Goal: Task Accomplishment & Management: Use online tool/utility

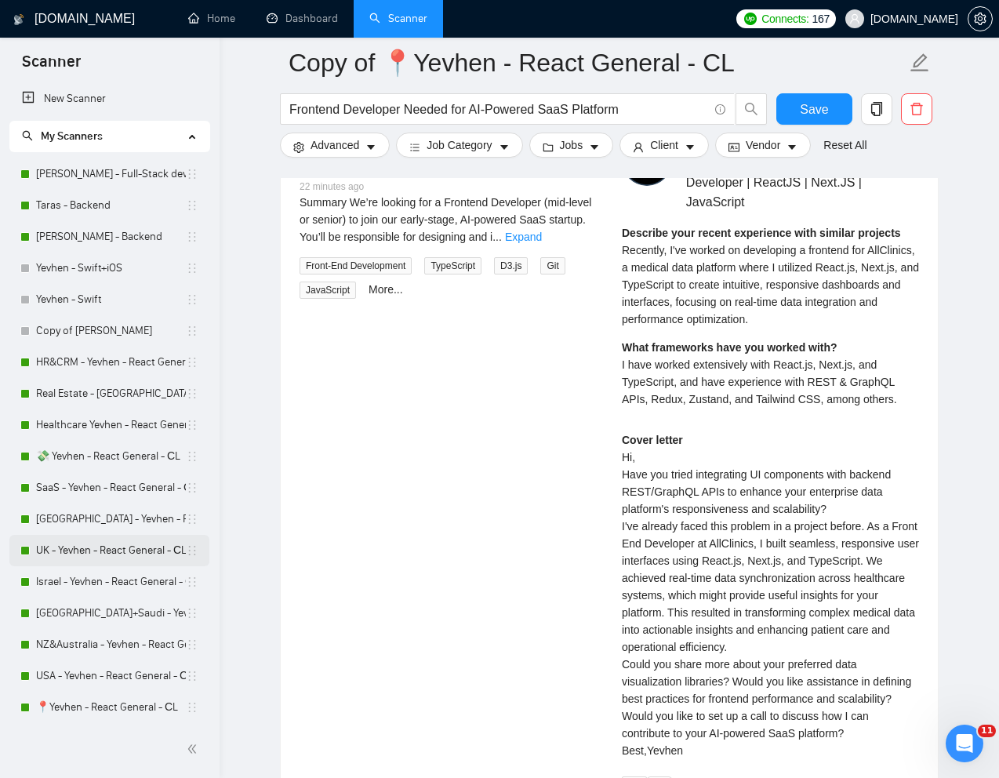
scroll to position [3339, 0]
click at [83, 210] on link "Taras - Backend" at bounding box center [111, 205] width 150 height 31
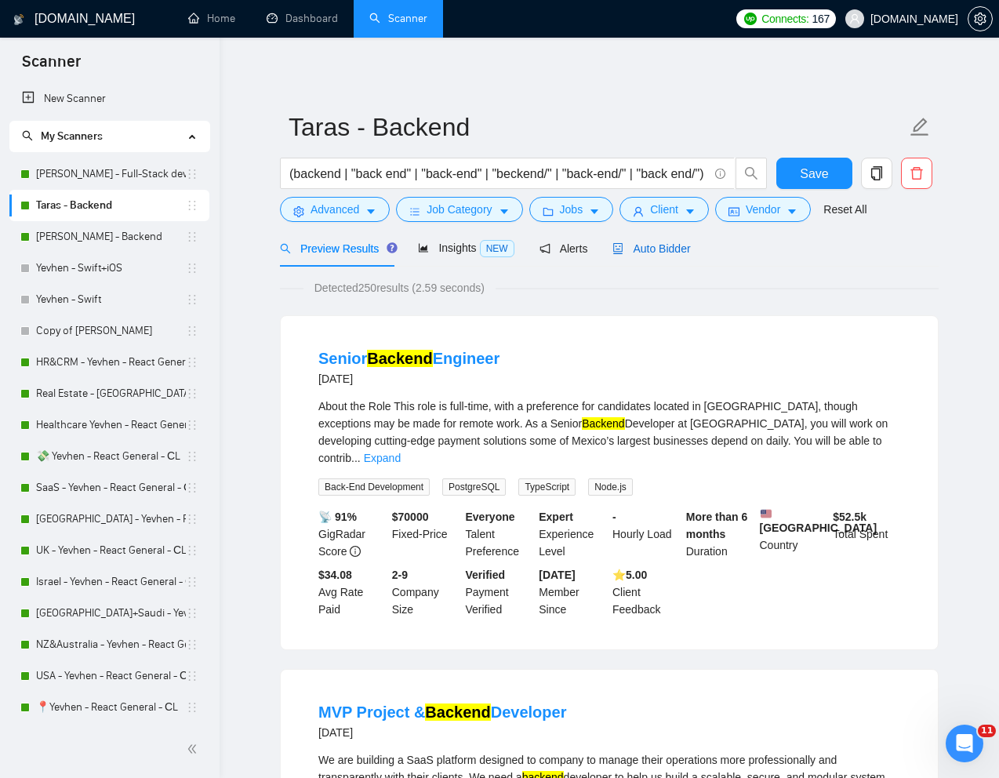
click at [648, 249] on span "Auto Bidder" at bounding box center [652, 248] width 78 height 13
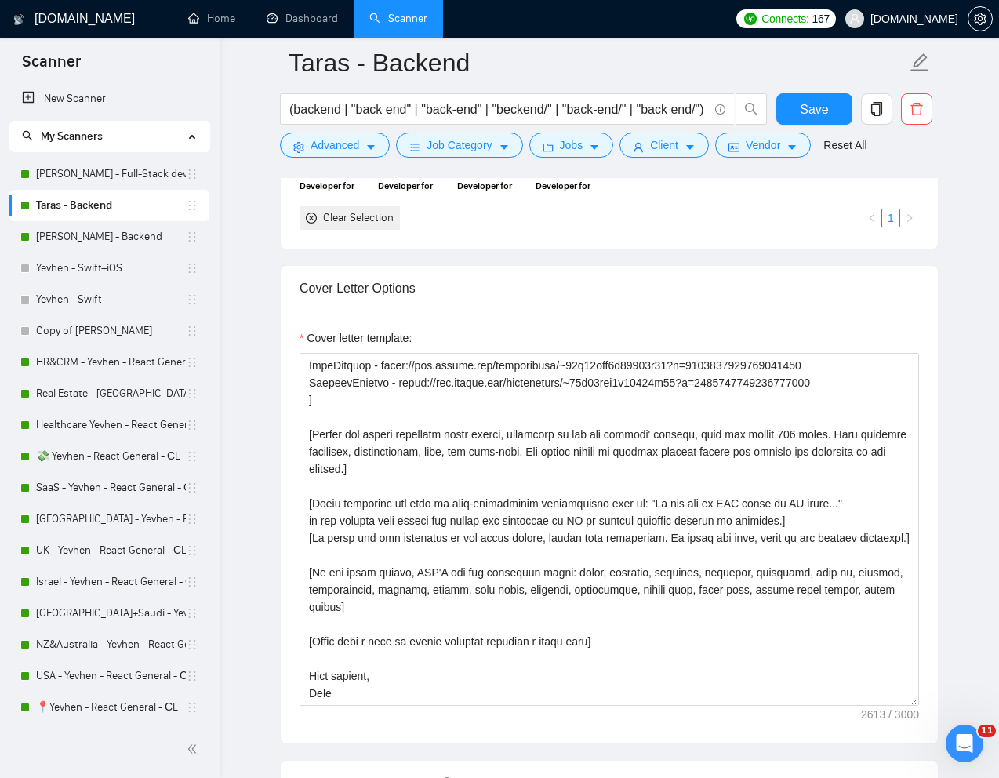
scroll to position [1597, 0]
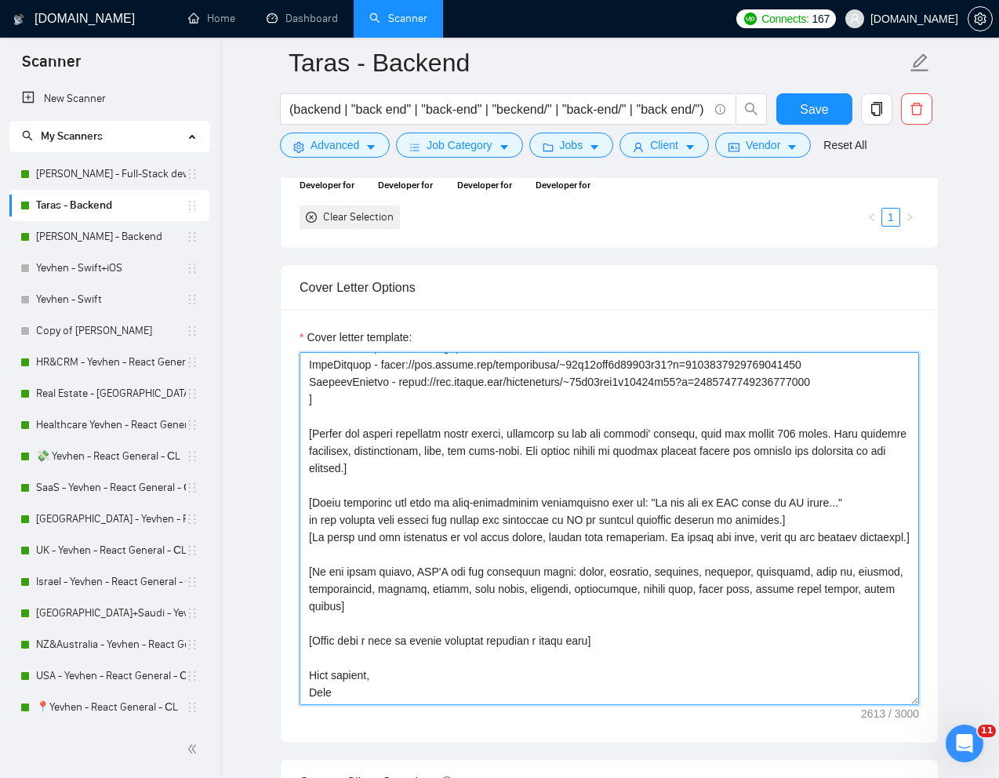
click at [333, 705] on textarea "Cover letter template:" at bounding box center [610, 528] width 620 height 353
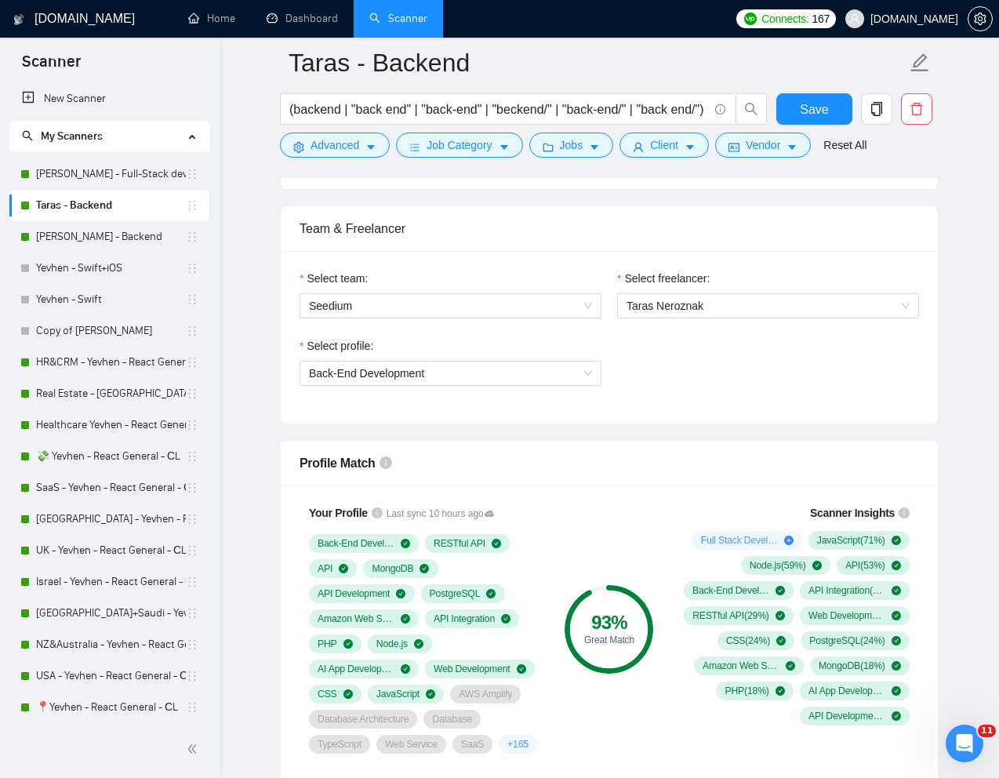
scroll to position [695, 0]
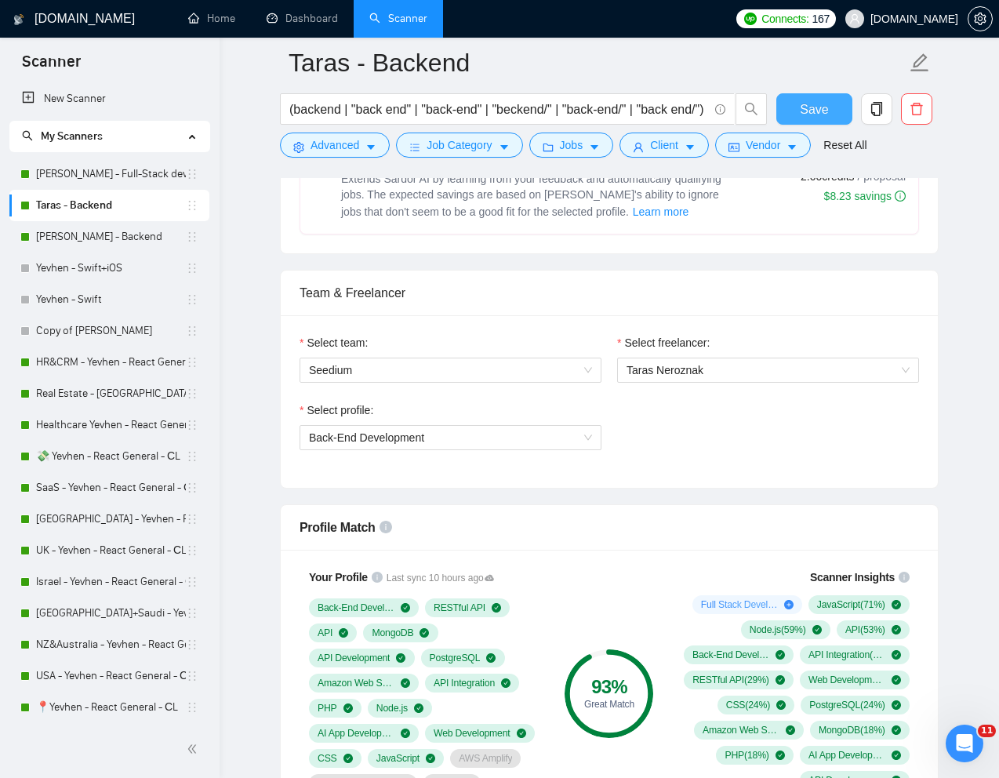
type textarea "[Write a personal greeting using the "Hi👋" and client's name or company name (i…"
click at [820, 108] on span "Save" at bounding box center [814, 110] width 28 height 20
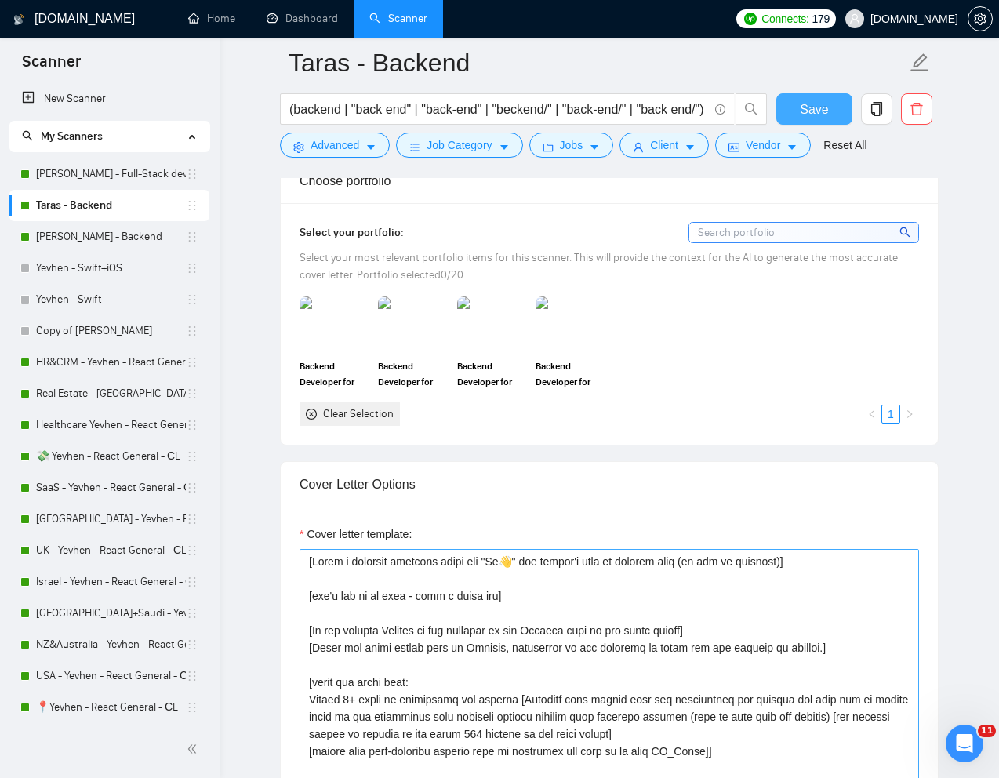
scroll to position [1330, 0]
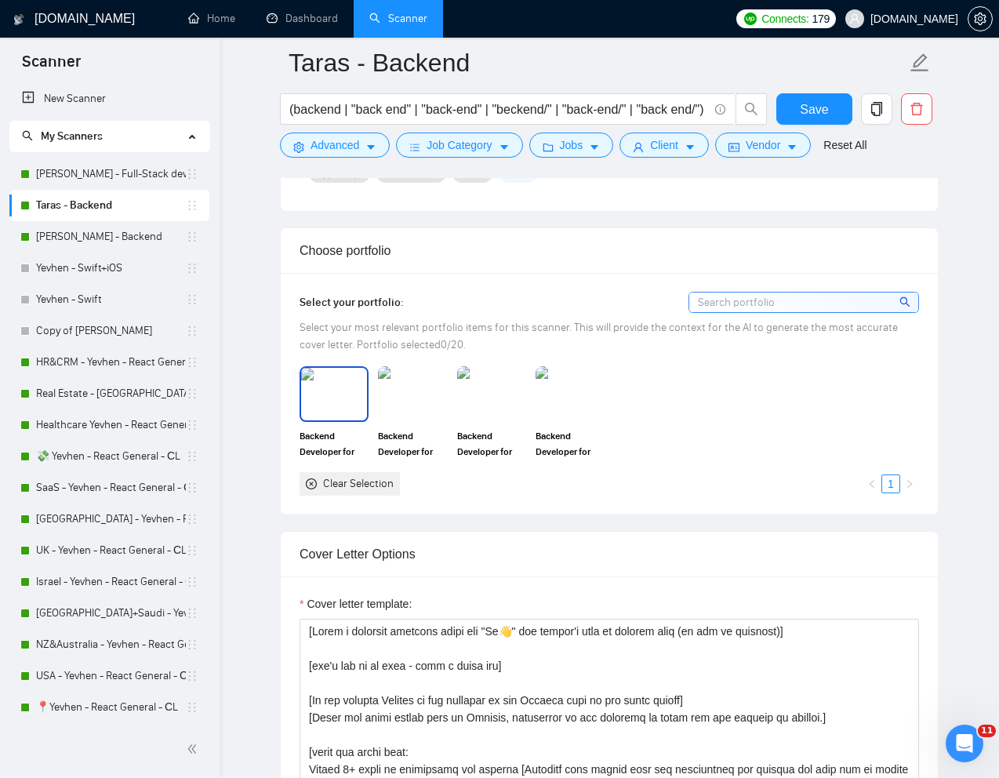
click at [341, 420] on img at bounding box center [334, 394] width 66 height 52
click at [411, 420] on img at bounding box center [413, 394] width 66 height 52
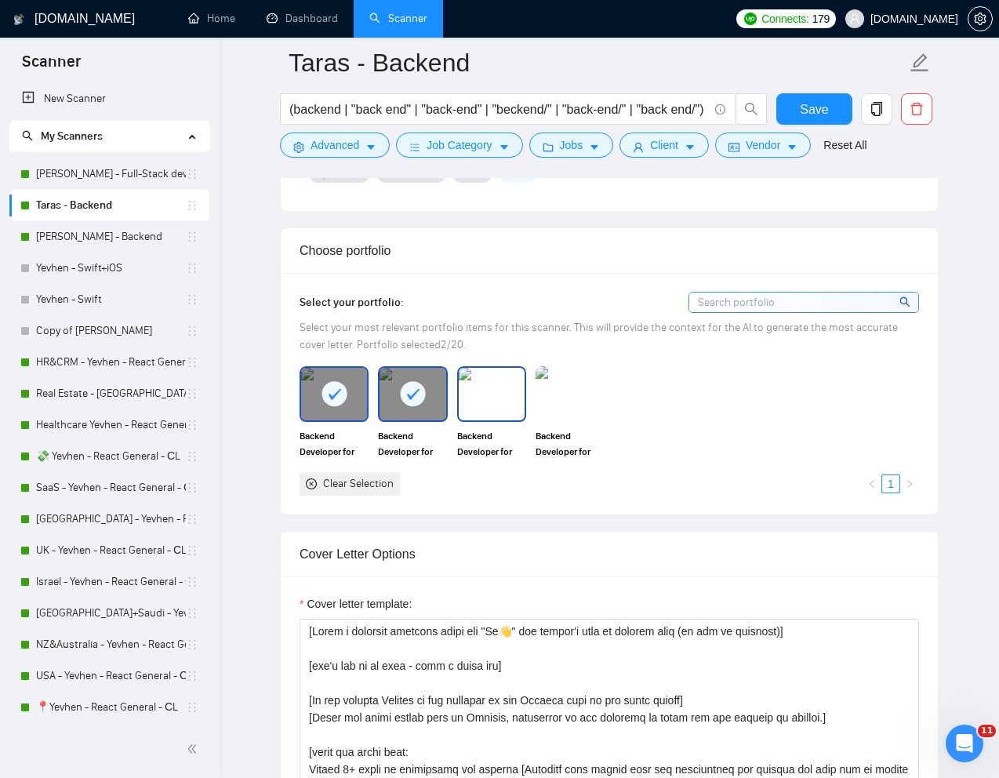
click at [474, 420] on img at bounding box center [492, 394] width 66 height 52
click at [555, 421] on img at bounding box center [570, 393] width 69 height 55
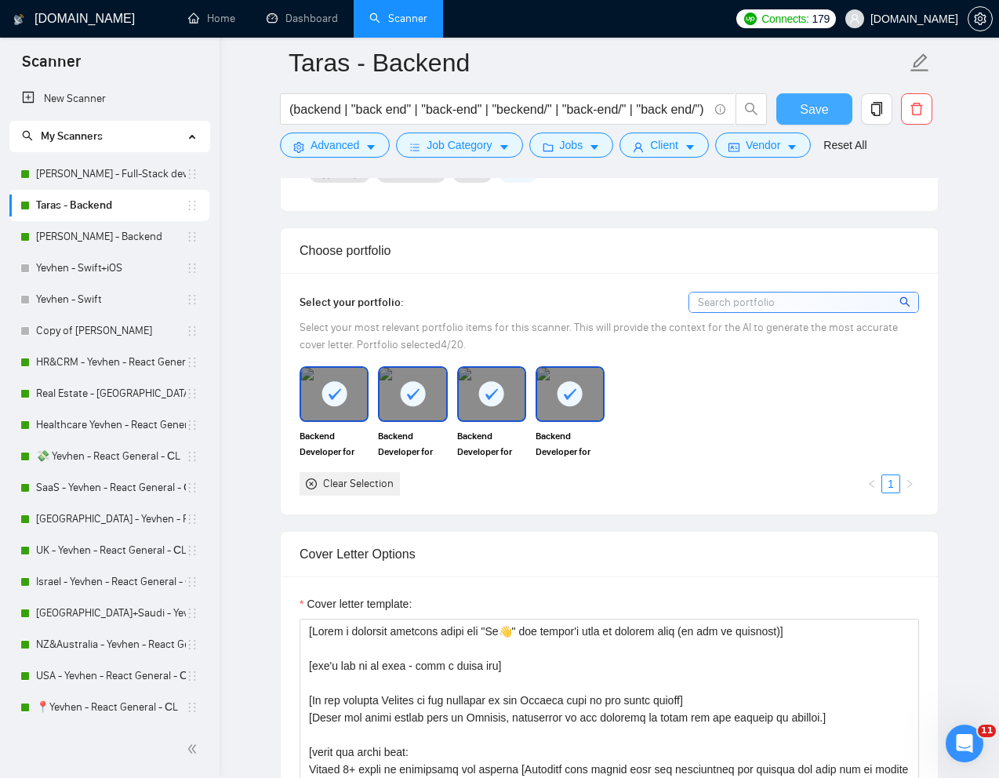
click at [814, 114] on span "Save" at bounding box center [814, 110] width 28 height 20
click at [89, 232] on link "[PERSON_NAME] - Backend" at bounding box center [111, 236] width 150 height 31
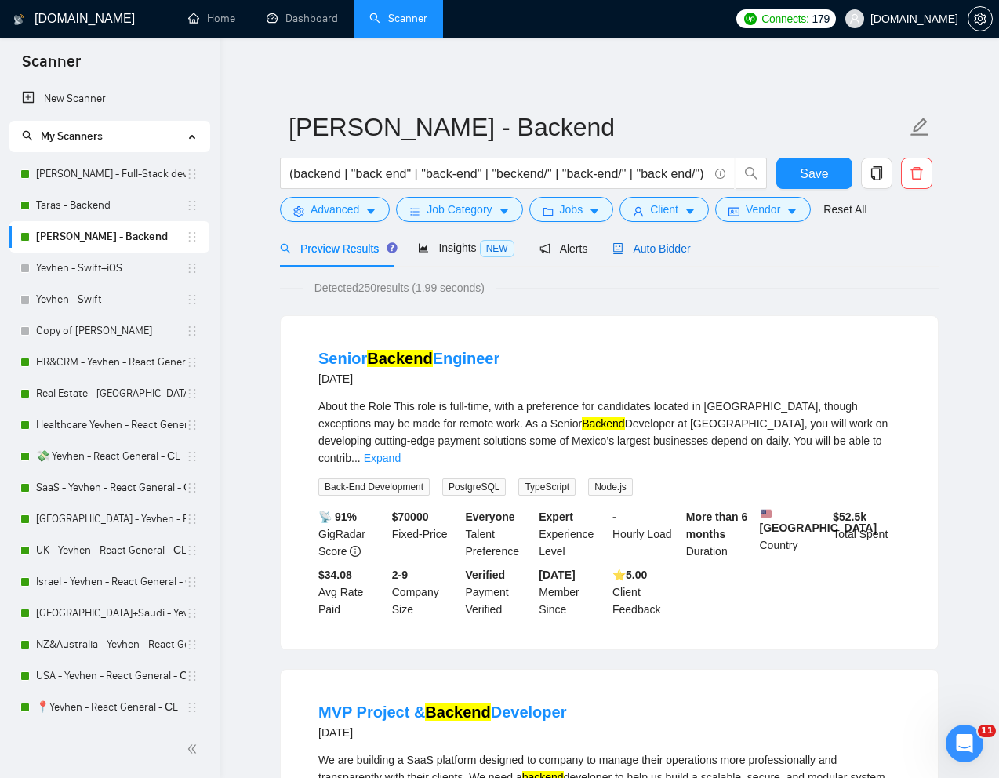
click at [673, 249] on span "Auto Bidder" at bounding box center [652, 248] width 78 height 13
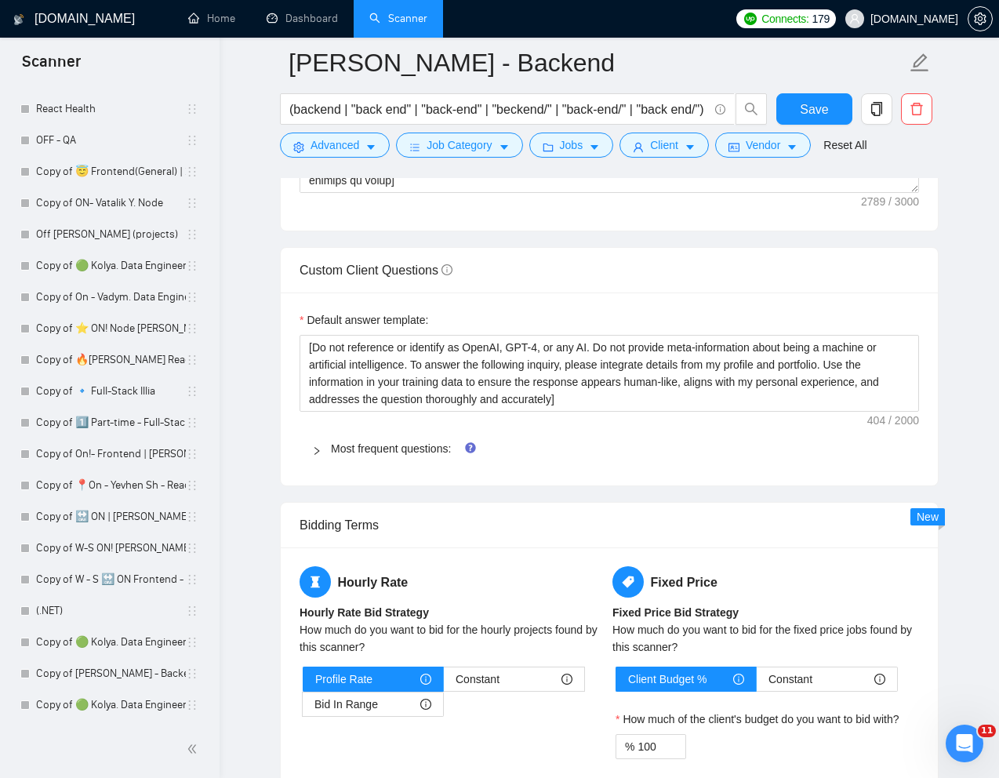
scroll to position [2133, 0]
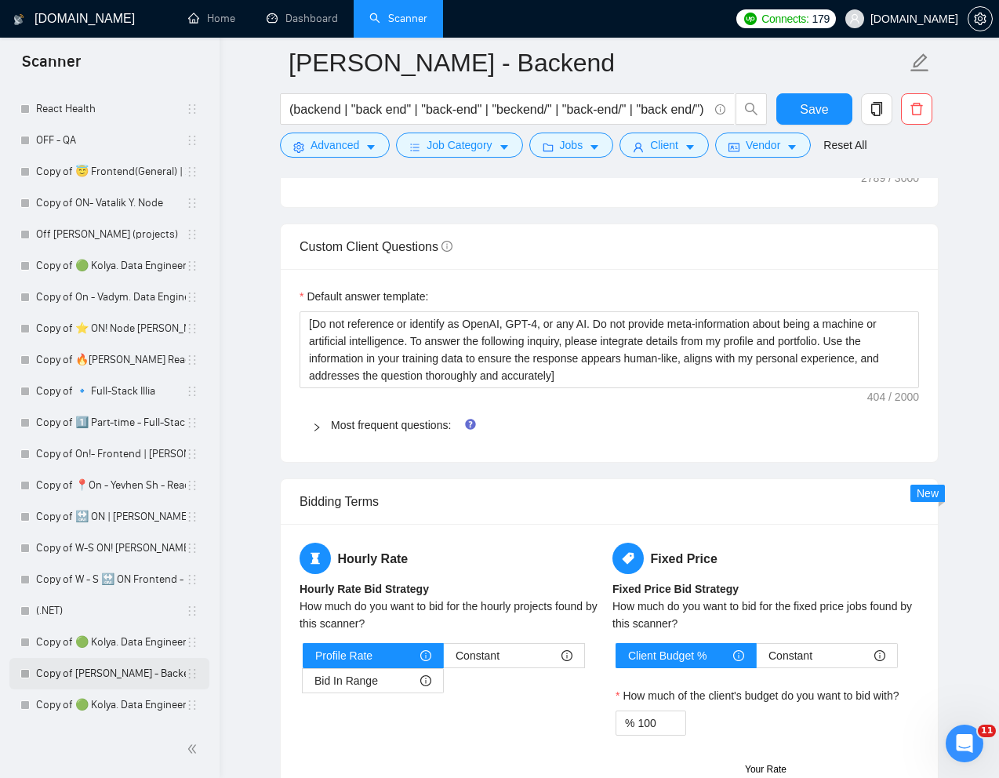
click at [107, 670] on link "Copy of [PERSON_NAME] - Backend" at bounding box center [111, 673] width 150 height 31
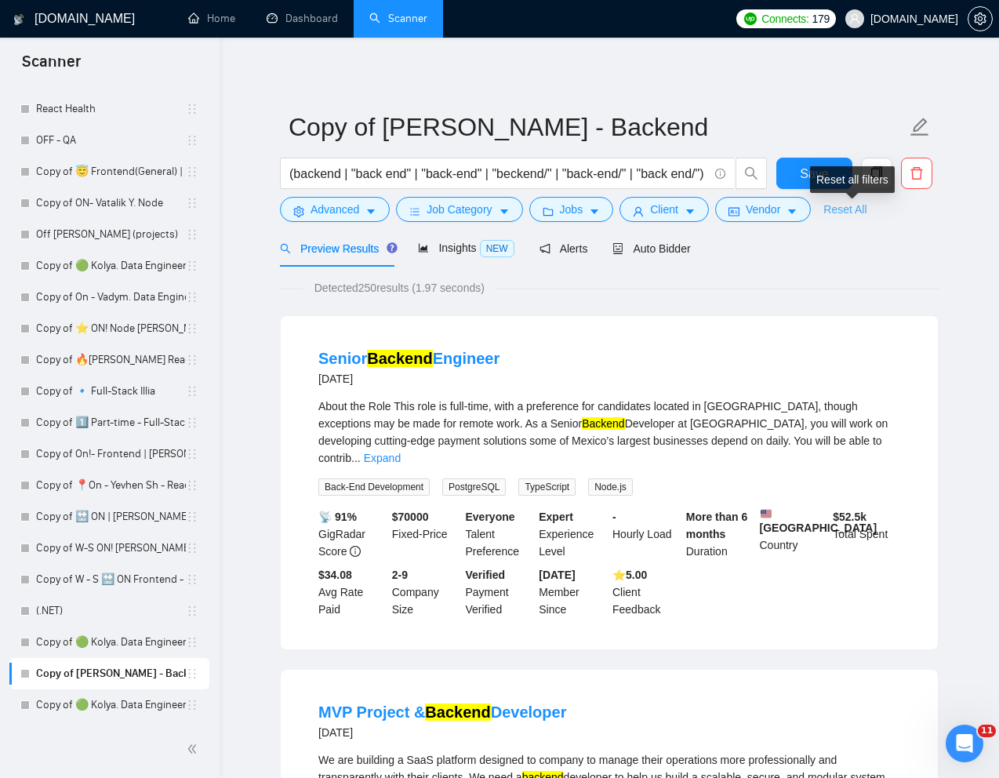
click at [861, 205] on link "Reset All" at bounding box center [845, 209] width 43 height 17
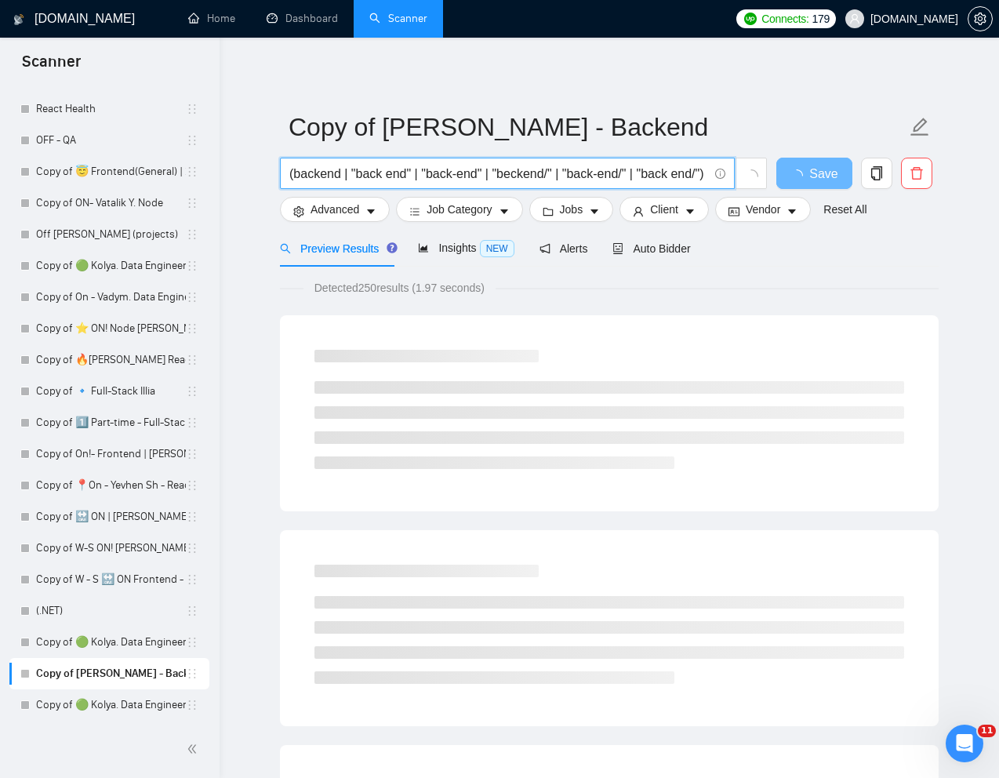
click at [614, 172] on input "(backend | "back end" | "back-end" | "beckend/" | "back-end/" | "back end/") (n…" at bounding box center [498, 174] width 419 height 20
paste input "Expert Node.js Developer Needed for Web App Feature Enhancement"
type input "Expert Node.js Developer Needed for Web App Feature Enhancement"
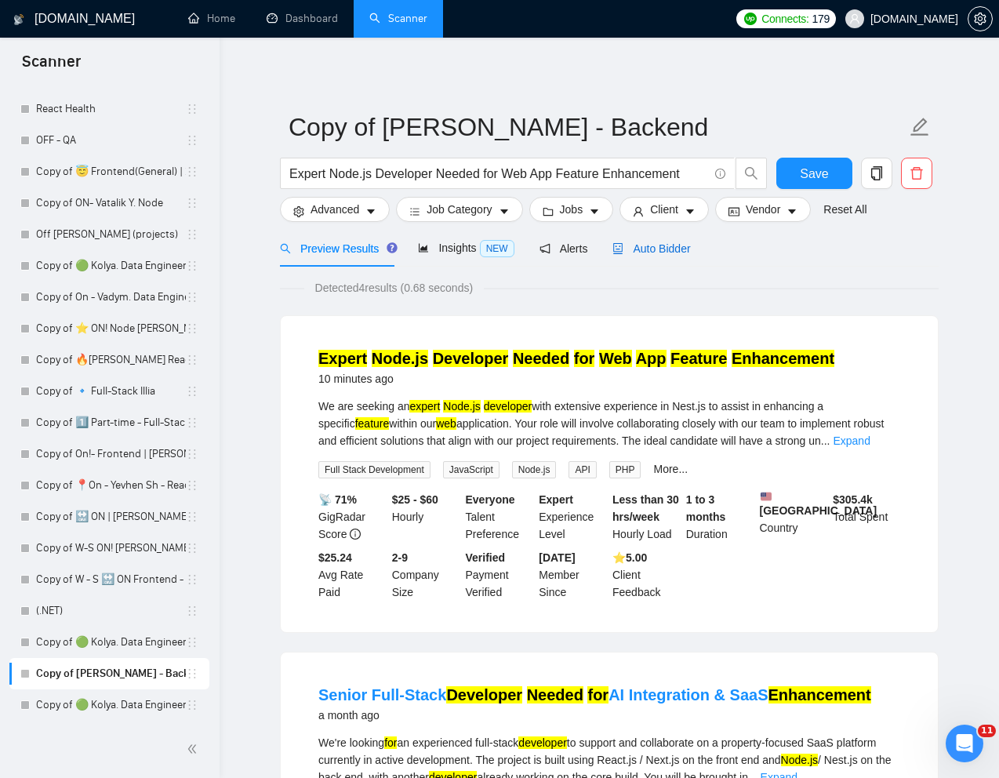
click at [666, 245] on span "Auto Bidder" at bounding box center [652, 248] width 78 height 13
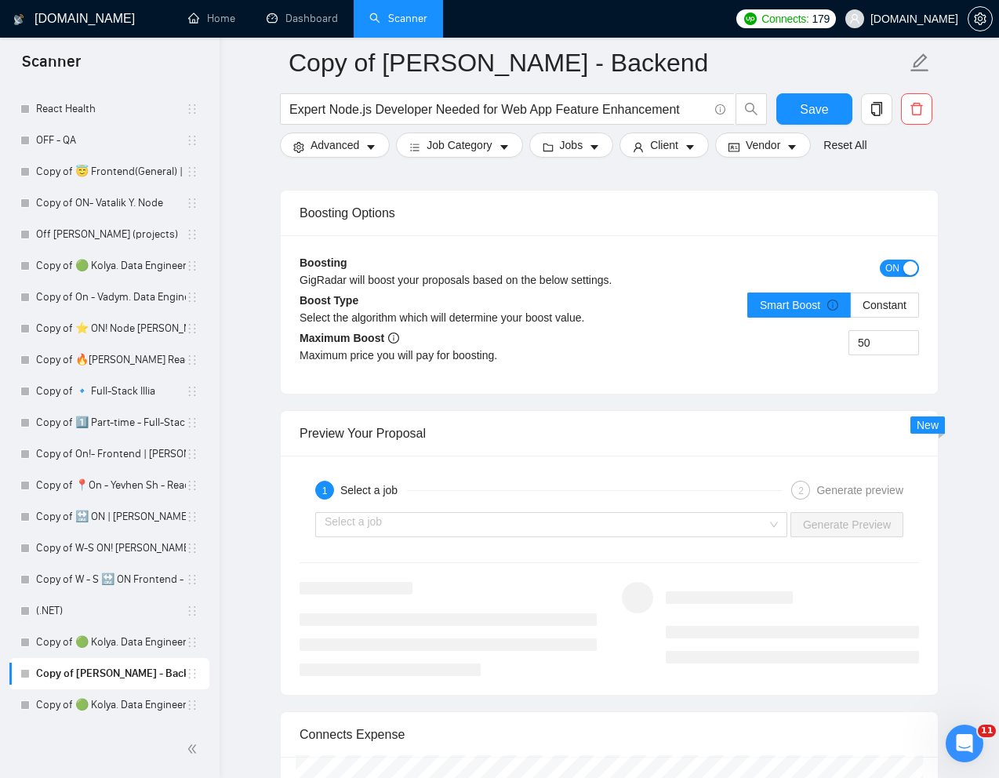
scroll to position [2788, 0]
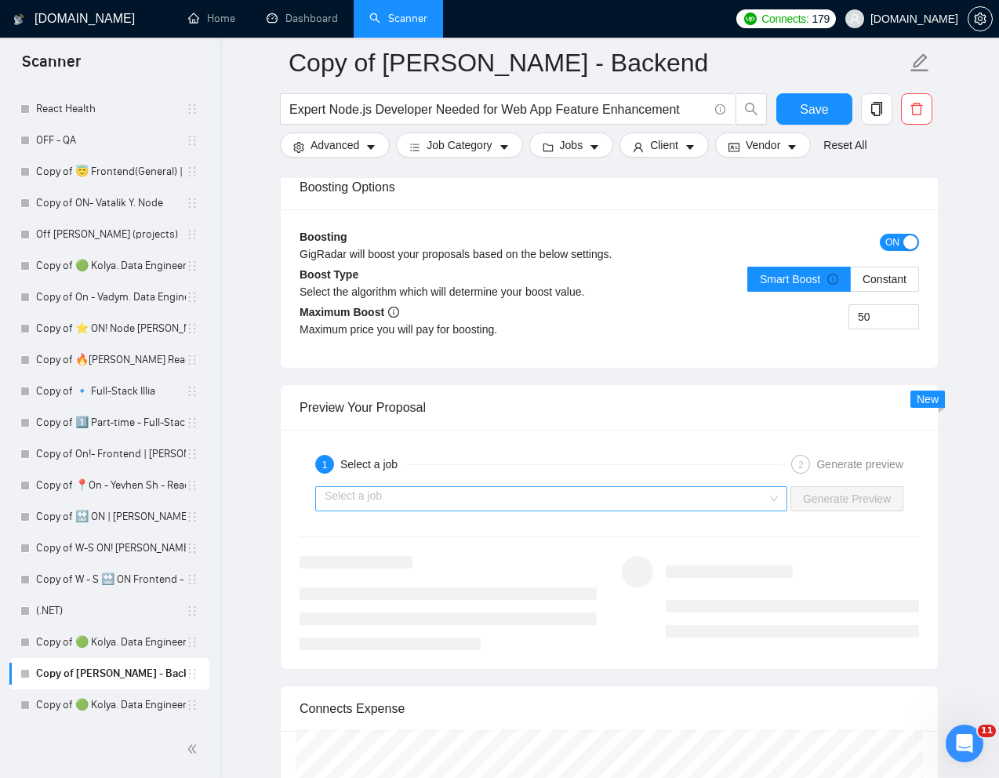
click at [631, 508] on input "search" at bounding box center [546, 499] width 442 height 24
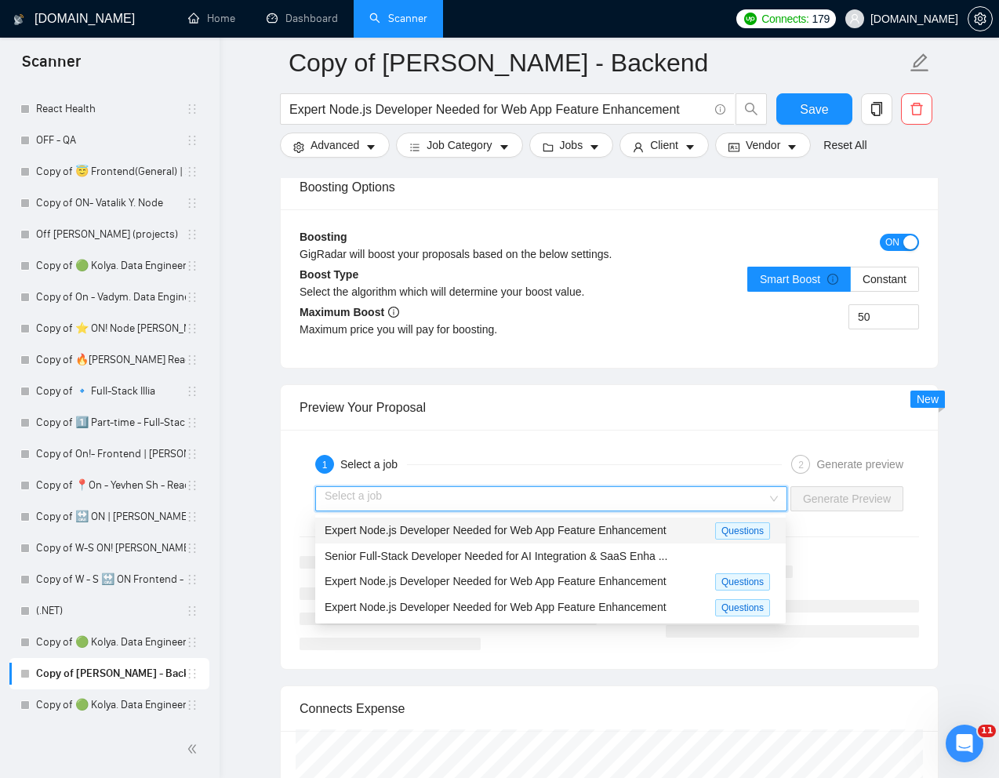
click at [550, 536] on div "Expert Node.js Developer Needed for Web App Feature Enhancement" at bounding box center [520, 531] width 391 height 18
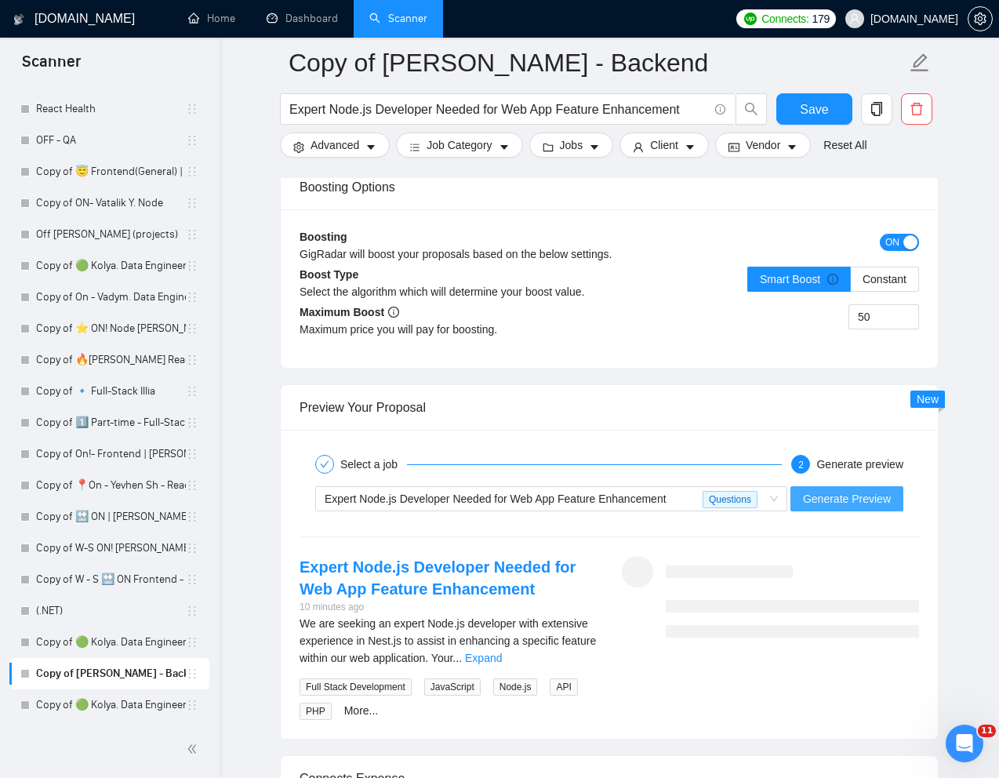
click at [831, 498] on span "Generate Preview" at bounding box center [847, 498] width 88 height 17
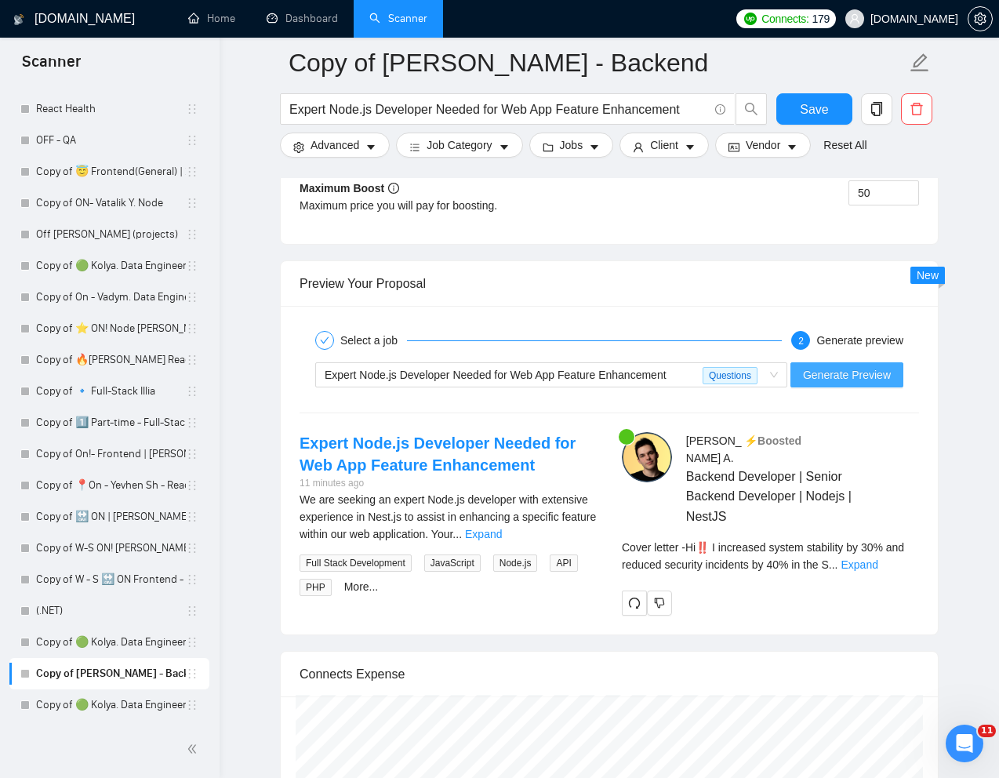
scroll to position [2919, 0]
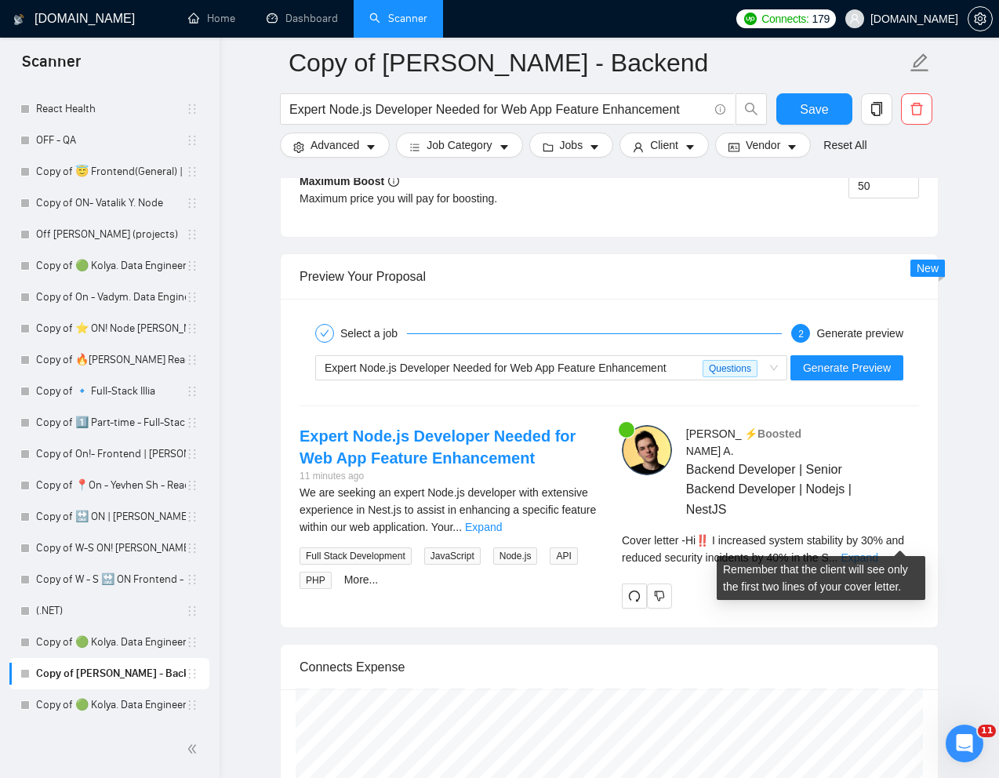
click at [876, 551] on link "Expand" at bounding box center [859, 557] width 37 height 13
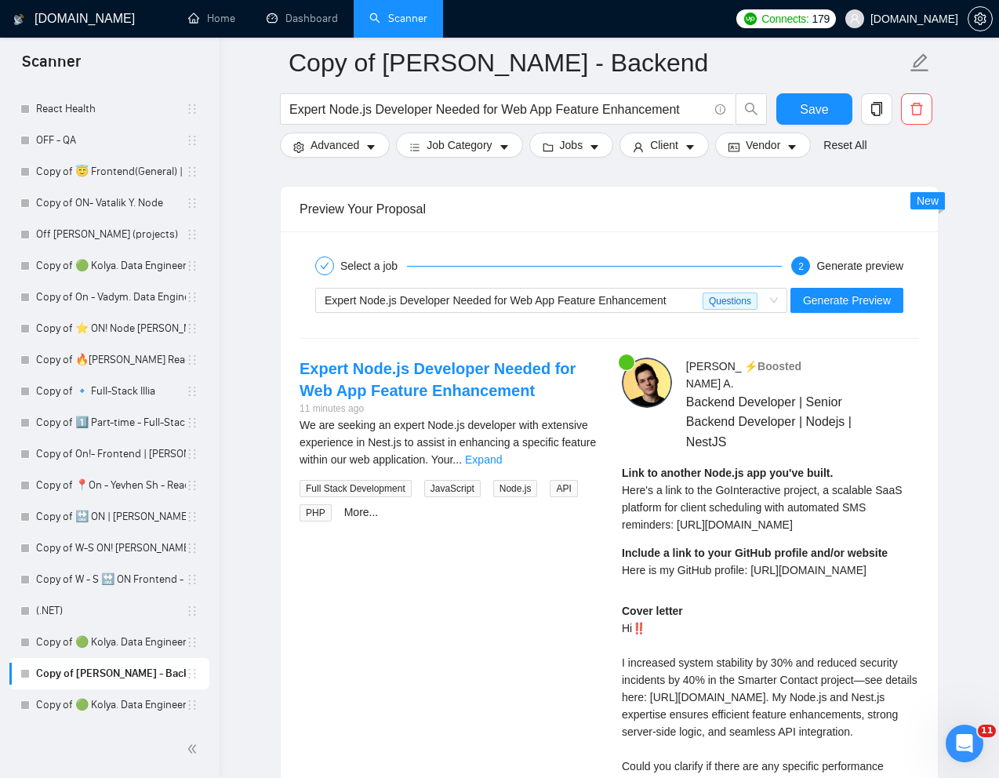
scroll to position [2988, 0]
drag, startPoint x: 620, startPoint y: 472, endPoint x: 809, endPoint y: 552, distance: 205.3
click at [809, 552] on div "Ihor A . ⚡️Boosted Backend Developer | Senior Backend Developer | Nodejs | Nest…" at bounding box center [770, 647] width 322 height 580
copy span "Here's a link to the GoInteractive project, a scalable SaaS platform for client…"
click at [656, 576] on span "Here is my GitHub profile: https://github.com/EmptyInfinity" at bounding box center [744, 569] width 245 height 13
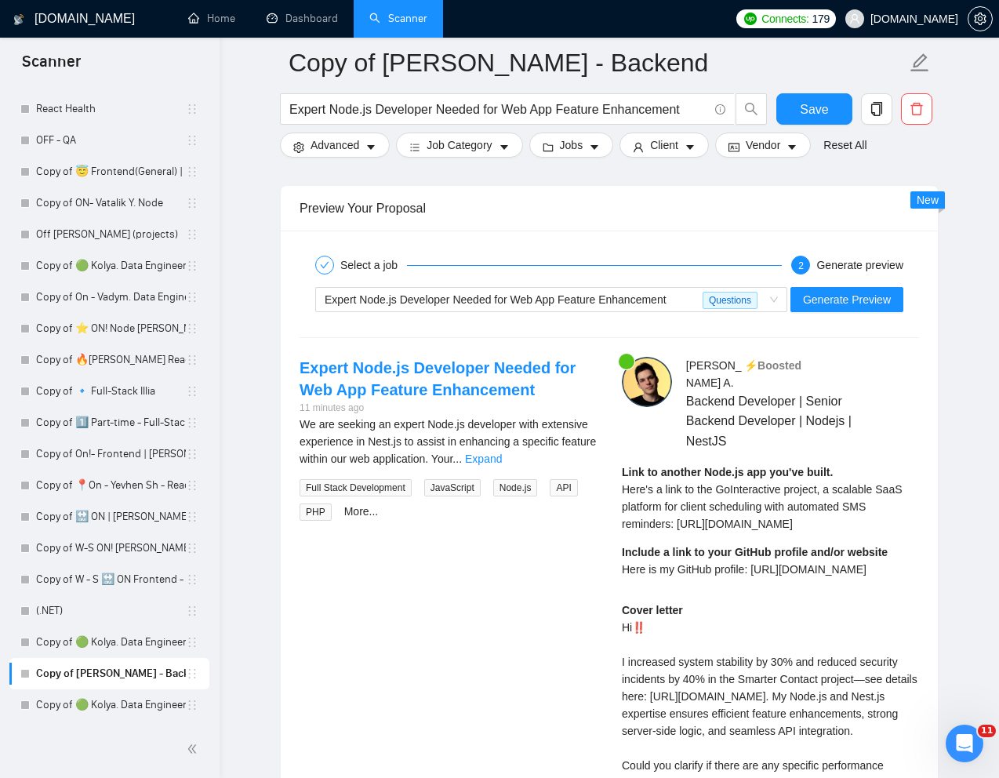
drag, startPoint x: 622, startPoint y: 585, endPoint x: 920, endPoint y: 595, distance: 298.2
click at [920, 595] on div "Ihor A . ⚡️Boosted Backend Developer | Senior Backend Developer | Nodejs | Nest…" at bounding box center [770, 647] width 322 height 580
copy span "Here is my GitHub profile: https://github.com/EmptyInfinity"
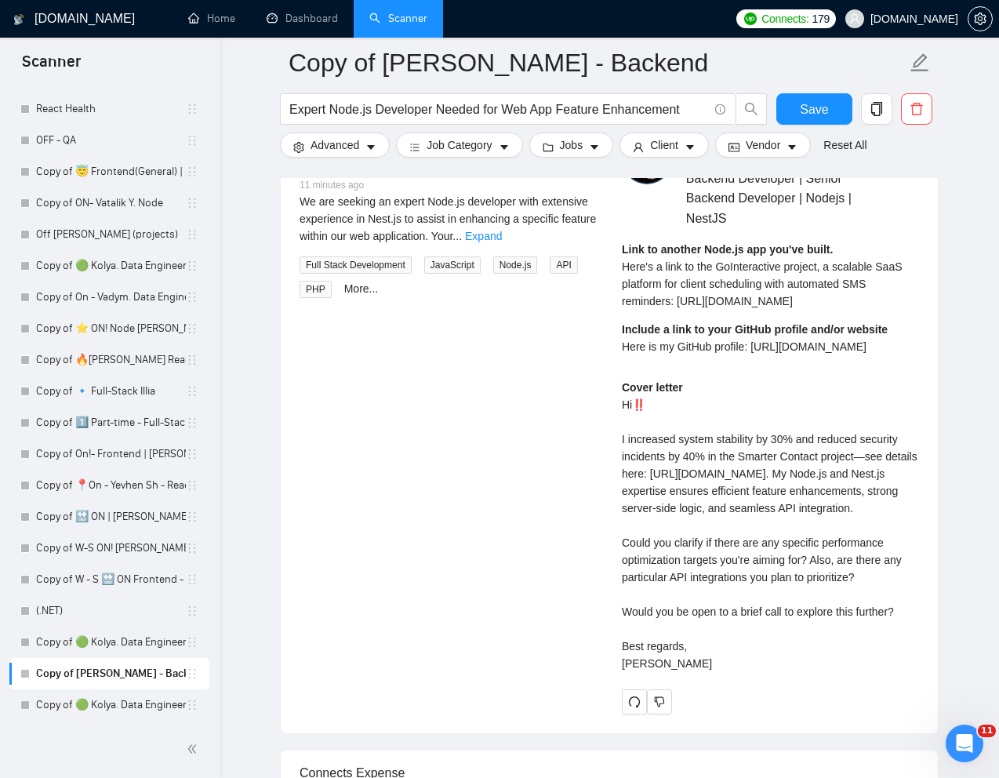
scroll to position [3217, 0]
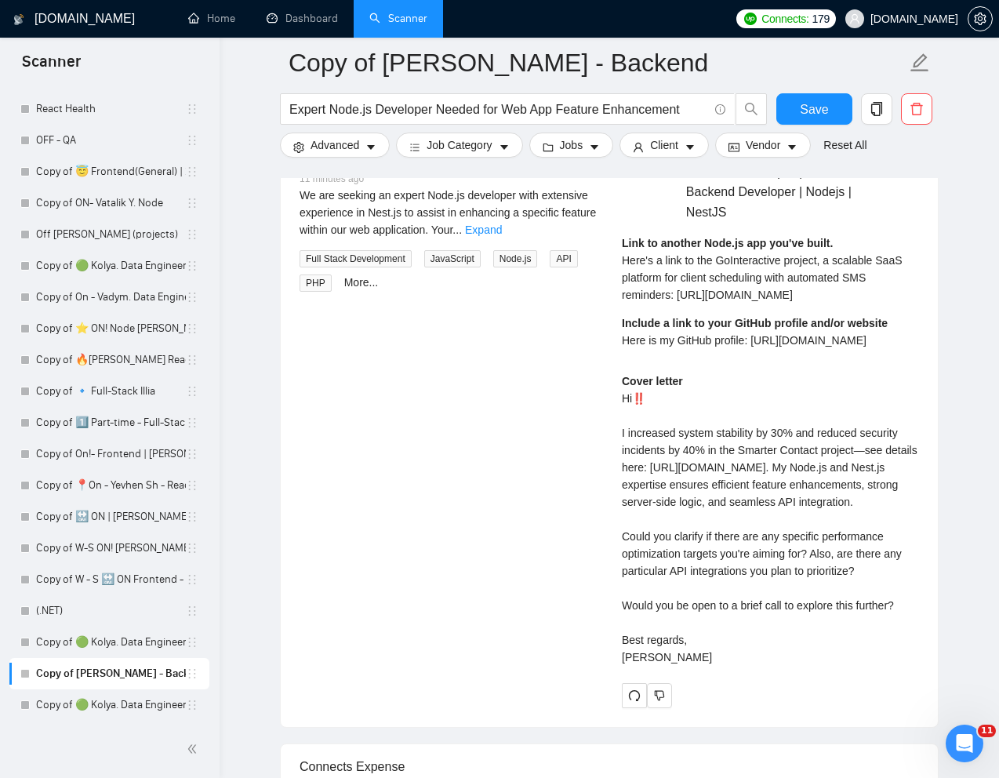
click at [641, 417] on div "Cover letter Hi‼️ I increased system stability by 30% and reduced security inci…" at bounding box center [770, 519] width 297 height 293
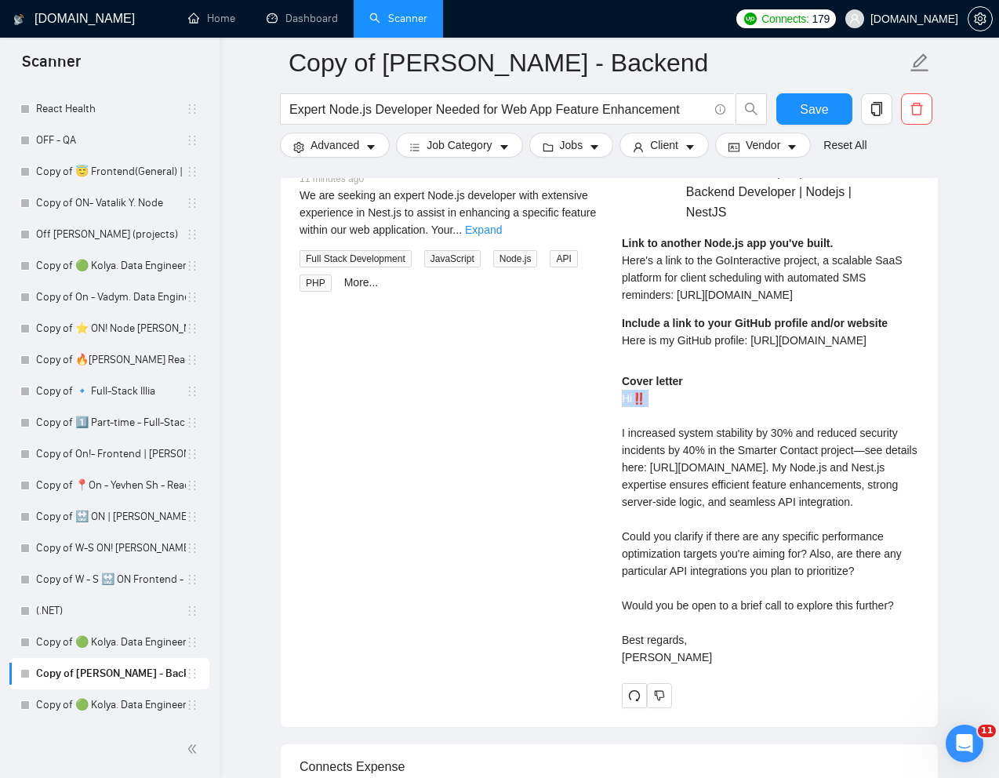
click at [642, 417] on div "Cover letter Hi‼️ I increased system stability by 30% and reduced security inci…" at bounding box center [770, 519] width 297 height 293
drag, startPoint x: 653, startPoint y: 416, endPoint x: 622, endPoint y: 416, distance: 30.6
click at [622, 416] on div "Cover letter Hi‼️ I increased system stability by 30% and reduced security inci…" at bounding box center [770, 519] width 297 height 293
copy div "Hi‼️"
click at [704, 461] on div "Cover letter Hi‼️ I increased system stability by 30% and reduced security inci…" at bounding box center [770, 519] width 297 height 293
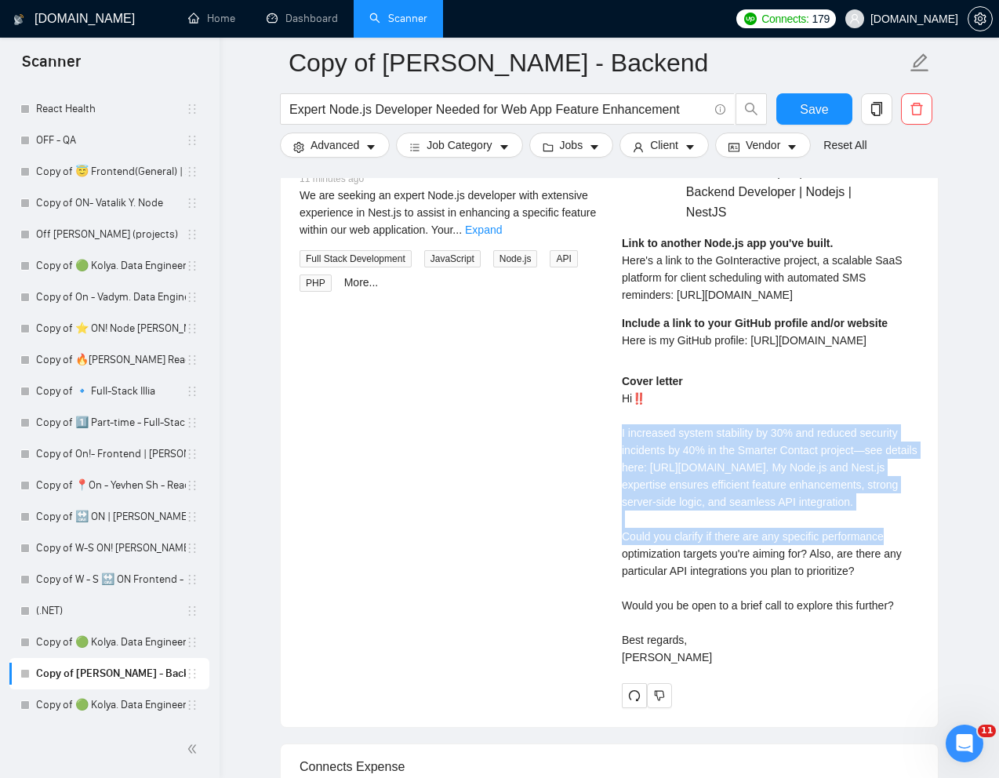
drag, startPoint x: 619, startPoint y: 449, endPoint x: 896, endPoint y: 554, distance: 296.6
click at [896, 554] on div "Ihor A . ⚡️Boosted Backend Developer | Senior Backend Developer | Nodejs | Nest…" at bounding box center [770, 418] width 322 height 580
copy div "I increased system stability by 30% and reduced security incidents by 40% in th…"
click at [675, 656] on div "Cover letter Hi‼️ I increased system stability by 30% and reduced security inci…" at bounding box center [770, 519] width 297 height 293
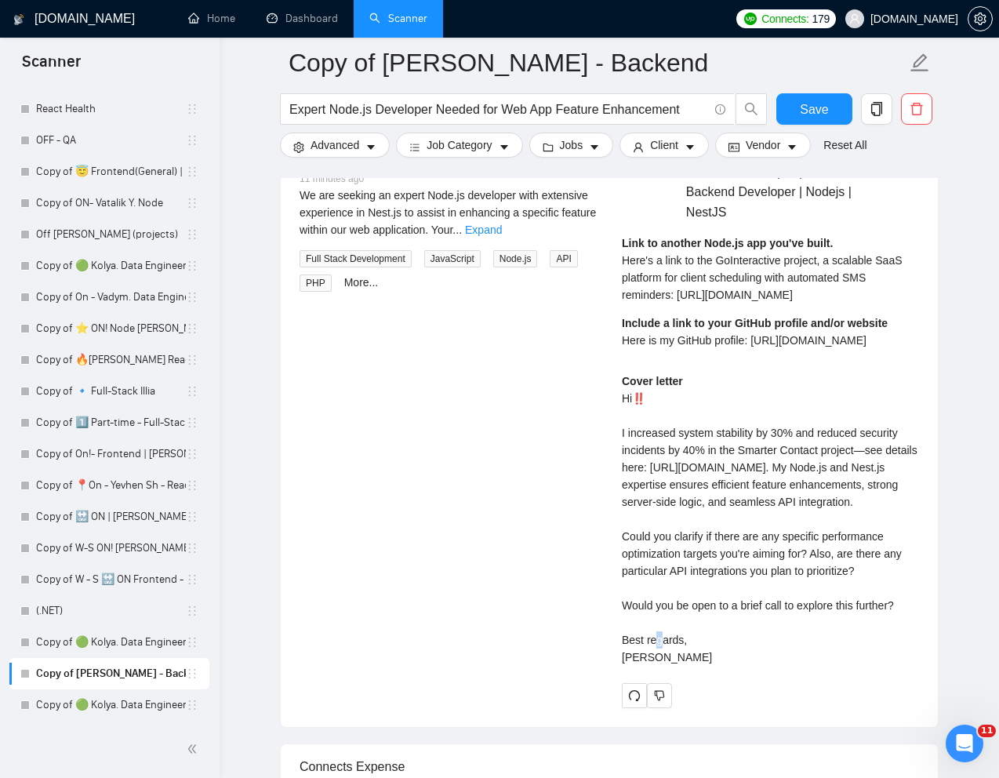
click at [675, 656] on div "Cover letter Hi‼️ I increased system stability by 30% and reduced security inci…" at bounding box center [770, 519] width 297 height 293
copy div "Would you be open to a brief call to explore this further?"
click at [303, 18] on link "Dashboard" at bounding box center [302, 18] width 71 height 13
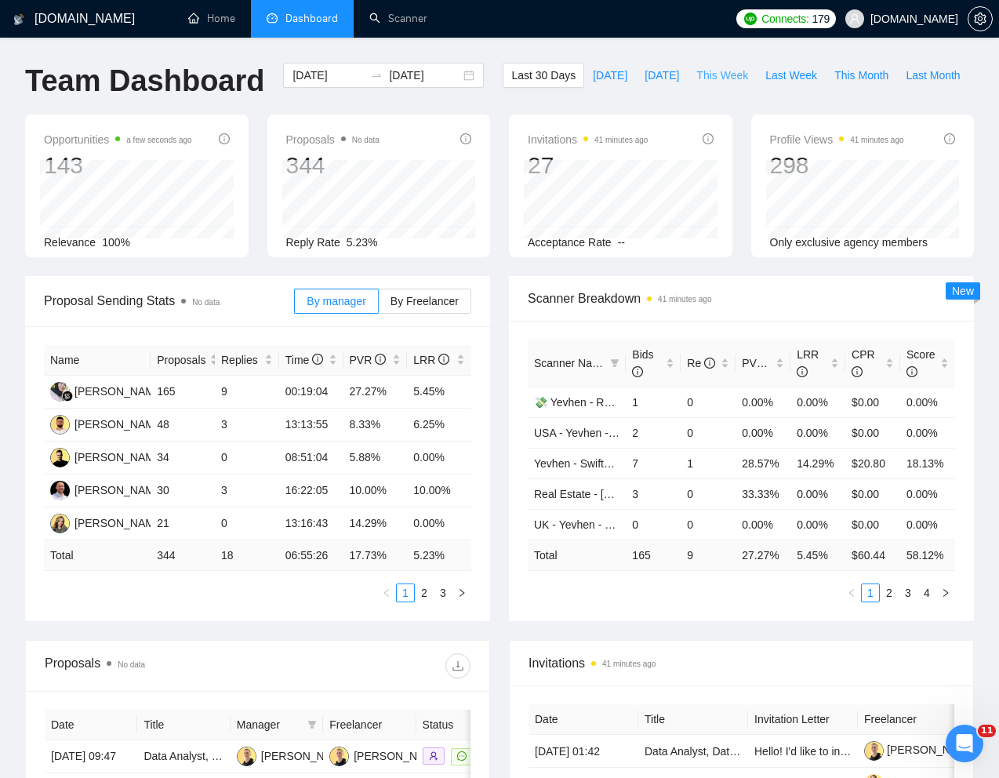
click at [696, 84] on span "This Week" at bounding box center [722, 75] width 52 height 17
type input "2025-08-18"
type input "2025-08-24"
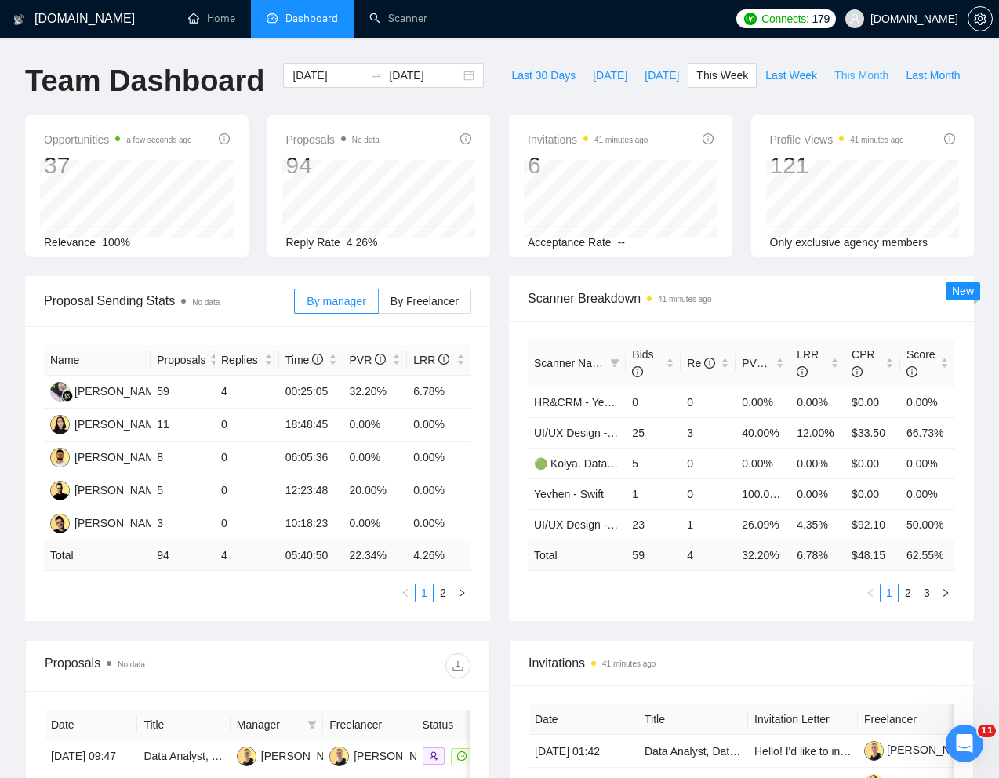
click at [835, 84] on span "This Month" at bounding box center [862, 75] width 54 height 17
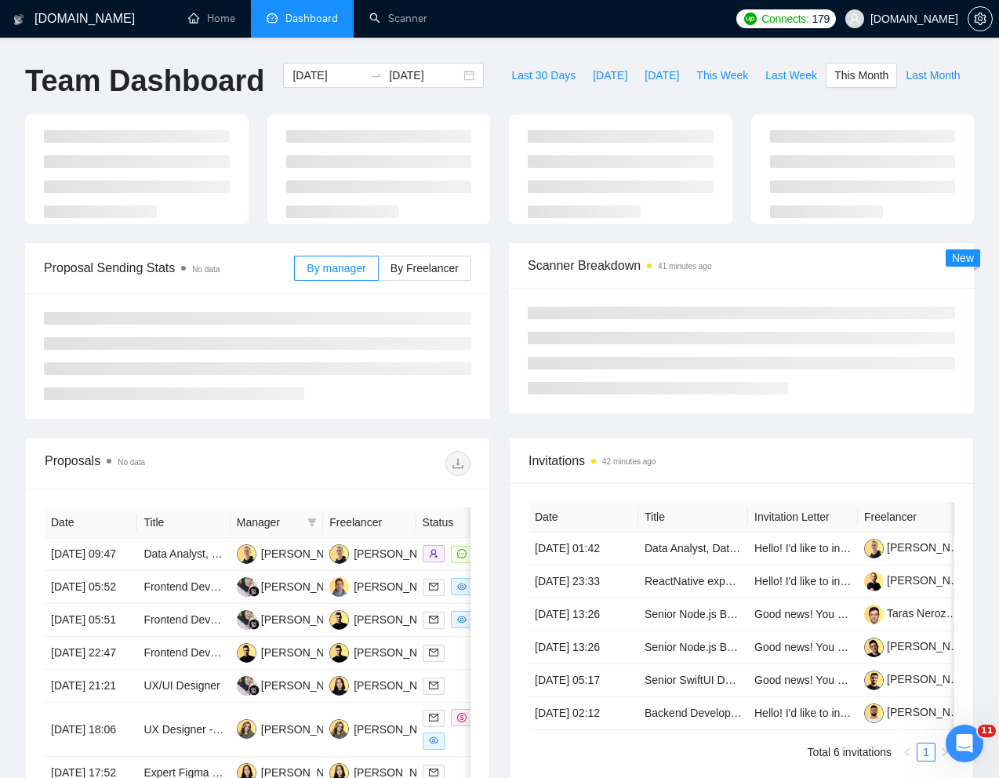
type input "2025-08-01"
type input "2025-08-31"
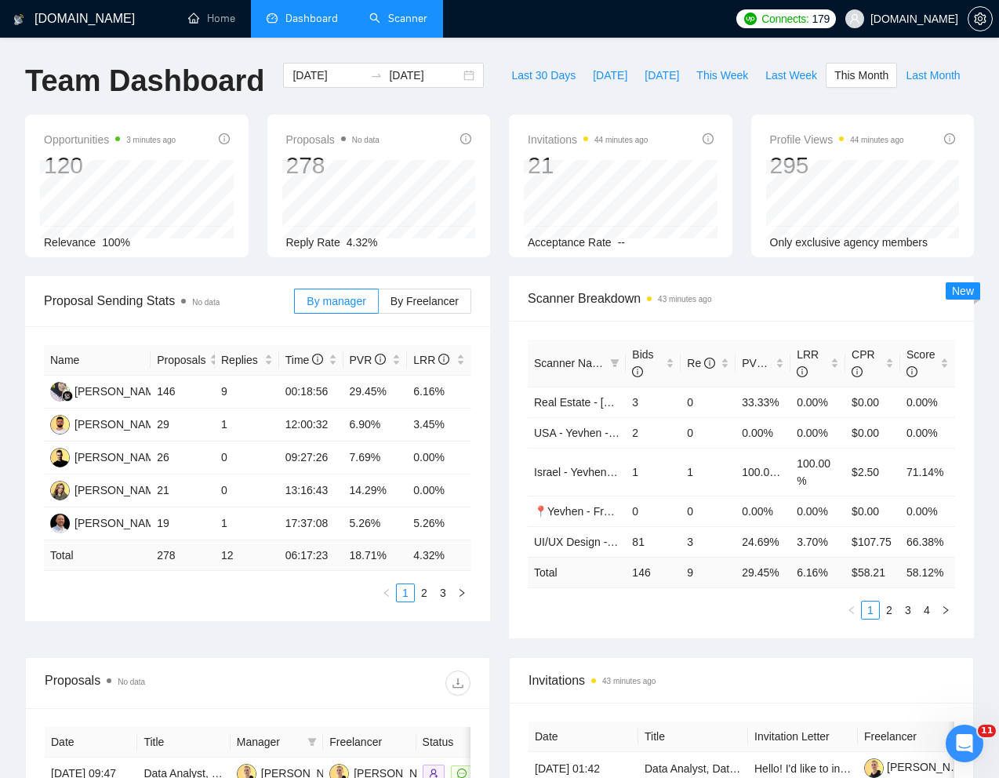
click at [408, 25] on link "Scanner" at bounding box center [398, 18] width 58 height 13
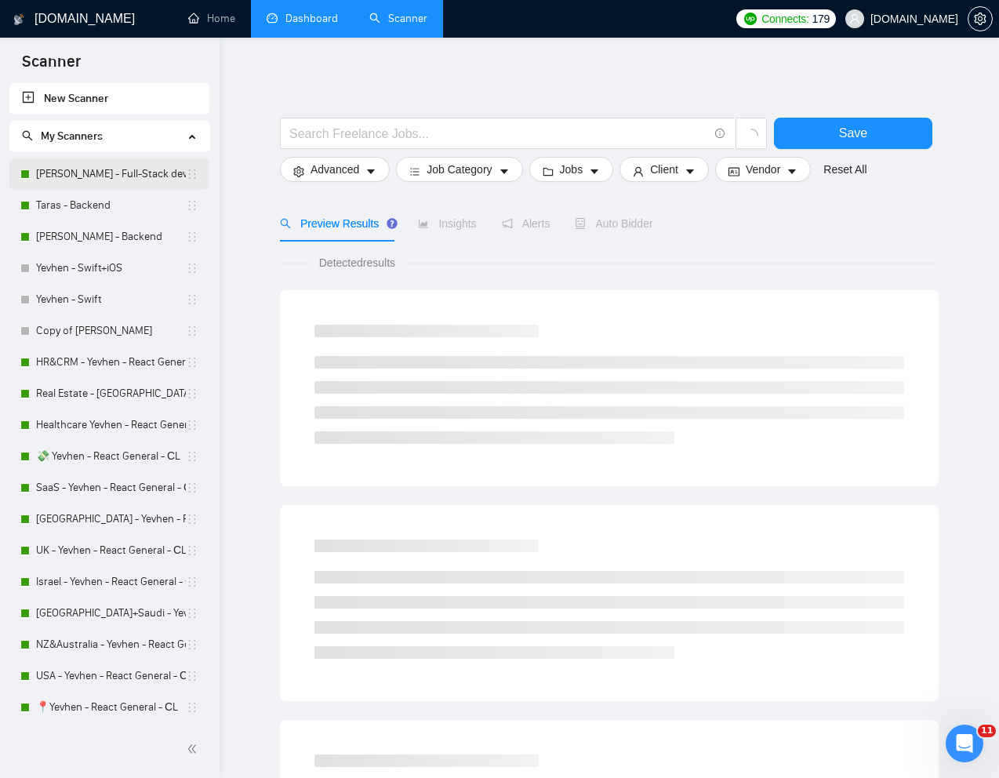
click at [95, 177] on link "[PERSON_NAME] - Full-Stack dev" at bounding box center [111, 173] width 150 height 31
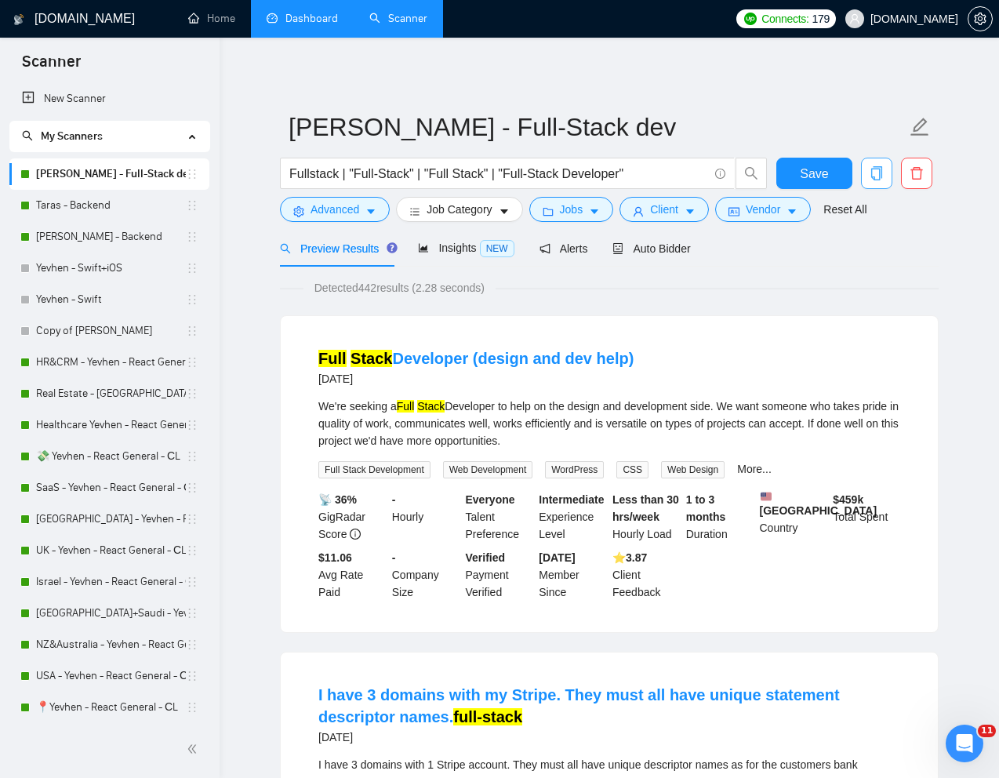
click at [875, 167] on icon "copy" at bounding box center [876, 173] width 11 height 14
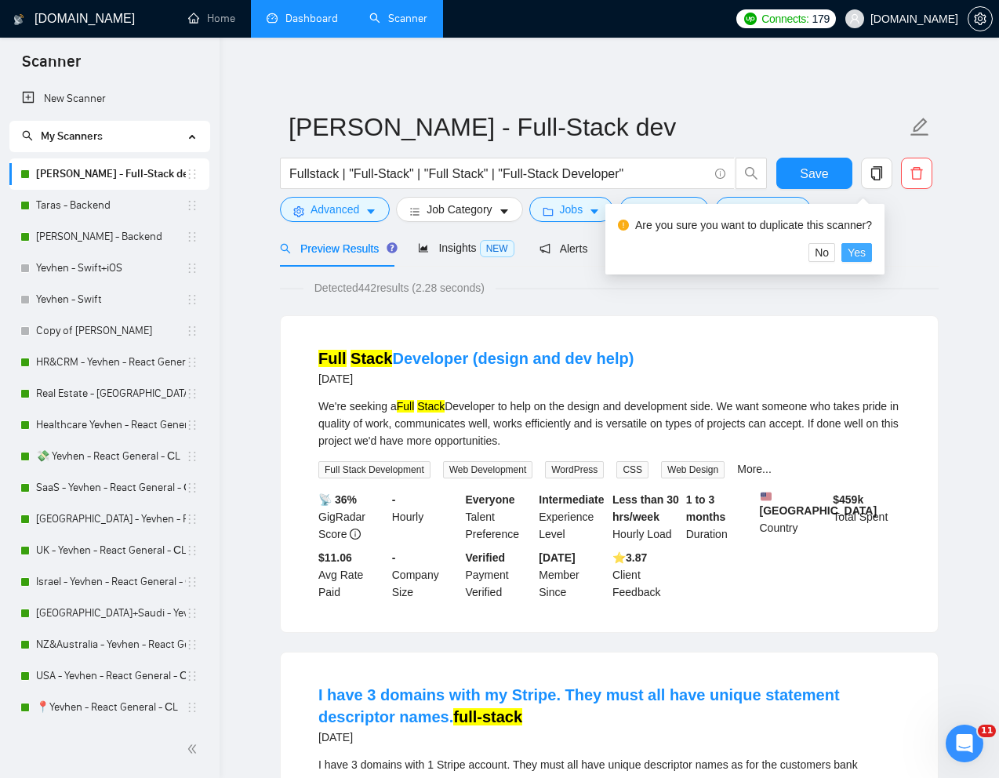
click at [865, 252] on span "Yes" at bounding box center [857, 252] width 18 height 17
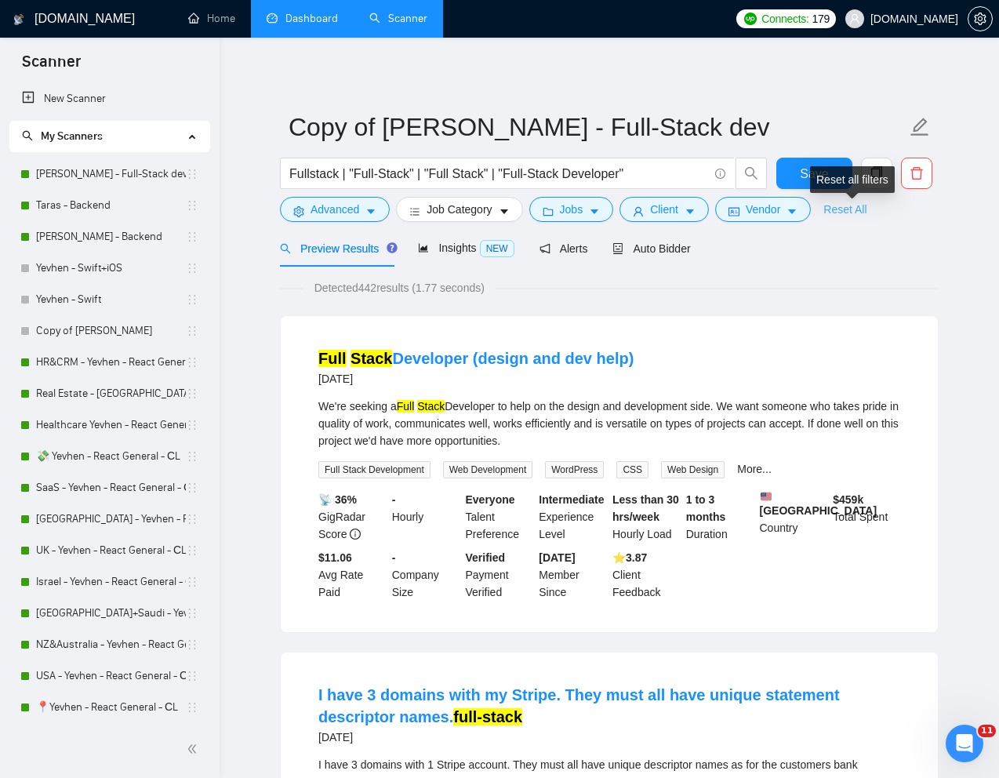
click at [847, 216] on link "Reset All" at bounding box center [845, 209] width 43 height 17
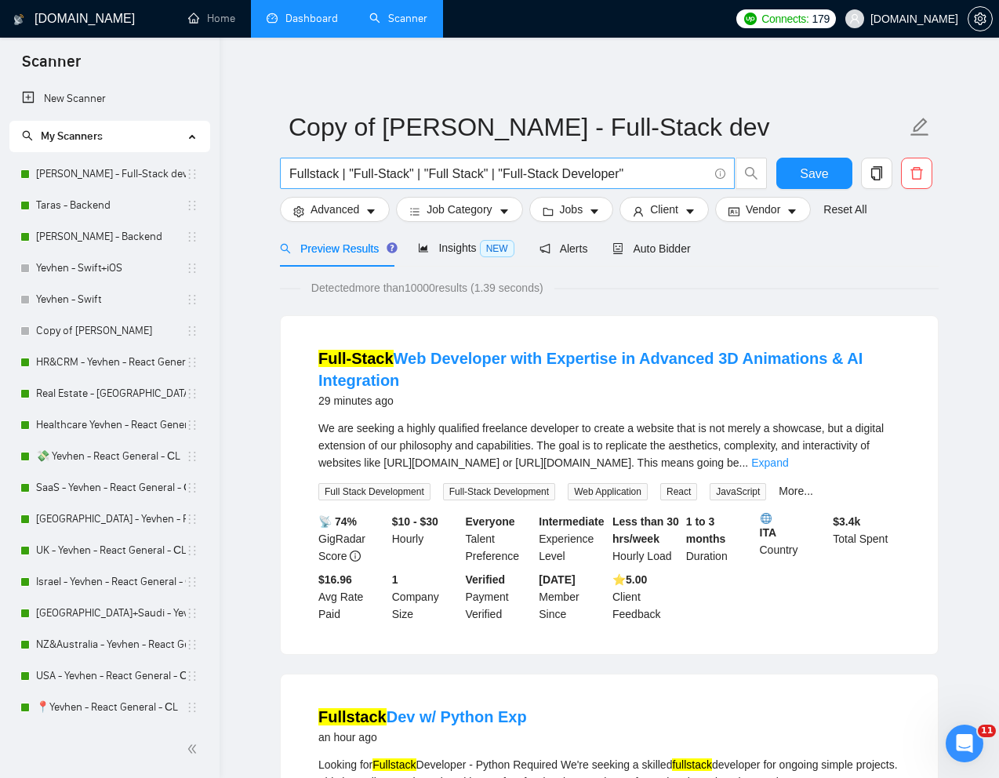
click at [574, 169] on input "Fullstack | "Full-Stack" | "Full Stack" | "Full-Stack Developer"" at bounding box center [498, 174] width 419 height 20
paste input "Senior Full-Stack React Developer (Contract)"
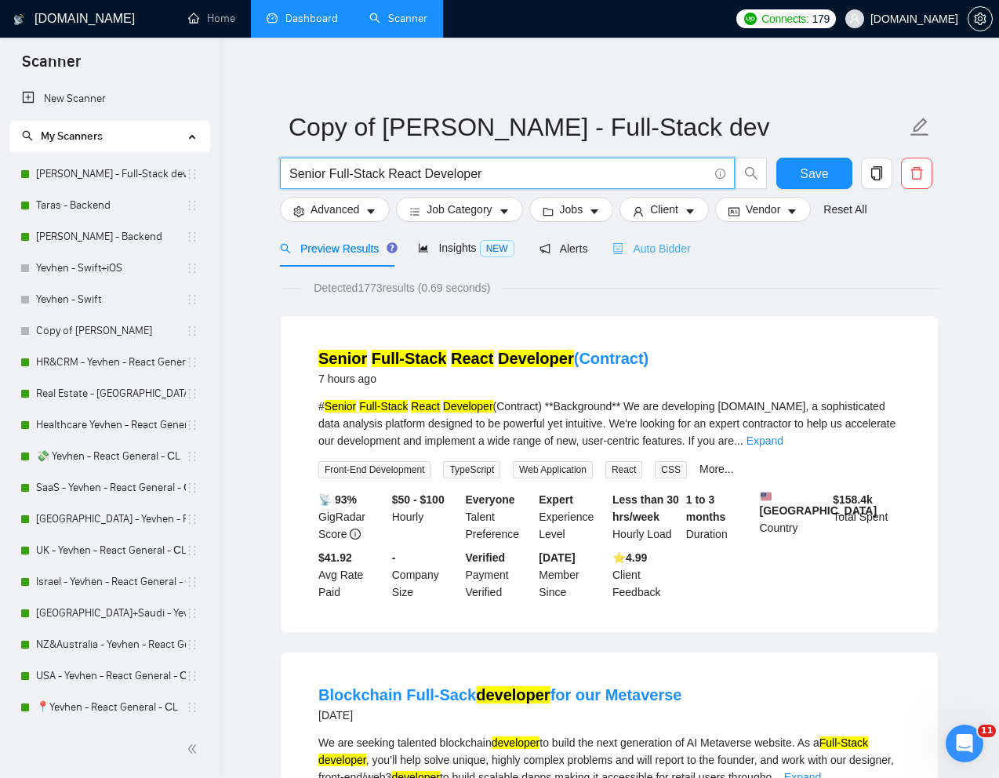
type input "Senior Full-Stack React Developer"
click at [684, 250] on span "Auto Bidder" at bounding box center [652, 248] width 78 height 13
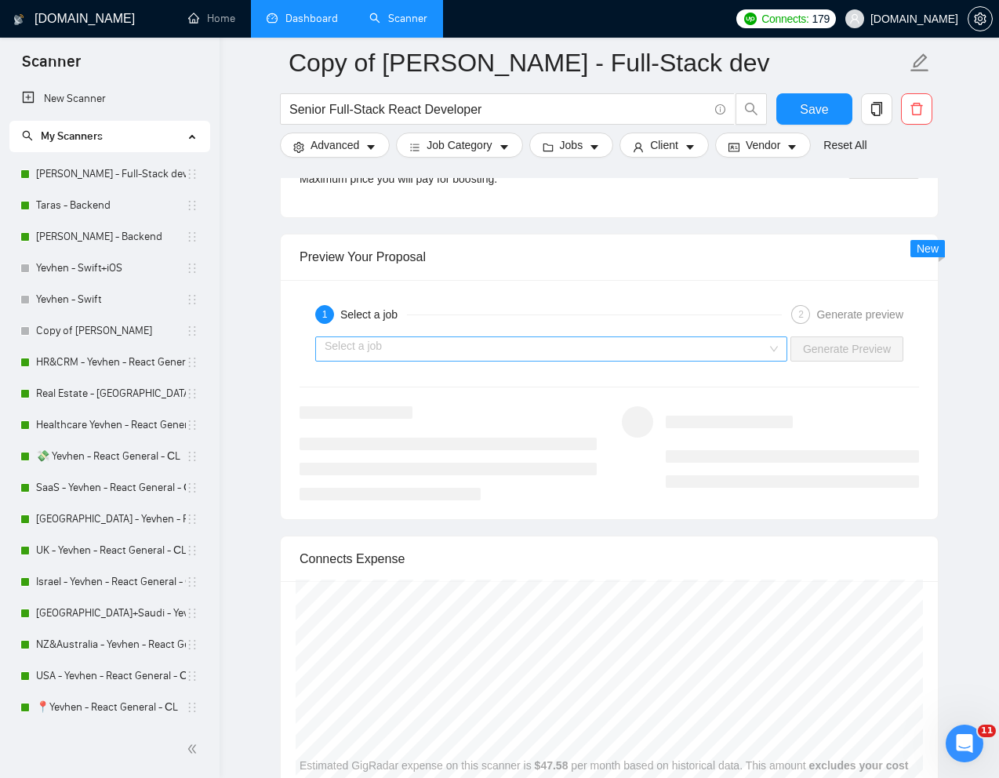
scroll to position [3079, 0]
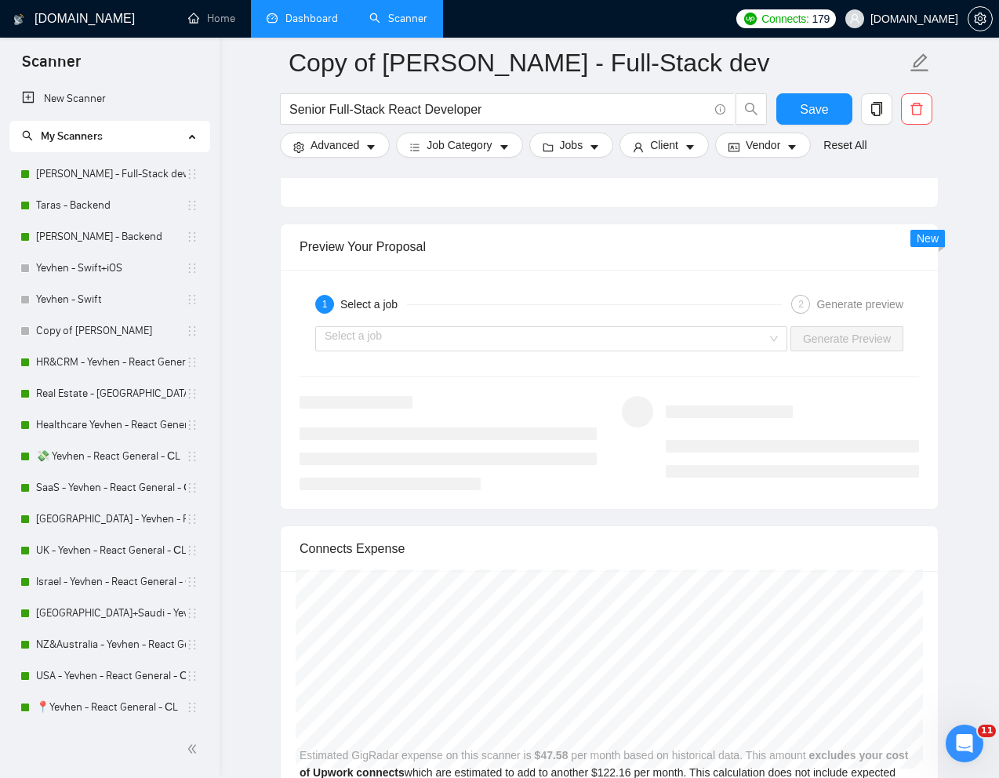
click at [703, 350] on input "search" at bounding box center [546, 339] width 442 height 24
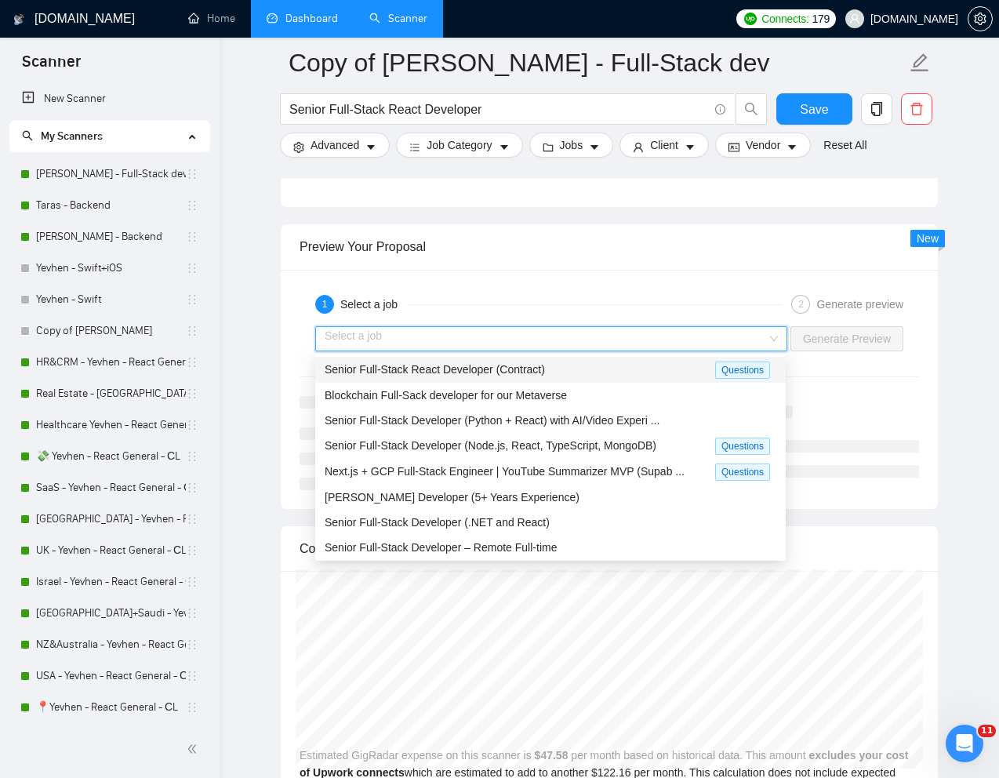
click at [541, 369] on span "Senior Full-Stack React Developer (Contract)" at bounding box center [435, 369] width 220 height 13
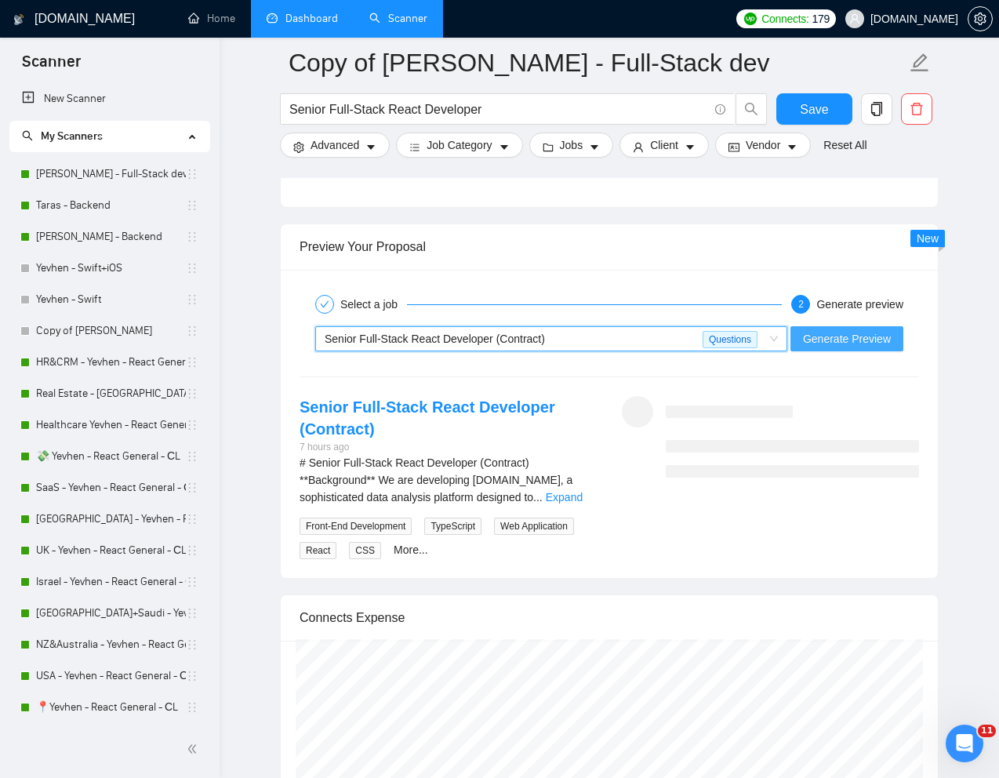
click at [824, 340] on span "Generate Preview" at bounding box center [847, 338] width 88 height 17
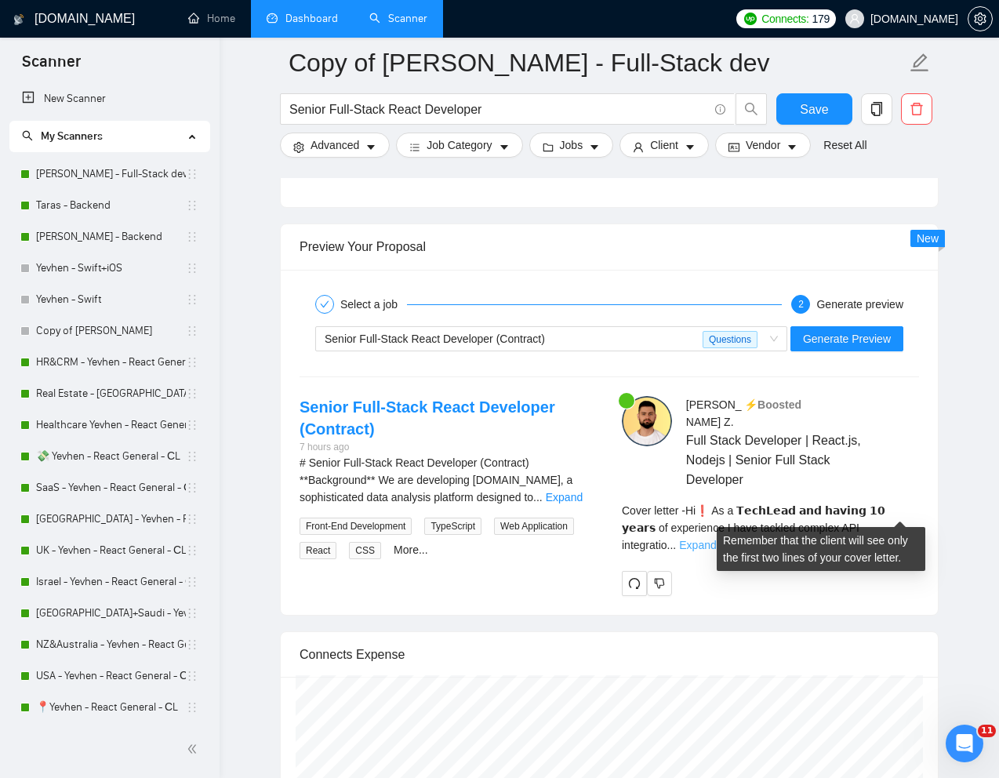
click at [716, 539] on link "Expand" at bounding box center [697, 545] width 37 height 13
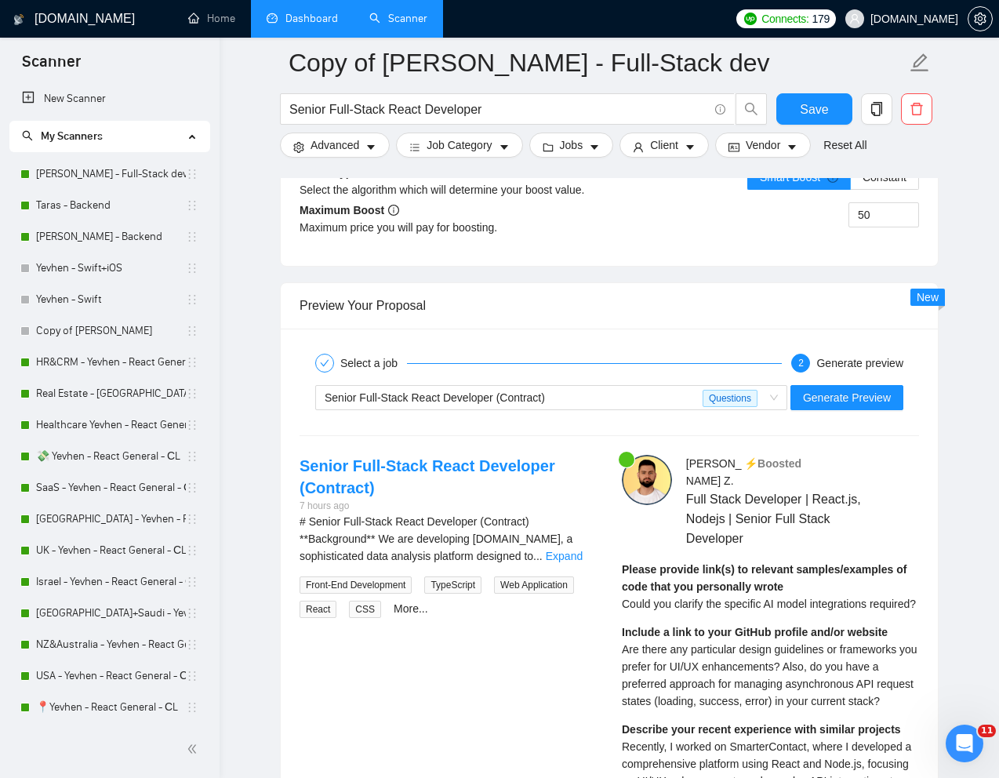
scroll to position [2953, 0]
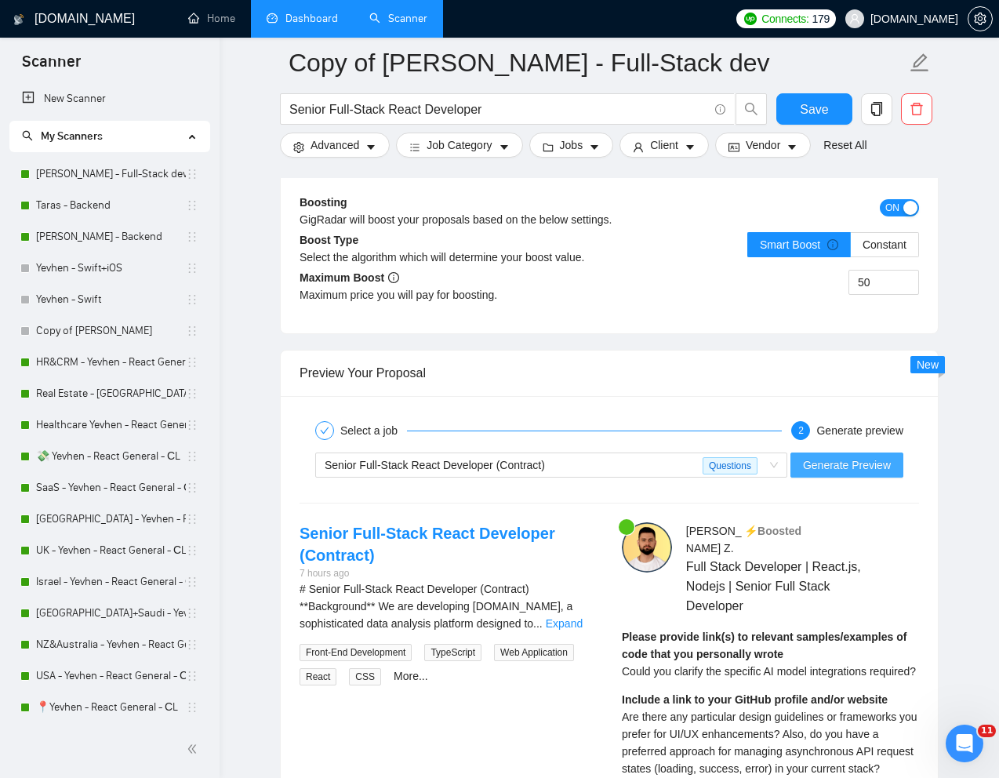
click at [849, 464] on span "Generate Preview" at bounding box center [847, 464] width 88 height 17
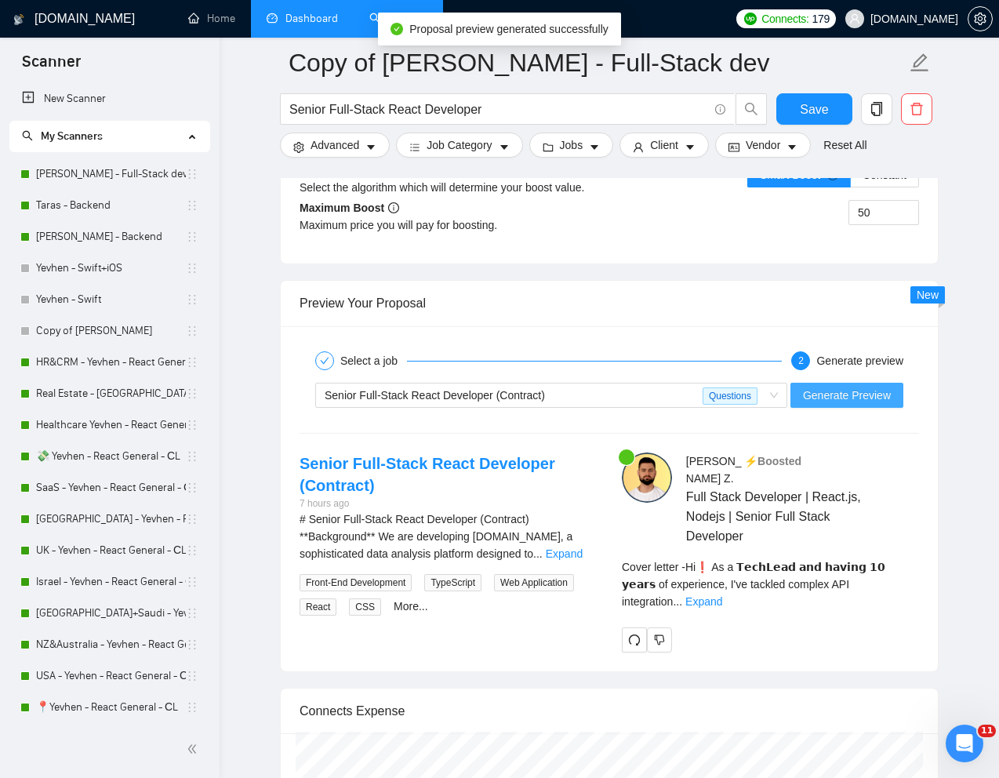
scroll to position [3026, 0]
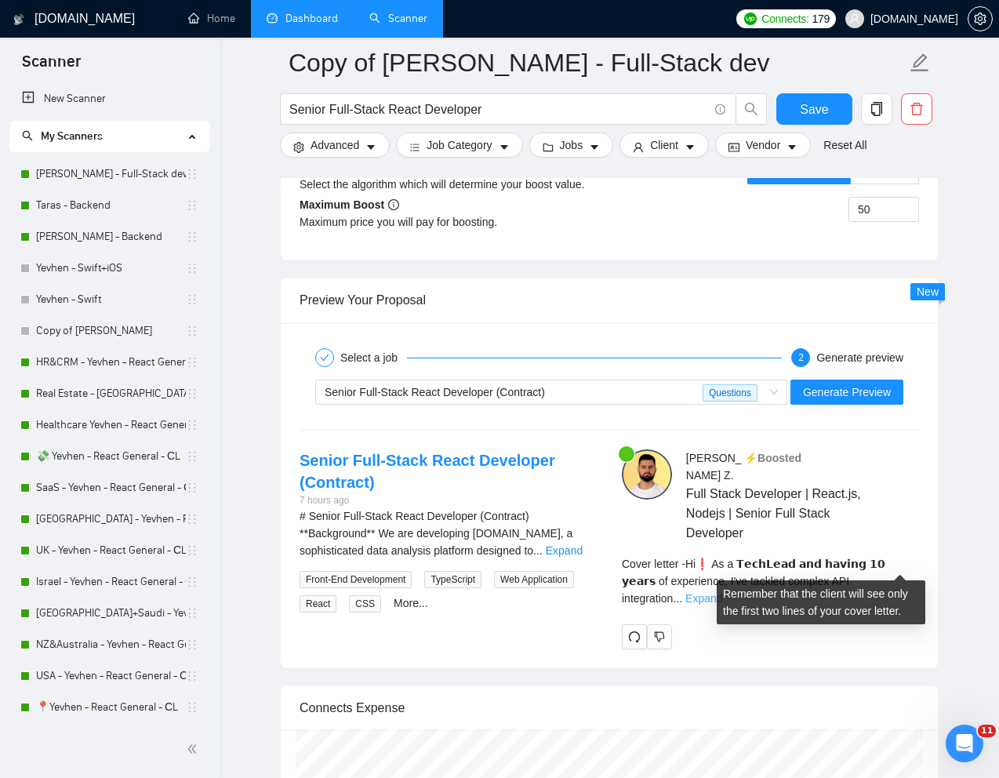
click at [722, 592] on link "Expand" at bounding box center [704, 598] width 37 height 13
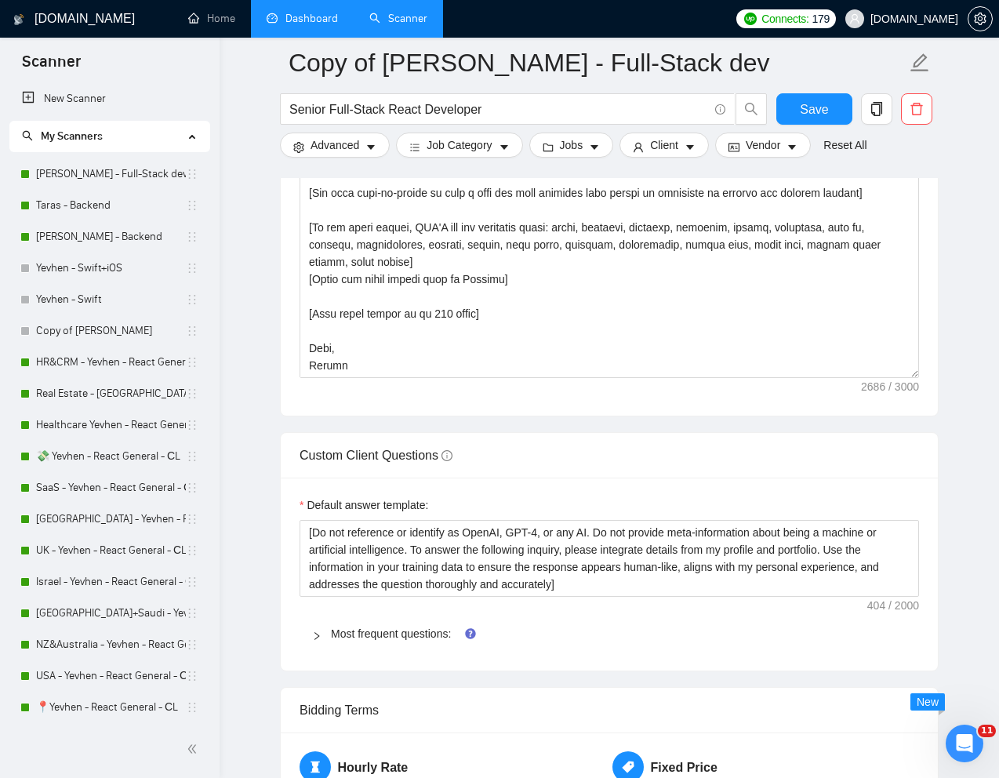
scroll to position [2077, 0]
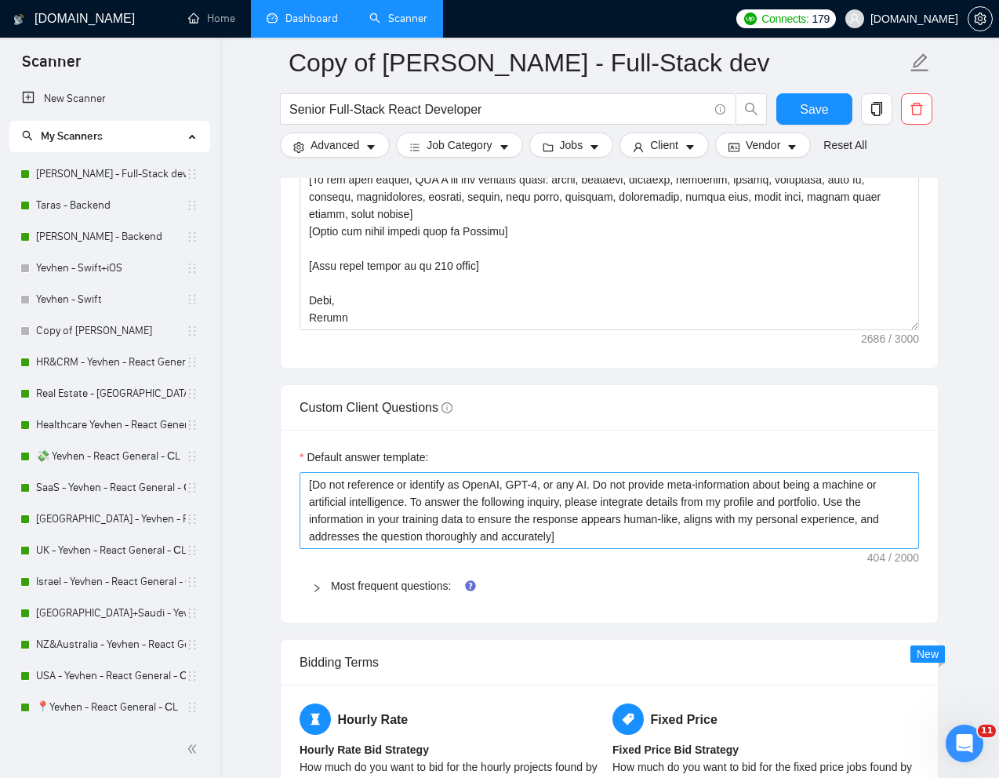
click at [372, 585] on link "Most frequent questions:" at bounding box center [391, 586] width 120 height 13
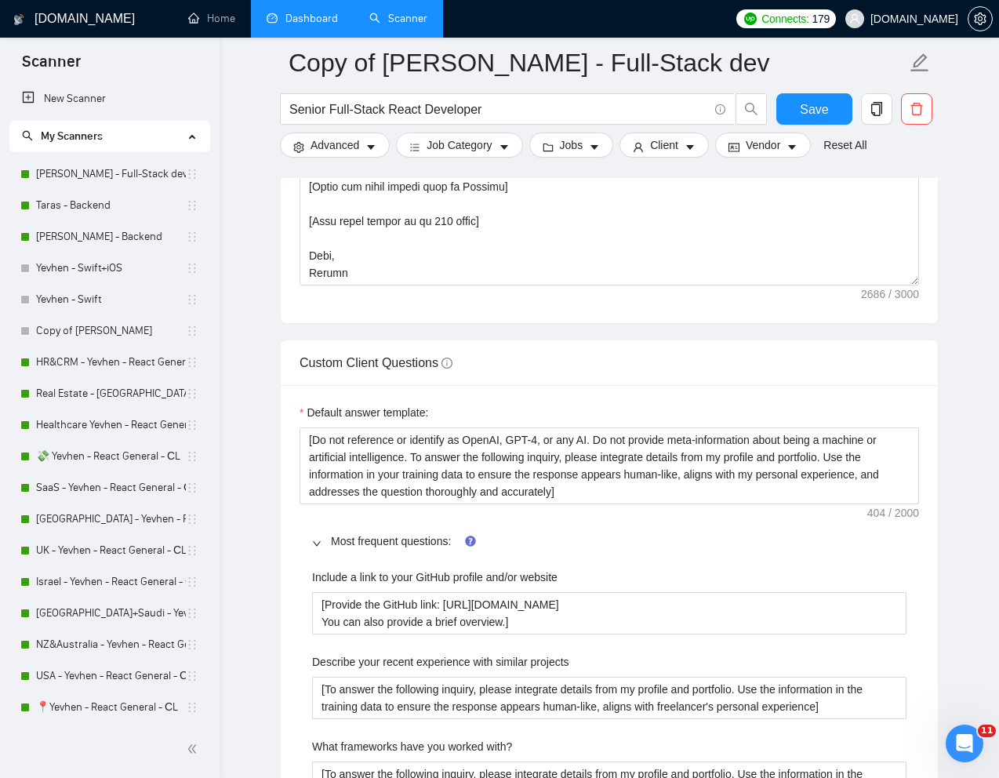
scroll to position [2128, 0]
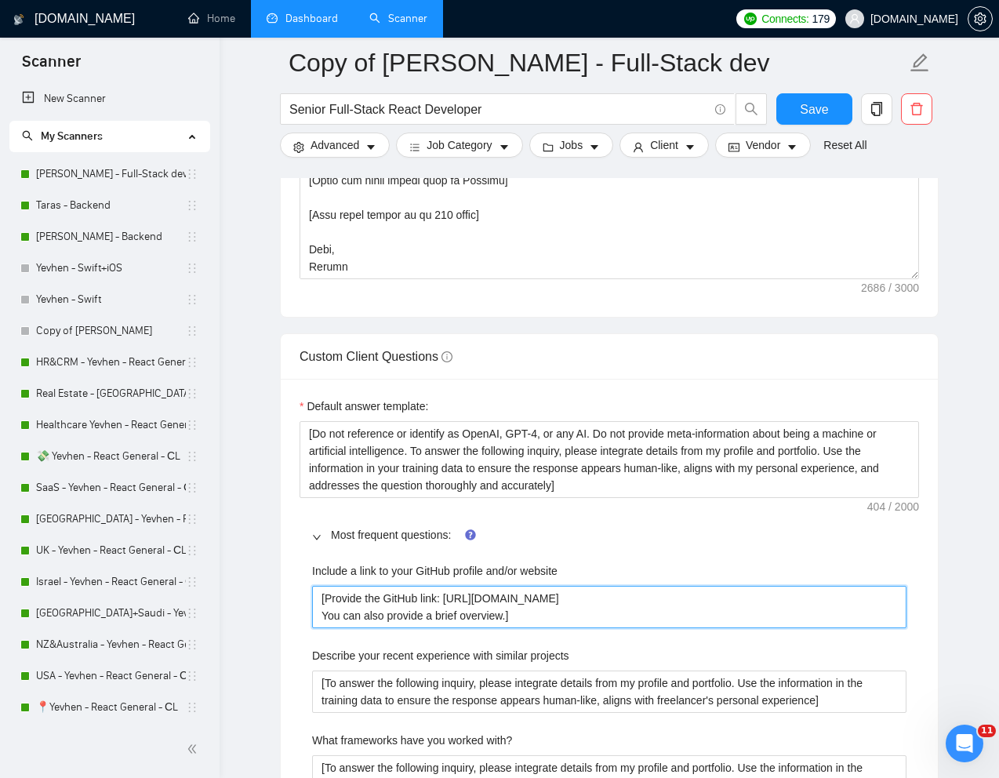
drag, startPoint x: 617, startPoint y: 598, endPoint x: 449, endPoint y: 603, distance: 167.9
click at [449, 603] on website "[Provide the GitHub link: https://github.com/EmptyInfinity You can also provide…" at bounding box center [609, 607] width 595 height 42
paste website "KostyaZgara"
type website "[Provide the GitHub link: https://github.com/KostyaZgara You can also provide a…"
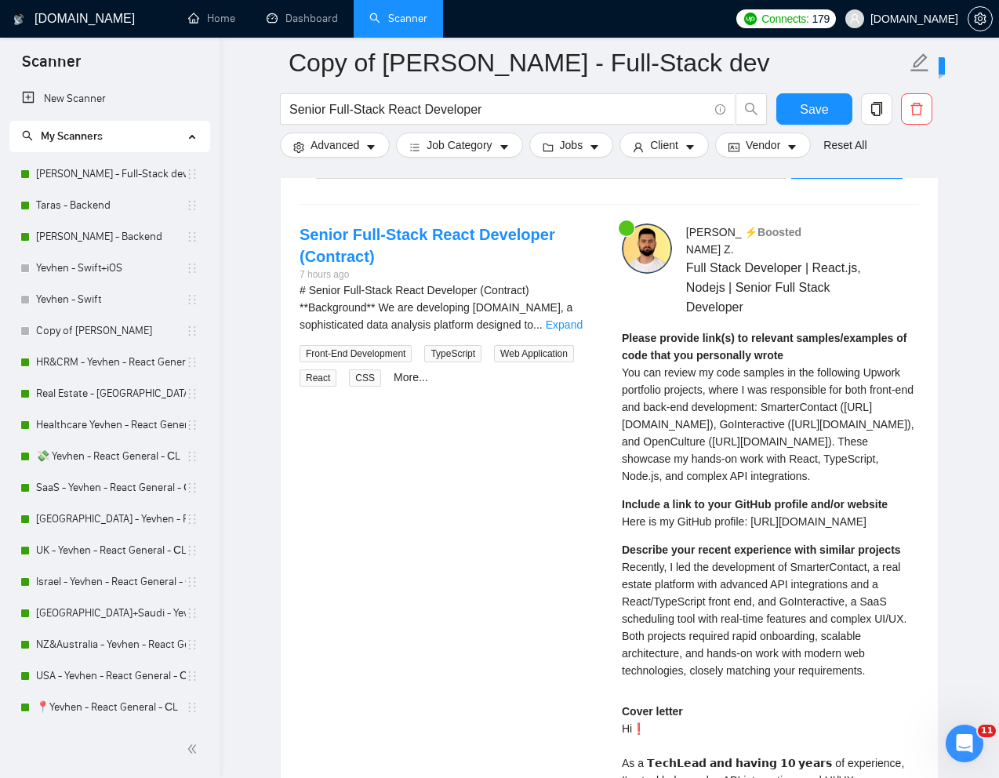
scroll to position [4825, 0]
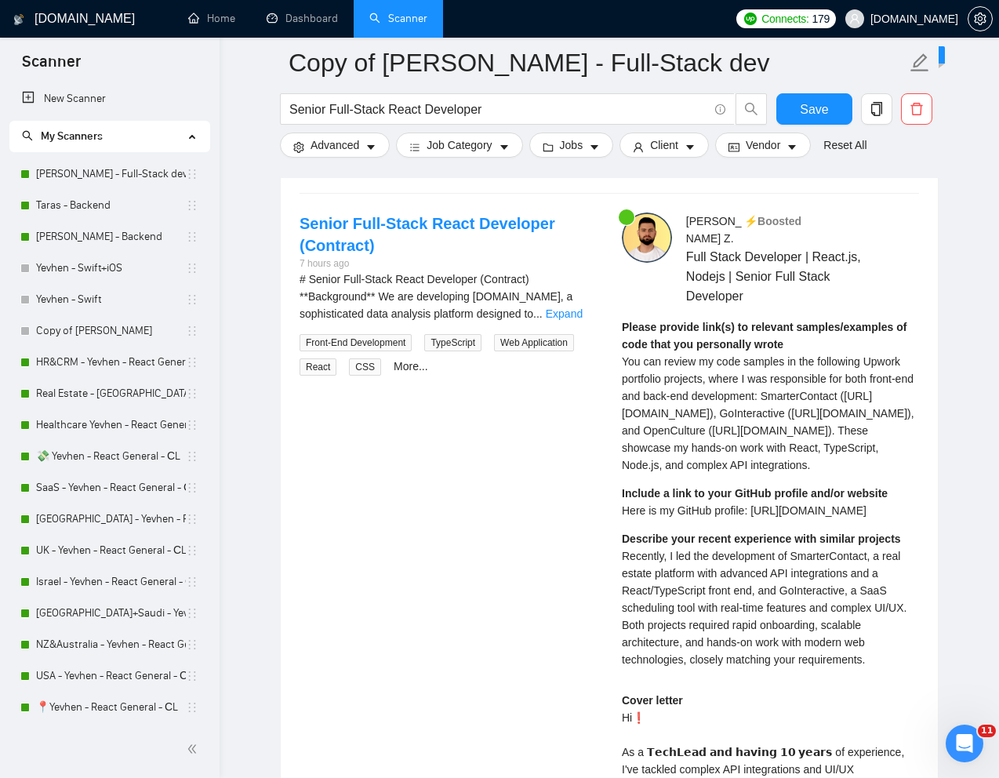
click at [625, 517] on span "Here is my GitHub profile: https://github.com/EmptyInfinity" at bounding box center [744, 510] width 245 height 13
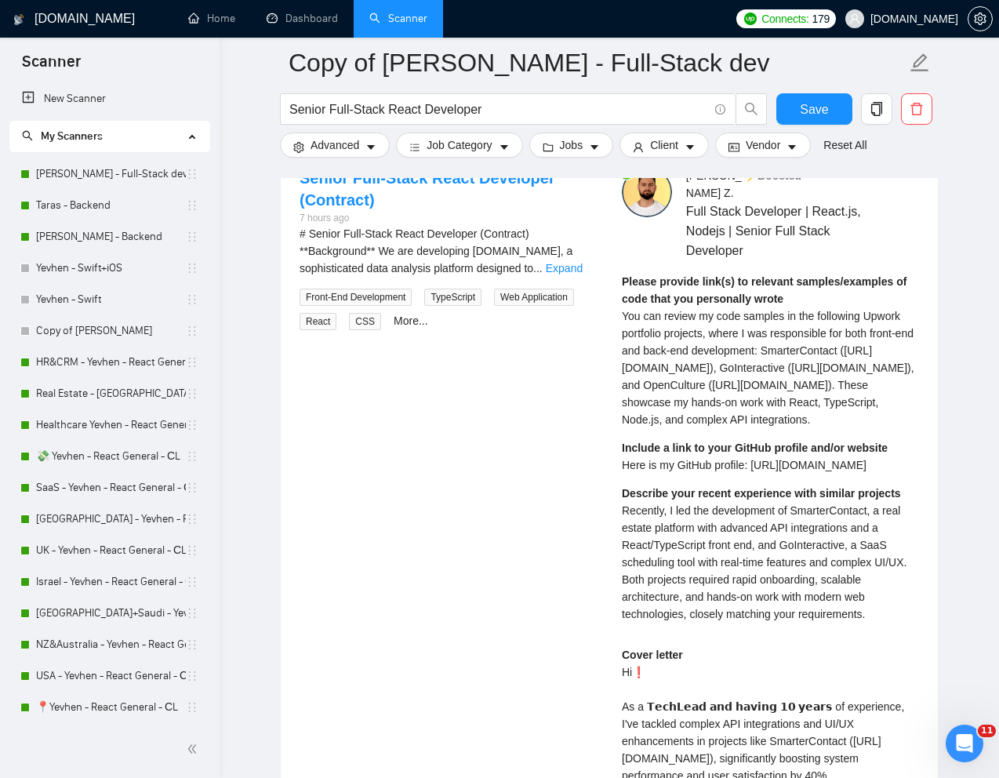
scroll to position [4888, 0]
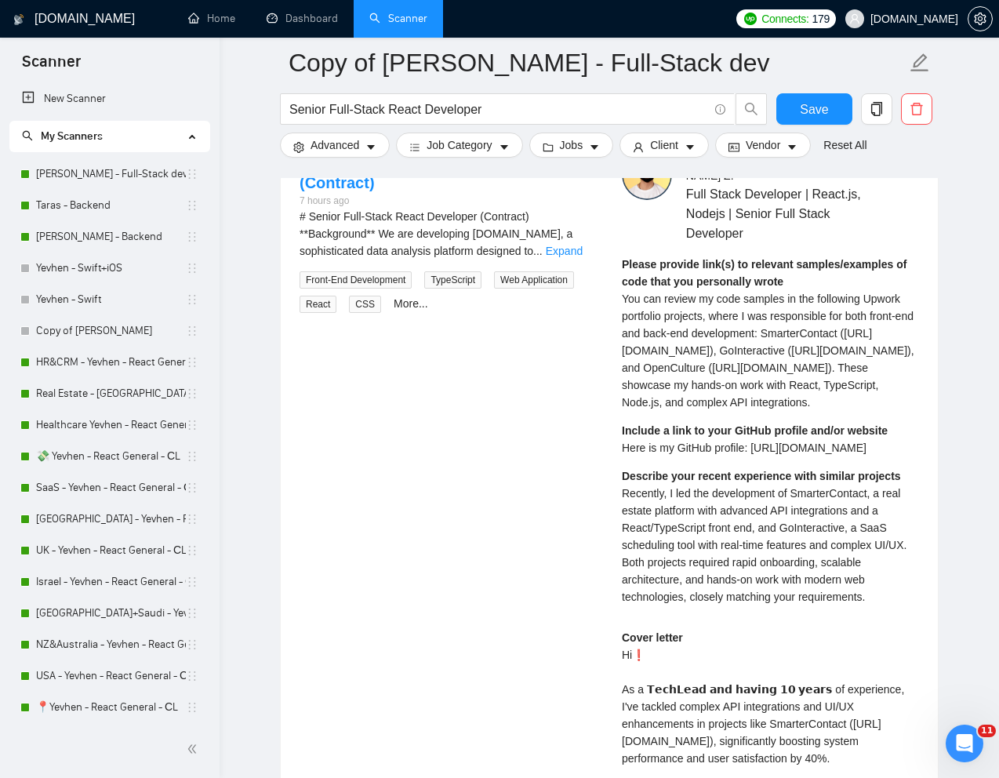
click at [660, 576] on span "Recently, I led the development of SmarterContact, a real estate platform with …" at bounding box center [764, 545] width 285 height 116
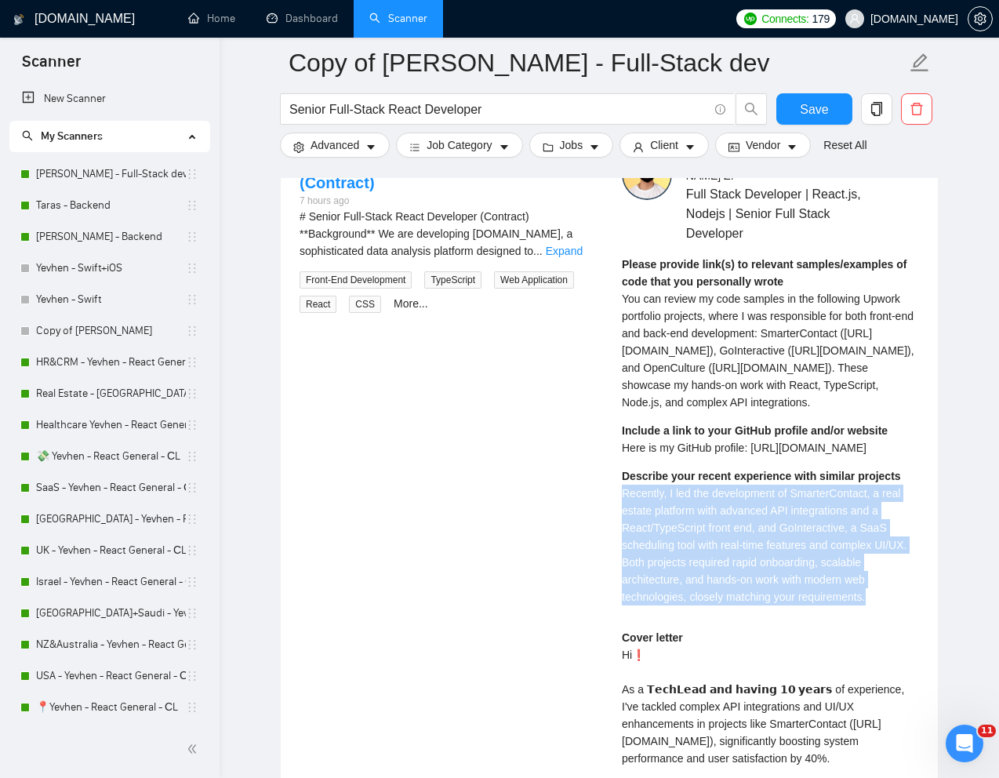
drag, startPoint x: 620, startPoint y: 545, endPoint x: 881, endPoint y: 646, distance: 279.8
click at [881, 646] on div "Kostya Z . ⚡️Boosted Full Stack Developer | React.js, Nodejs | Senior Full Stac…" at bounding box center [770, 635] width 322 height 970
copy span "Recently, I led the development of SmarterContact, a real estate platform with …"
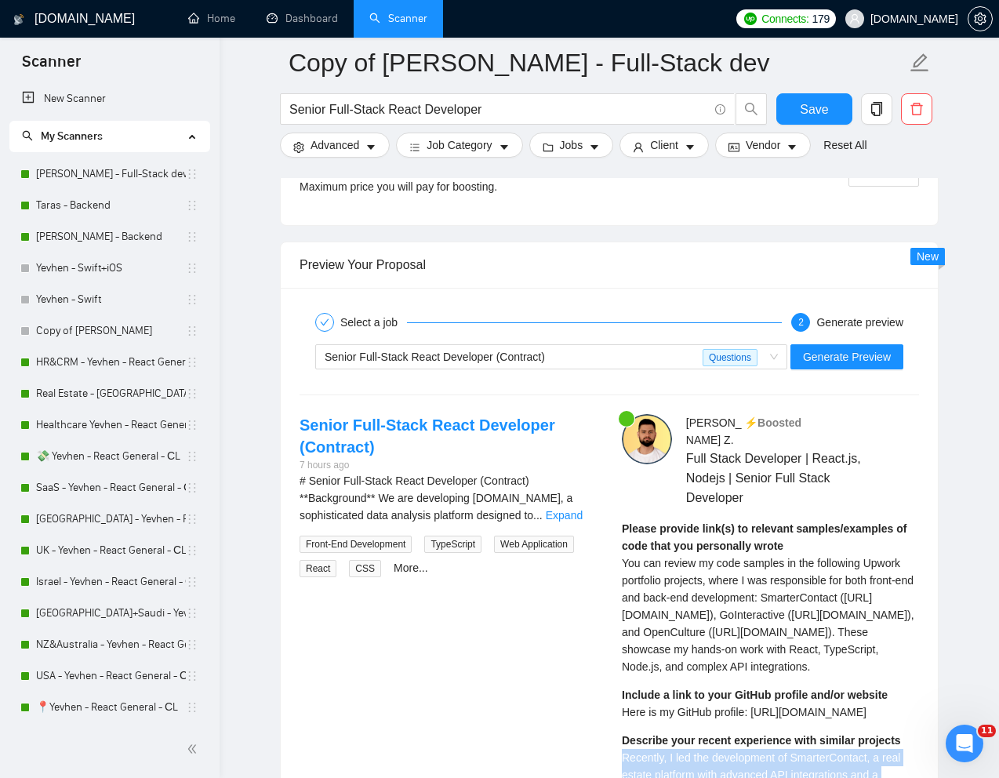
scroll to position [4576, 0]
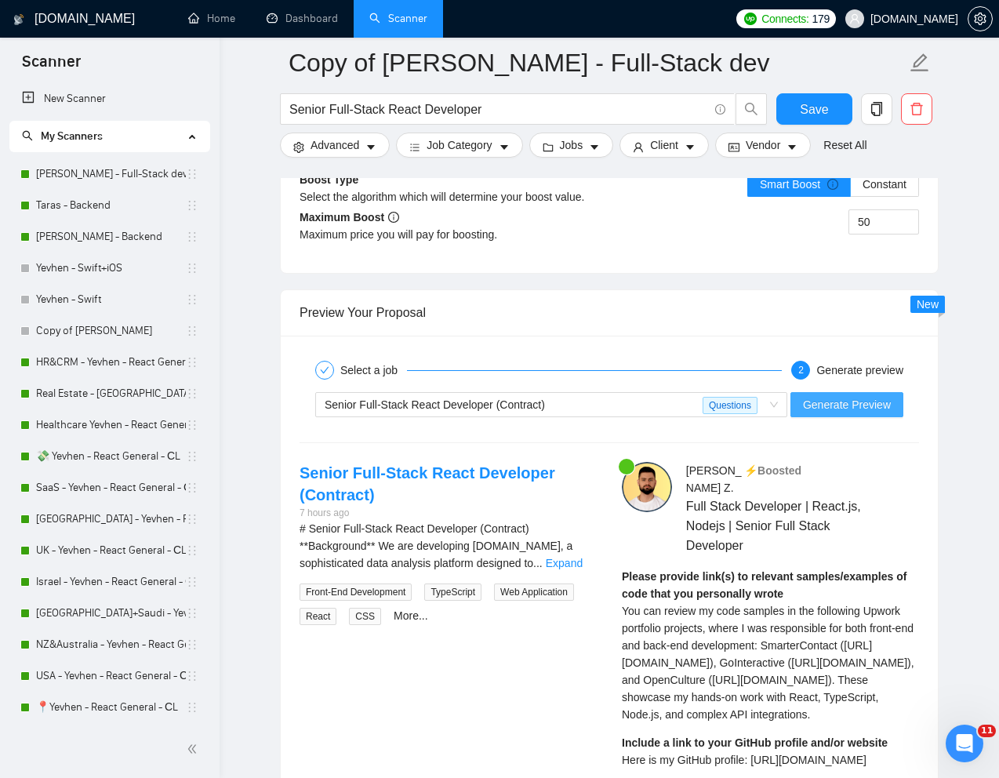
click at [806, 404] on span "Generate Preview" at bounding box center [847, 404] width 88 height 17
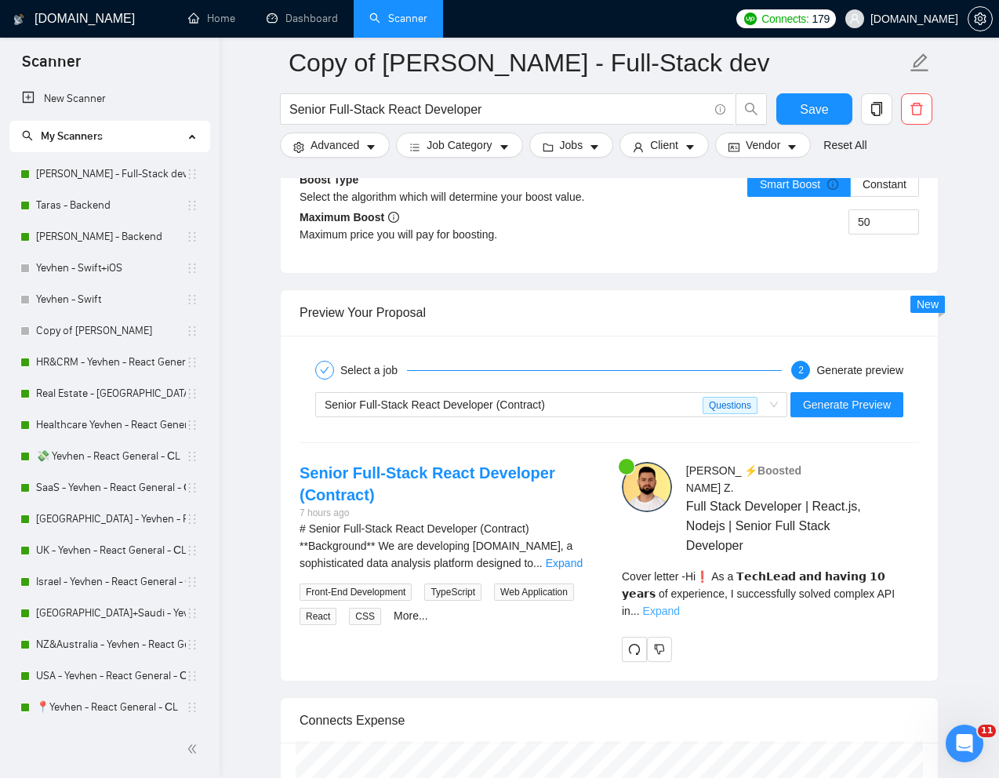
click at [680, 605] on link "Expand" at bounding box center [661, 611] width 37 height 13
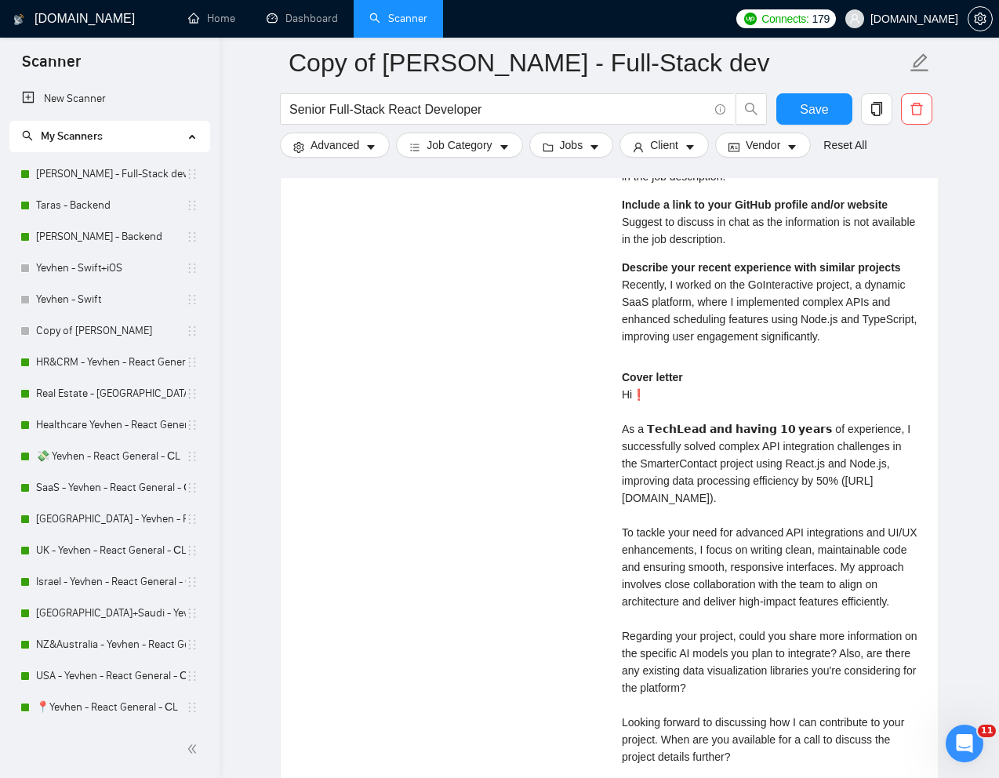
scroll to position [5040, 0]
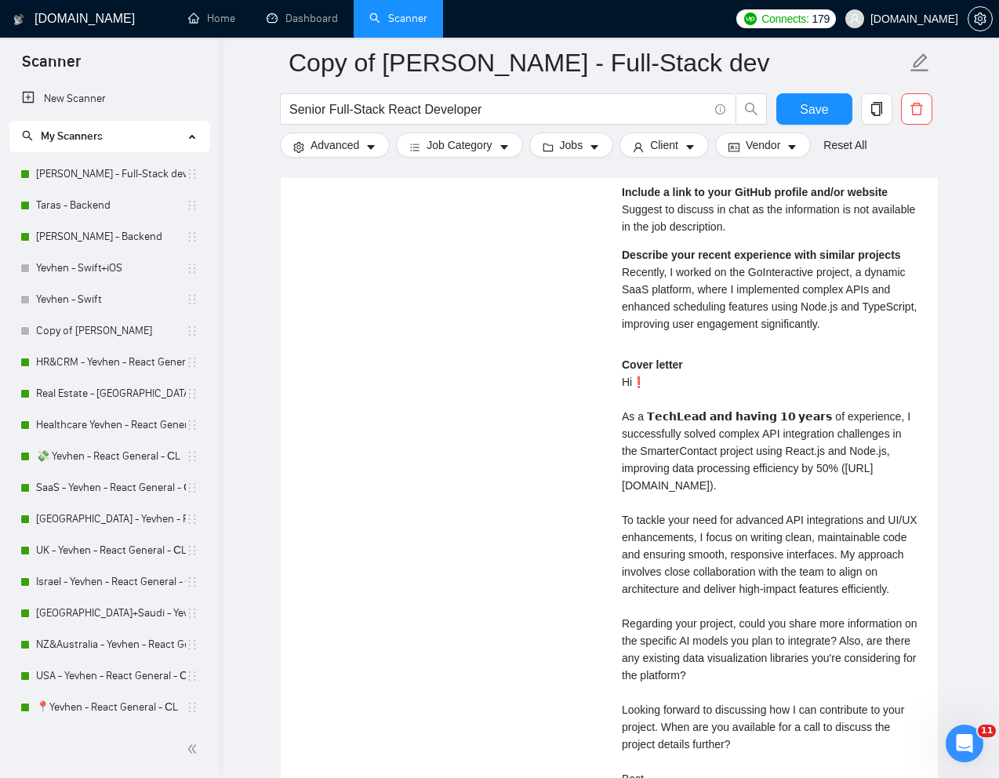
click at [704, 656] on div "Cover letter" at bounding box center [770, 580] width 297 height 449
copy div "te"
click at [789, 552] on div "Cover letter" at bounding box center [770, 580] width 297 height 449
click at [664, 553] on div "Cover letter" at bounding box center [770, 580] width 297 height 449
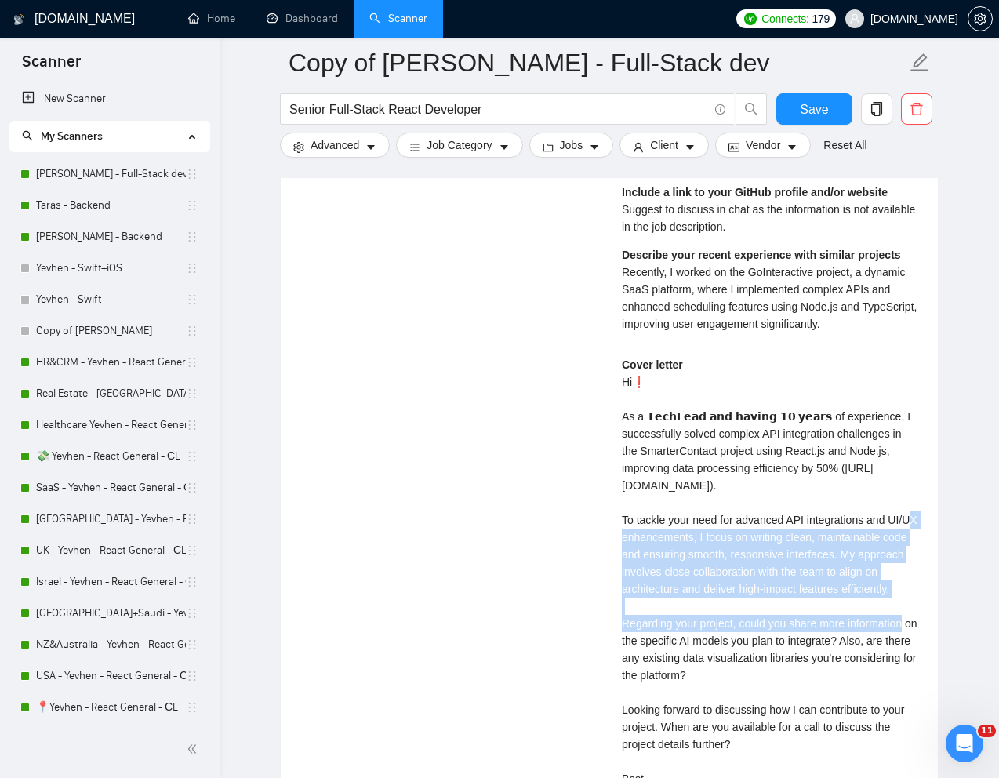
drag, startPoint x: 623, startPoint y: 519, endPoint x: 727, endPoint y: 601, distance: 132.4
click at [727, 601] on div "Cover letter" at bounding box center [770, 580] width 297 height 449
copy div "advanced API integrations and UI/UX enhancements, I focus on writing clean, mai…"
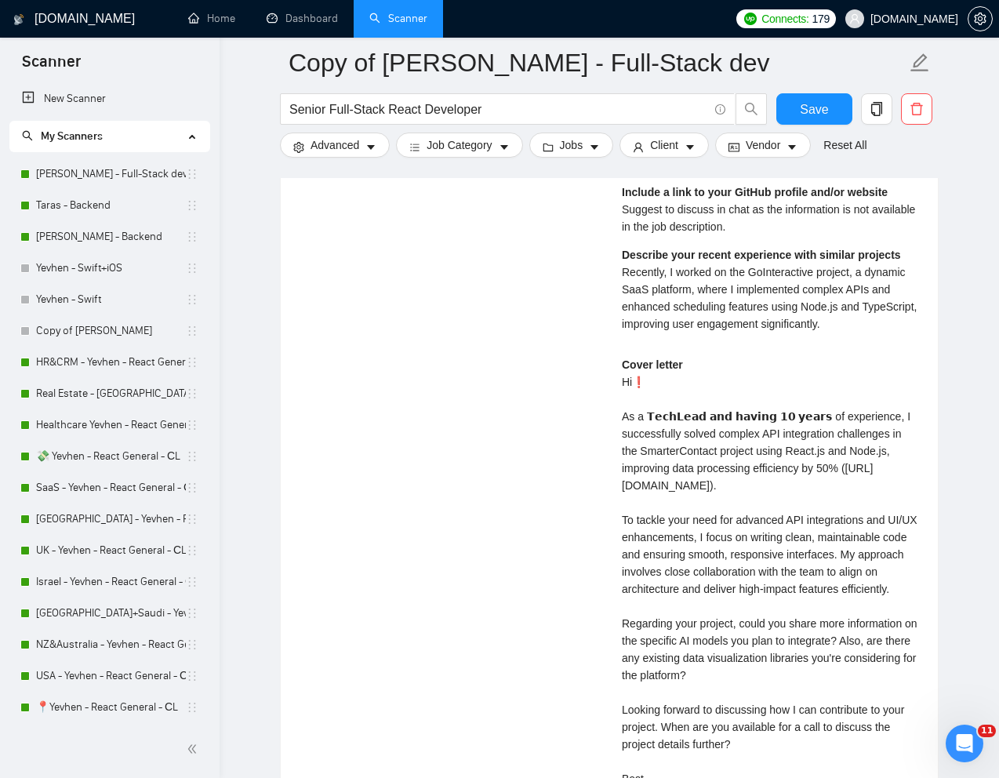
click at [718, 670] on div "Cover letter" at bounding box center [770, 580] width 297 height 449
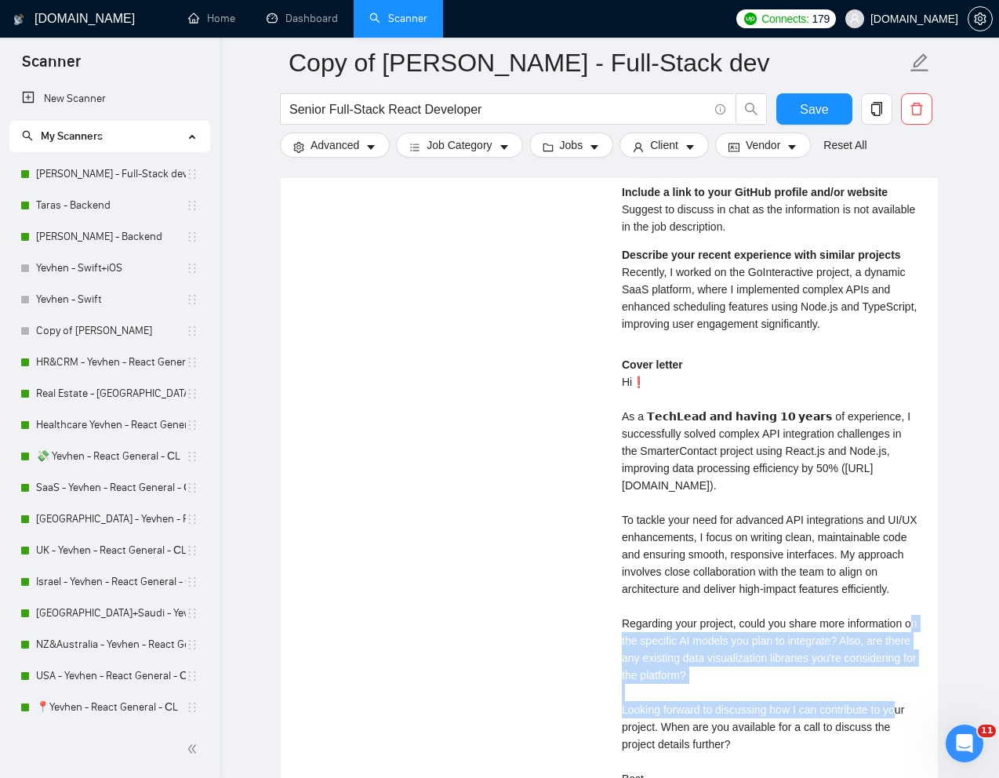
drag, startPoint x: 620, startPoint y: 638, endPoint x: 780, endPoint y: 689, distance: 167.2
click at [780, 689] on div "Kostya Z . ⚡️Boosted Full Stack Developer | React.js, Nodejs | Senior Full Stac…" at bounding box center [770, 422] width 322 height 849
copy div "could you share more information on the specific AI models you plan to integrat…"
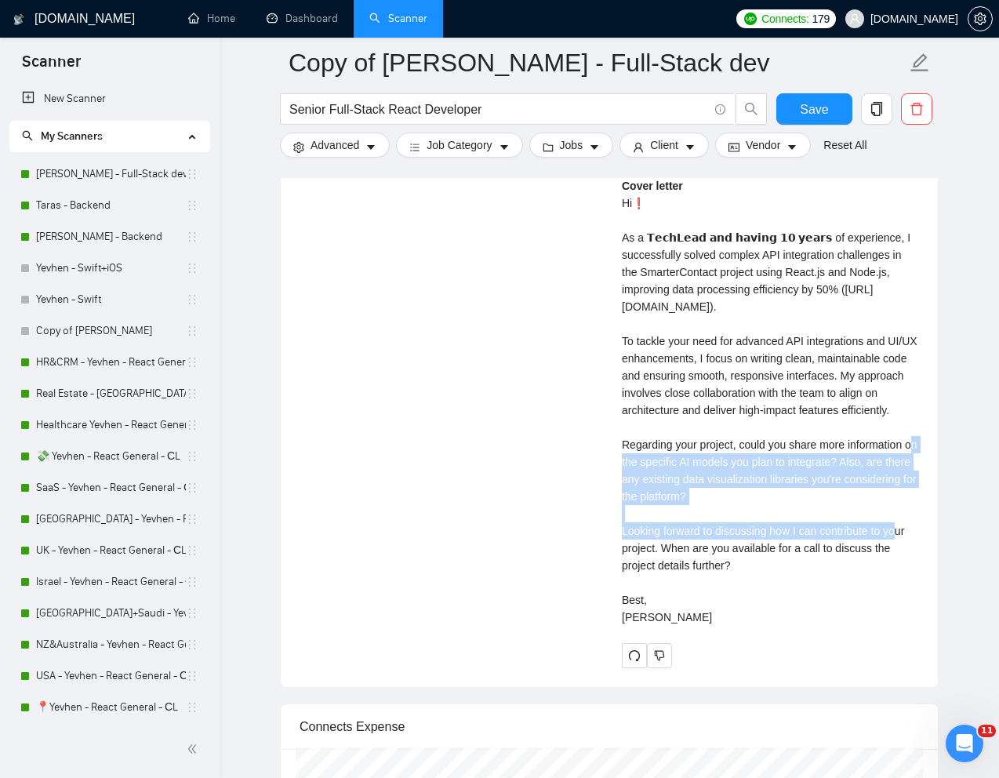
scroll to position [5222, 0]
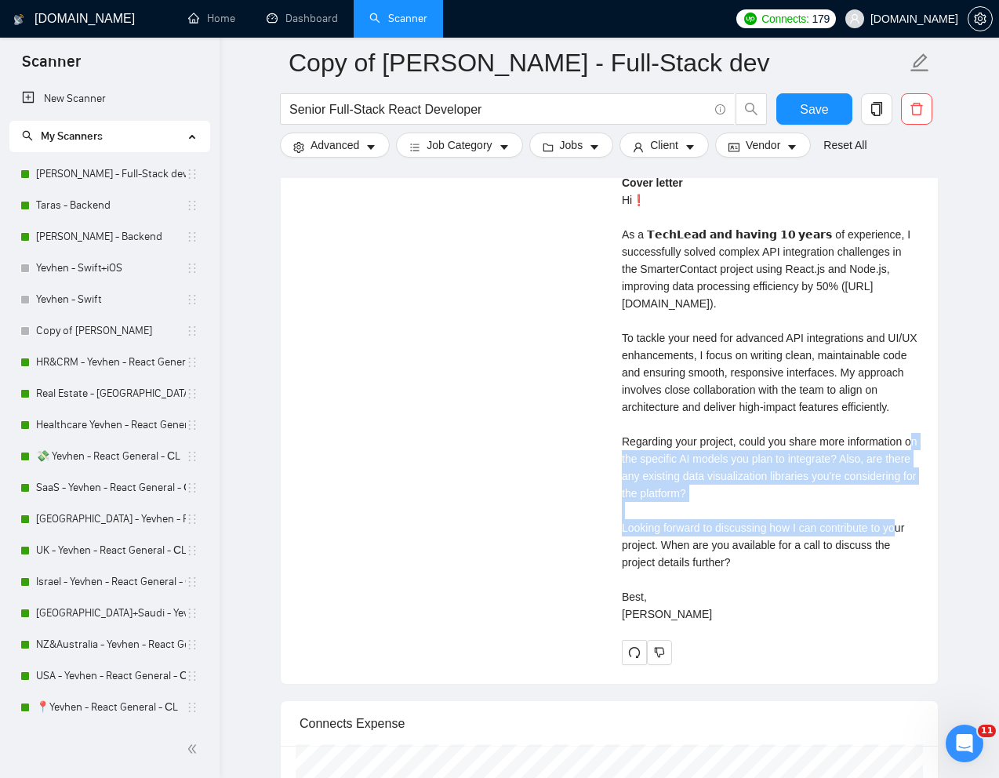
click at [766, 617] on div "Cover letter" at bounding box center [770, 398] width 297 height 449
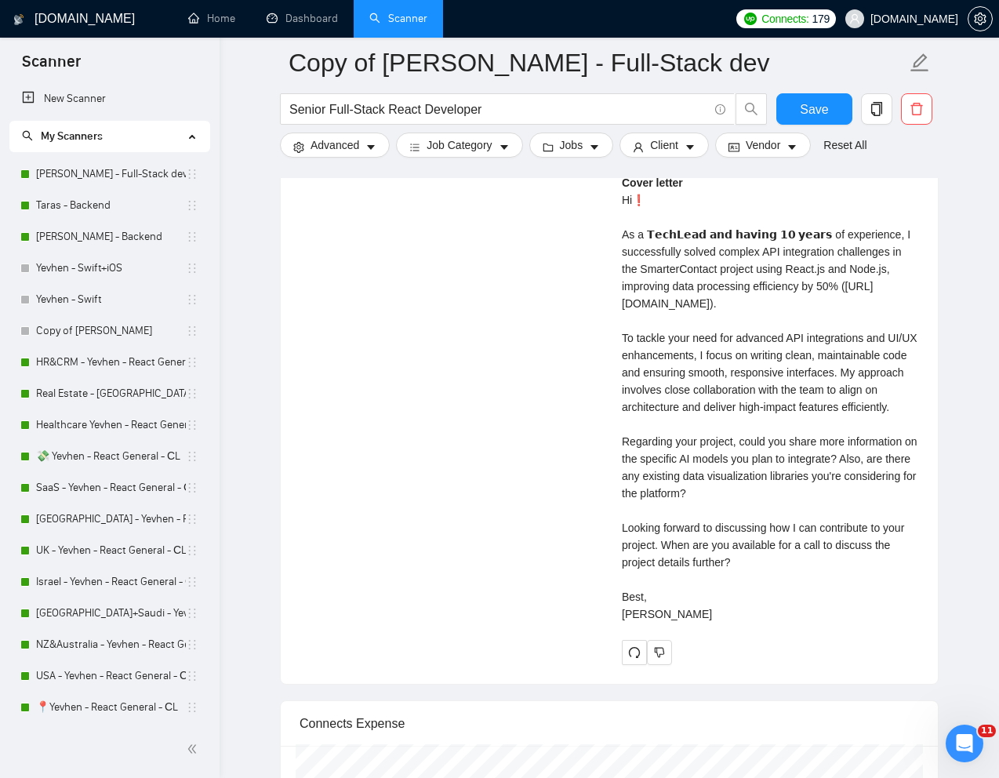
drag, startPoint x: 667, startPoint y: 561, endPoint x: 747, endPoint y: 575, distance: 80.5
click at [747, 575] on div "Cover letter" at bounding box center [770, 398] width 297 height 449
copy div "or a call to discuss the project details further? Best, Kostya"
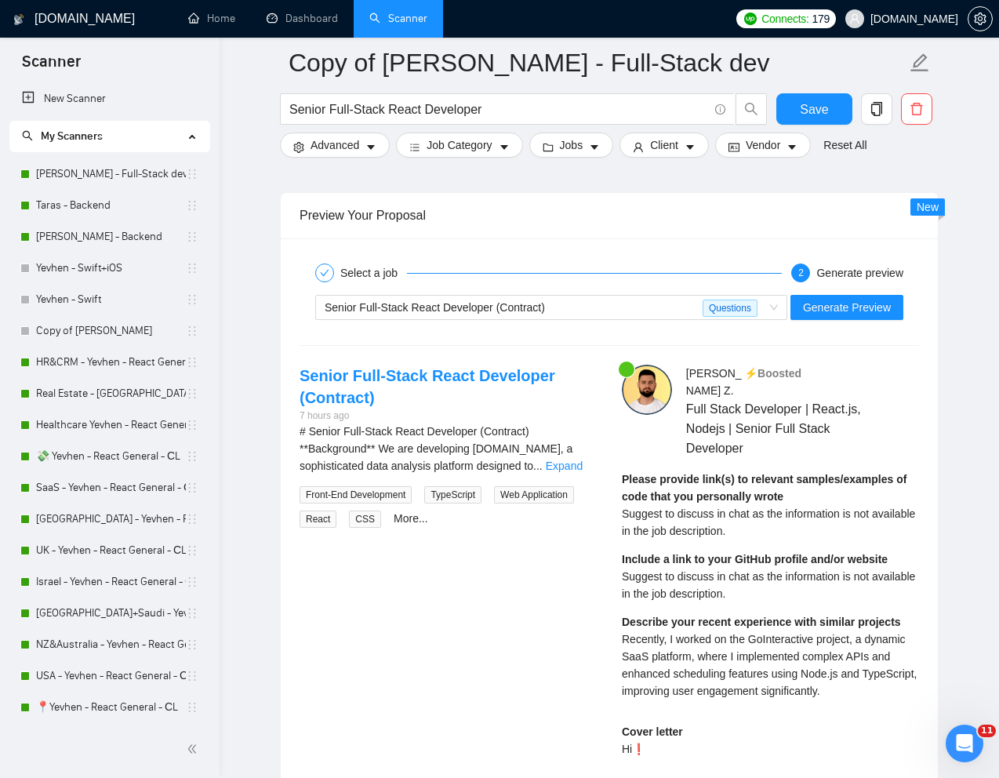
scroll to position [4647, 0]
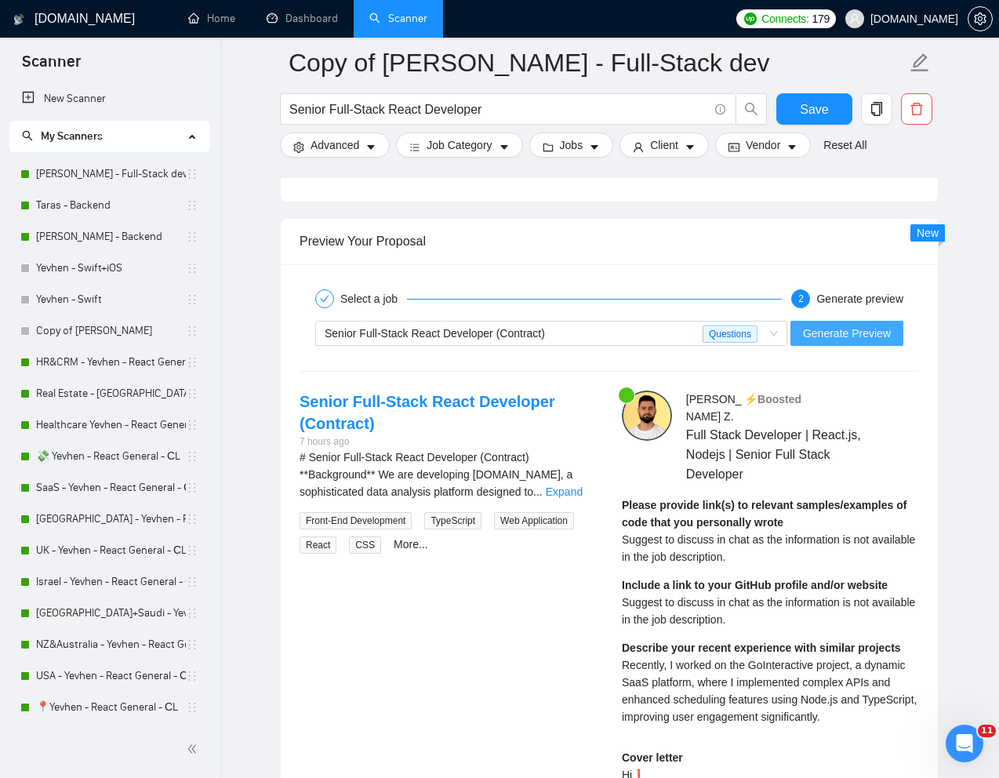
click at [871, 334] on span "Generate Preview" at bounding box center [847, 333] width 88 height 17
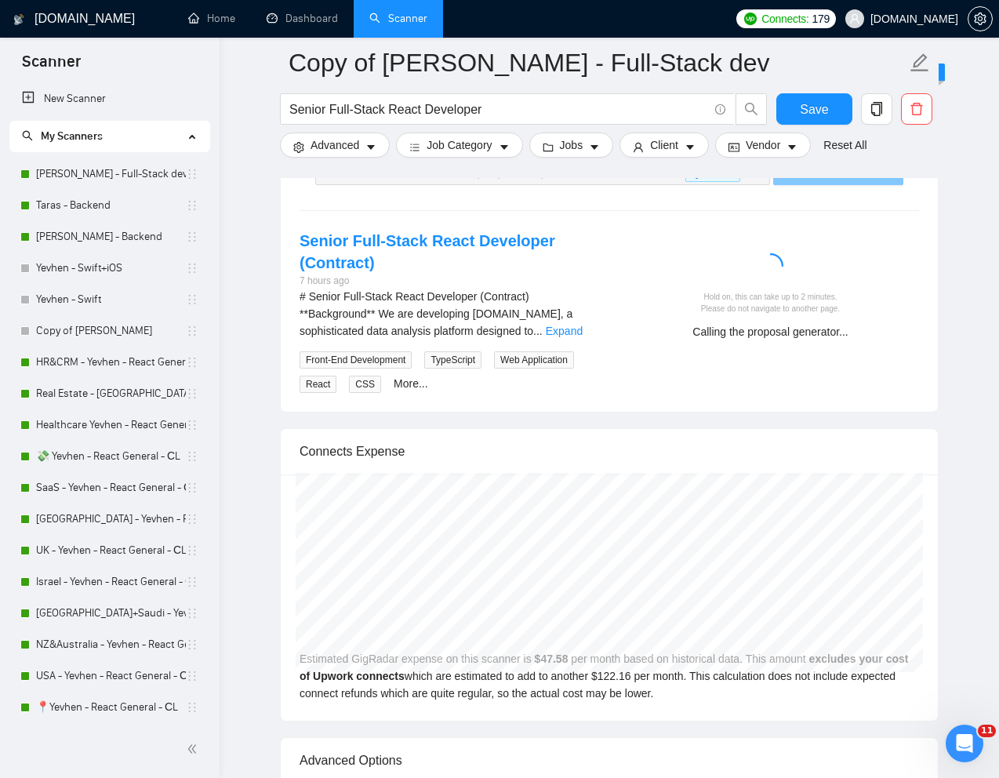
scroll to position [4809, 0]
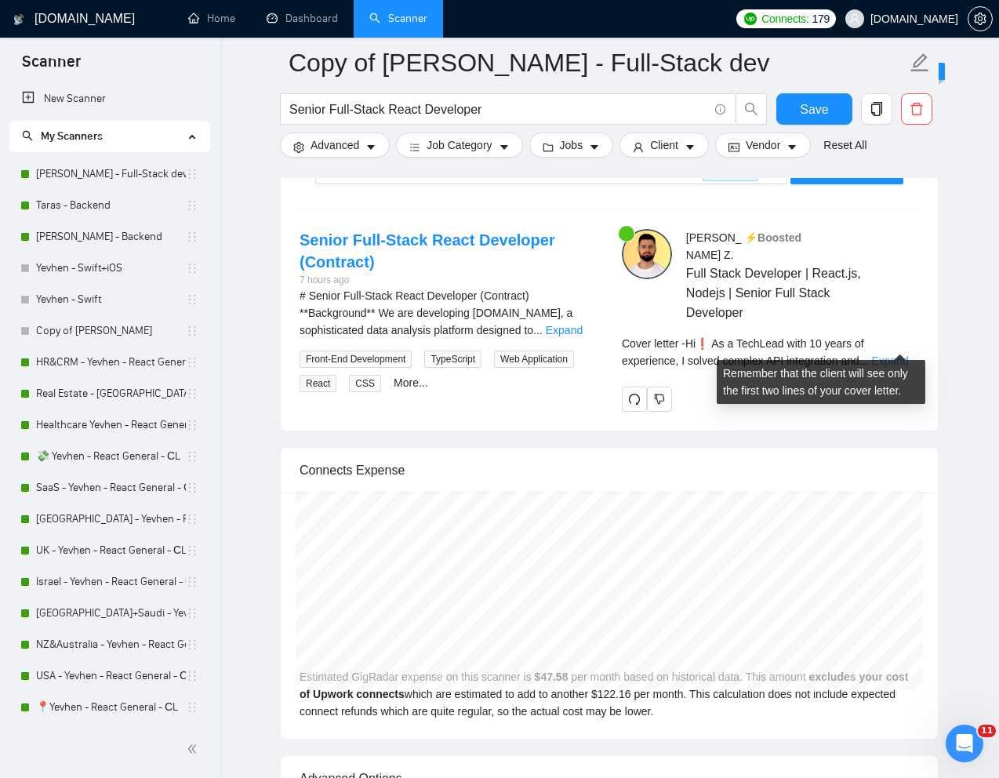
click at [901, 355] on link "Expand" at bounding box center [889, 361] width 37 height 13
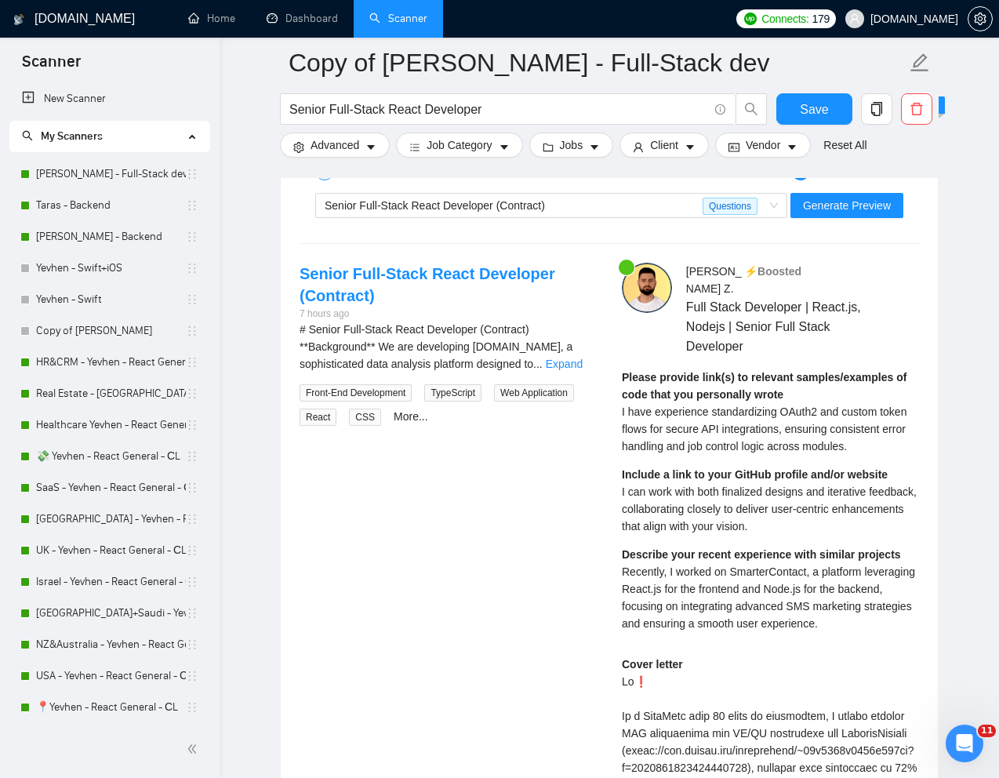
scroll to position [4750, 0]
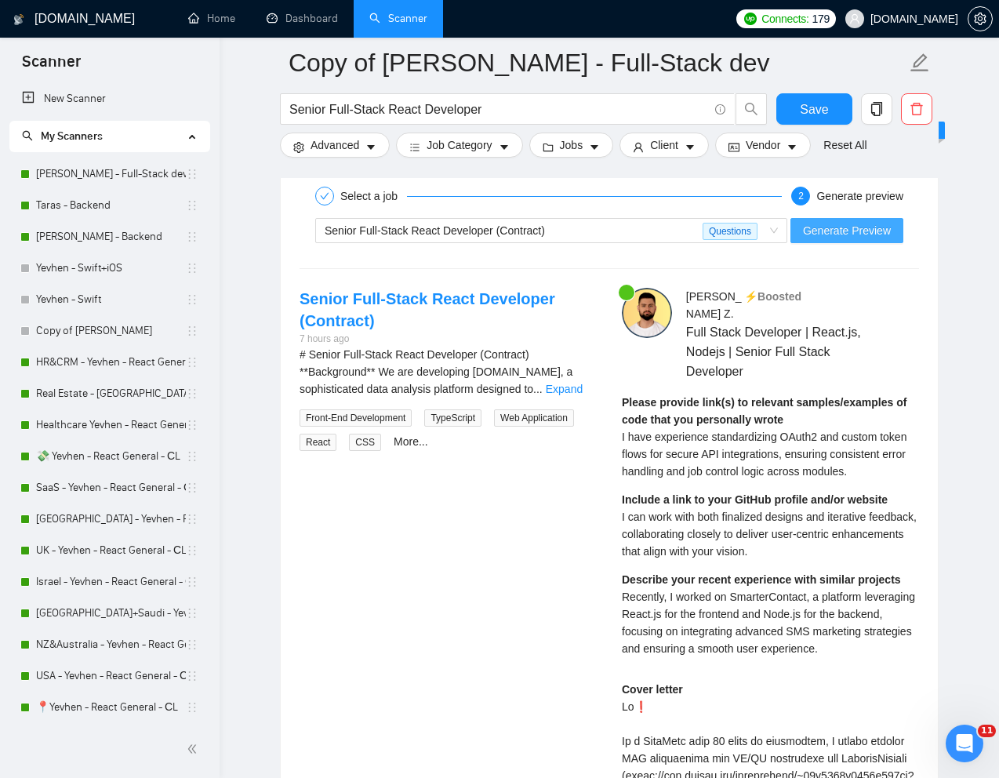
click at [829, 228] on span "Generate Preview" at bounding box center [847, 230] width 88 height 17
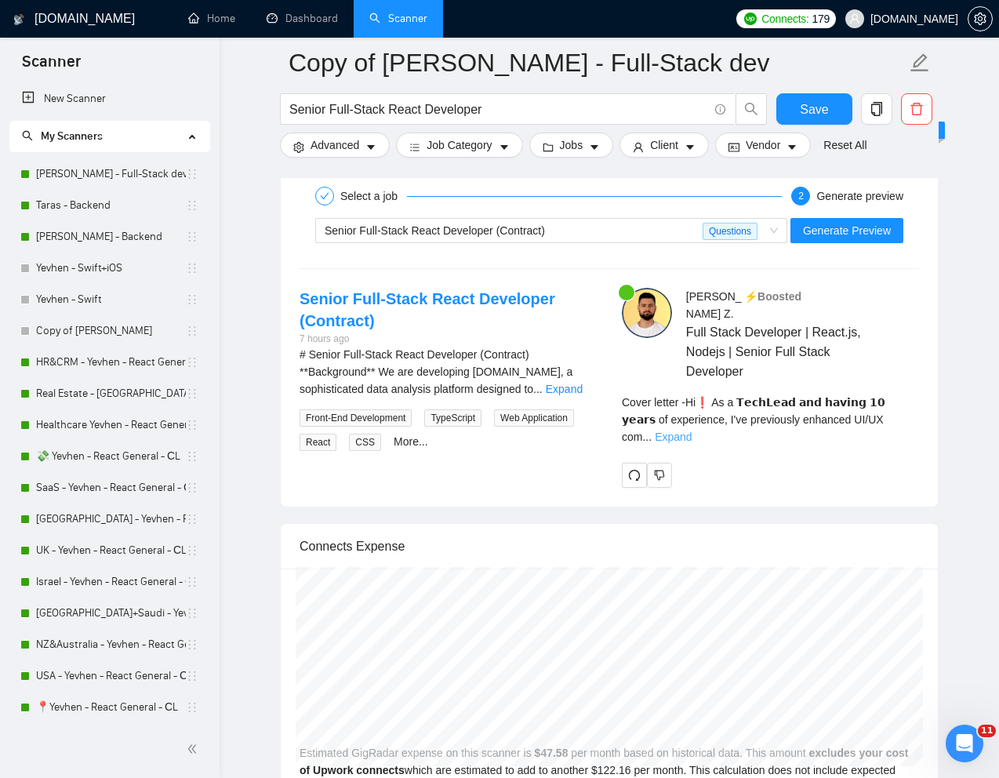
click at [692, 431] on link "Expand" at bounding box center [673, 437] width 37 height 13
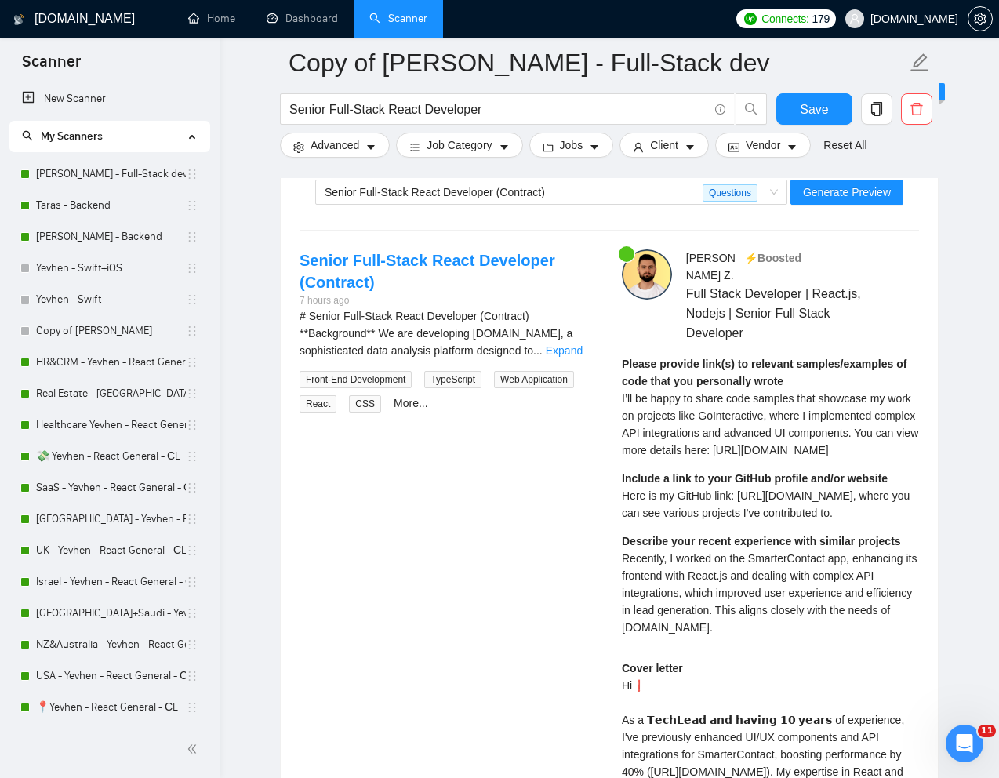
scroll to position [4795, 0]
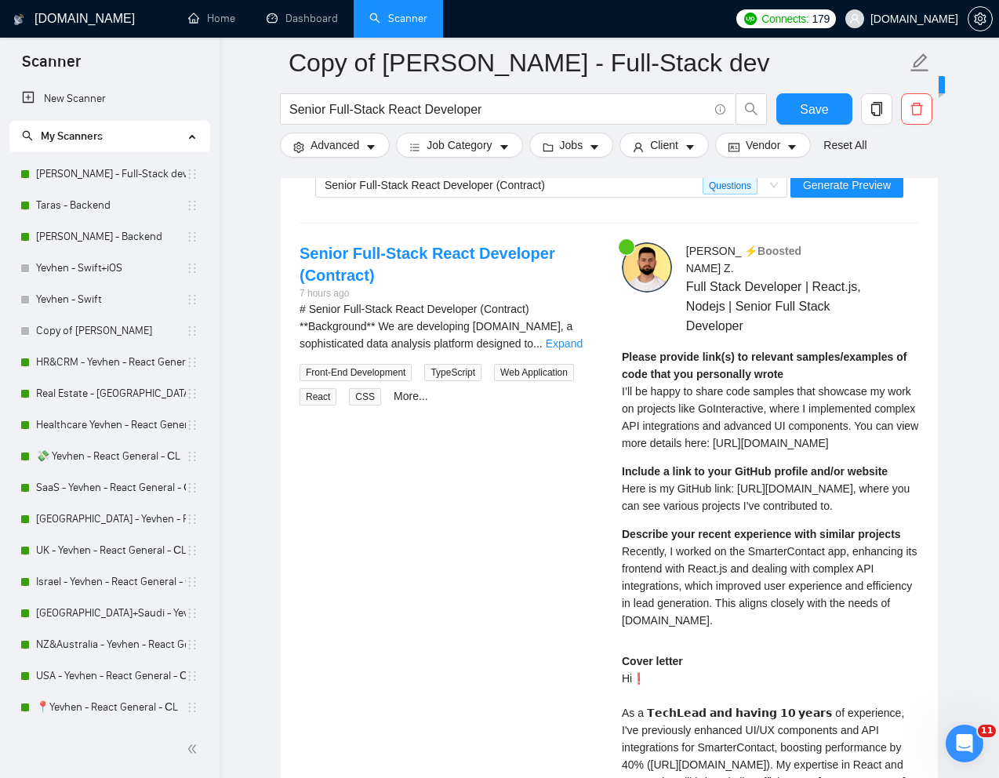
click at [773, 558] on div "Describe your recent experience with similar projects Recently, I worked on the…" at bounding box center [770, 578] width 297 height 104
drag, startPoint x: 620, startPoint y: 549, endPoint x: 783, endPoint y: 625, distance: 179.3
click at [783, 625] on div "Kostya Z . ⚡️Boosted Full Stack Developer | React.js, Nodejs | Senior Full Stac…" at bounding box center [770, 666] width 322 height 849
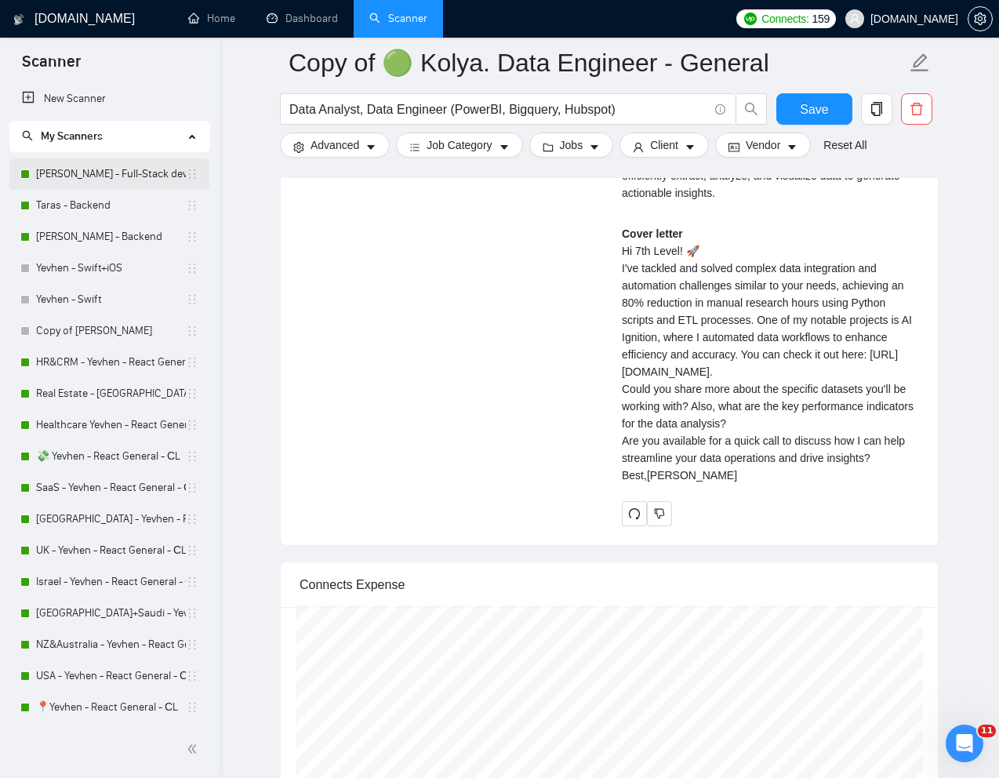
click at [109, 172] on link "[PERSON_NAME] - Full-Stack dev" at bounding box center [111, 173] width 150 height 31
click at [89, 172] on link "[PERSON_NAME] - Full-Stack dev" at bounding box center [111, 173] width 150 height 31
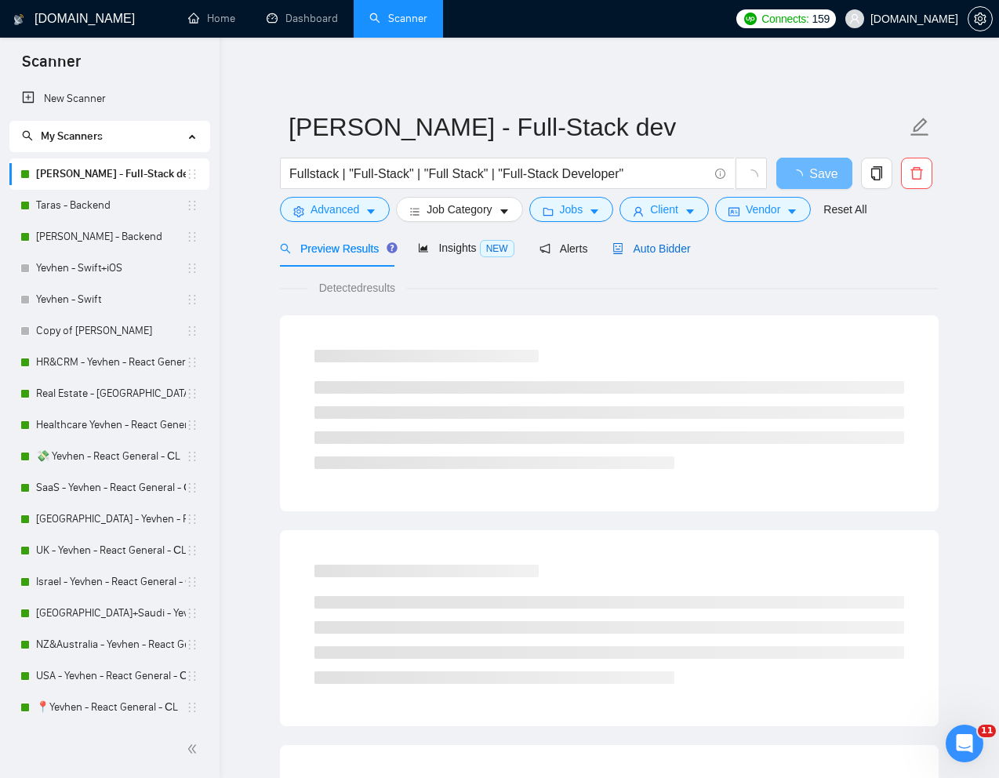
click at [671, 243] on span "Auto Bidder" at bounding box center [652, 248] width 78 height 13
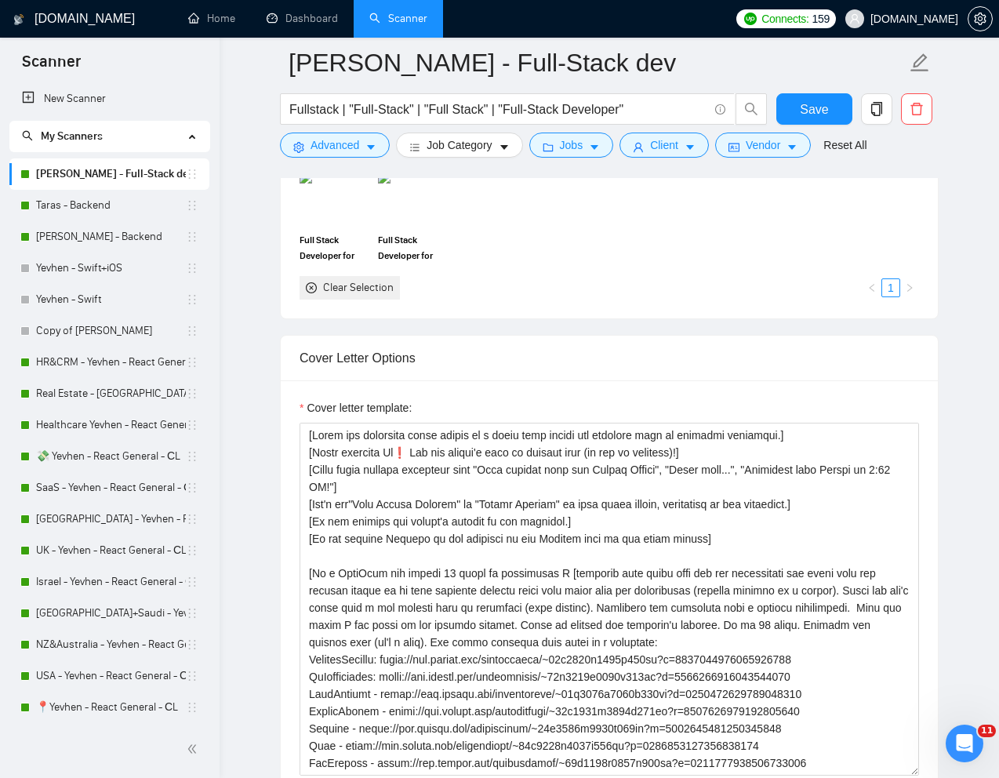
scroll to position [1618, 0]
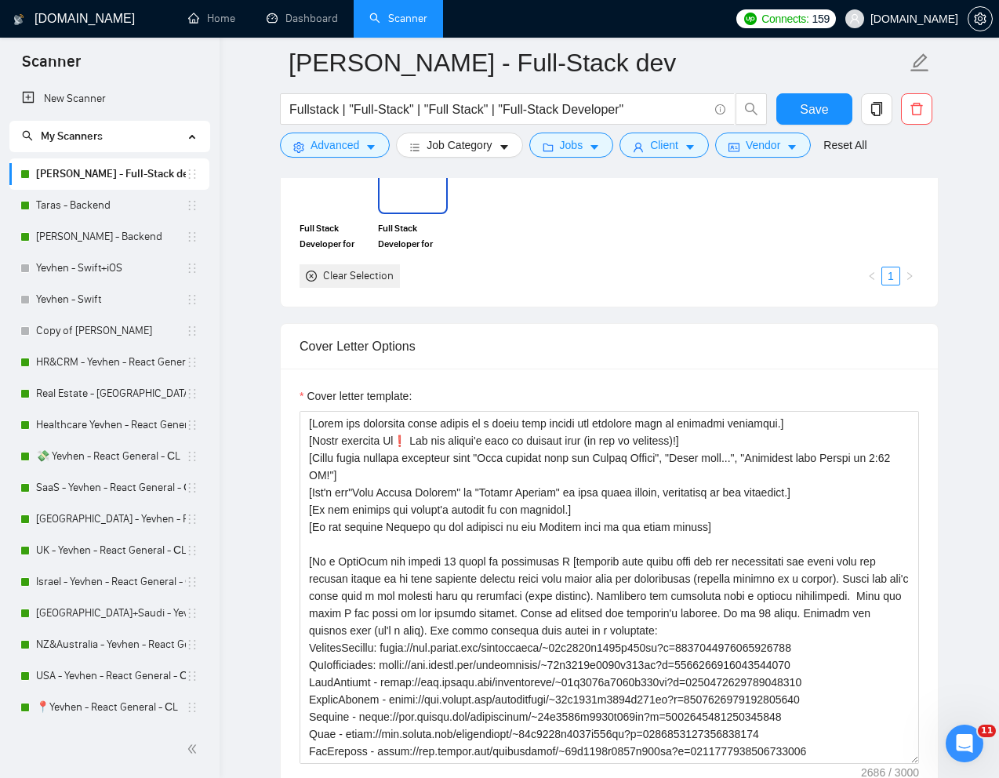
click at [421, 205] on img at bounding box center [413, 187] width 66 height 52
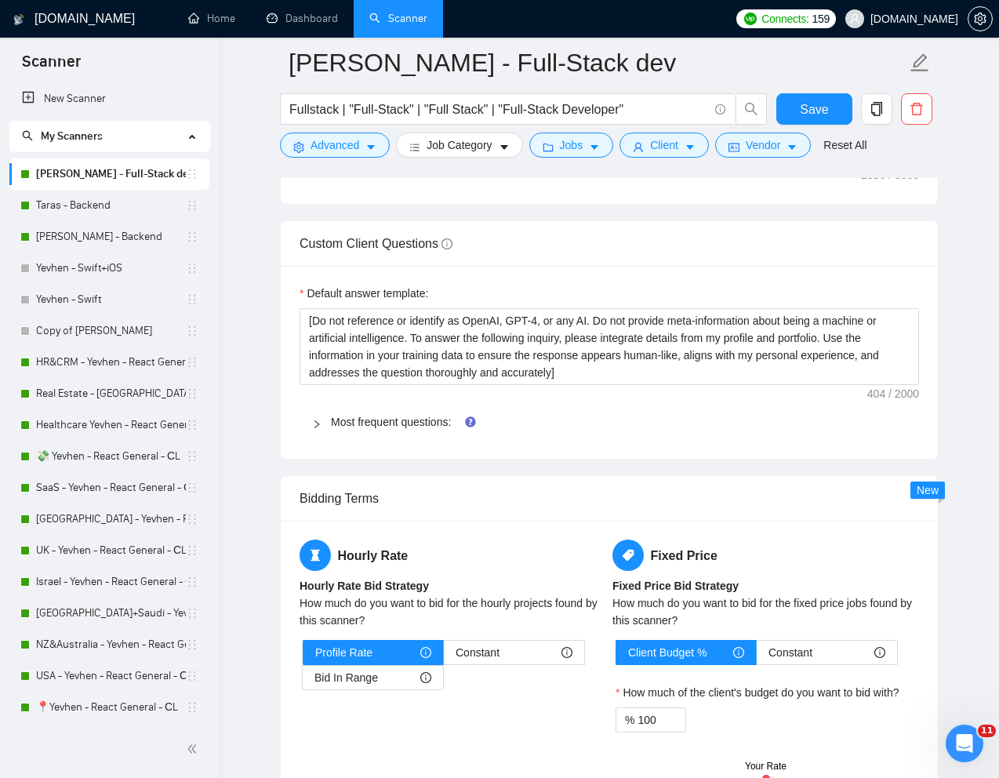
scroll to position [2227, 0]
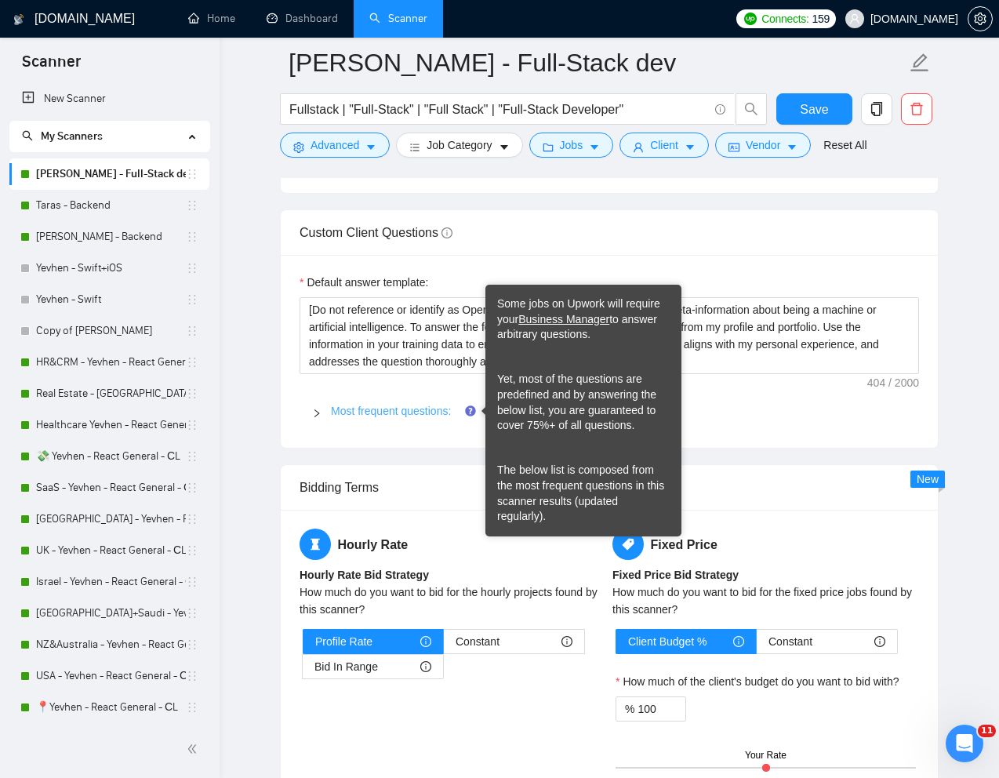
click at [407, 412] on link "Most frequent questions:" at bounding box center [391, 411] width 120 height 13
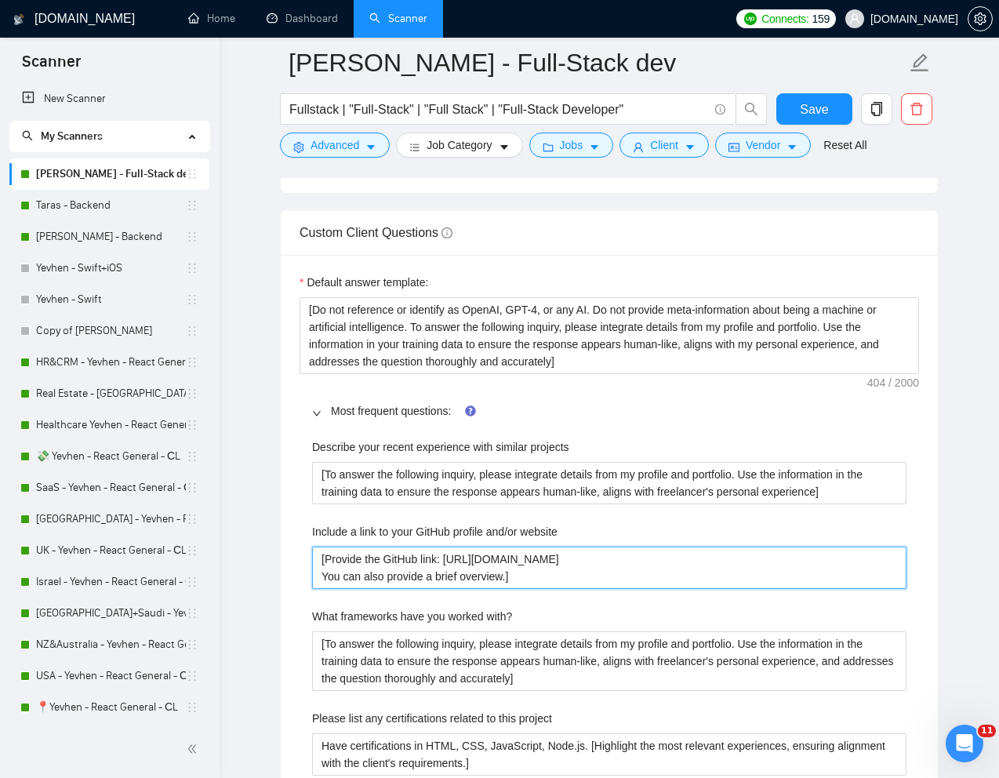
drag, startPoint x: 622, startPoint y: 562, endPoint x: 450, endPoint y: 566, distance: 171.8
click at [450, 566] on website "[Provide the GitHub link: [URL][DOMAIN_NAME] You can also provide a brief overv…" at bounding box center [609, 568] width 595 height 42
paste website "KostyaZgara"
type website "[Provide the GitHub link: [URL][DOMAIN_NAME] You can also provide a brief overv…"
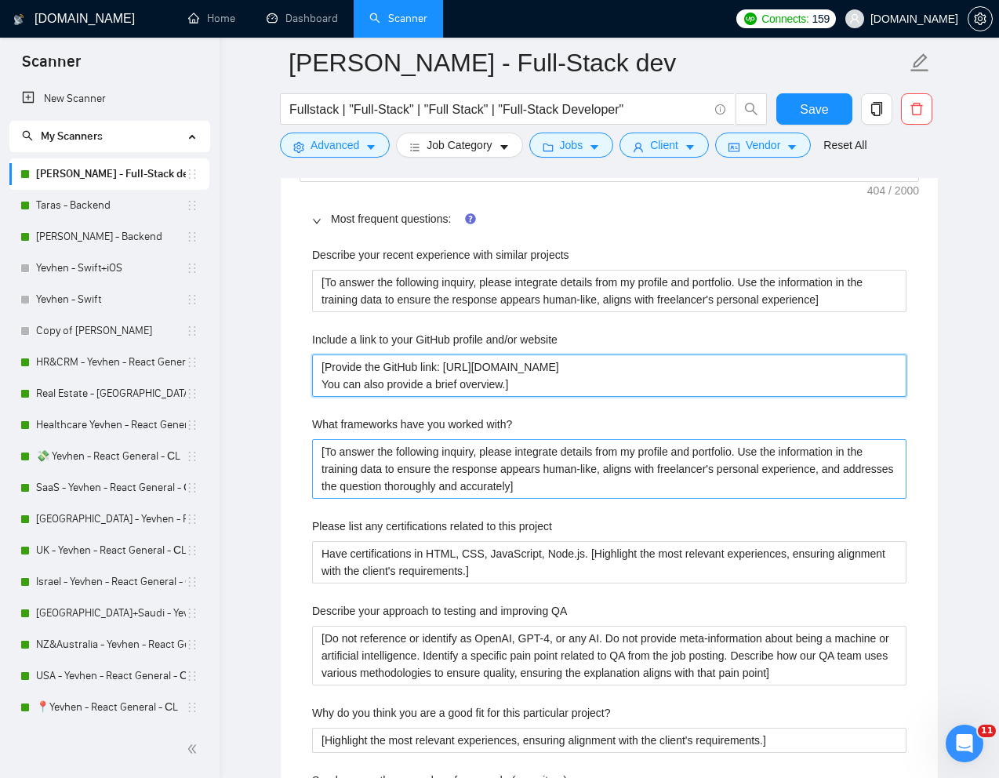
scroll to position [2430, 0]
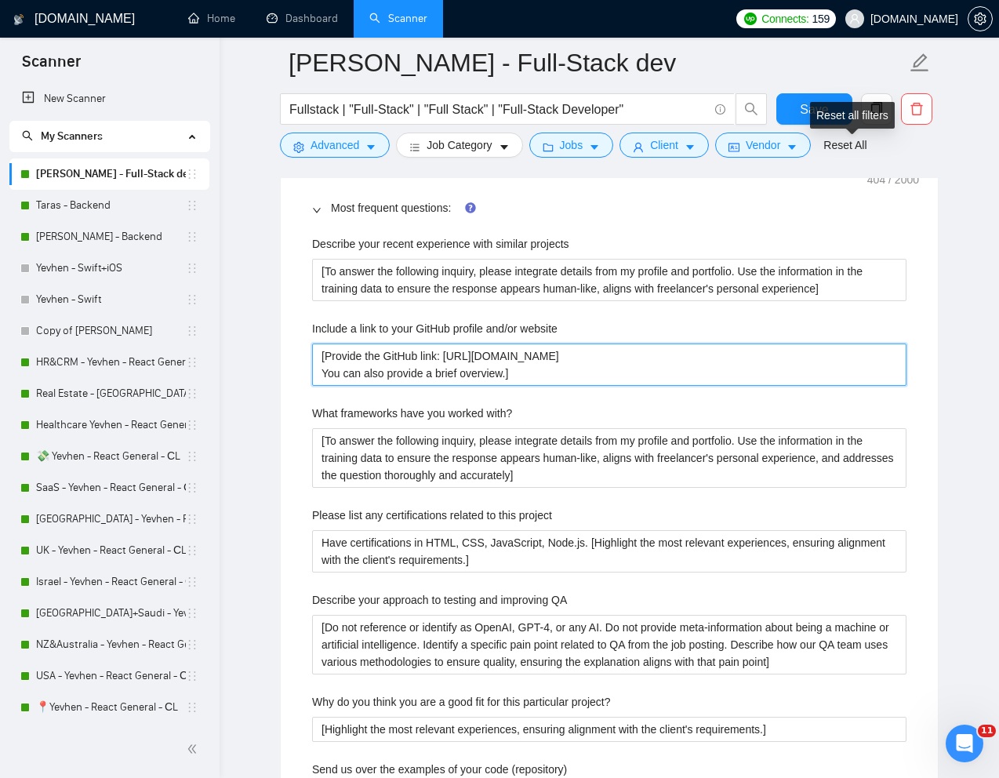
type website "[Provide the GitHub link: https://github.com/KostyaZgara You can also provide a…"
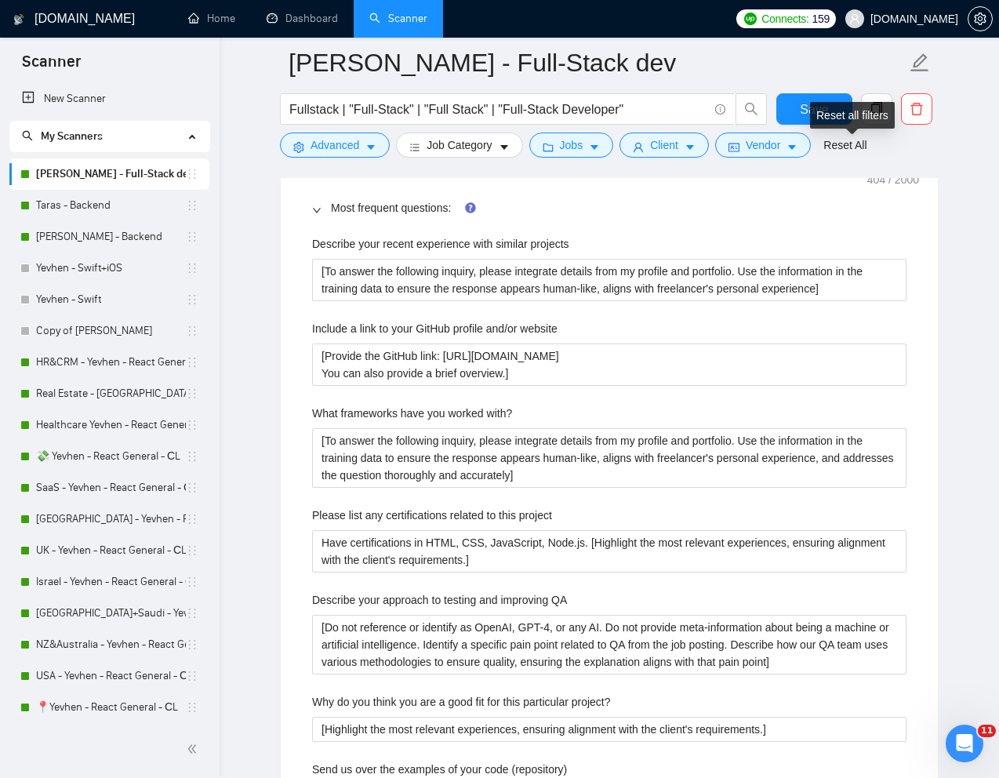
click at [821, 115] on div "Reset all filters" at bounding box center [852, 115] width 85 height 27
click at [795, 112] on button "Save" at bounding box center [814, 108] width 76 height 31
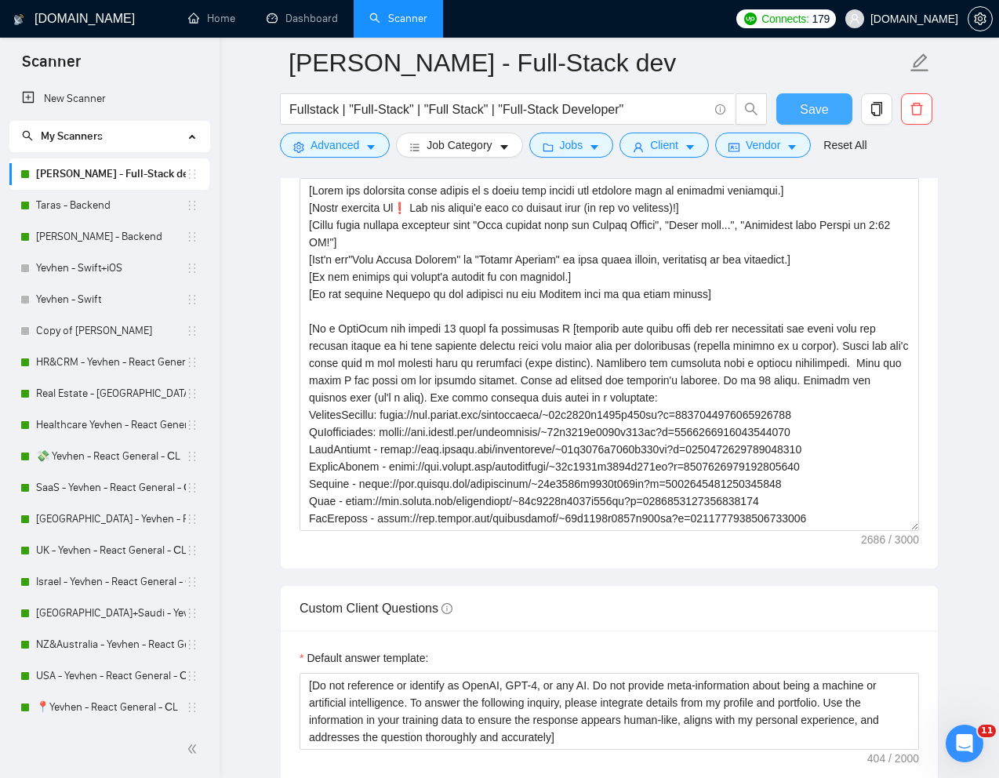
scroll to position [768, 0]
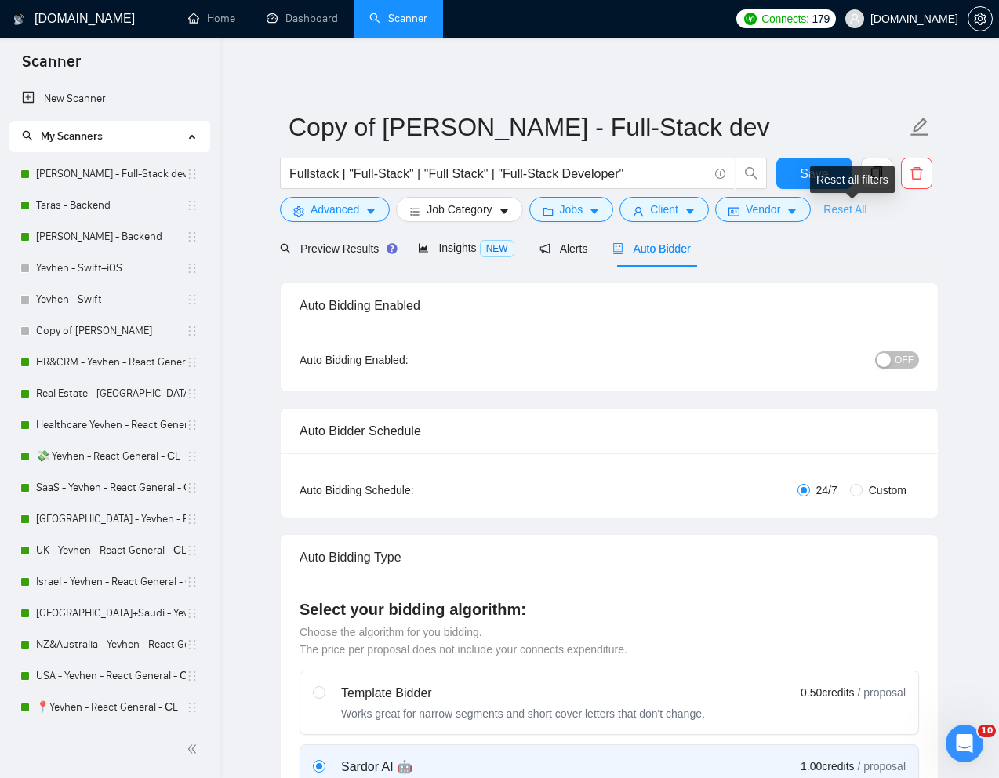
click at [852, 213] on link "Reset All" at bounding box center [845, 209] width 43 height 17
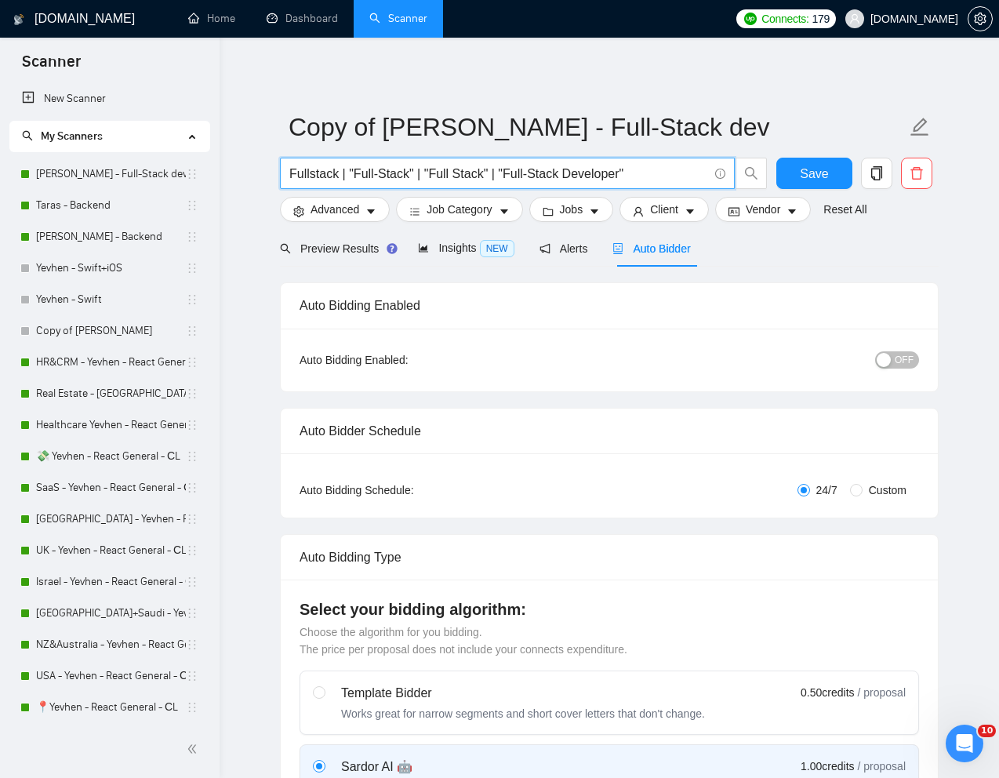
click at [613, 172] on input "Fullstack | "Full-Stack" | "Full Stack" | "Full-Stack Developer"" at bounding box center [498, 174] width 419 height 20
paste input "Tech Lead for TypeScript Monorepo Development"
type input "Tech Lead for TypeScript Monorepo Development"
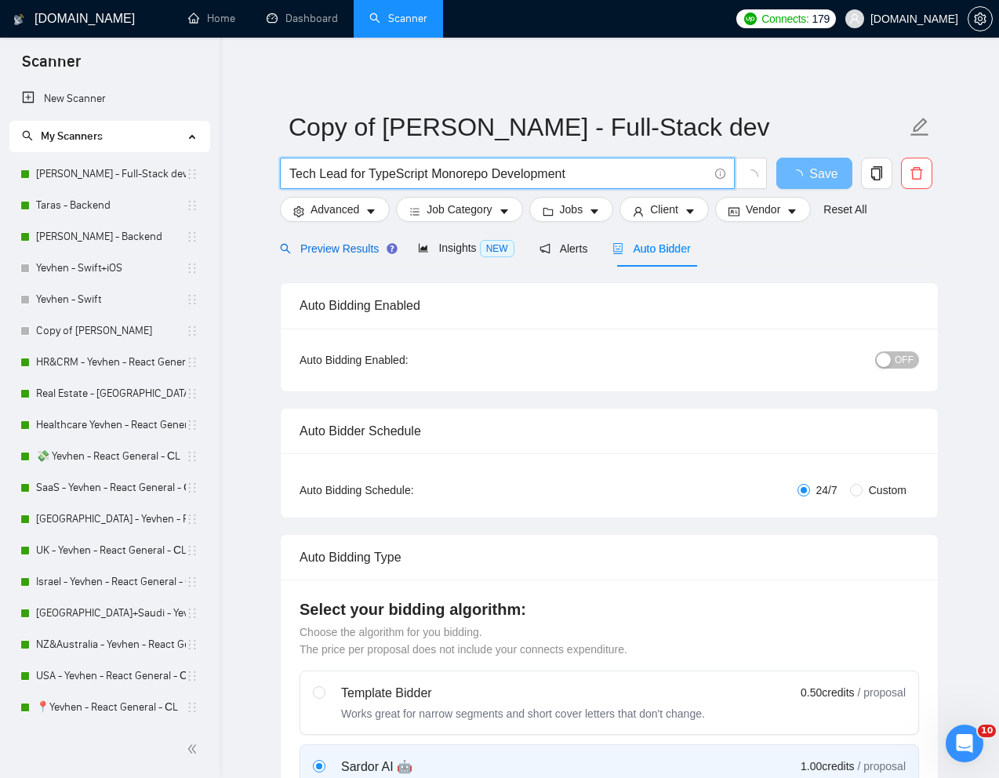
click at [329, 254] on span "Preview Results" at bounding box center [336, 248] width 113 height 13
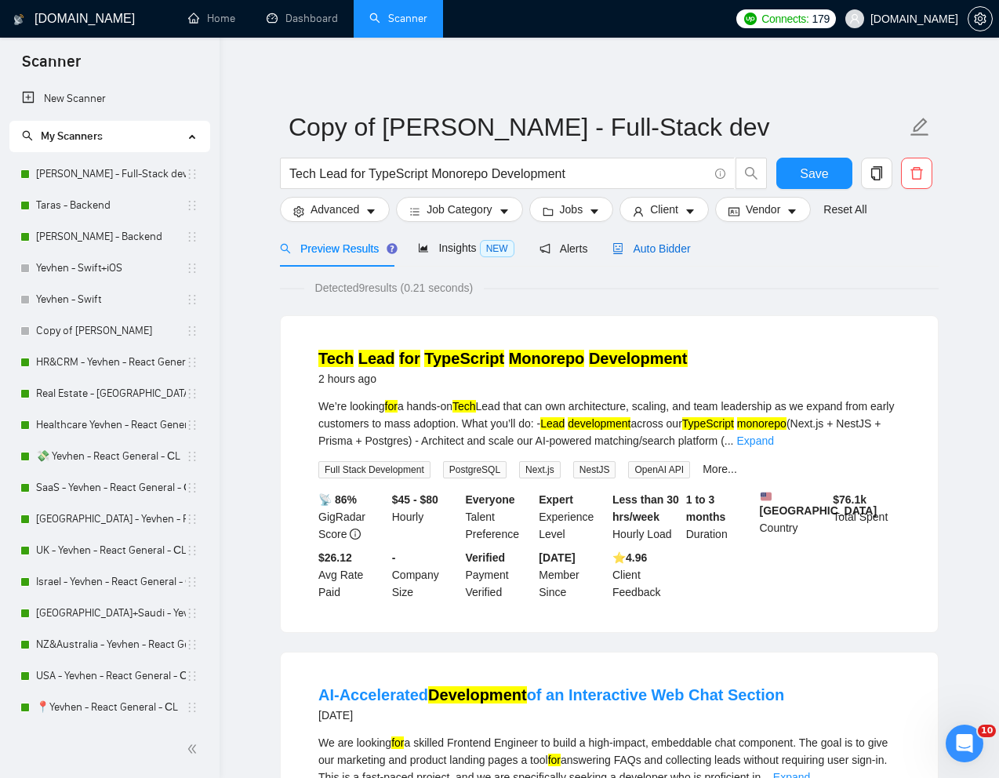
click at [684, 246] on span "Auto Bidder" at bounding box center [652, 248] width 78 height 13
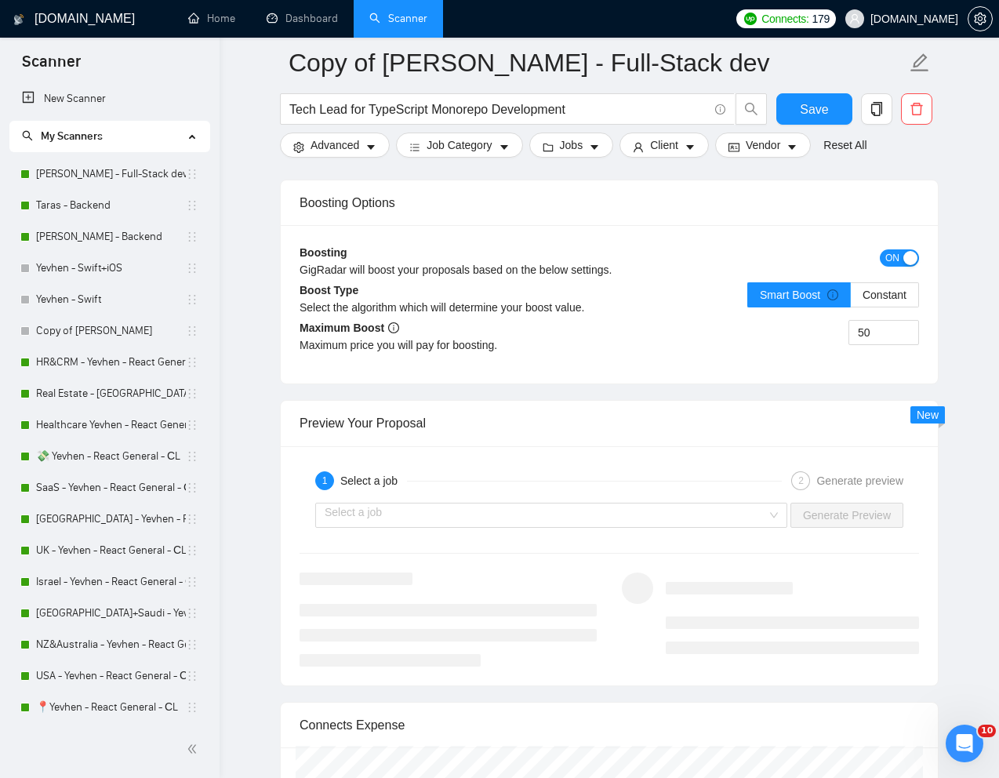
scroll to position [2889, 0]
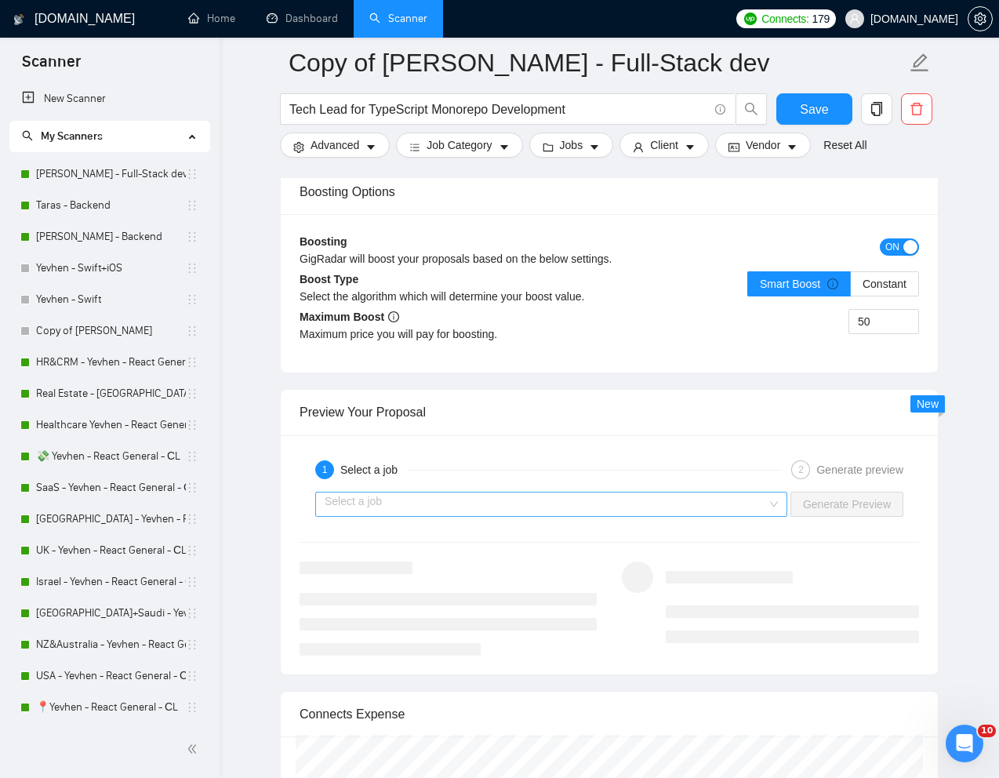
click at [740, 507] on input "search" at bounding box center [546, 505] width 442 height 24
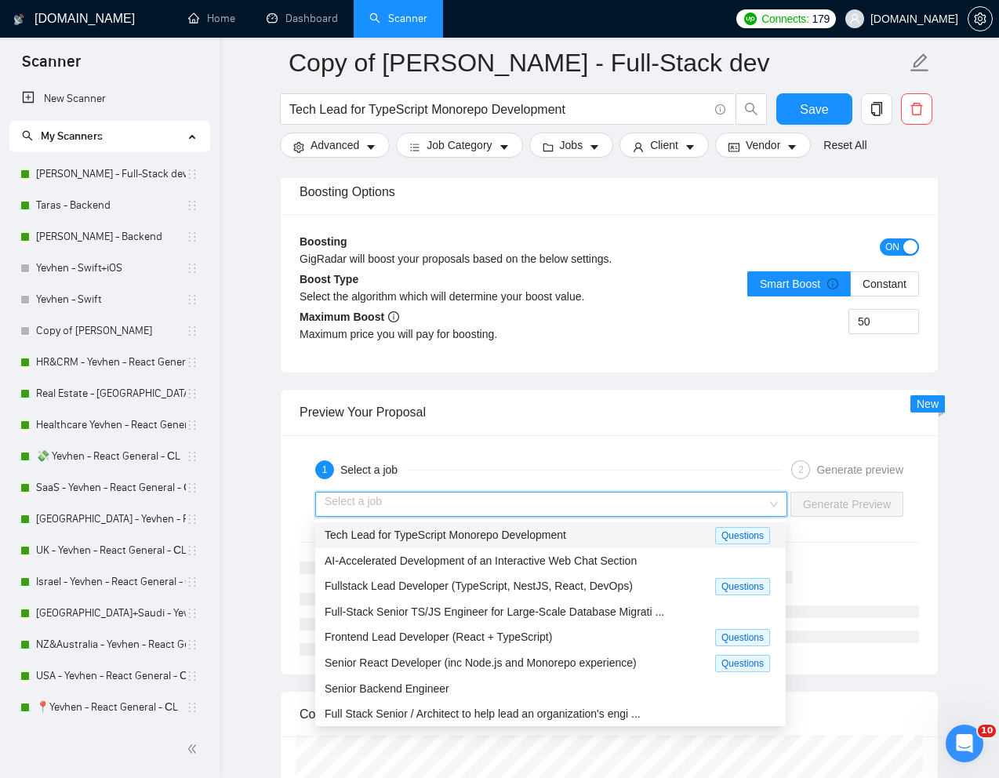
click at [624, 532] on div "Tech Lead for TypeScript Monorepo Development" at bounding box center [520, 535] width 391 height 18
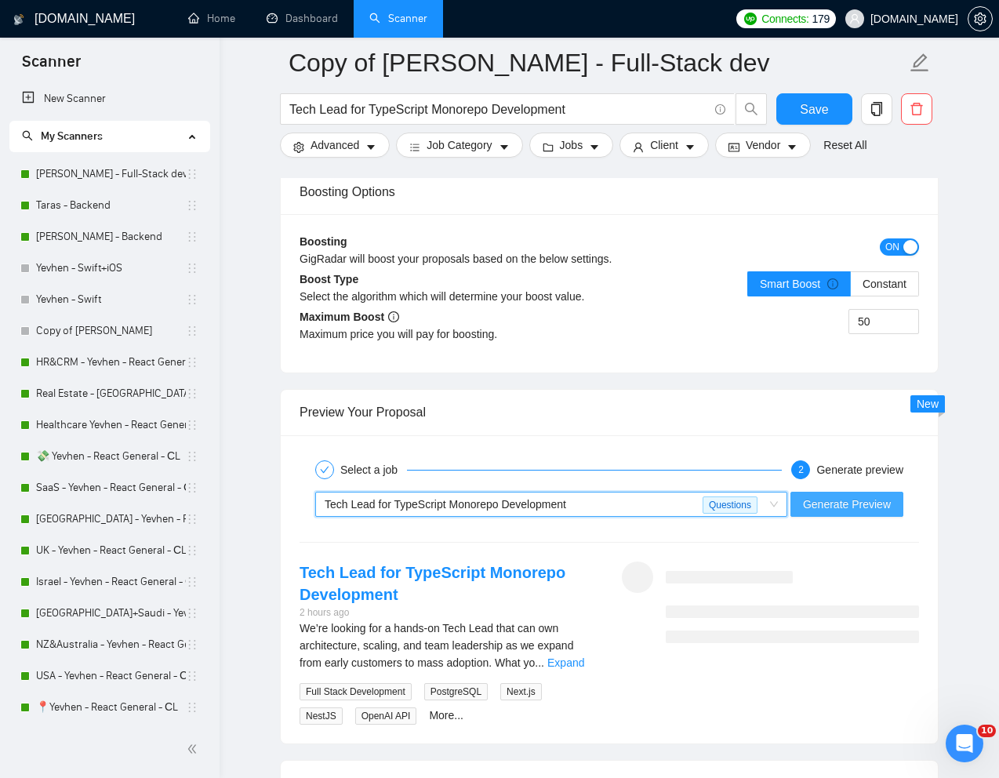
click at [824, 506] on span "Generate Preview" at bounding box center [847, 504] width 88 height 17
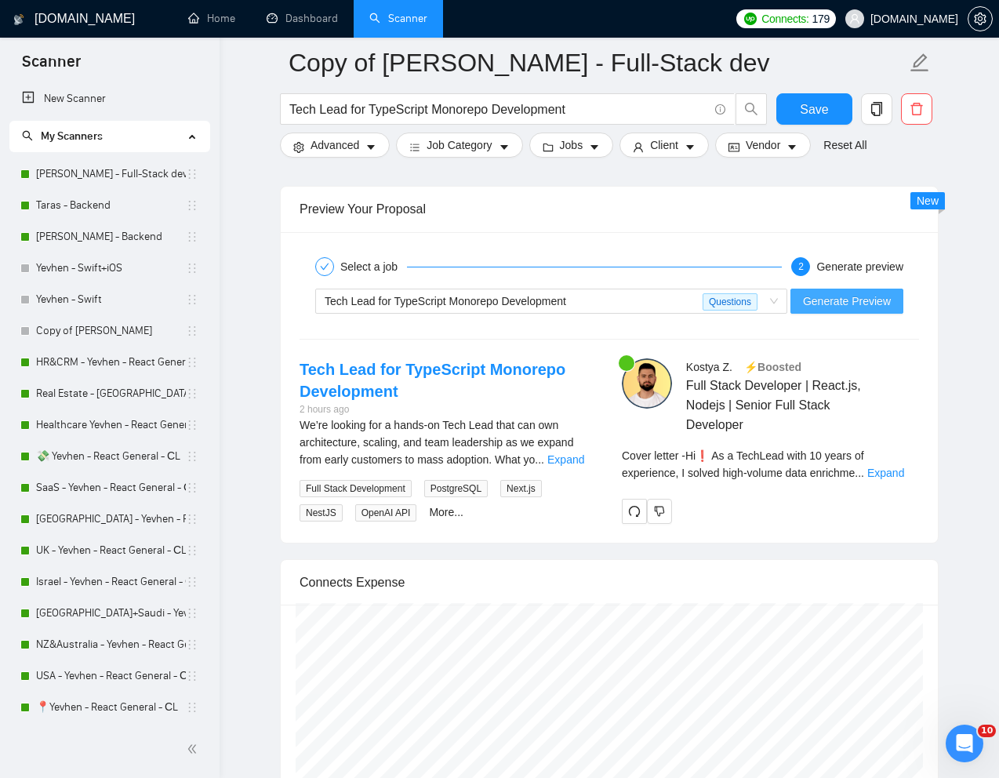
scroll to position [3102, 0]
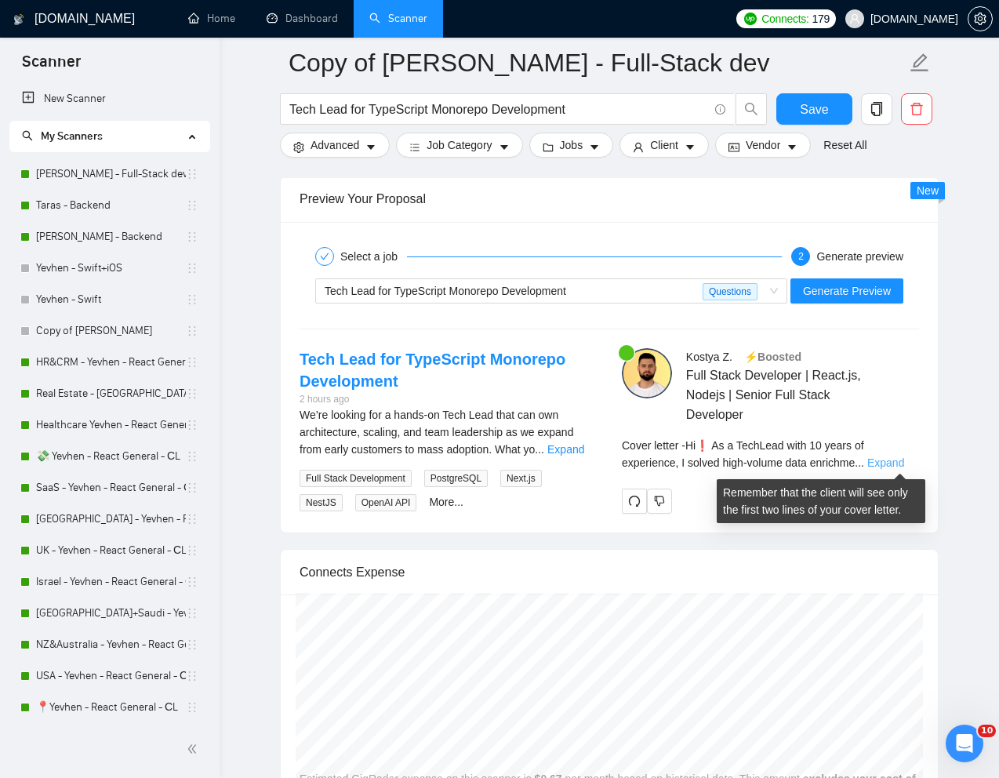
click at [900, 460] on link "Expand" at bounding box center [885, 462] width 37 height 13
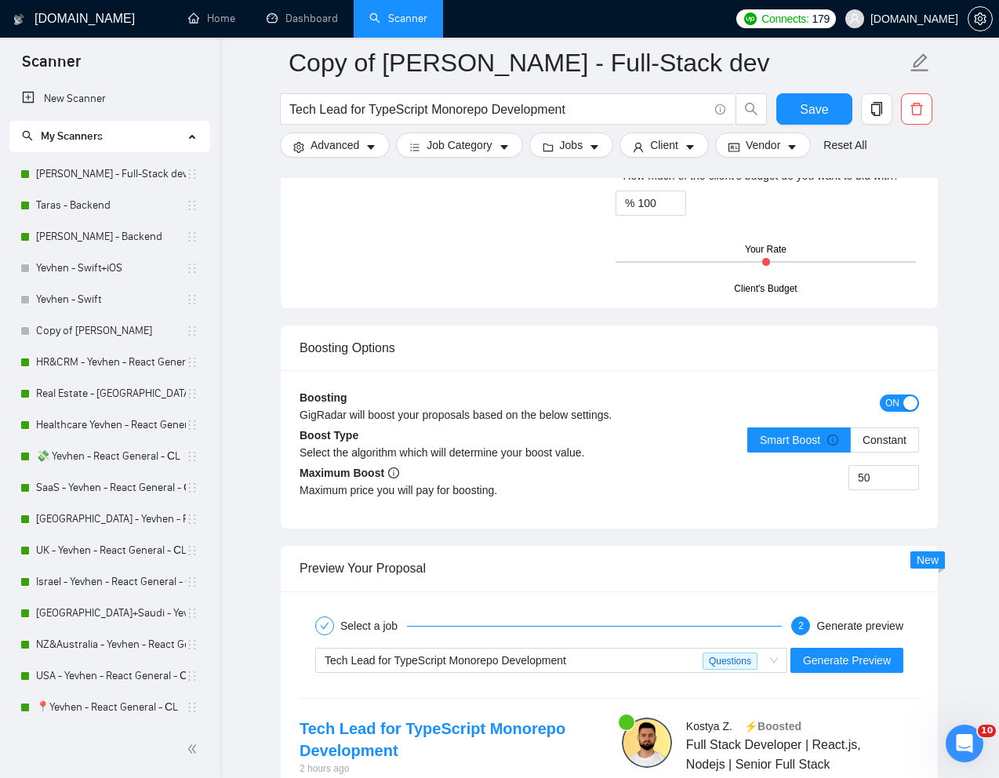
scroll to position [2784, 0]
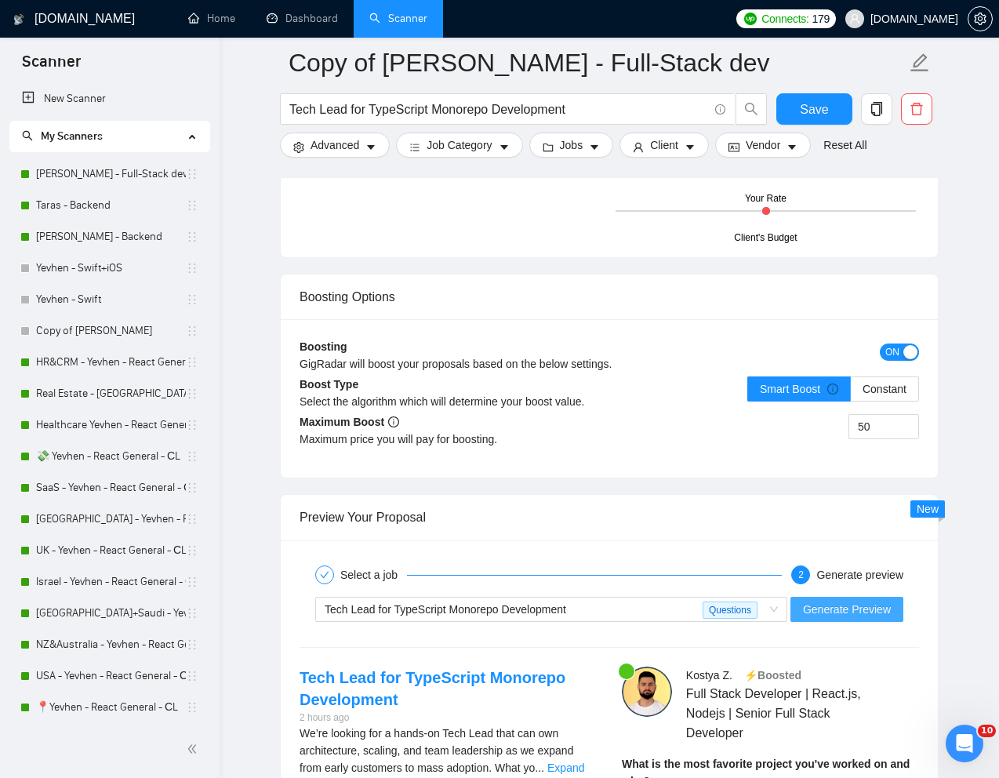
click at [820, 606] on span "Generate Preview" at bounding box center [847, 609] width 88 height 17
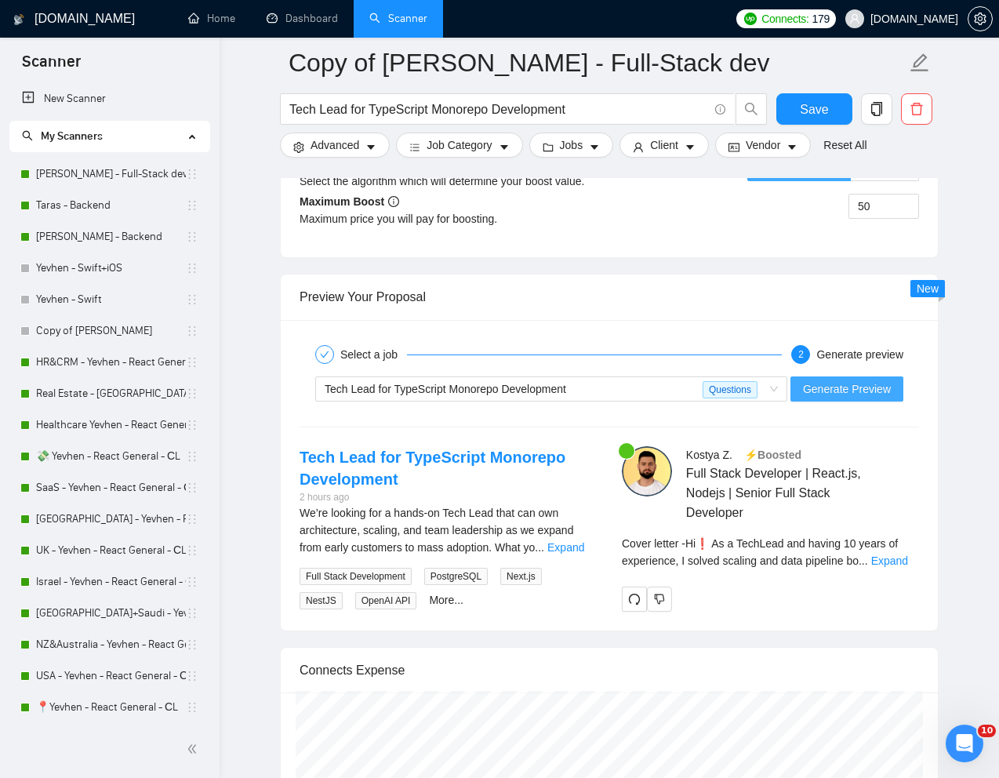
scroll to position [3033, 0]
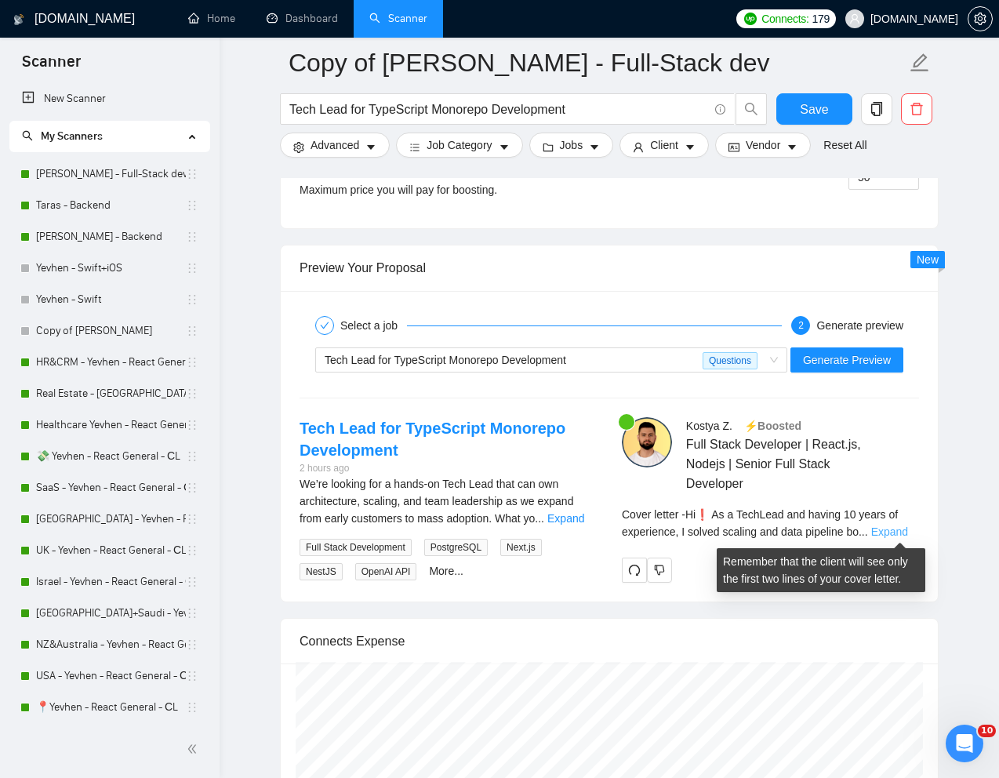
click at [896, 533] on link "Expand" at bounding box center [889, 532] width 37 height 13
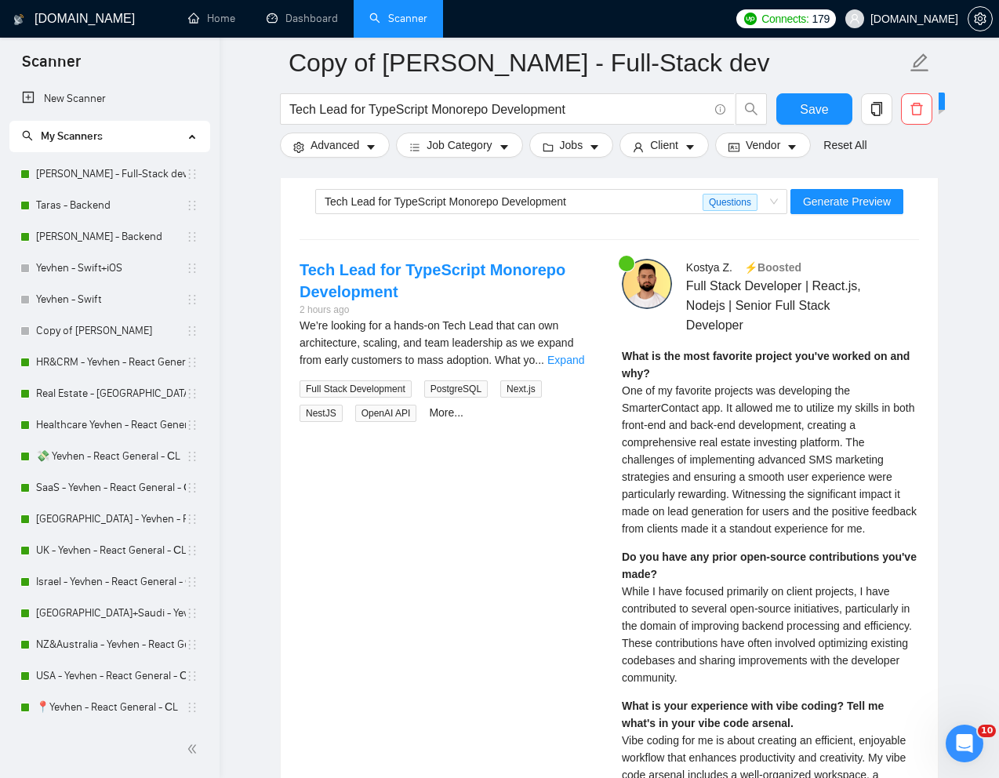
scroll to position [3192, 0]
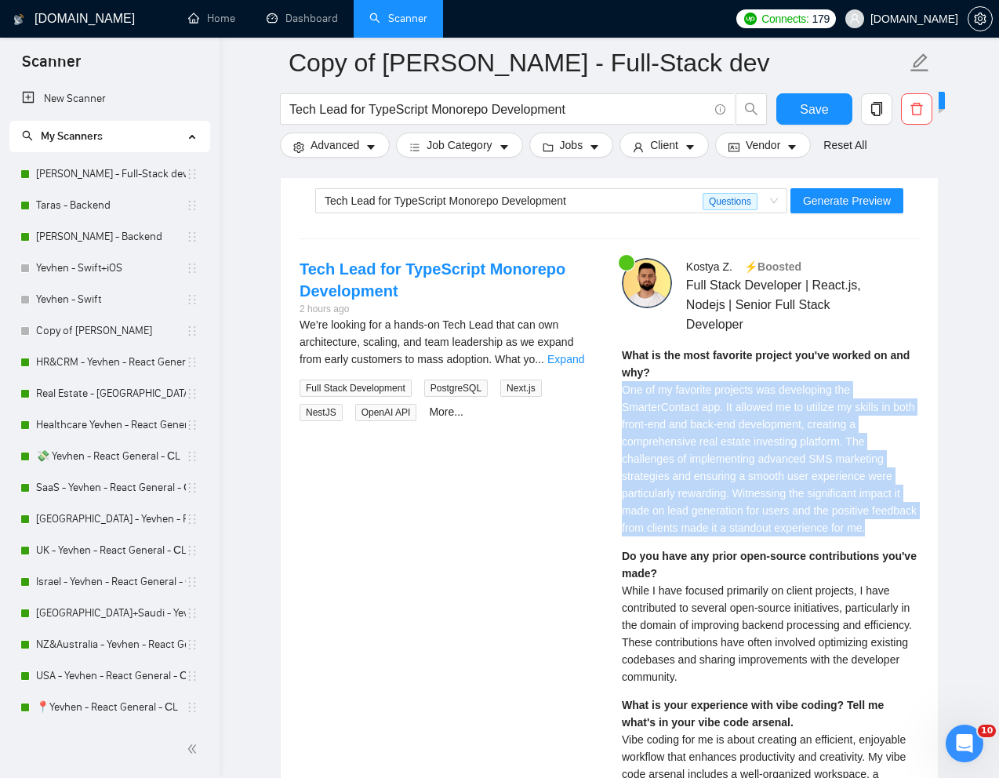
drag, startPoint x: 620, startPoint y: 391, endPoint x: 665, endPoint y: 540, distance: 154.8
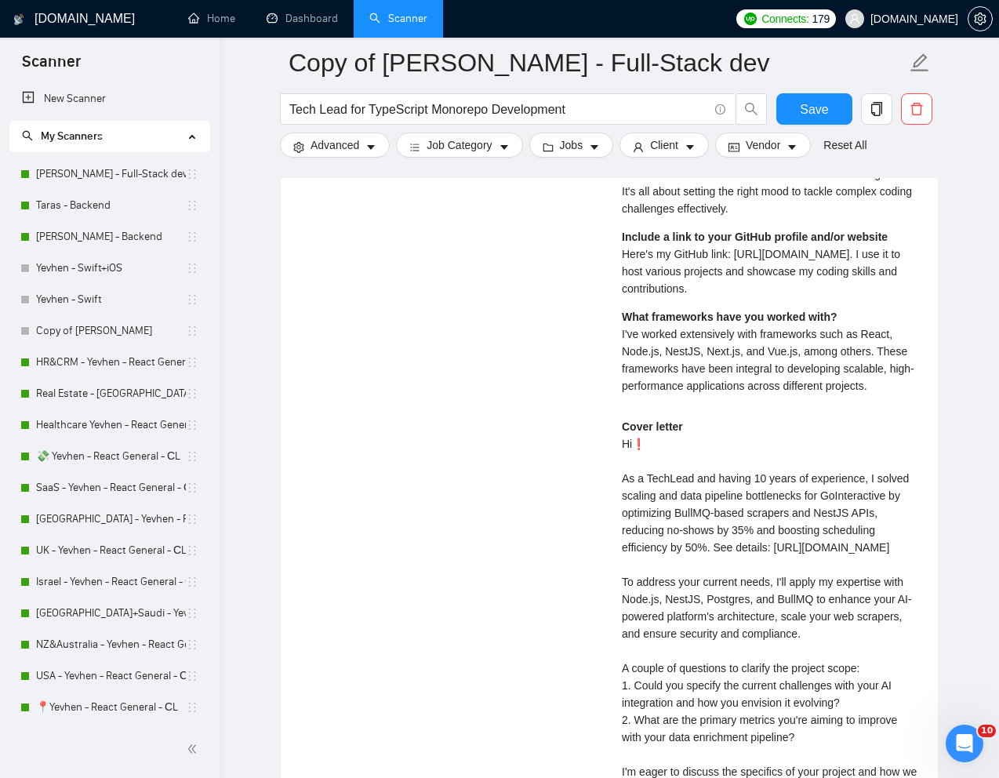
scroll to position [3835, 0]
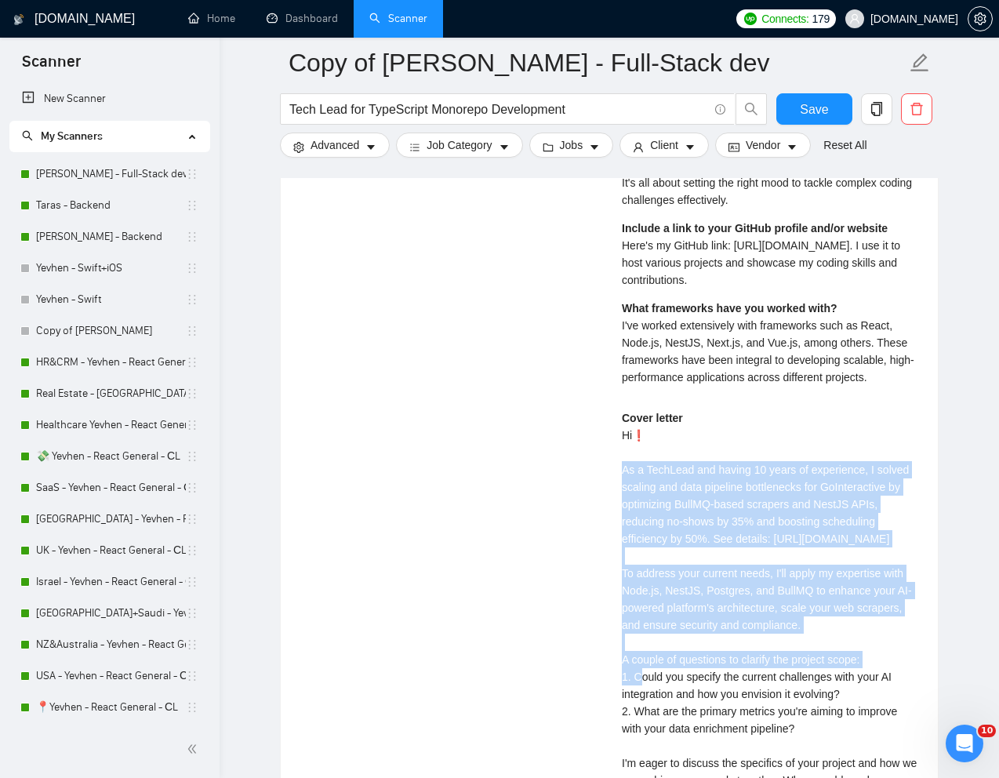
drag, startPoint x: 620, startPoint y: 489, endPoint x: 884, endPoint y: 686, distance: 329.6
click at [884, 686] on div "Kostya Z . ⚡️Boosted Full Stack Developer | React.js, Nodejs | Senior Full Stac…" at bounding box center [770, 258] width 322 height 1286
copy div "As a TechLead and having 10 years of experience, I solved scaling and data pipe…"
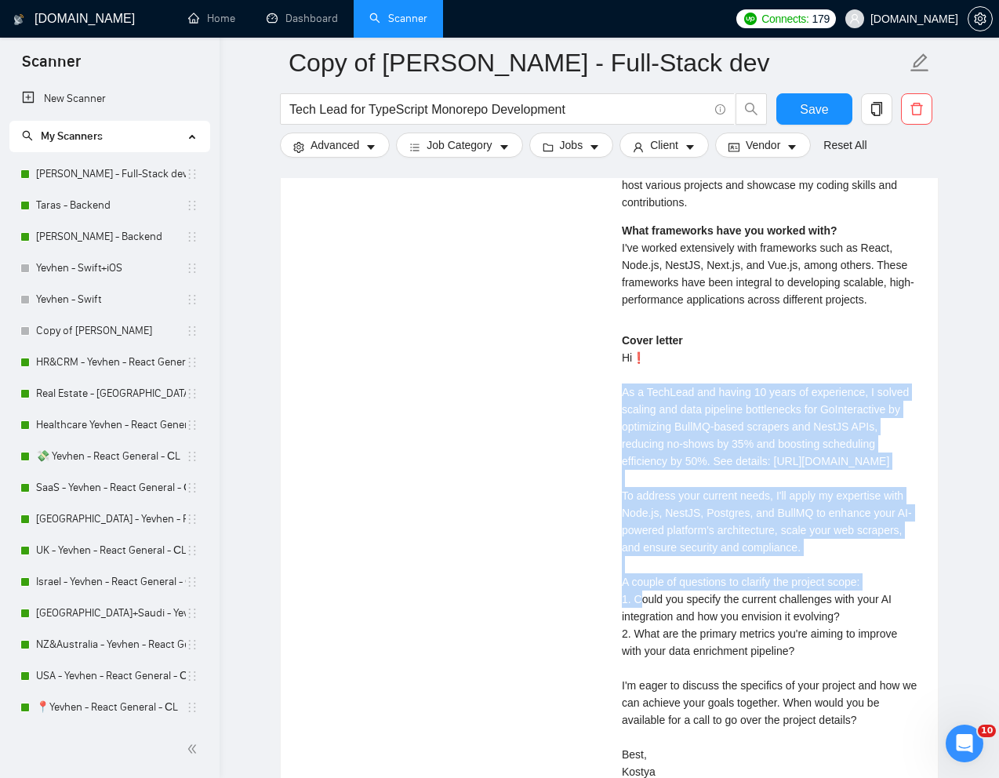
scroll to position [3915, 0]
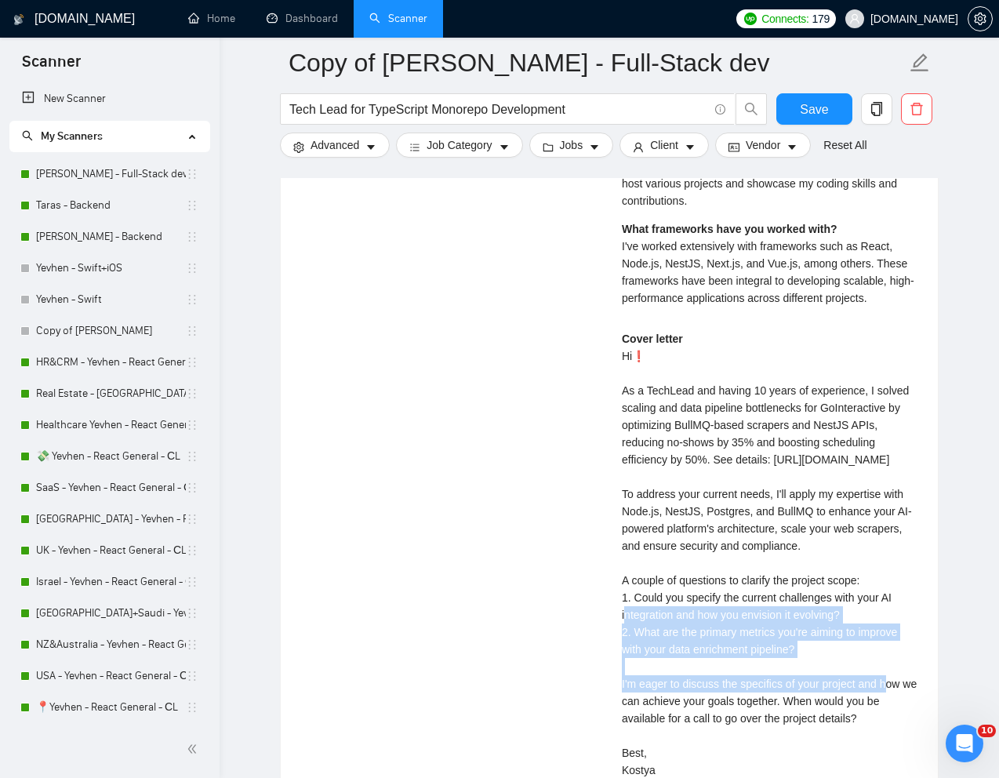
drag, startPoint x: 804, startPoint y: 702, endPoint x: 613, endPoint y: 647, distance: 198.3
click at [613, 647] on div "Kostya Z . ⚡️Boosted Full Stack Developer | React.js, Nodejs | Senior Full Stac…" at bounding box center [770, 179] width 322 height 1286
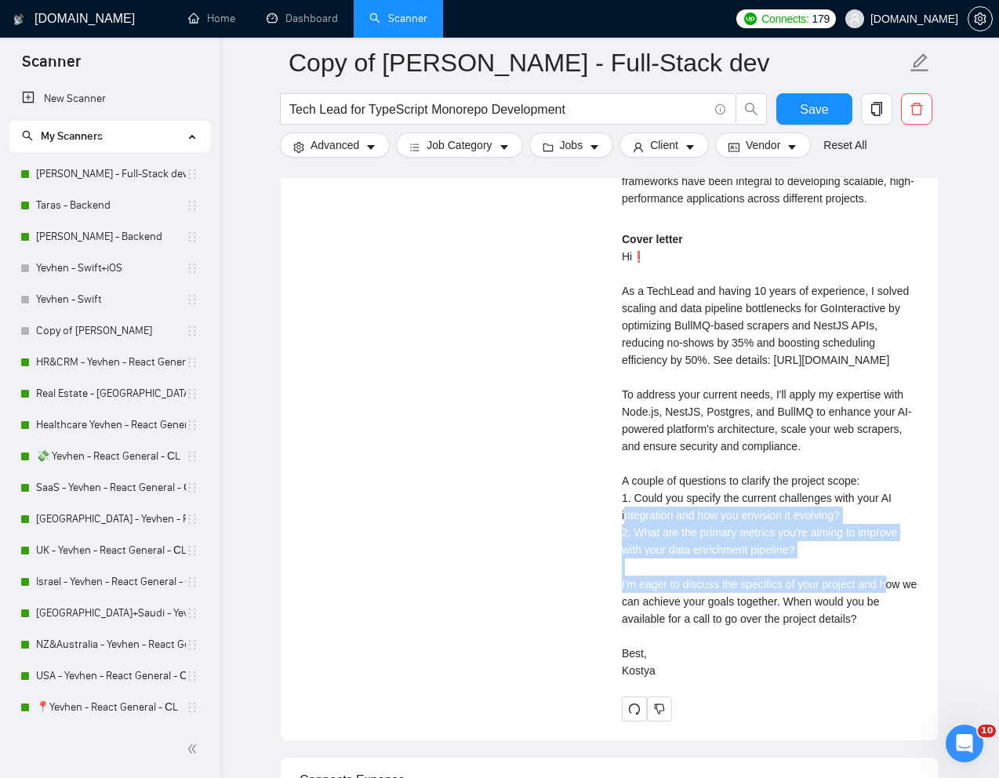
scroll to position [4016, 0]
copy div "1. Could you specify the current challenges with your AI integration and how yo…"
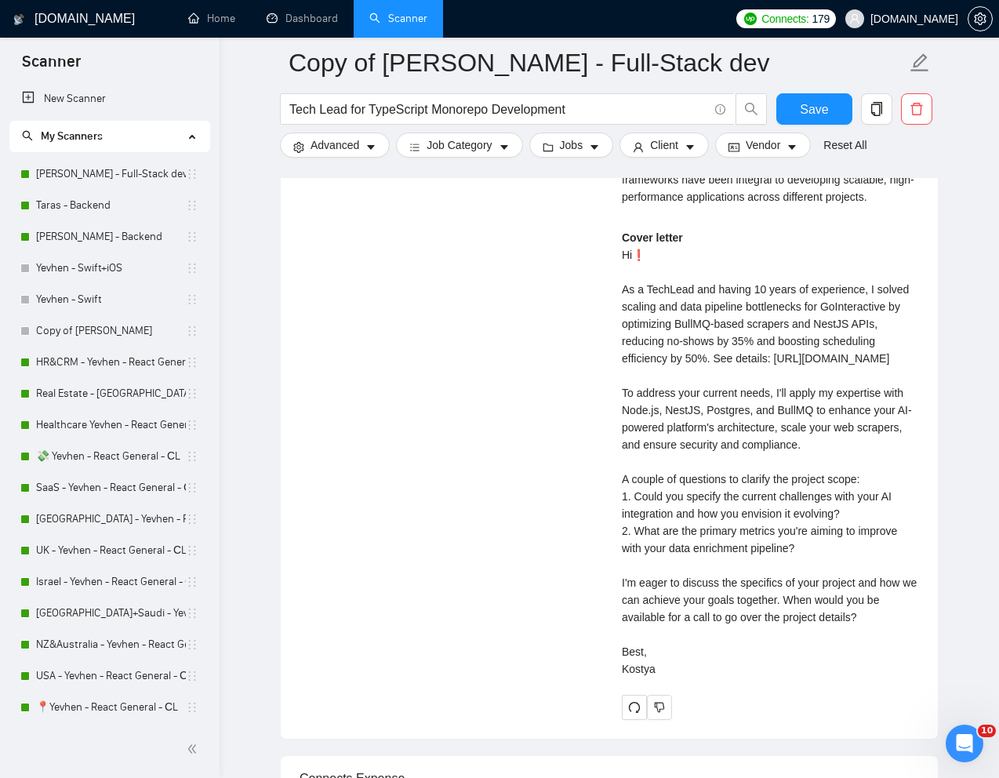
click at [831, 673] on div "Cover letter Hi❗ As a TechLead and having 10 years of experience, I solved scal…" at bounding box center [770, 453] width 297 height 449
drag, startPoint x: 809, startPoint y: 653, endPoint x: 875, endPoint y: 668, distance: 67.0
click at [875, 668] on div "Cover letter Hi❗ As a TechLead and having 10 years of experience, I solved scal…" at bounding box center [770, 453] width 297 height 449
copy div "When would you be available for a call to go over the project details?"
click at [875, 668] on div "Cover letter Hi❗ As a TechLead and having 10 years of experience, I solved scal…" at bounding box center [770, 453] width 297 height 449
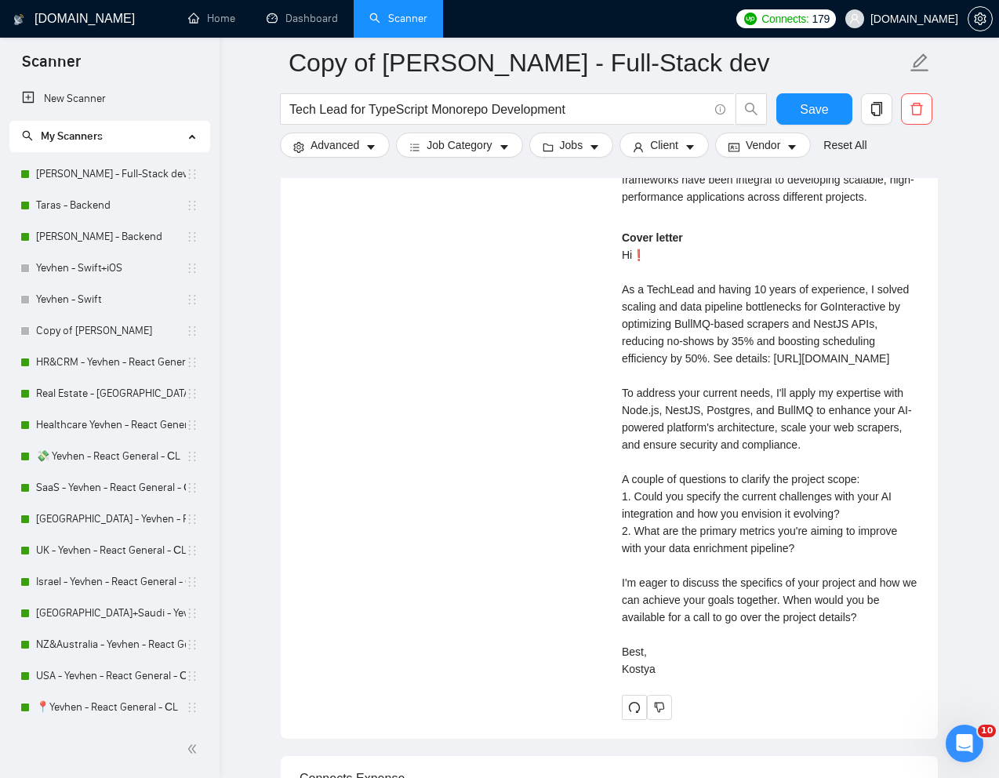
drag, startPoint x: 806, startPoint y: 653, endPoint x: 815, endPoint y: 716, distance: 64.1
click at [815, 678] on div "Cover letter Hi❗ As a TechLead and having 10 years of experience, I solved scal…" at bounding box center [770, 453] width 297 height 449
copy div "When would you be available for a call to go over the project details? Best, Ko…"
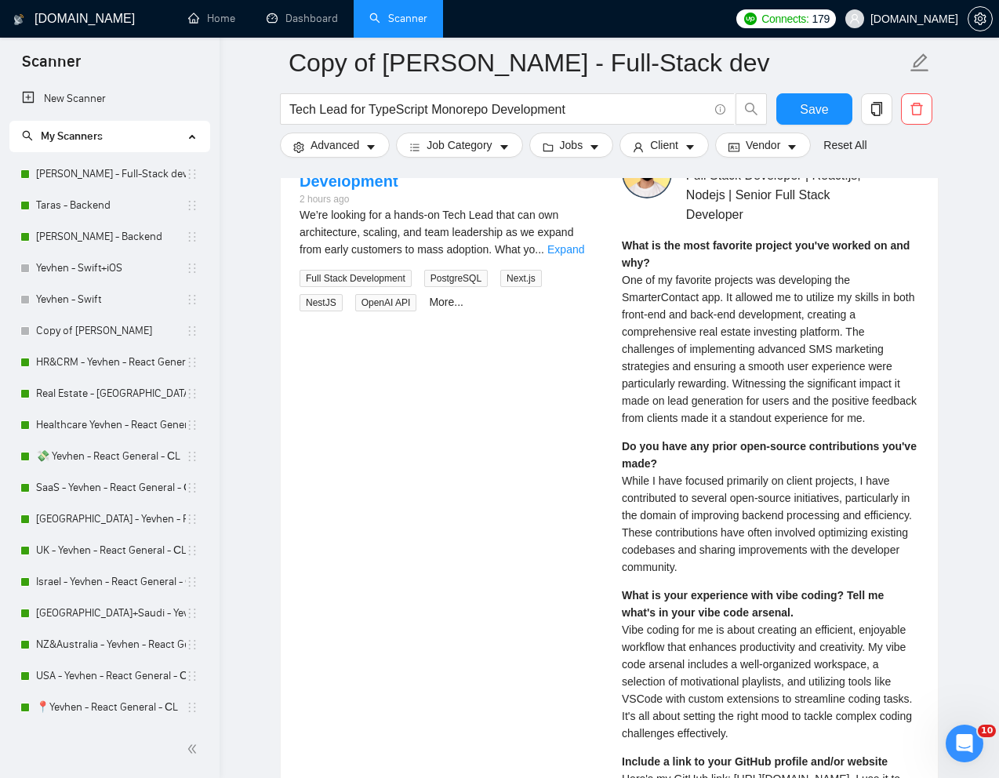
scroll to position [3268, 0]
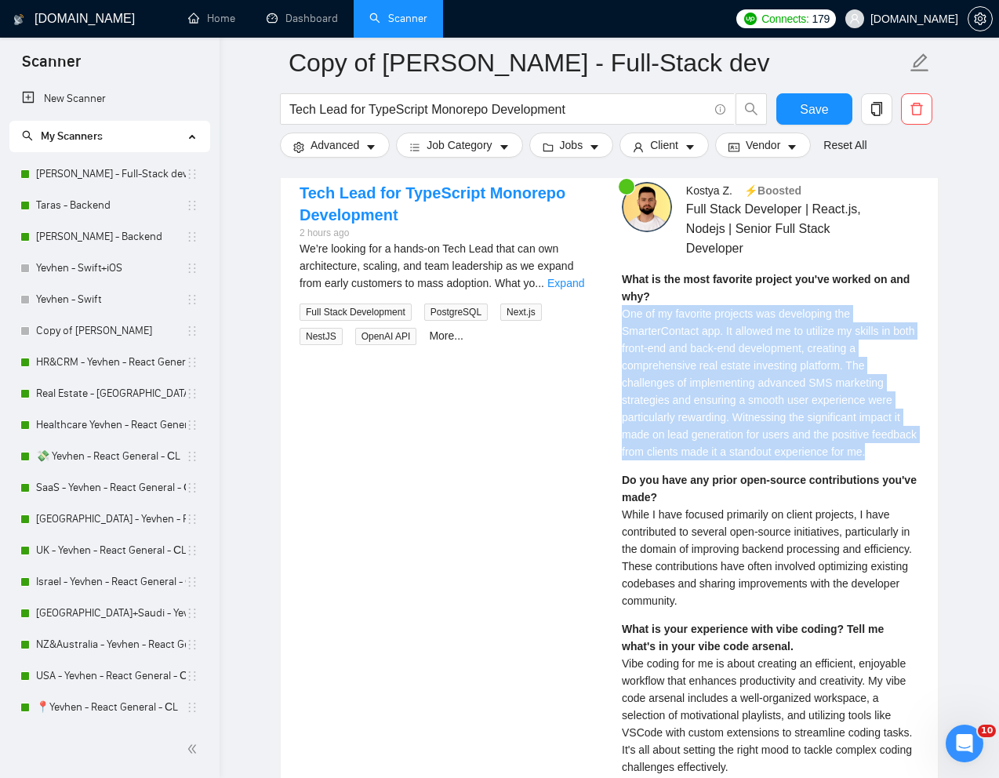
drag, startPoint x: 620, startPoint y: 318, endPoint x: 680, endPoint y: 465, distance: 158.6
copy span "One of my favorite projects was developing the SmarterContact app. It allowed m…"
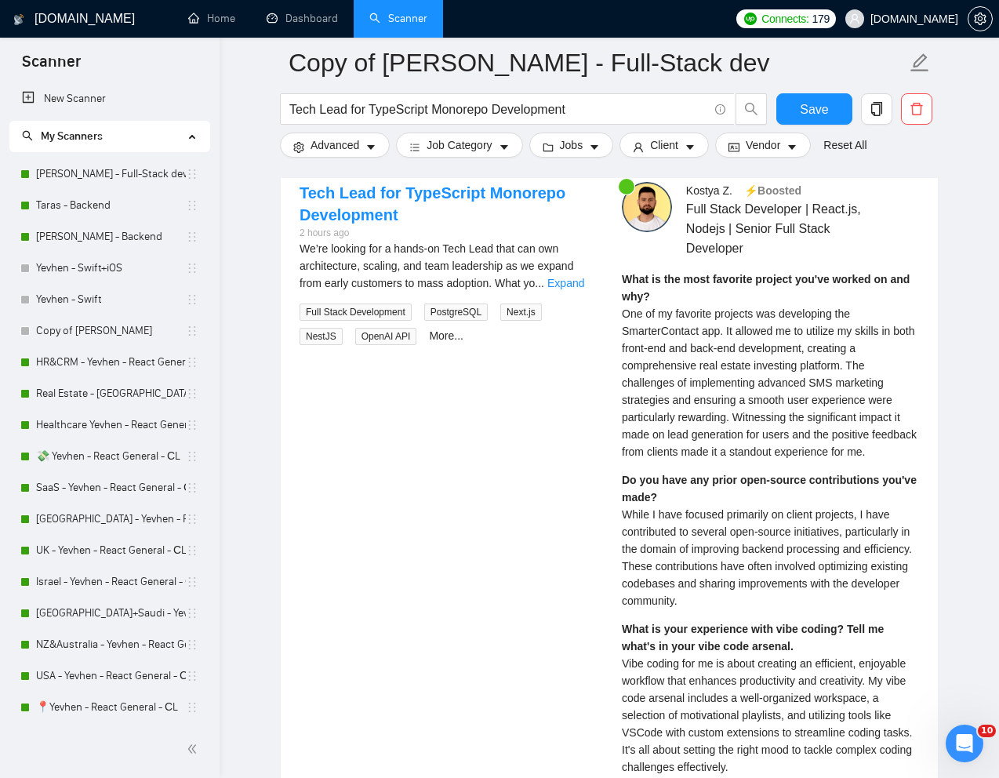
click at [715, 564] on span "While I have focused primarily on client projects, I have contributed to severa…" at bounding box center [767, 557] width 290 height 99
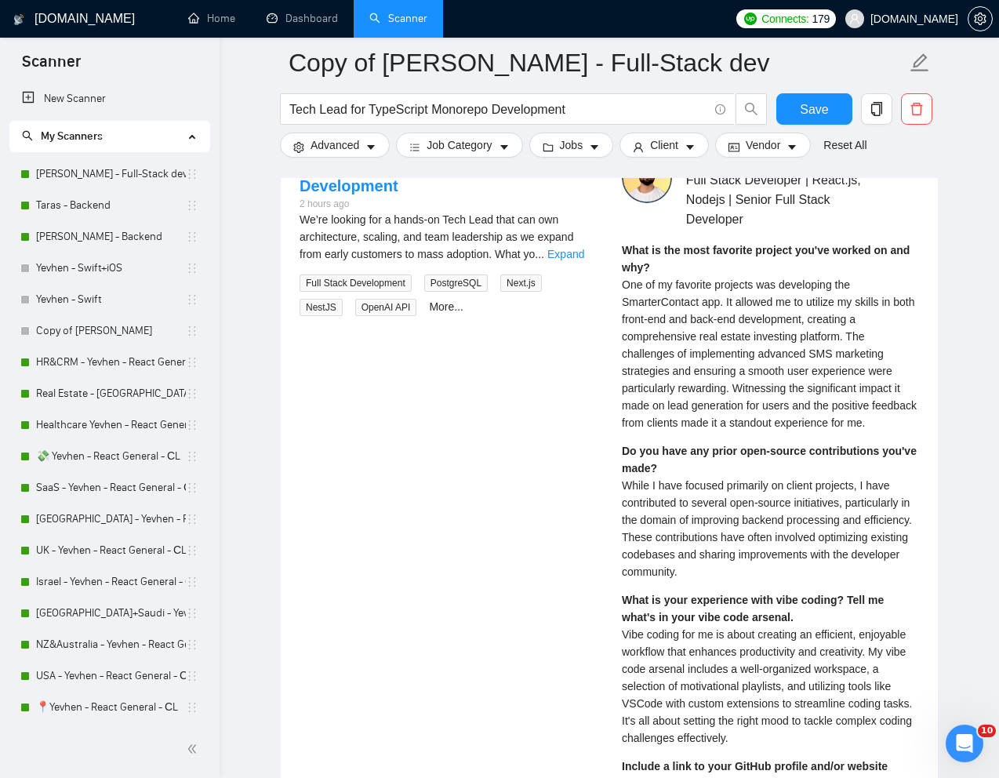
scroll to position [3302, 0]
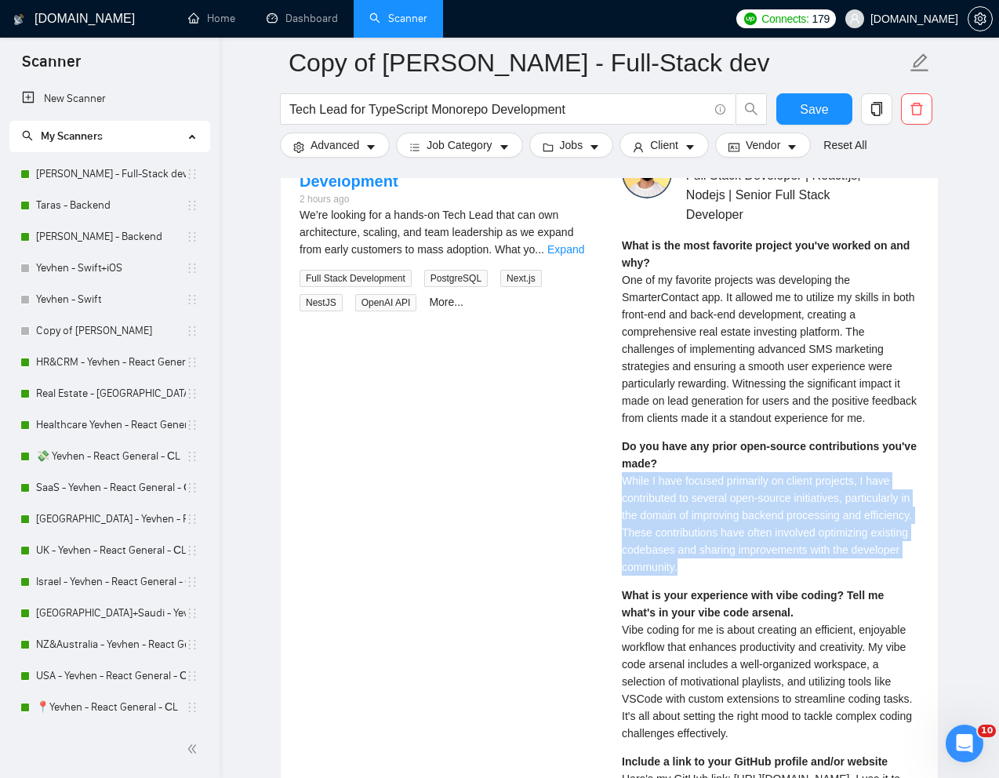
drag, startPoint x: 623, startPoint y: 500, endPoint x: 788, endPoint y: 582, distance: 184.5
click at [788, 576] on div "Do you have any prior open-source contributions you've made? While I have focus…" at bounding box center [770, 507] width 297 height 138
copy span "While I have focused primarily on client projects, I have contributed to severa…"
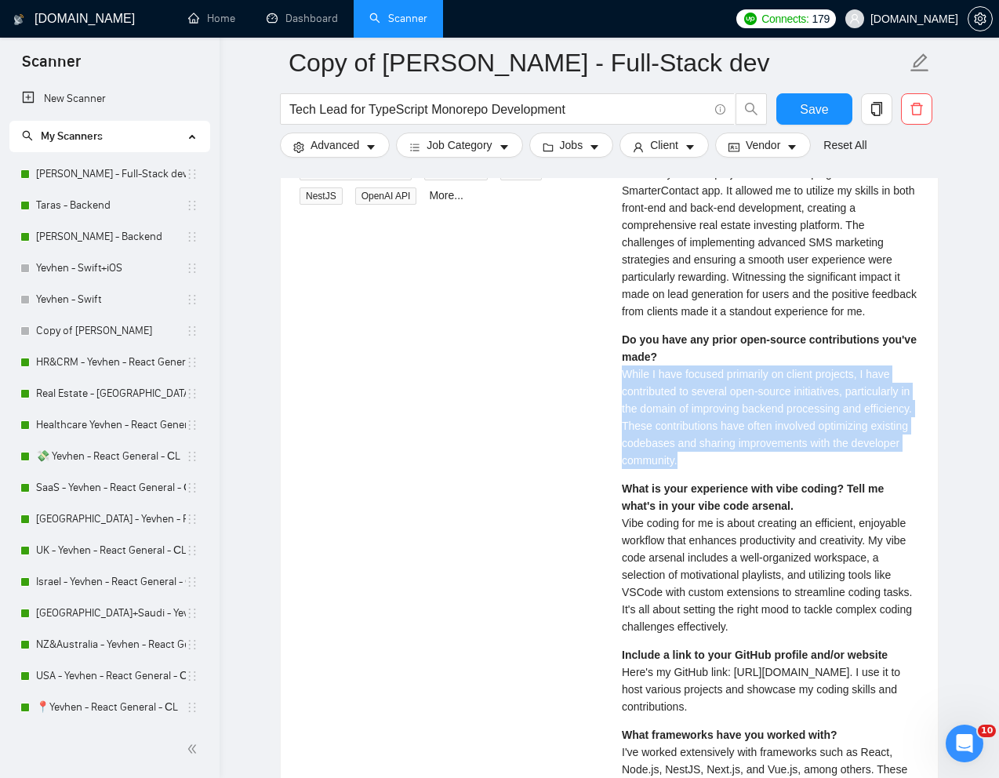
scroll to position [3411, 0]
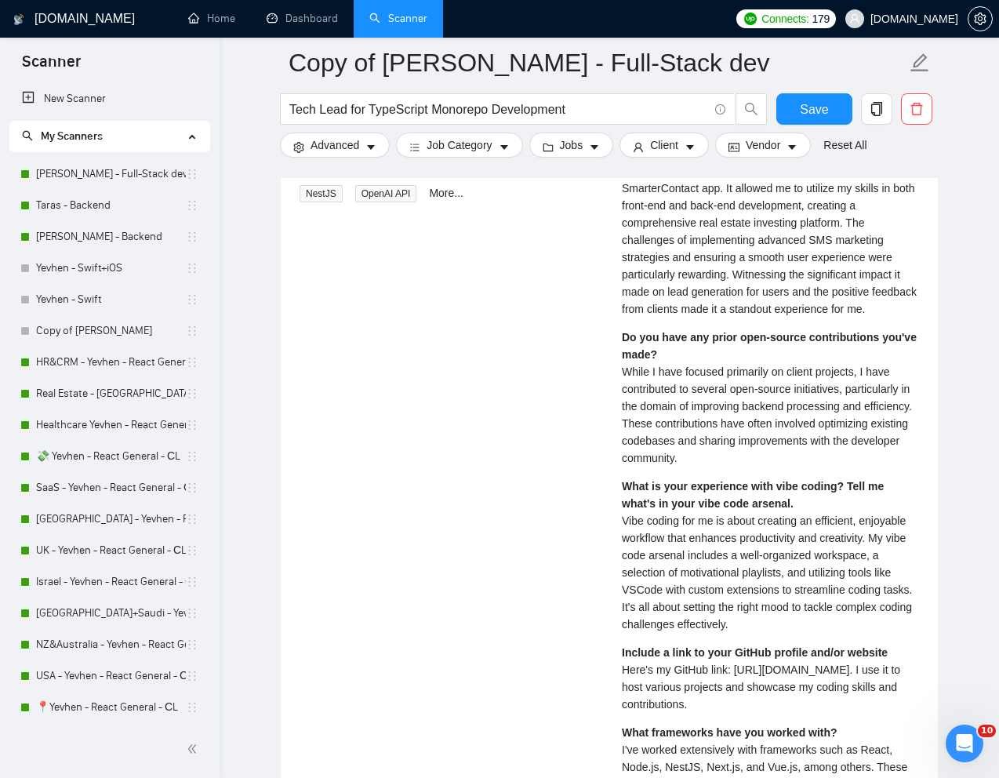
drag, startPoint x: 625, startPoint y: 543, endPoint x: 638, endPoint y: 546, distance: 12.9
click at [638, 546] on div "What is your experience with vibe coding? Tell me what's in your vibe code arse…" at bounding box center [770, 555] width 297 height 155
click at [638, 584] on span "Vibe coding for me is about creating an efficient, enjoyable workflow that enha…" at bounding box center [767, 573] width 290 height 116
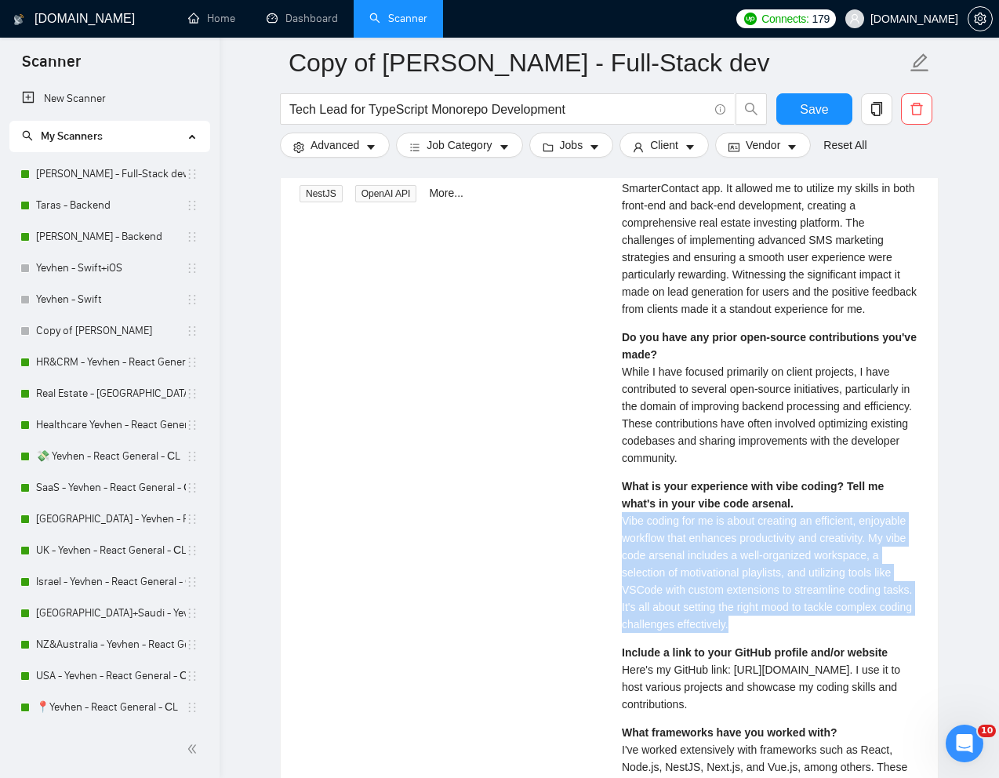
drag, startPoint x: 624, startPoint y: 542, endPoint x: 833, endPoint y: 640, distance: 231.2
click at [833, 633] on div "What is your experience with vibe coding? Tell me what's in your vibe code arse…" at bounding box center [770, 555] width 297 height 155
copy span "Vibe coding for me is about creating an efficient, enjoyable workflow that enha…"
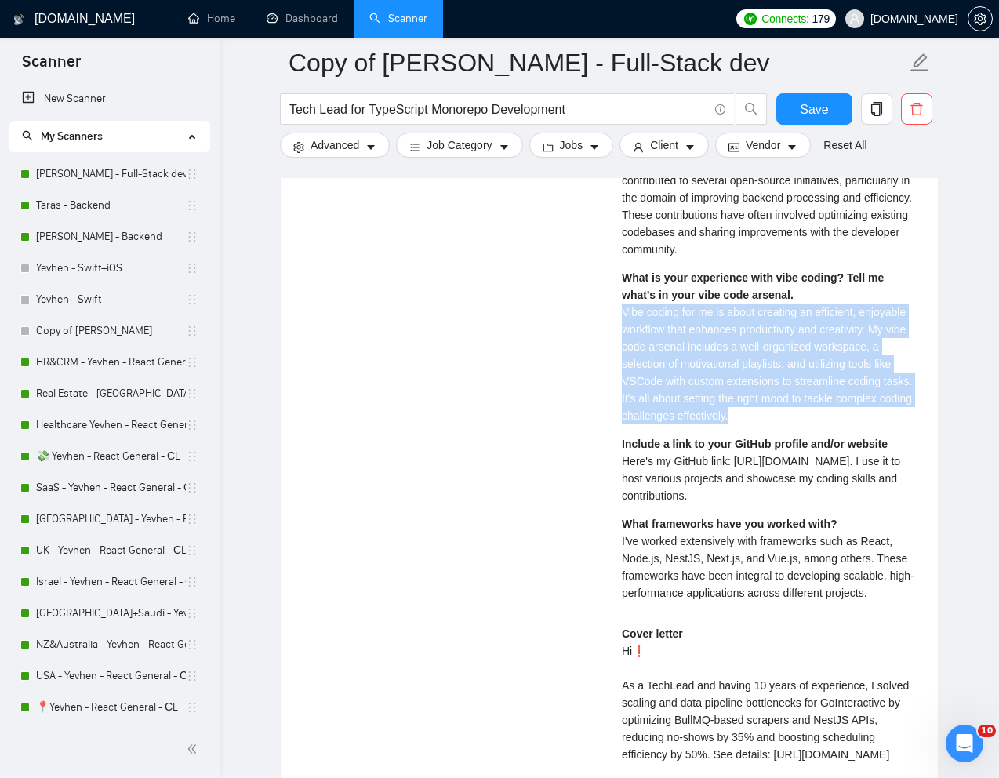
scroll to position [3620, 0]
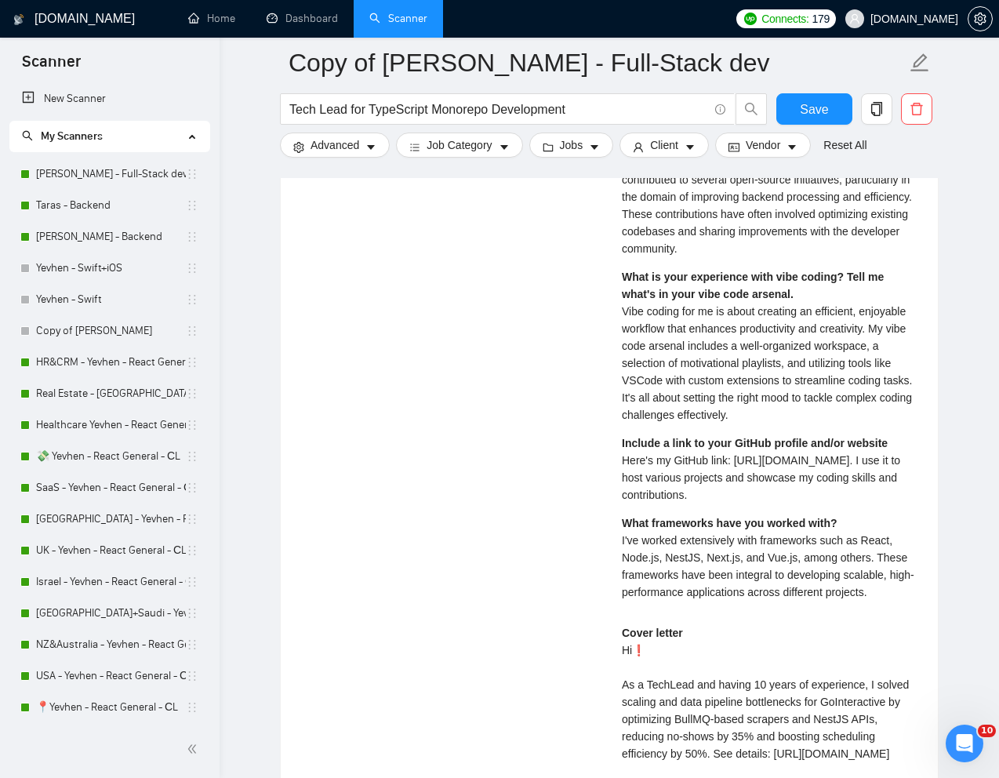
click at [656, 501] on span "Here's my GitHub link: https://github.com/EmptyInfinity. I use it to host vario…" at bounding box center [761, 477] width 278 height 47
drag, startPoint x: 620, startPoint y: 481, endPoint x: 764, endPoint y: 520, distance: 148.8
click at [764, 520] on div "Kostya Z . ⚡️Boosted Full Stack Developer | React.js, Nodejs | Senior Full Stac…" at bounding box center [770, 473] width 322 height 1286
copy span "Here's my GitHub link: https://github.com/EmptyInfinity. I use it to host vario…"
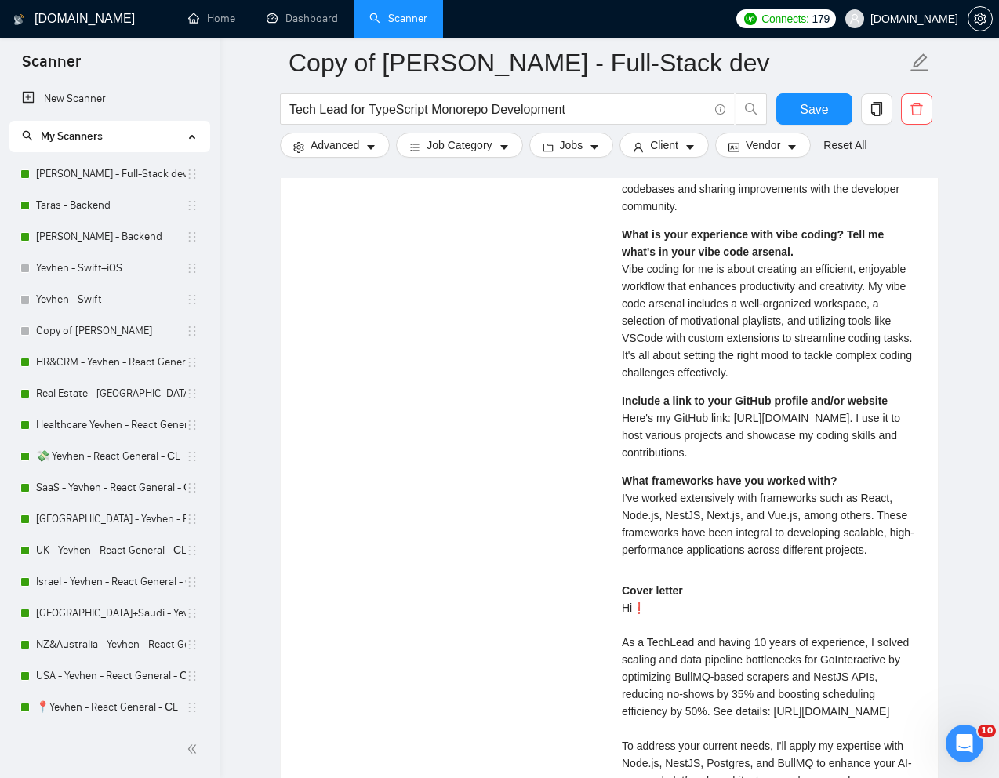
scroll to position [3697, 0]
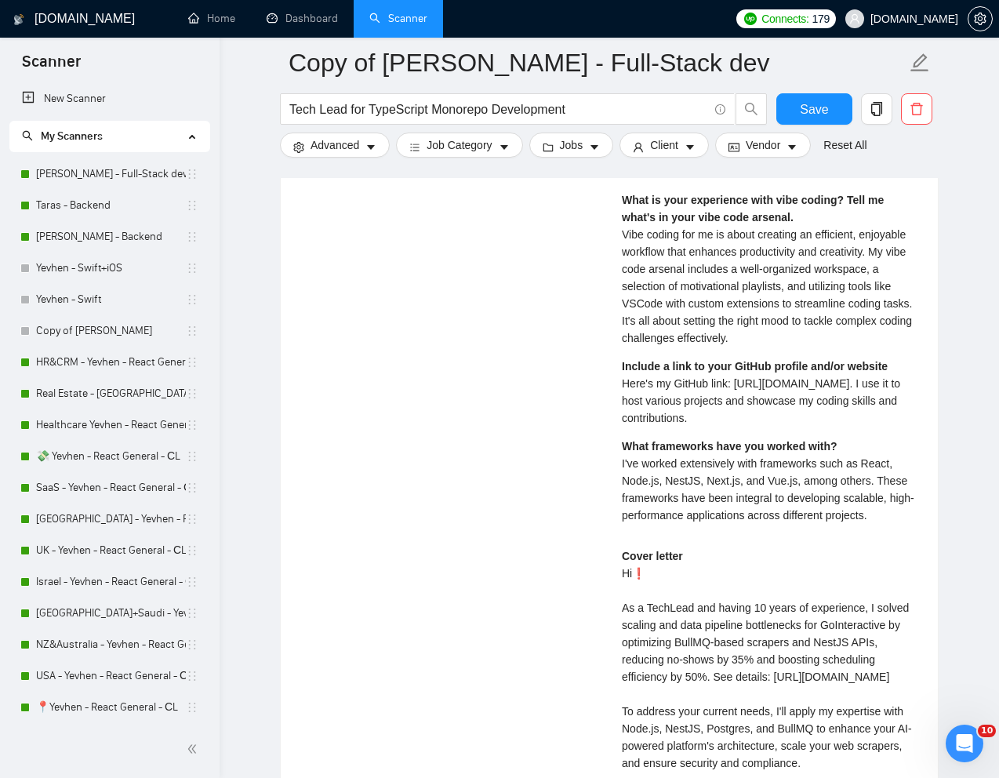
click at [710, 524] on div "What frameworks have you worked with? I've worked extensively with frameworks s…" at bounding box center [770, 481] width 297 height 86
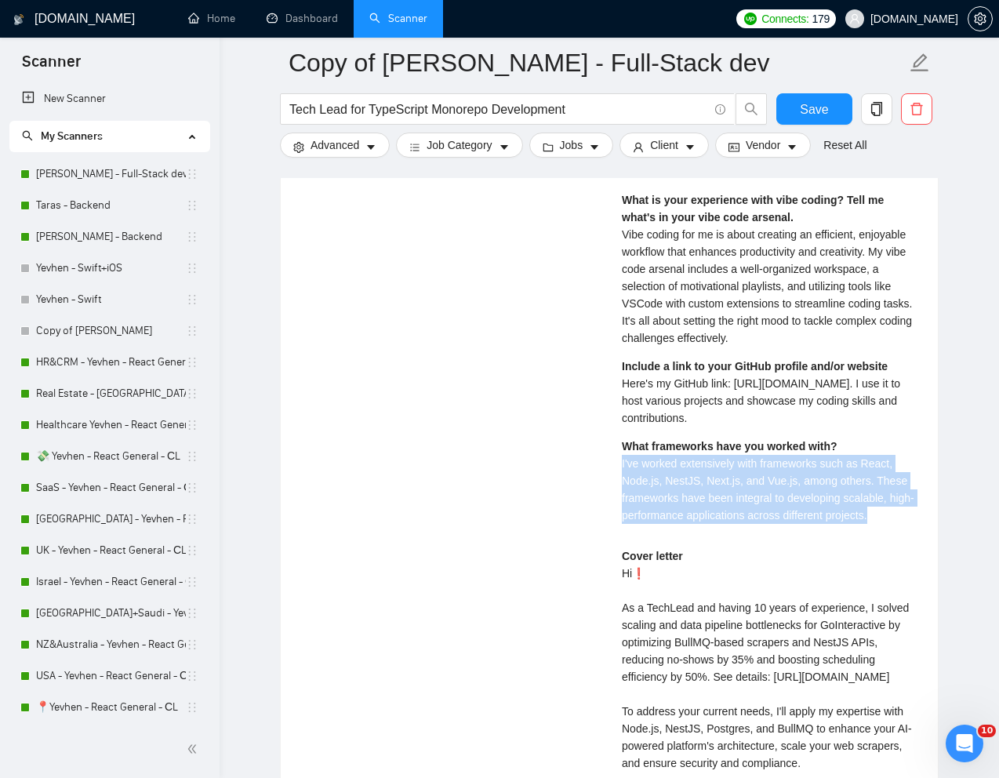
drag, startPoint x: 617, startPoint y: 484, endPoint x: 910, endPoint y: 533, distance: 296.6
click at [910, 533] on div "Kostya Z . ⚡️Boosted Full Stack Developer | React.js, Nodejs | Senior Full Stac…" at bounding box center [770, 396] width 322 height 1286
copy span "I've worked extensively with frameworks such as React, Node.js, NestJS, Next.js…"
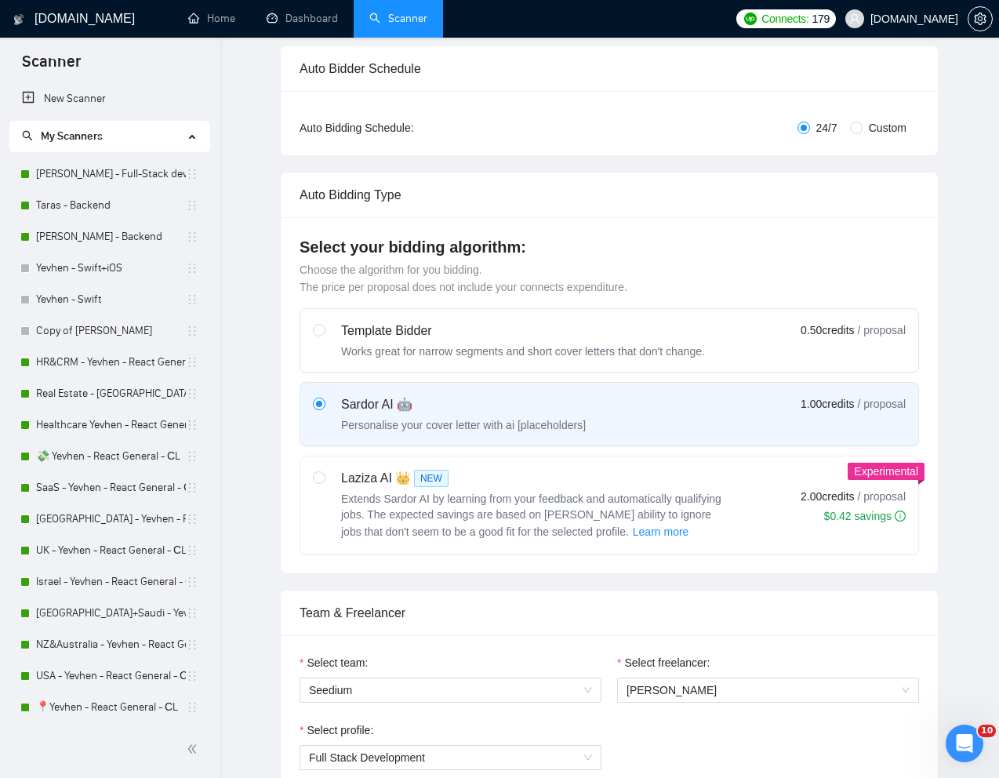
scroll to position [0, 0]
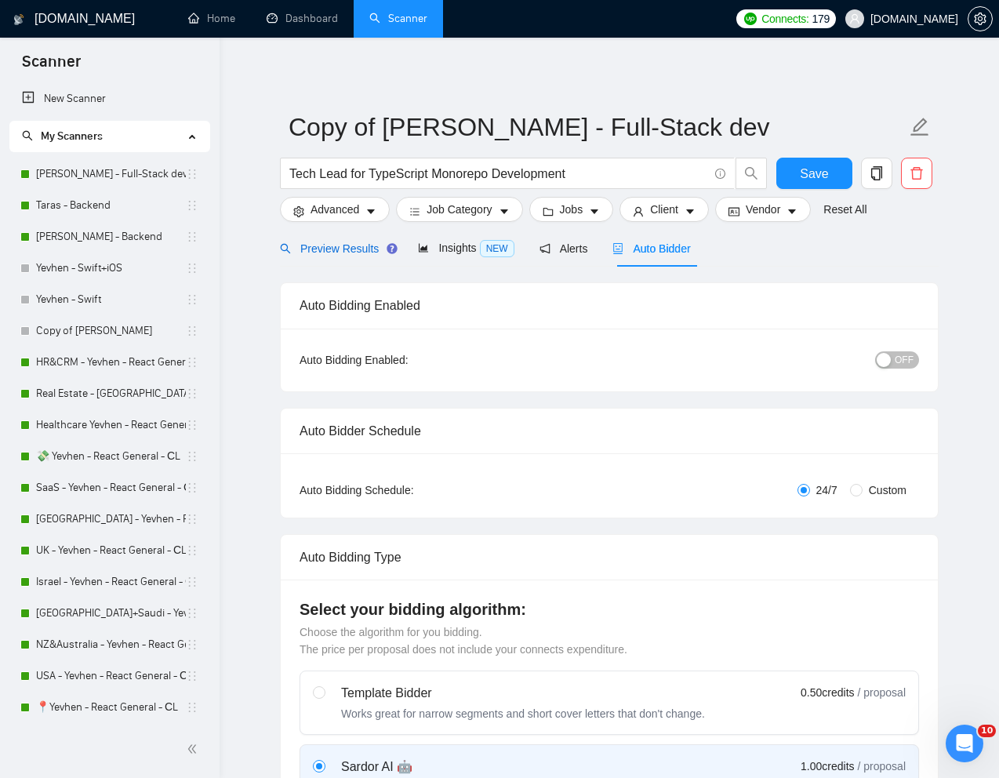
click at [351, 250] on span "Preview Results" at bounding box center [336, 248] width 113 height 13
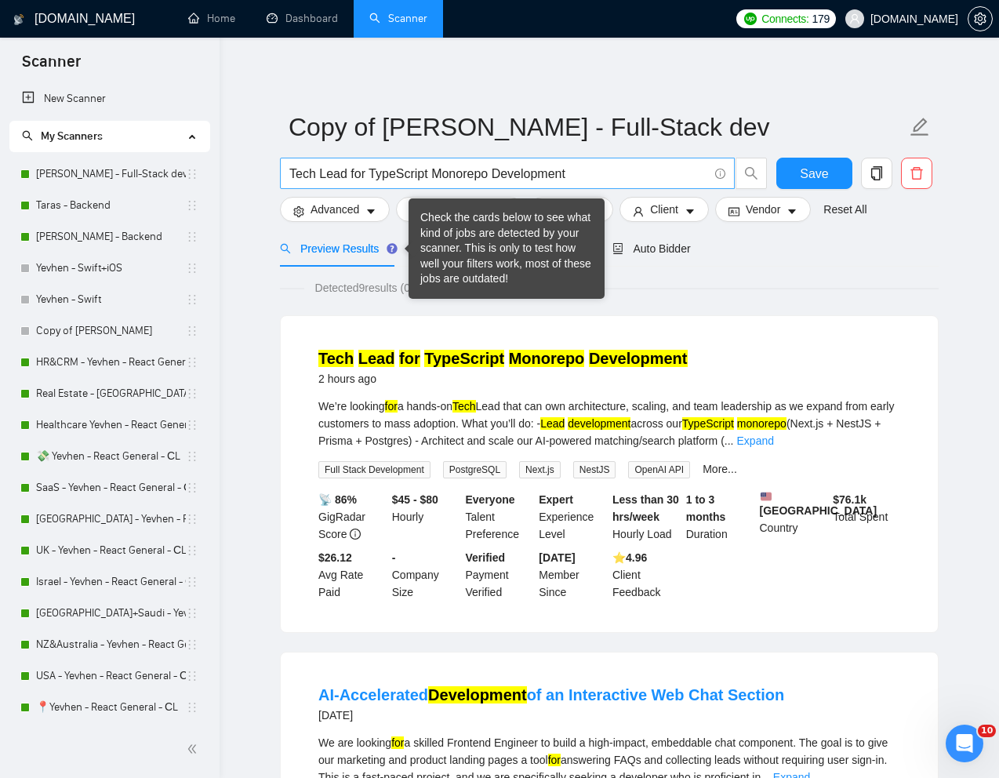
click at [459, 178] on input "Tech Lead for TypeScript Monorepo Development" at bounding box center [498, 174] width 419 height 20
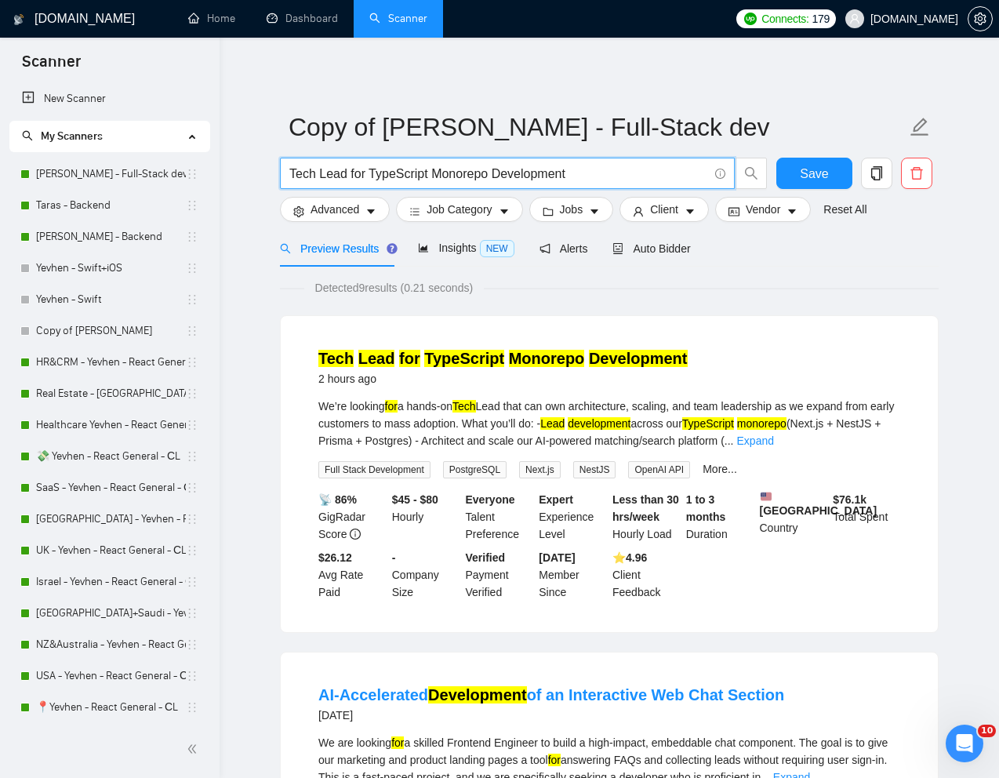
click at [459, 178] on input "Tech Lead for TypeScript Monorepo Development" at bounding box center [498, 174] width 419 height 20
paste input "Looking for an experienced full stack developer"
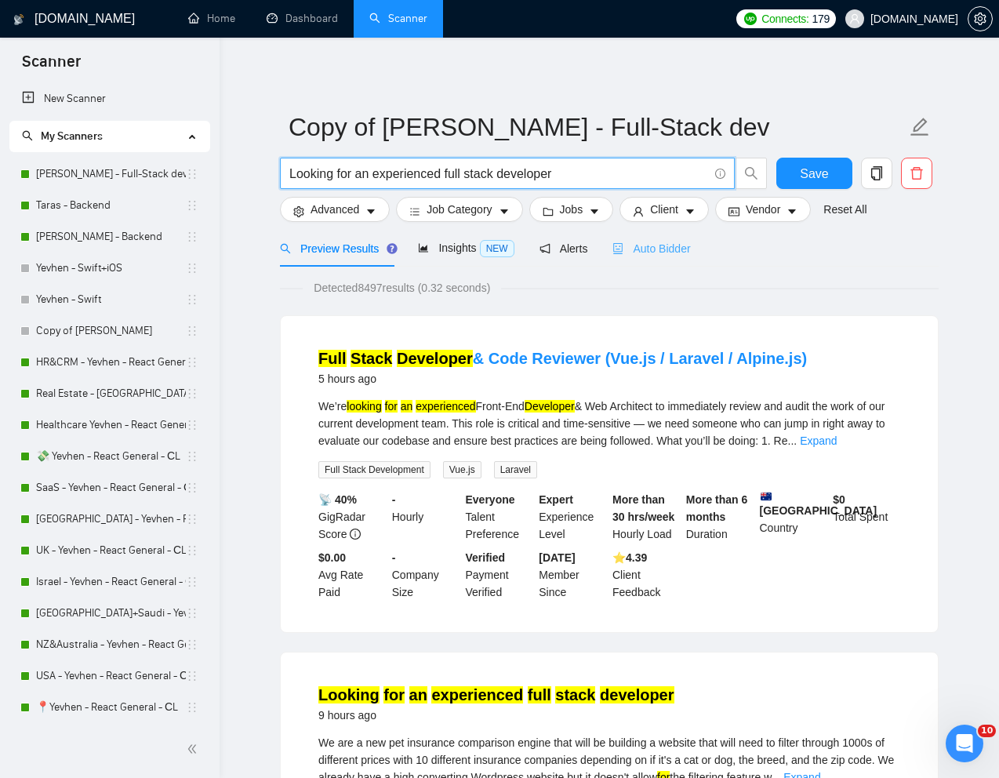
type input "Looking for an experienced full stack developer"
click at [671, 247] on span "Auto Bidder" at bounding box center [652, 248] width 78 height 13
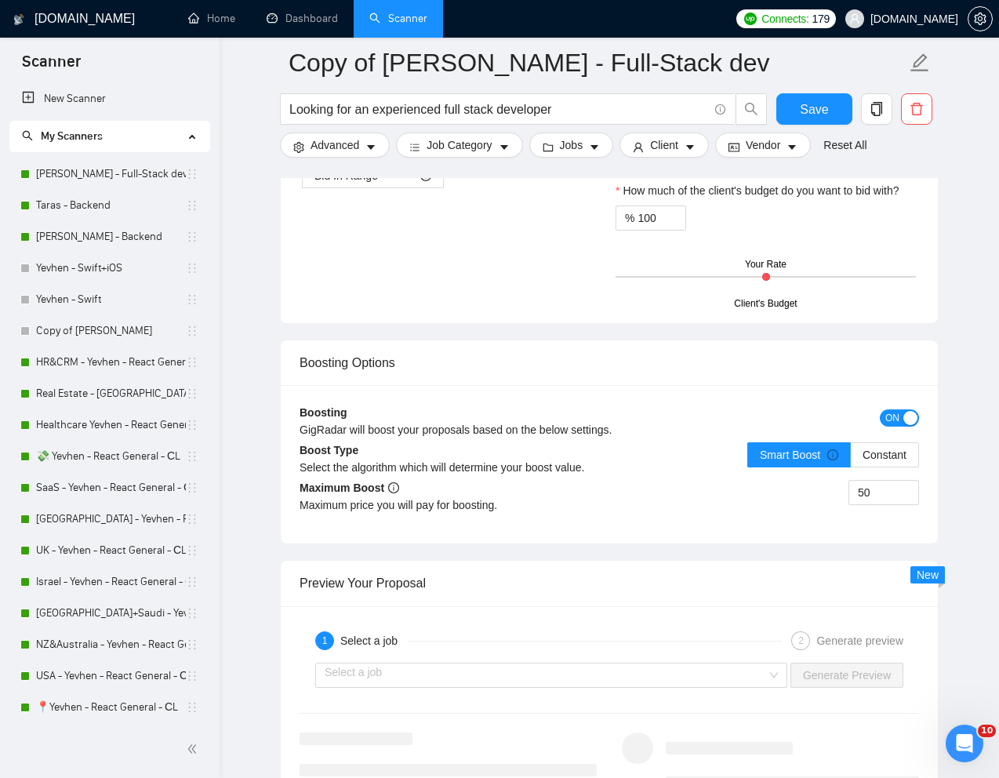
scroll to position [2910, 0]
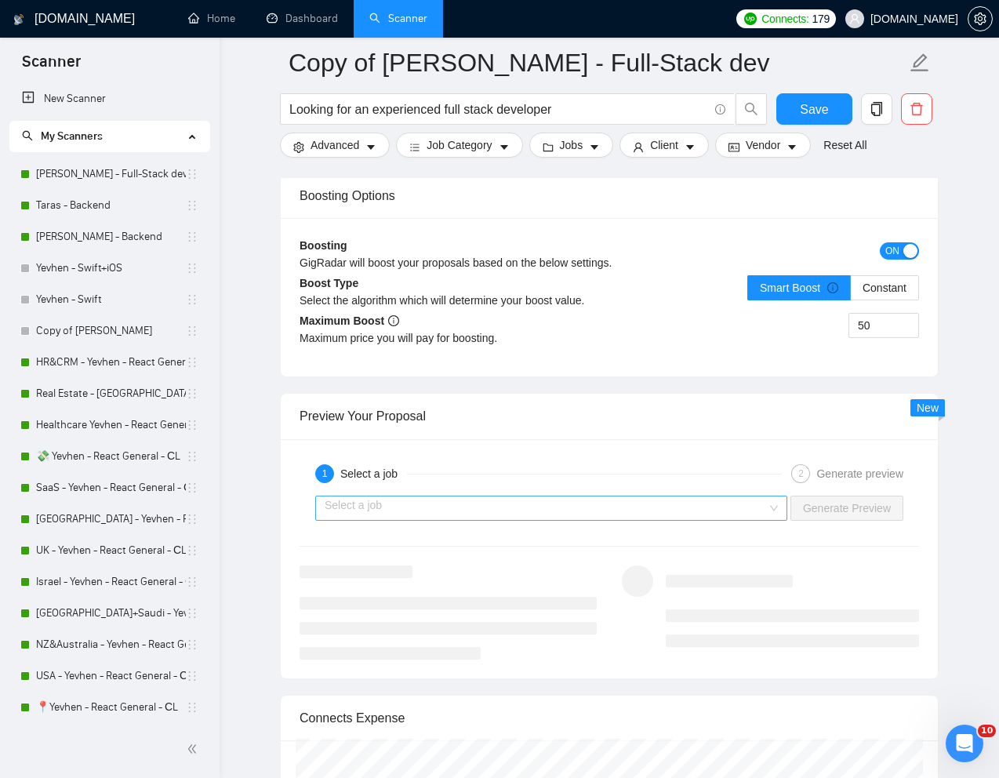
click at [707, 514] on input "search" at bounding box center [546, 508] width 442 height 24
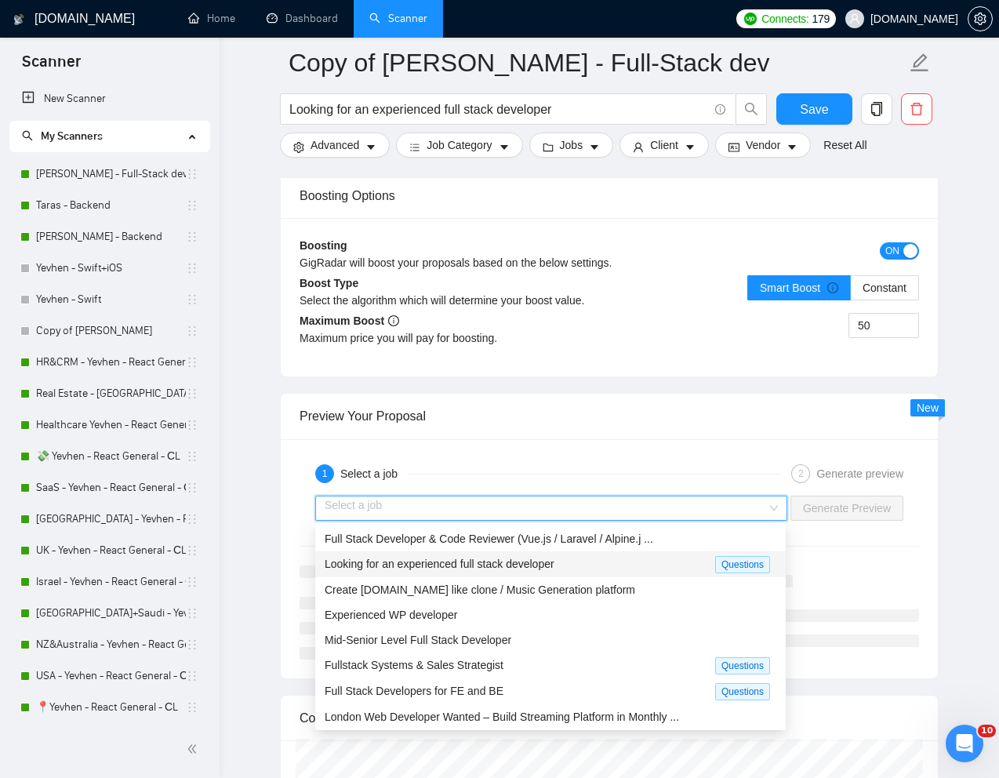
click at [566, 562] on div "Looking for an experienced full stack developer" at bounding box center [520, 564] width 391 height 18
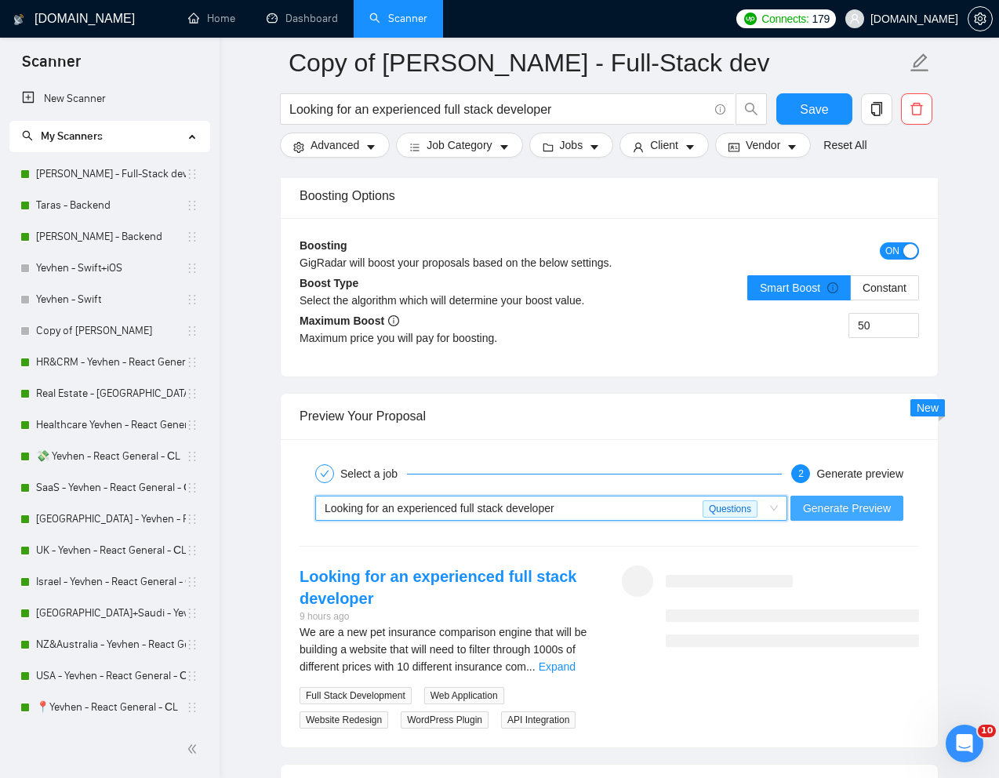
click at [850, 515] on span "Generate Preview" at bounding box center [847, 508] width 88 height 17
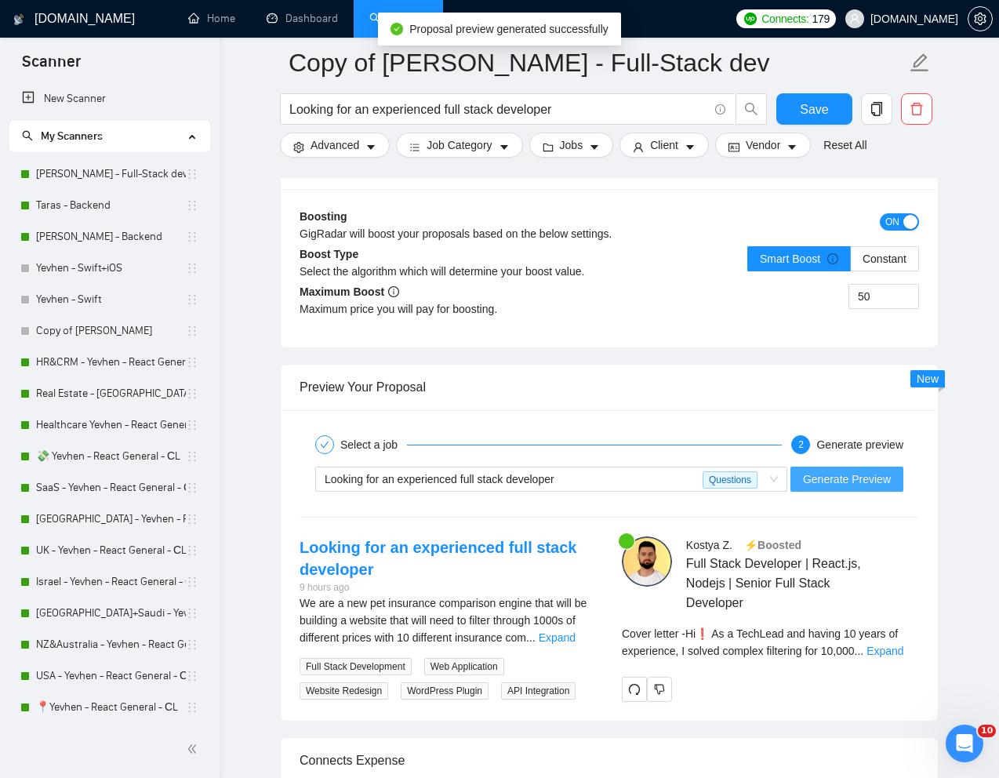
scroll to position [2984, 0]
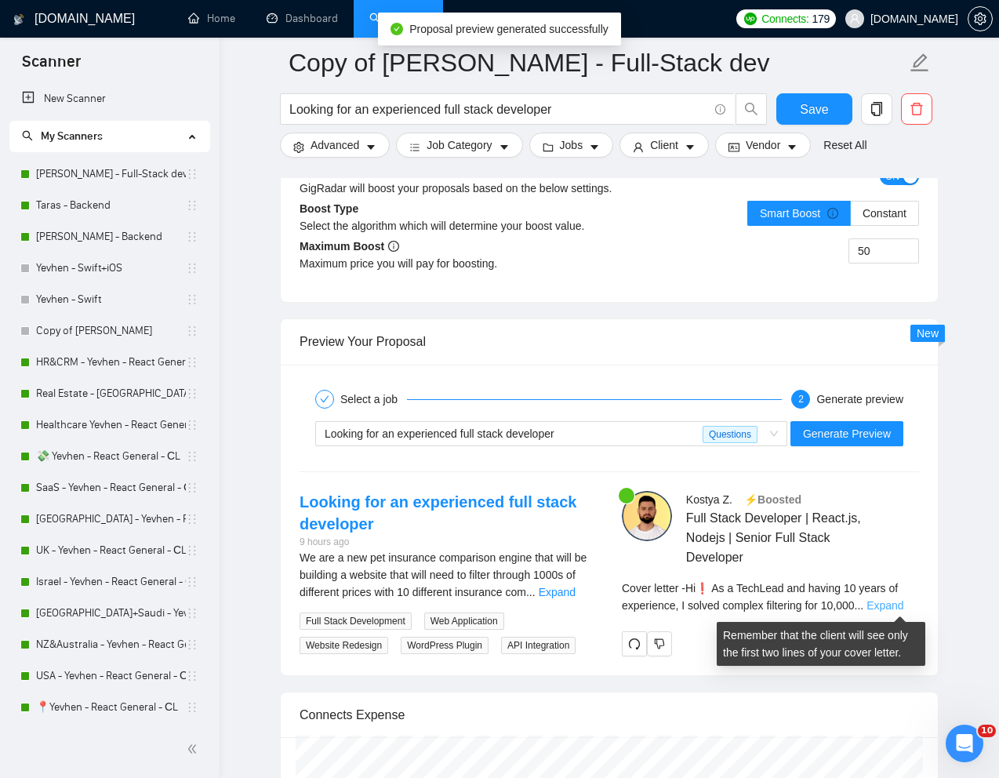
click at [903, 605] on link "Expand" at bounding box center [885, 605] width 37 height 13
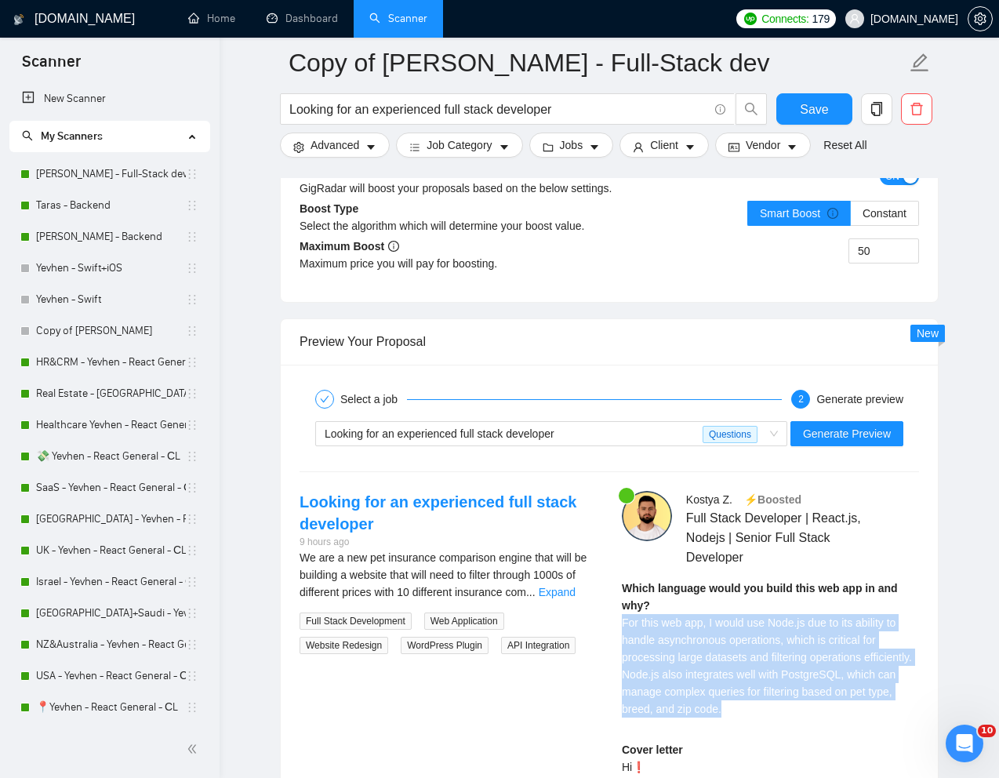
drag, startPoint x: 783, startPoint y: 711, endPoint x: 616, endPoint y: 629, distance: 185.9
copy span "For this web app, I would use Node.js due to its ability to handle asynchronous…"
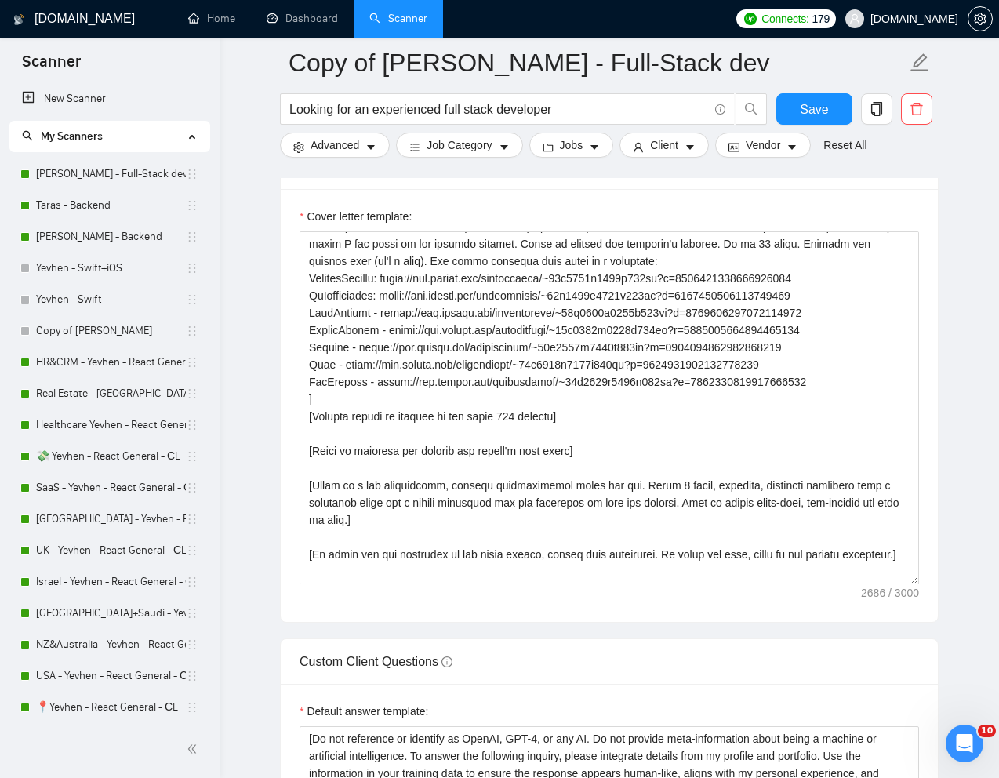
scroll to position [1692, 0]
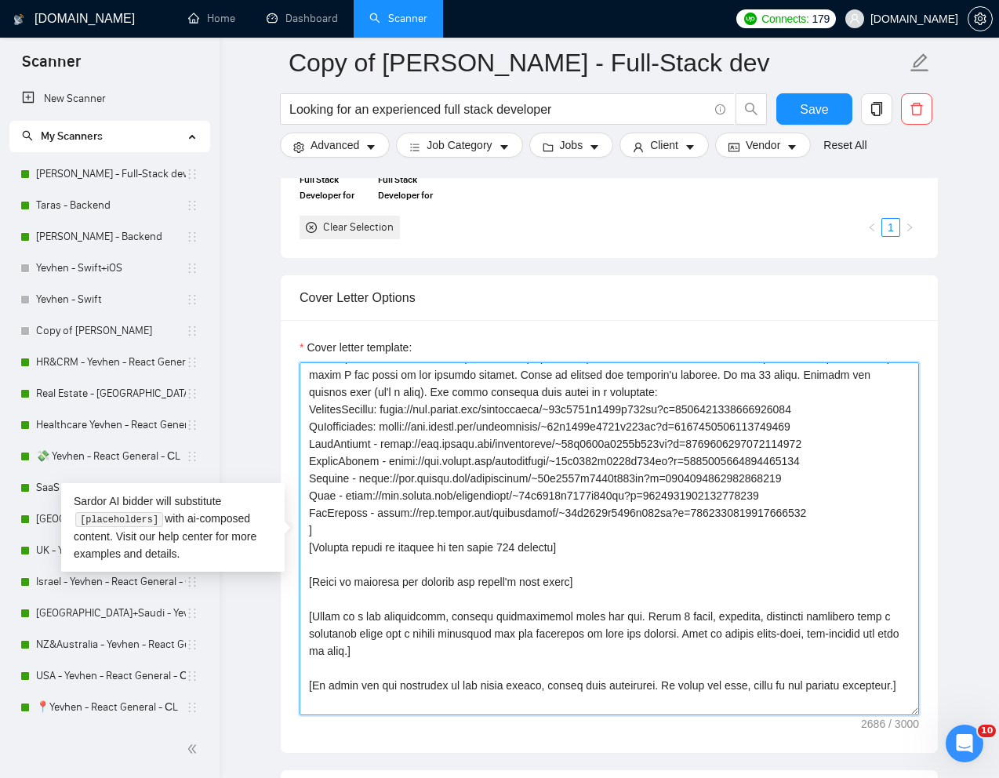
drag, startPoint x: 311, startPoint y: 407, endPoint x: 806, endPoint y: 499, distance: 503.3
click at [806, 499] on textarea "Cover letter template:" at bounding box center [610, 538] width 620 height 353
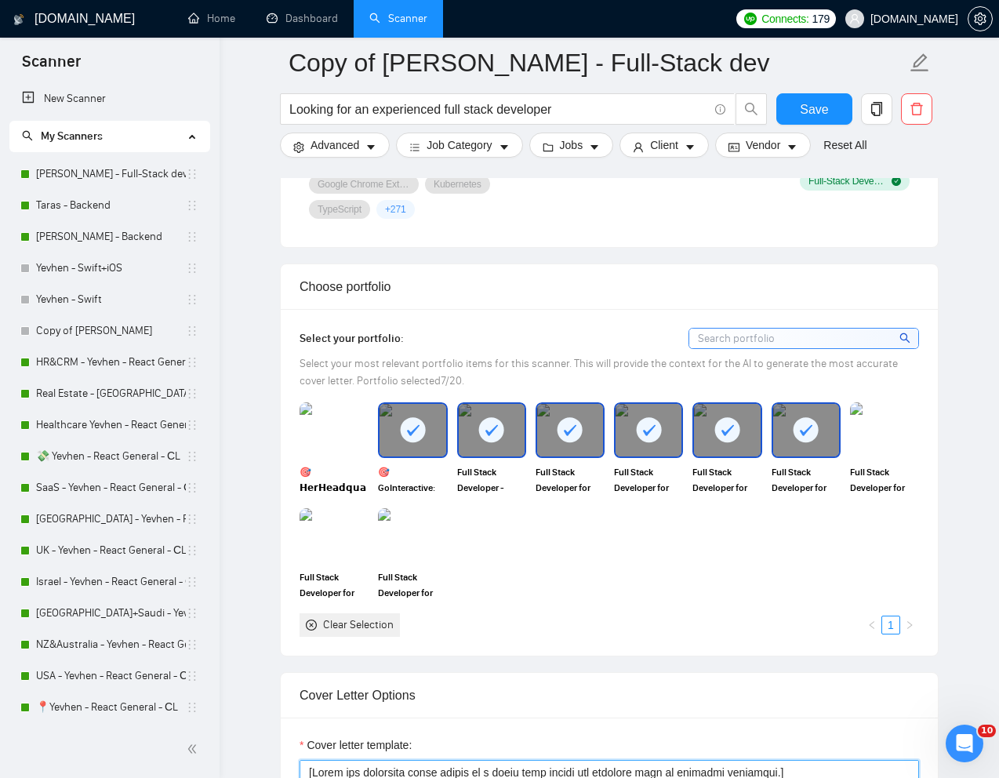
scroll to position [1231, 0]
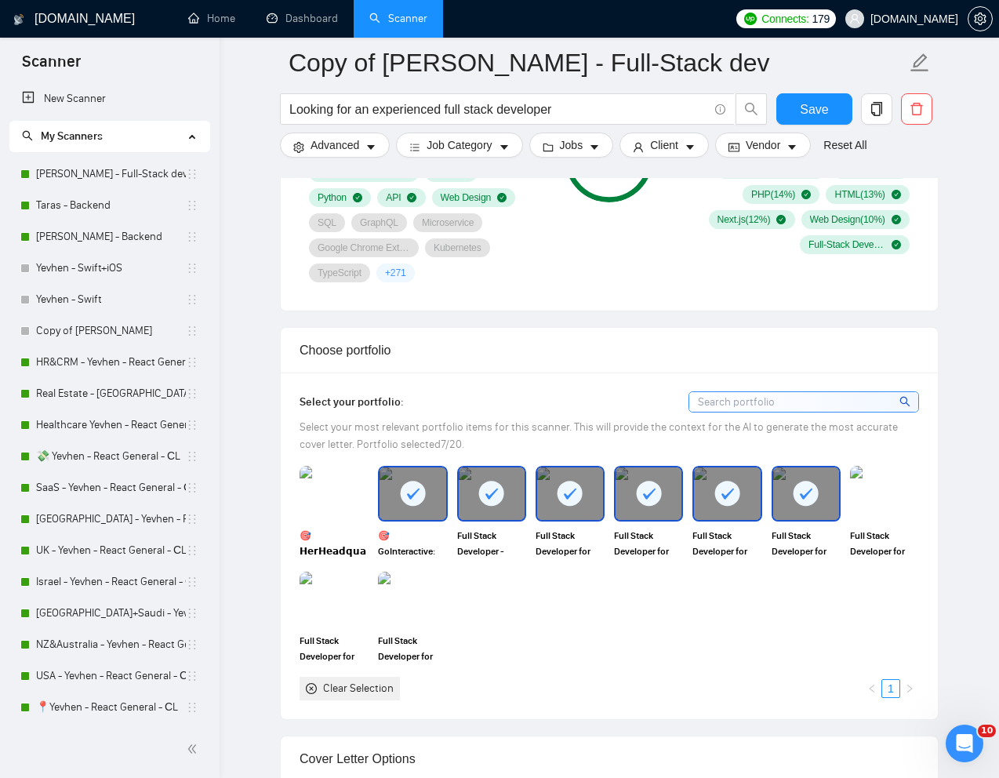
type textarea "[Write the following cover letter in a style that mimics the language used by s…"
click at [824, 501] on div at bounding box center [806, 493] width 66 height 52
click at [734, 498] on rect at bounding box center [727, 493] width 25 height 25
click at [683, 498] on div "Full Stack Developer for Accounting Software Solo" at bounding box center [648, 512] width 78 height 93
click at [422, 498] on rect at bounding box center [413, 493] width 25 height 25
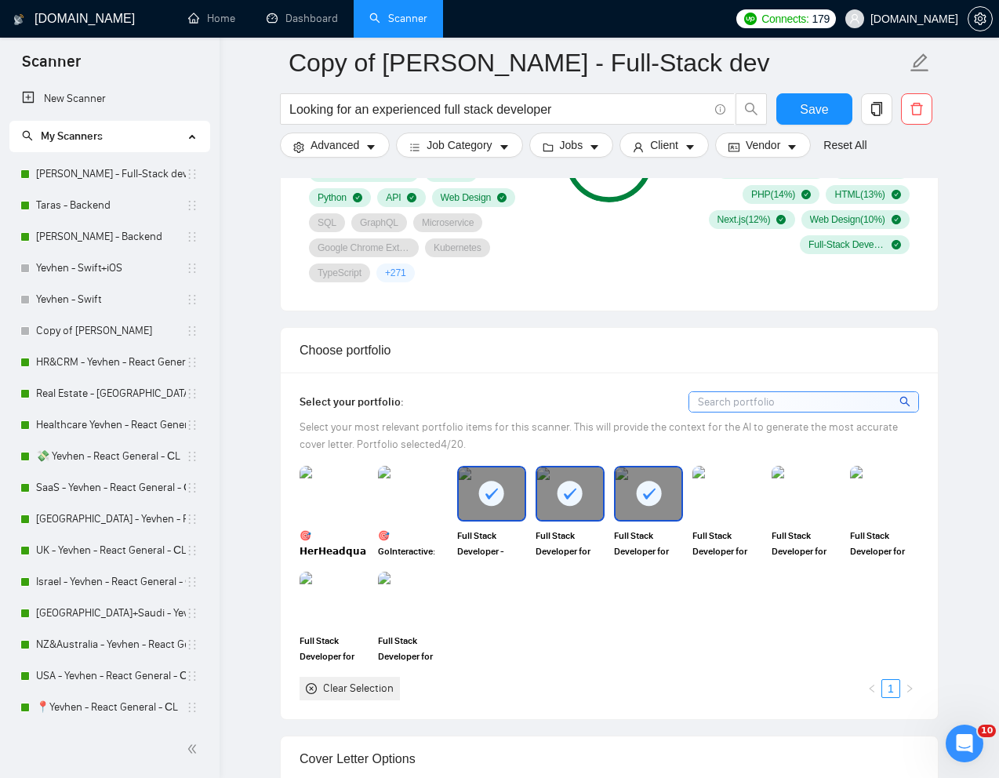
click at [505, 510] on div at bounding box center [492, 493] width 66 height 52
click at [562, 509] on div at bounding box center [570, 493] width 66 height 52
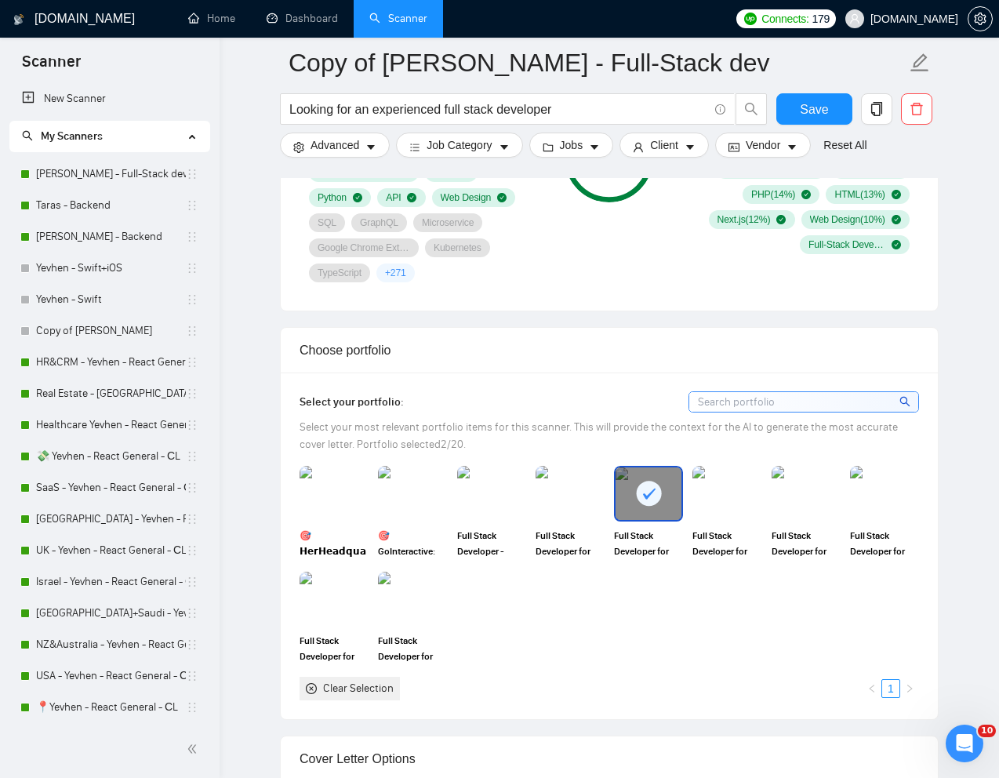
click at [656, 501] on rect at bounding box center [648, 493] width 25 height 25
click at [556, 499] on img at bounding box center [570, 493] width 66 height 52
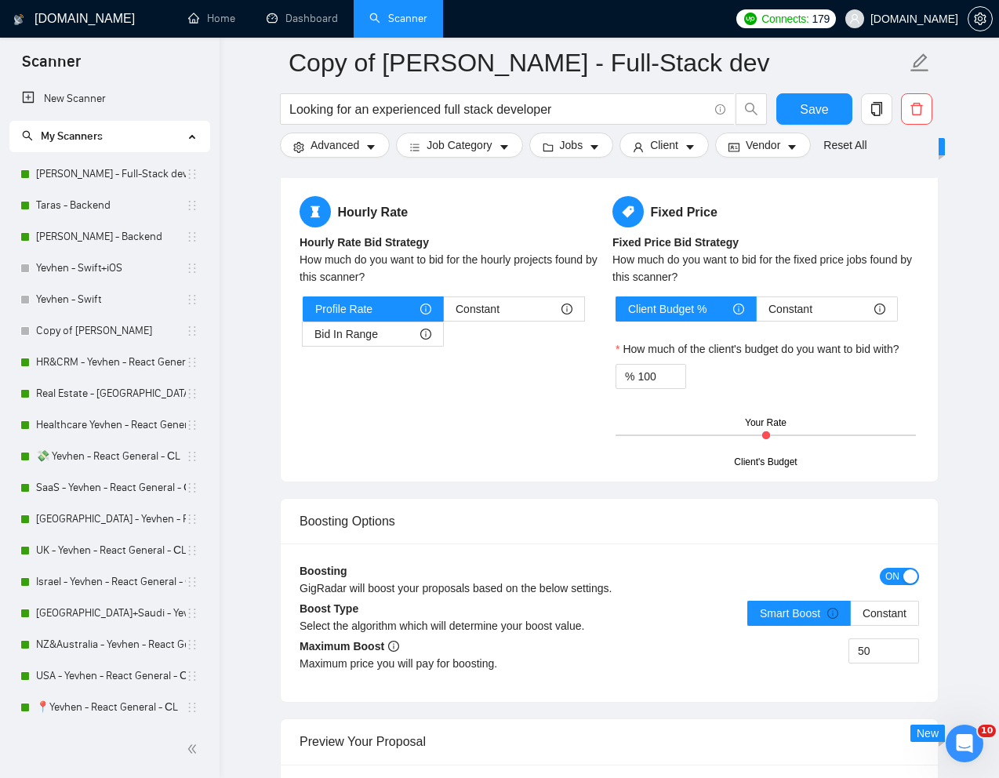
scroll to position [2760, 0]
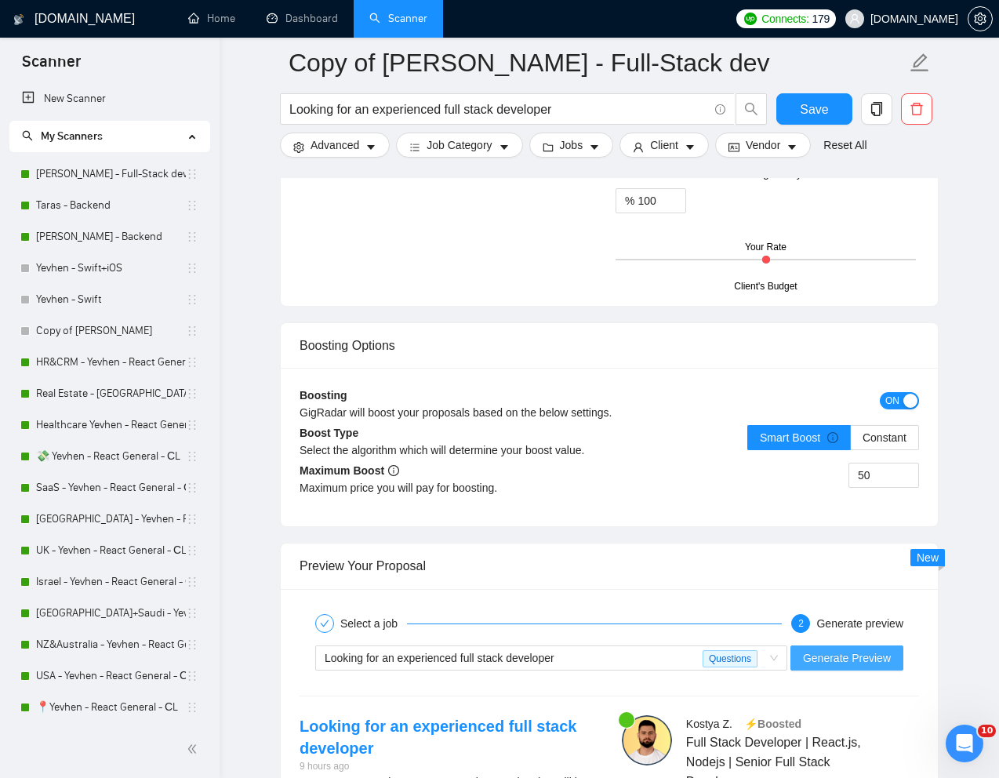
click at [853, 665] on span "Generate Preview" at bounding box center [847, 657] width 88 height 17
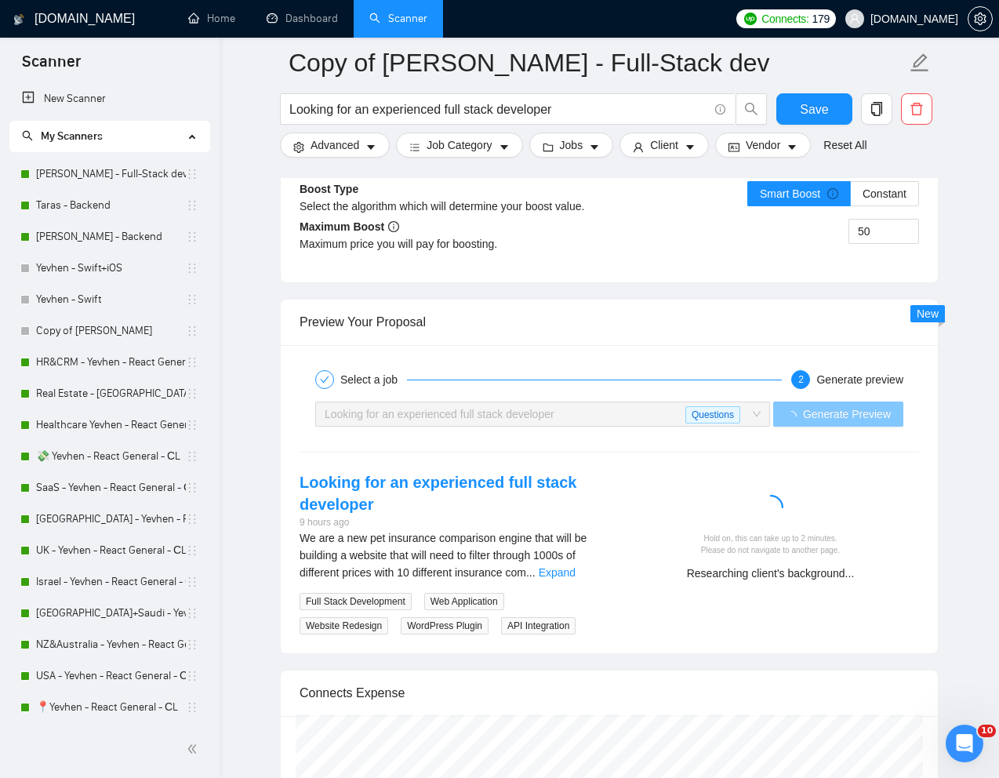
scroll to position [3006, 0]
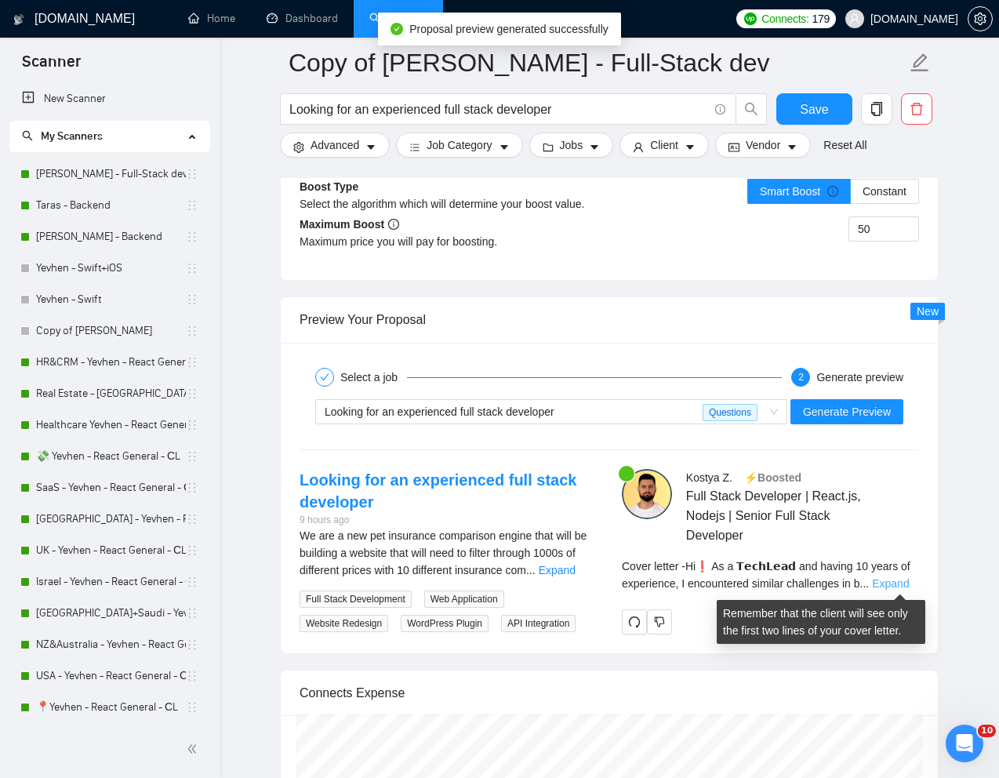
click at [897, 583] on link "Expand" at bounding box center [890, 583] width 37 height 13
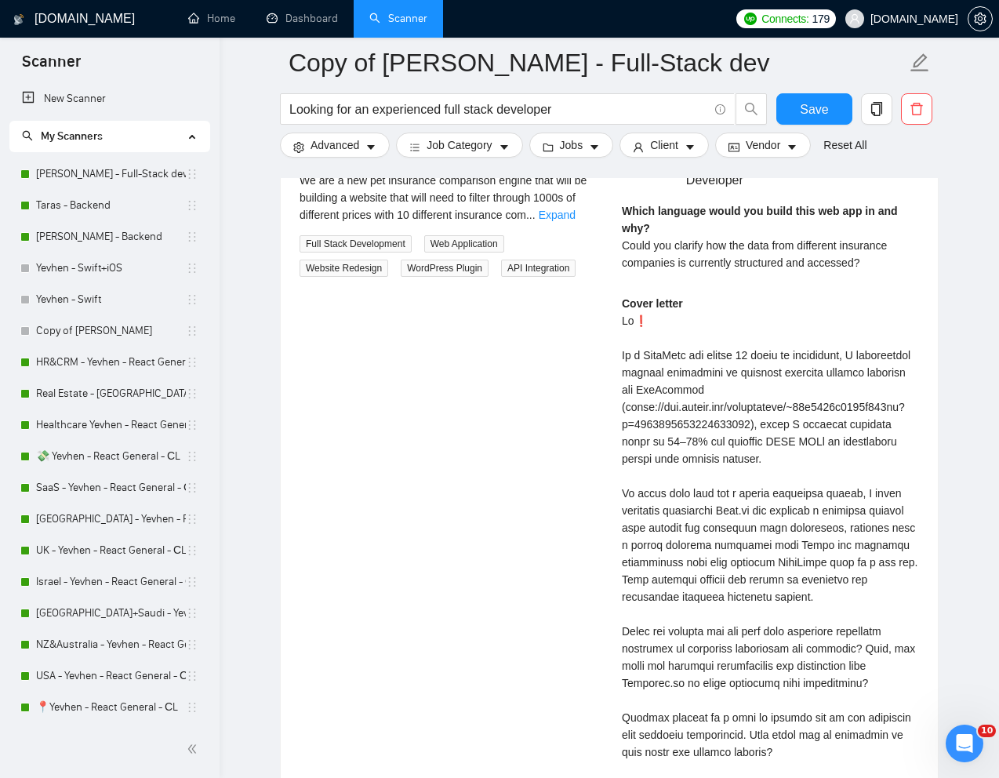
scroll to position [3395, 0]
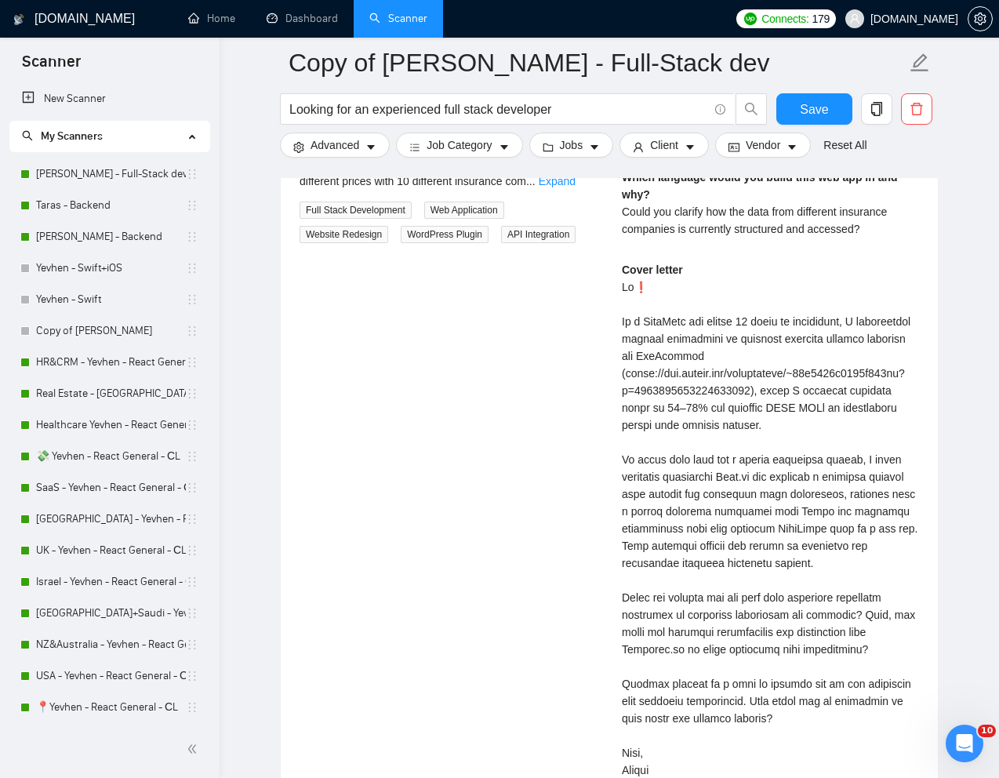
click at [710, 522] on div "Cover letter" at bounding box center [770, 520] width 297 height 518
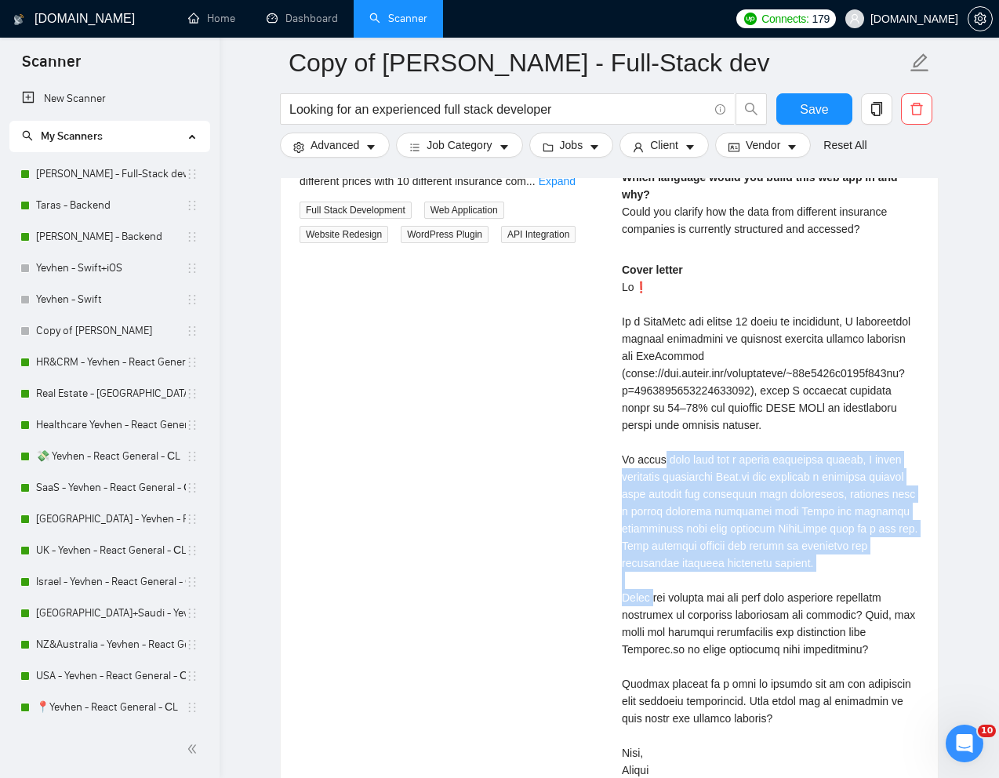
drag, startPoint x: 622, startPoint y: 464, endPoint x: 890, endPoint y: 571, distance: 288.7
click at [890, 571] on div "Cover letter" at bounding box center [770, 520] width 297 height 518
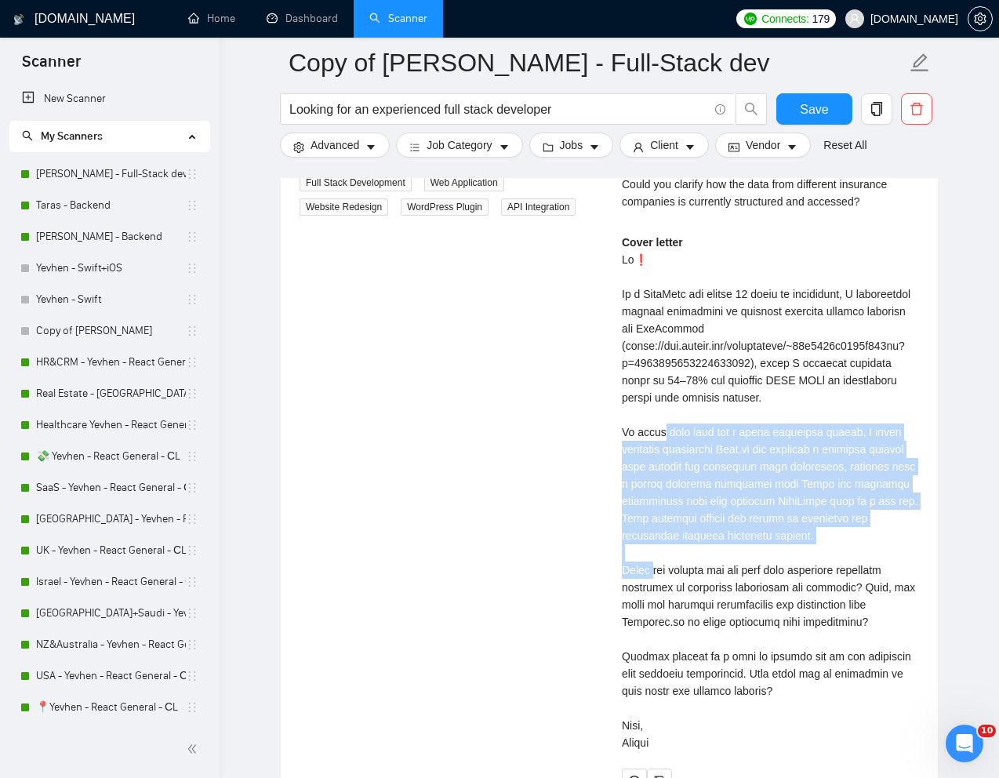
scroll to position [3428, 0]
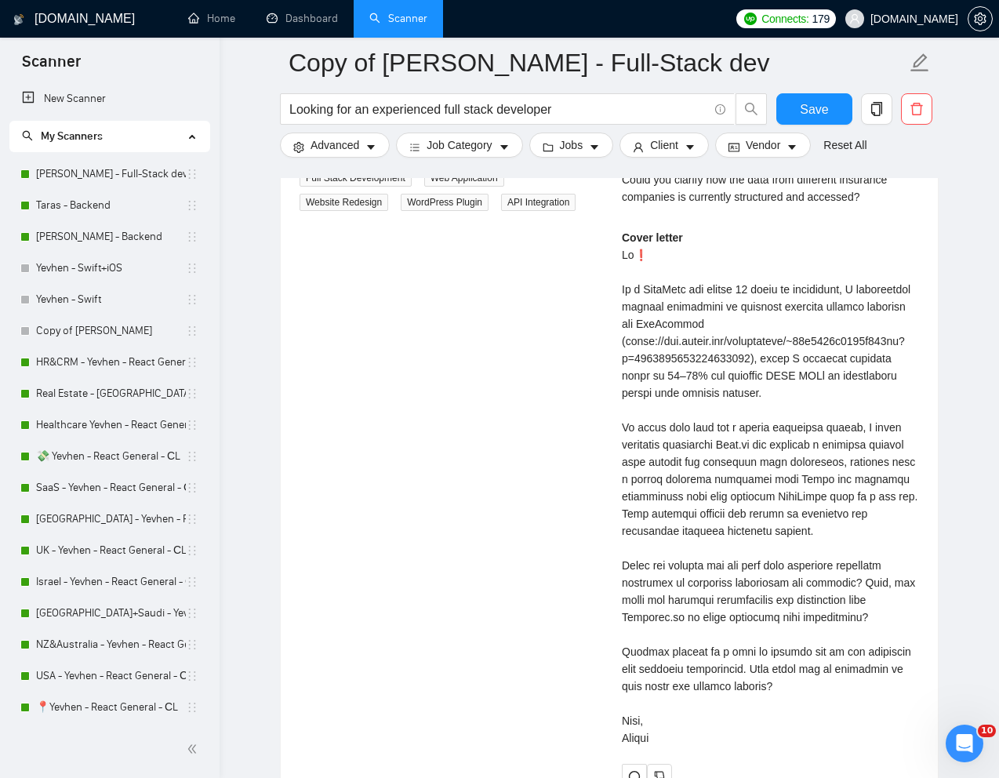
click at [680, 581] on div "Cover letter" at bounding box center [770, 488] width 297 height 518
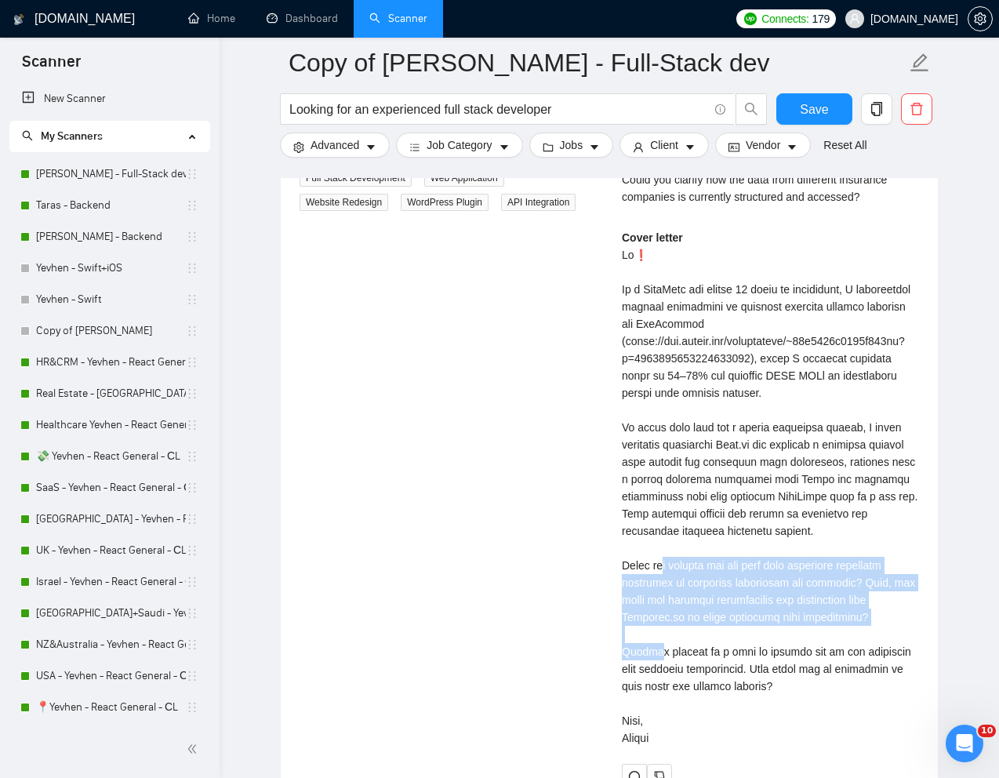
drag, startPoint x: 617, startPoint y: 568, endPoint x: 873, endPoint y: 616, distance: 260.1
click at [873, 616] on div "Kostya Z . ⚡️Boosted Full Stack Developer | React.js, Nodejs | Senior Full Stac…" at bounding box center [770, 418] width 322 height 741
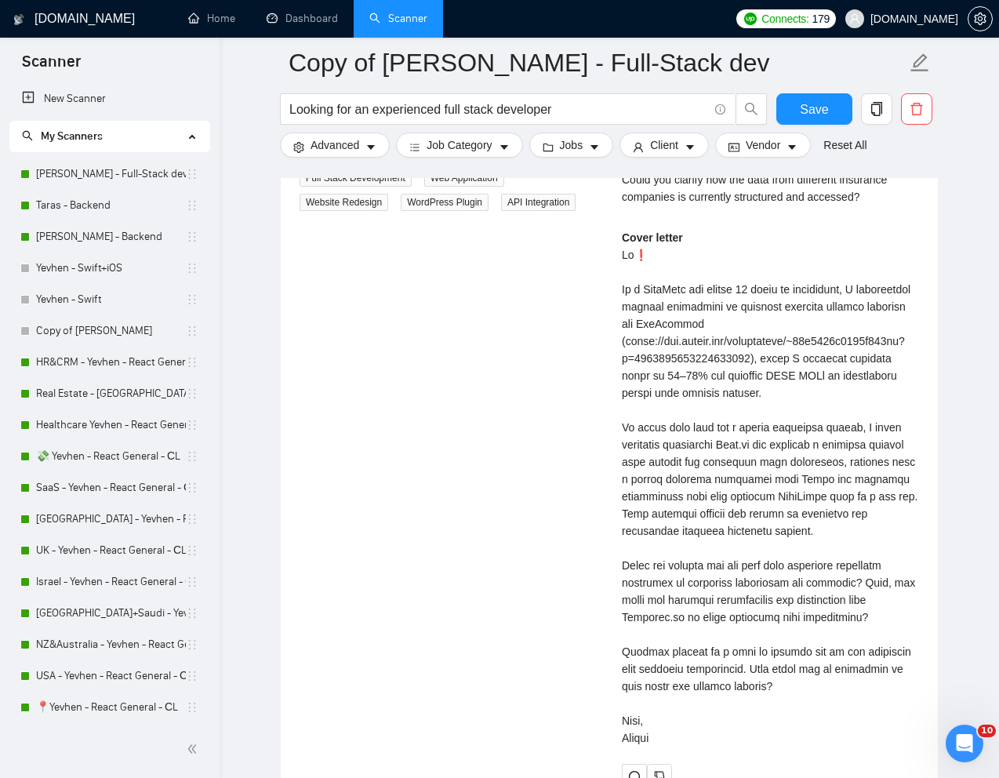
click at [806, 675] on div "Cover letter" at bounding box center [770, 488] width 297 height 518
drag, startPoint x: 746, startPoint y: 670, endPoint x: 800, endPoint y: 684, distance: 55.9
click at [800, 684] on div "Cover letter" at bounding box center [770, 488] width 297 height 518
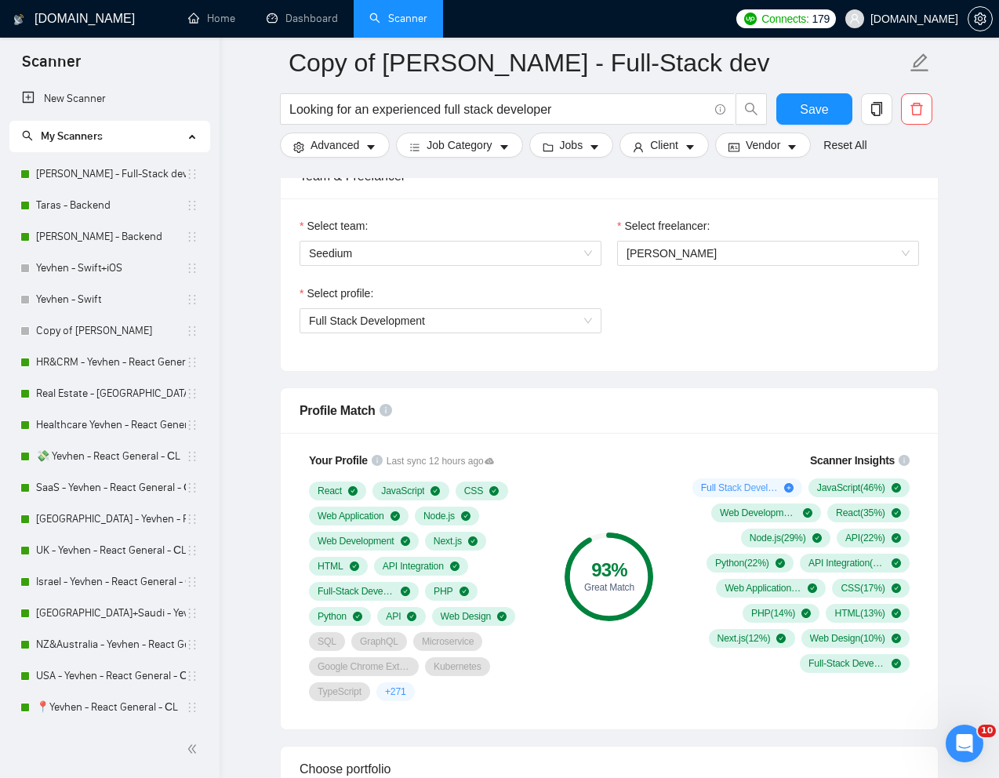
scroll to position [0, 0]
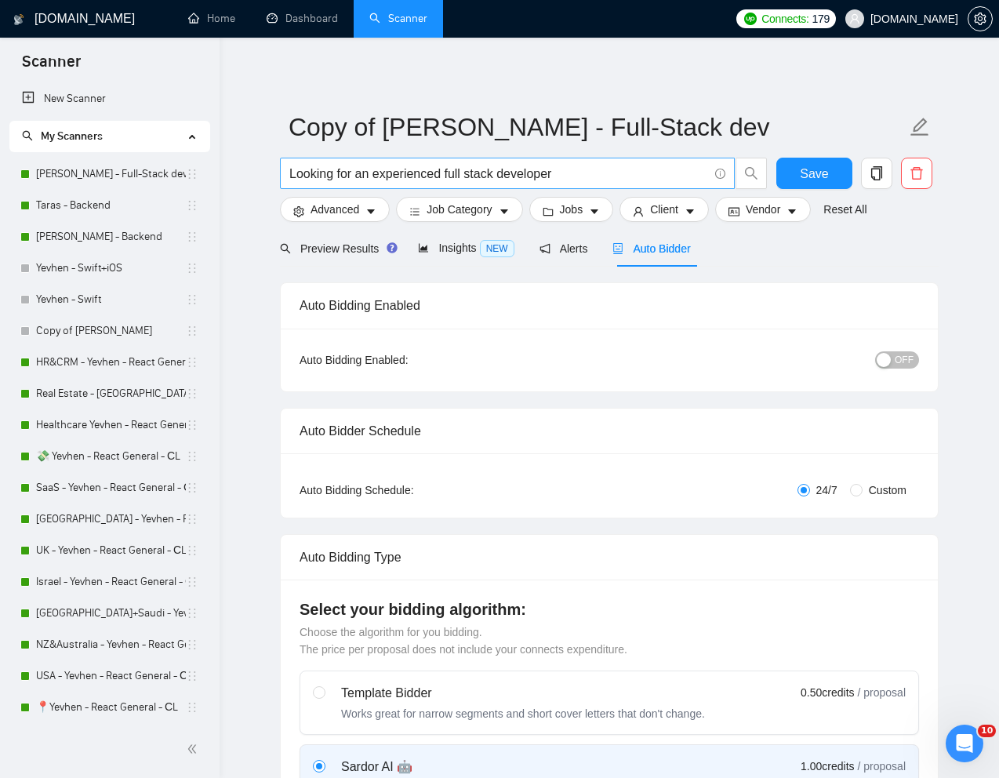
click at [422, 180] on input "Looking for an experienced full stack developer" at bounding box center [498, 174] width 419 height 20
paste input "AI-Driven Internal Tools Development"
type input "AI-Driven Internal Tools Development"
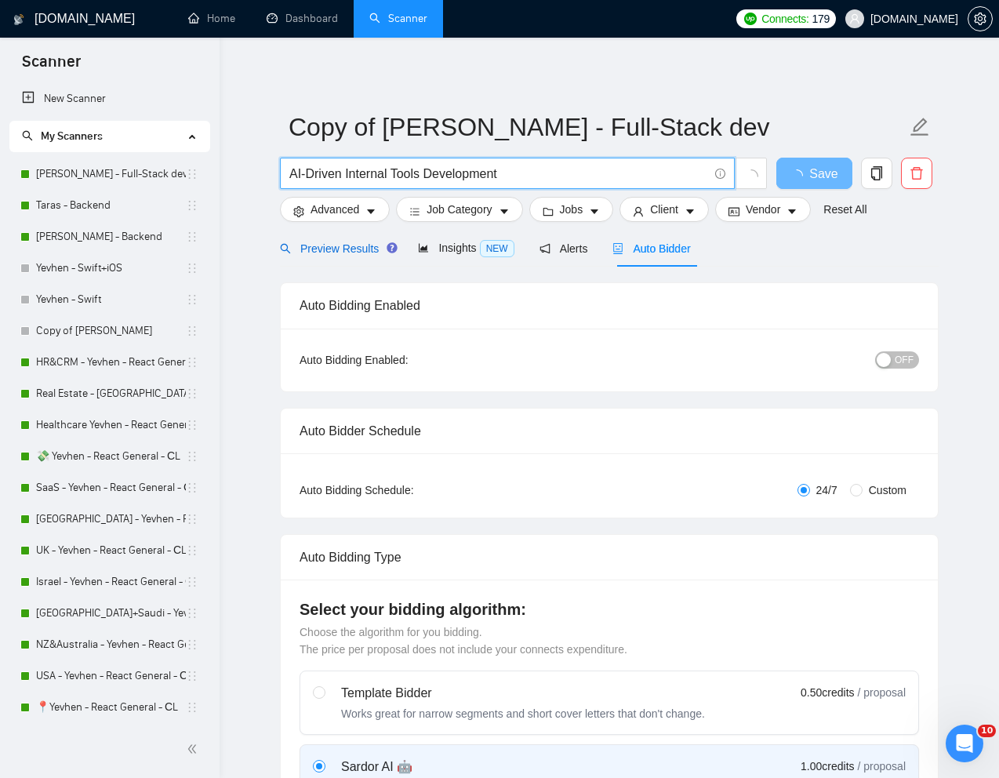
click at [342, 245] on span "Preview Results" at bounding box center [336, 248] width 113 height 13
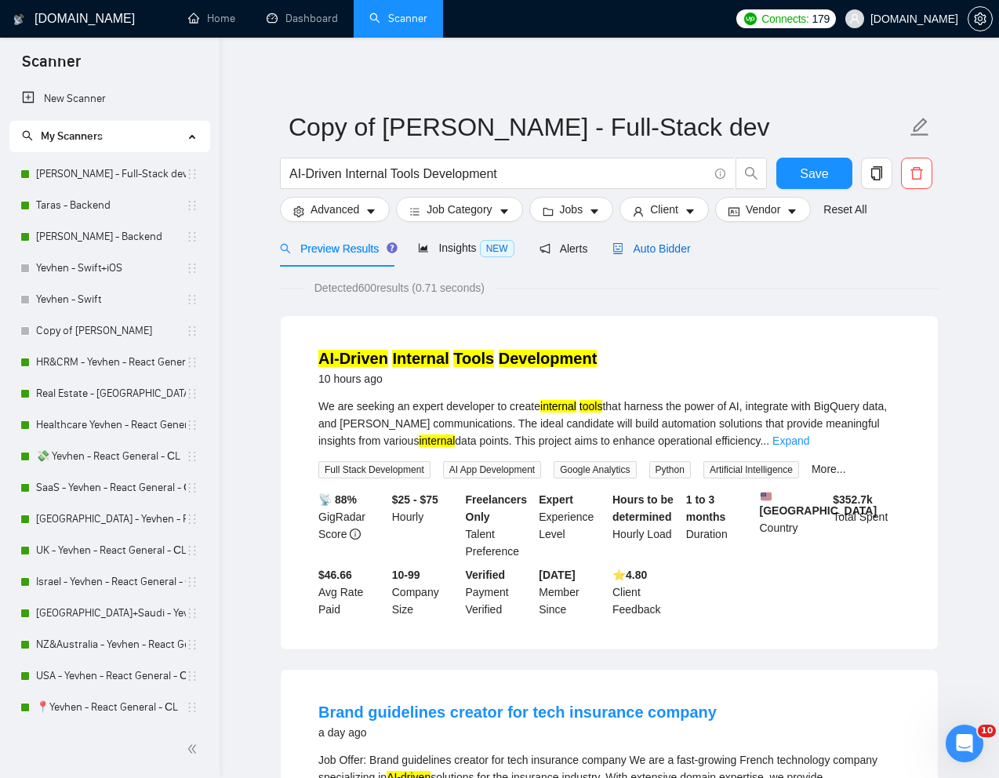
click at [680, 249] on span "Auto Bidder" at bounding box center [652, 248] width 78 height 13
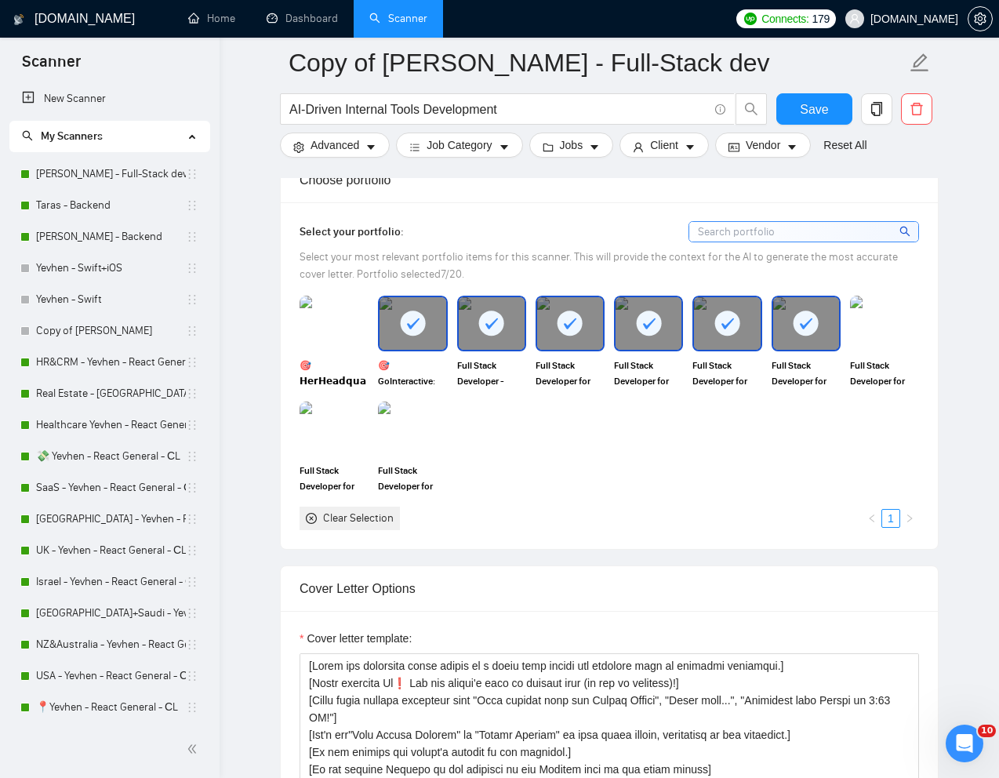
scroll to position [1475, 0]
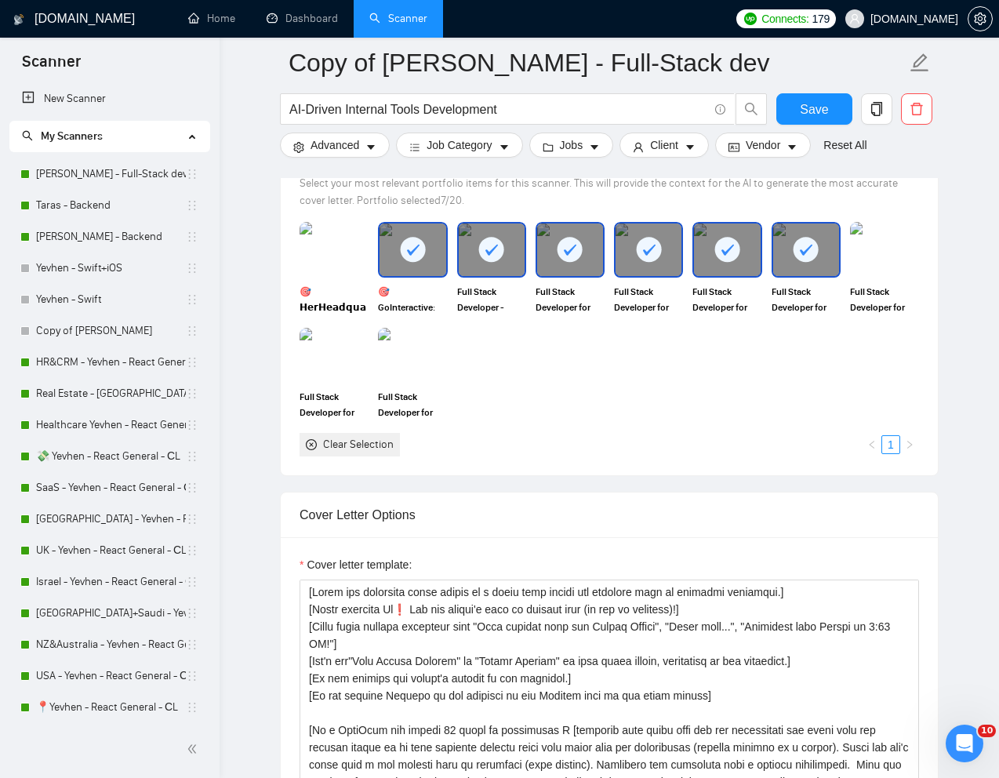
click at [423, 271] on div at bounding box center [413, 250] width 66 height 52
click at [411, 266] on img at bounding box center [413, 250] width 66 height 52
click at [473, 266] on div at bounding box center [492, 250] width 66 height 52
click at [569, 264] on div at bounding box center [570, 250] width 66 height 52
click at [638, 265] on div at bounding box center [649, 250] width 66 height 52
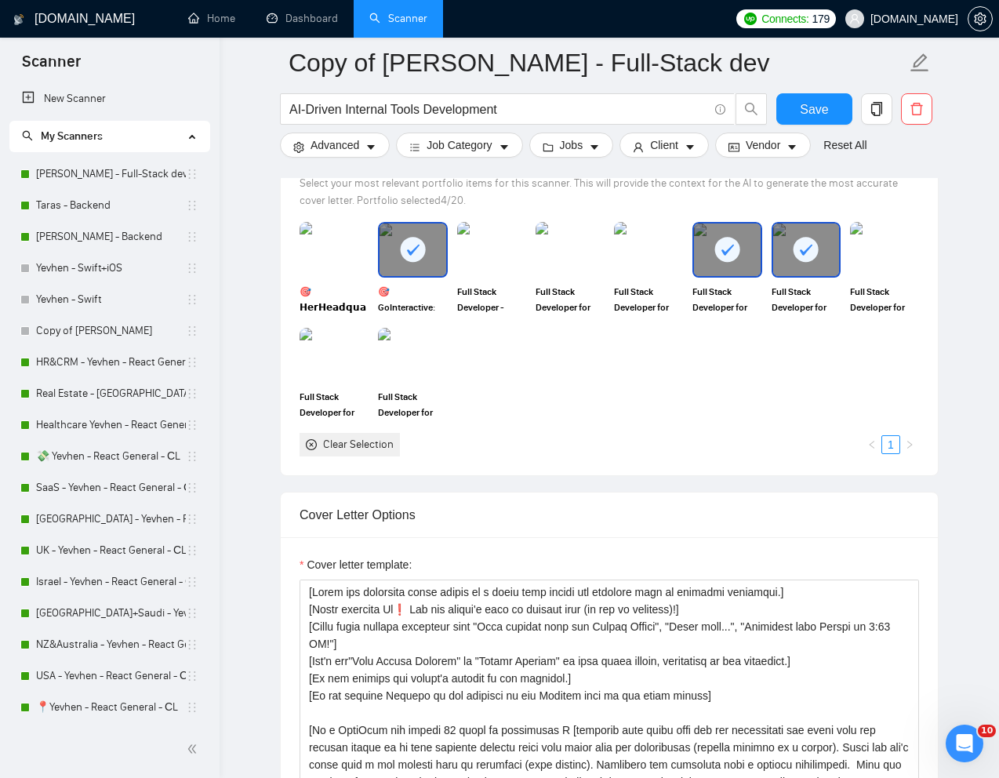
click at [715, 265] on div at bounding box center [727, 250] width 66 height 52
click at [792, 267] on div at bounding box center [806, 250] width 66 height 52
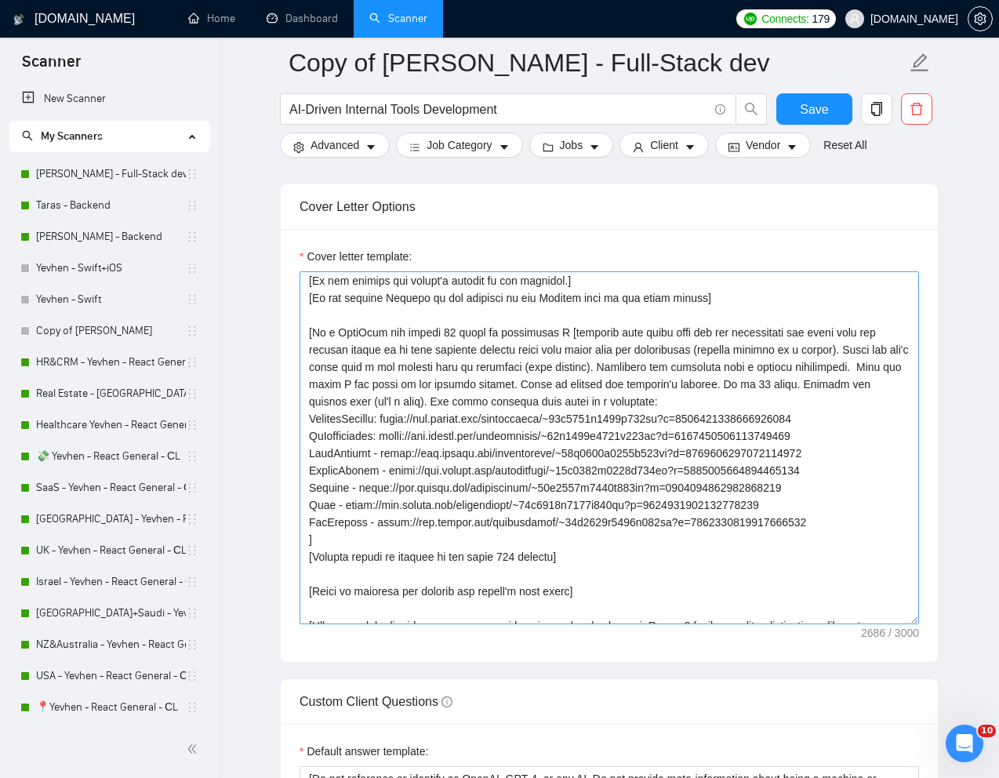
scroll to position [108, 0]
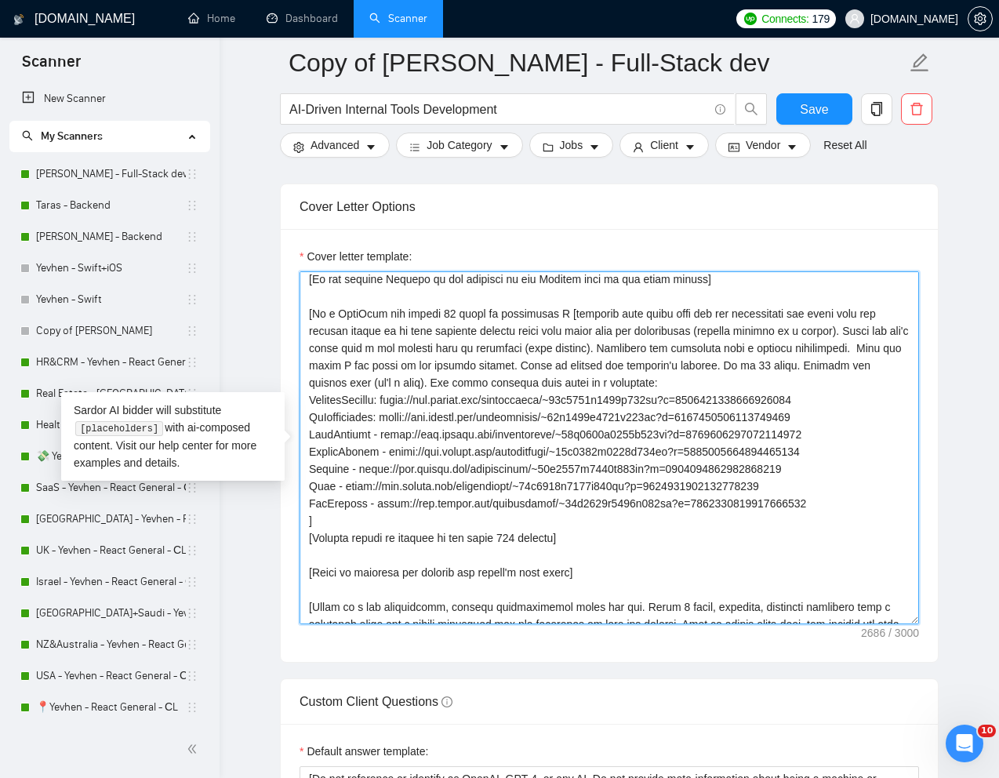
drag, startPoint x: 311, startPoint y: 436, endPoint x: 833, endPoint y: 503, distance: 525.8
click at [833, 503] on textarea "Cover letter template:" at bounding box center [610, 447] width 620 height 353
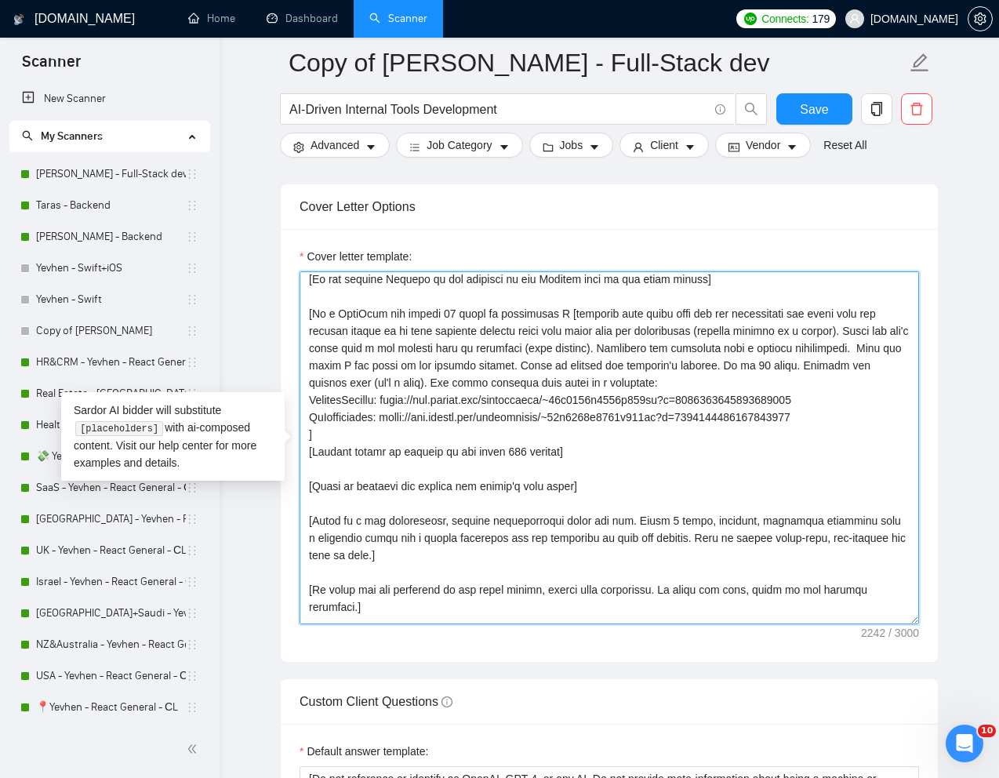
drag, startPoint x: 309, startPoint y: 403, endPoint x: 868, endPoint y: 398, distance: 559.3
click at [867, 398] on textarea "Cover letter template:" at bounding box center [610, 447] width 620 height 353
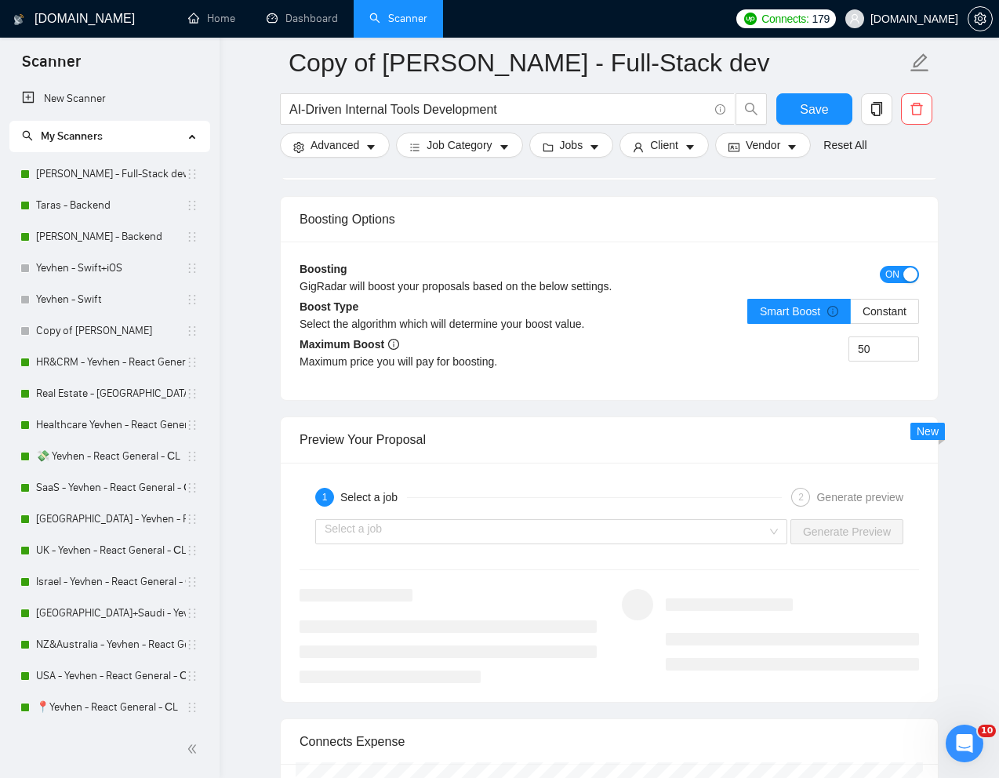
scroll to position [2911, 0]
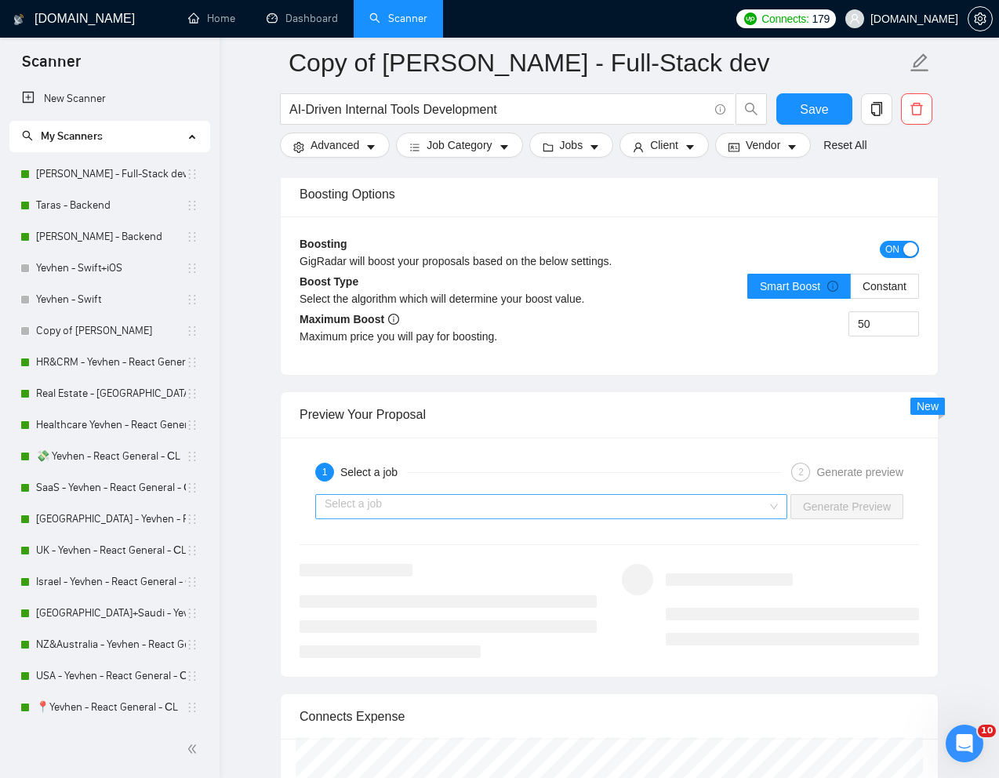
click at [686, 502] on input "search" at bounding box center [546, 507] width 442 height 24
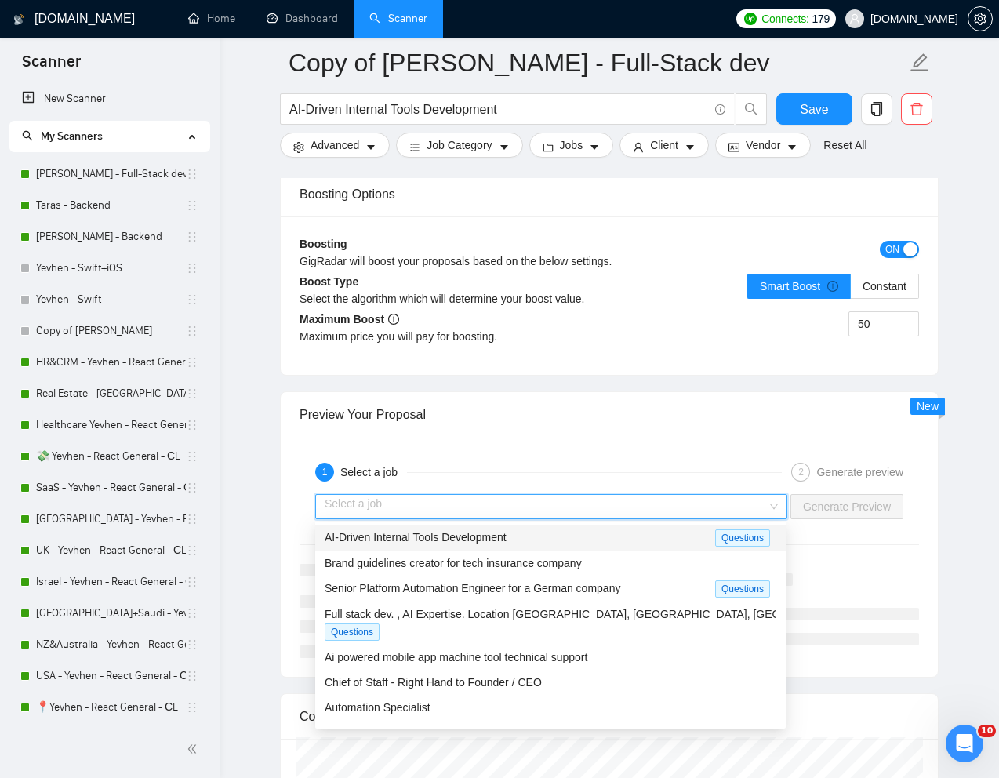
click at [502, 539] on span "AI-Driven Internal Tools Development" at bounding box center [416, 537] width 182 height 13
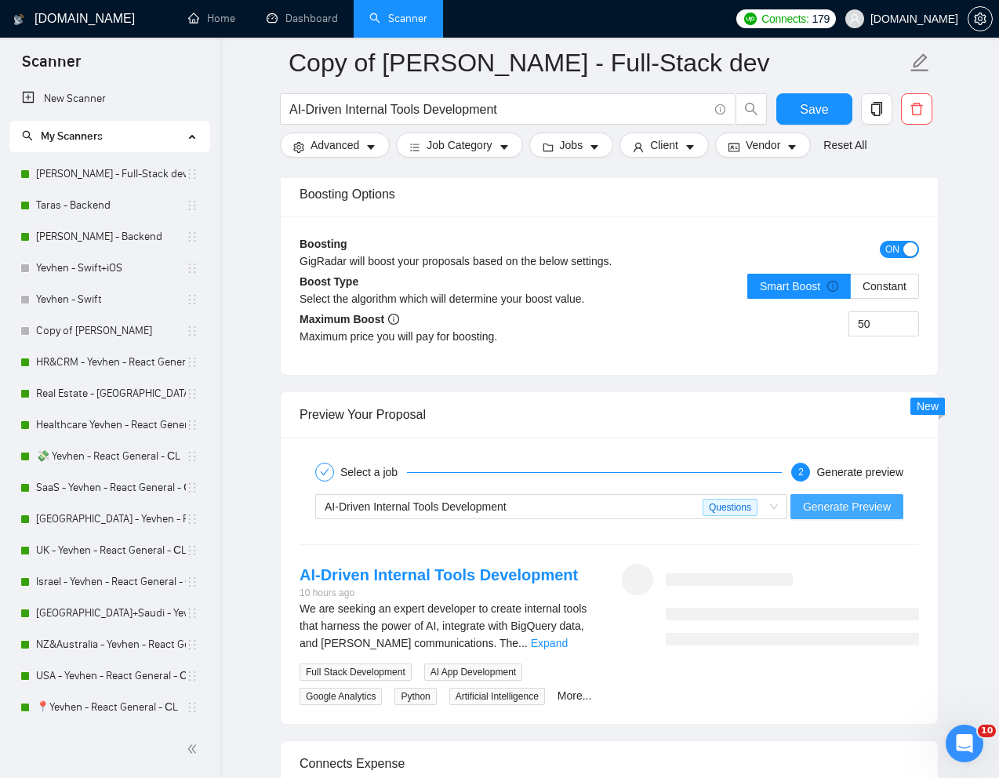
click at [870, 503] on span "Generate Preview" at bounding box center [847, 506] width 88 height 17
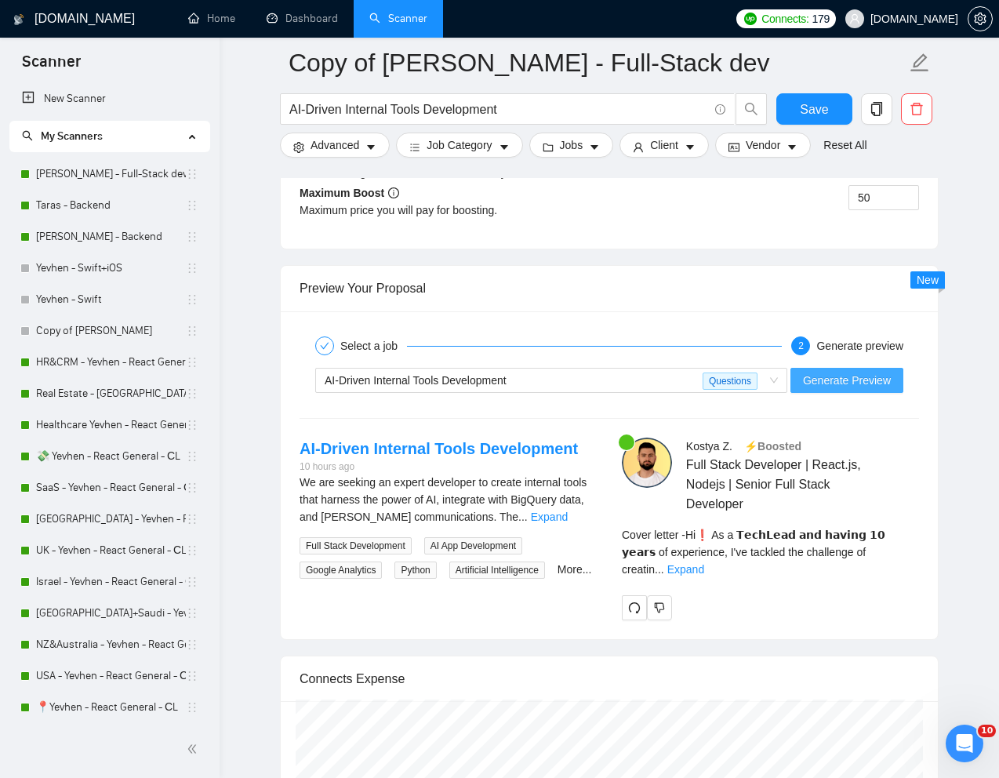
scroll to position [3058, 0]
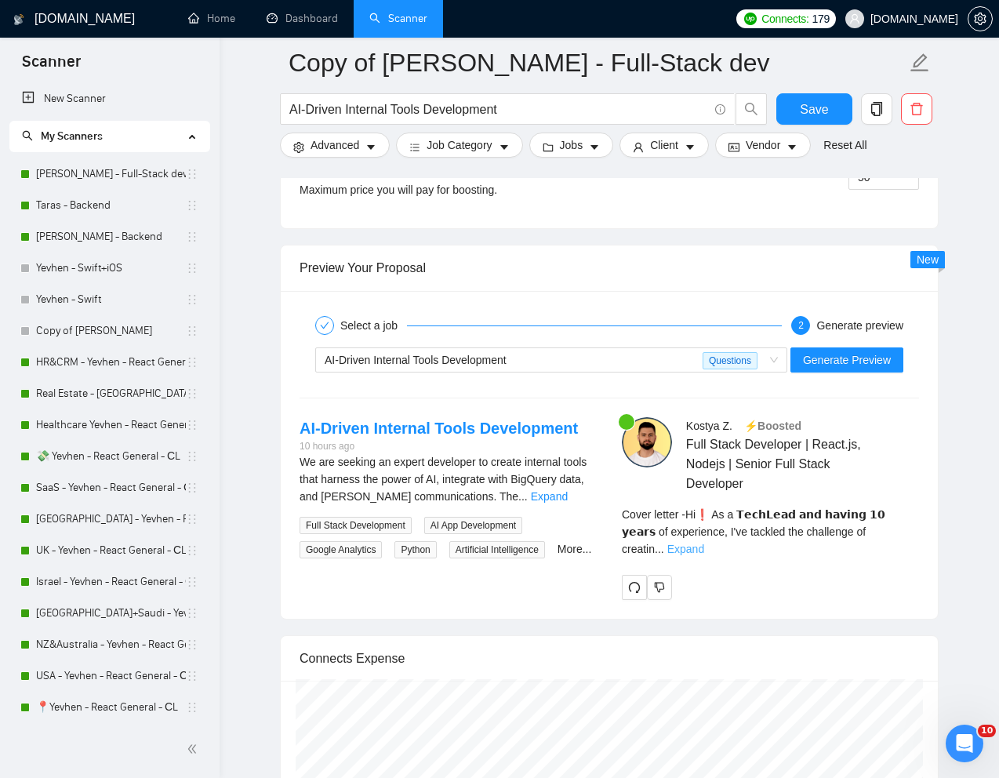
click at [704, 543] on link "Expand" at bounding box center [685, 549] width 37 height 13
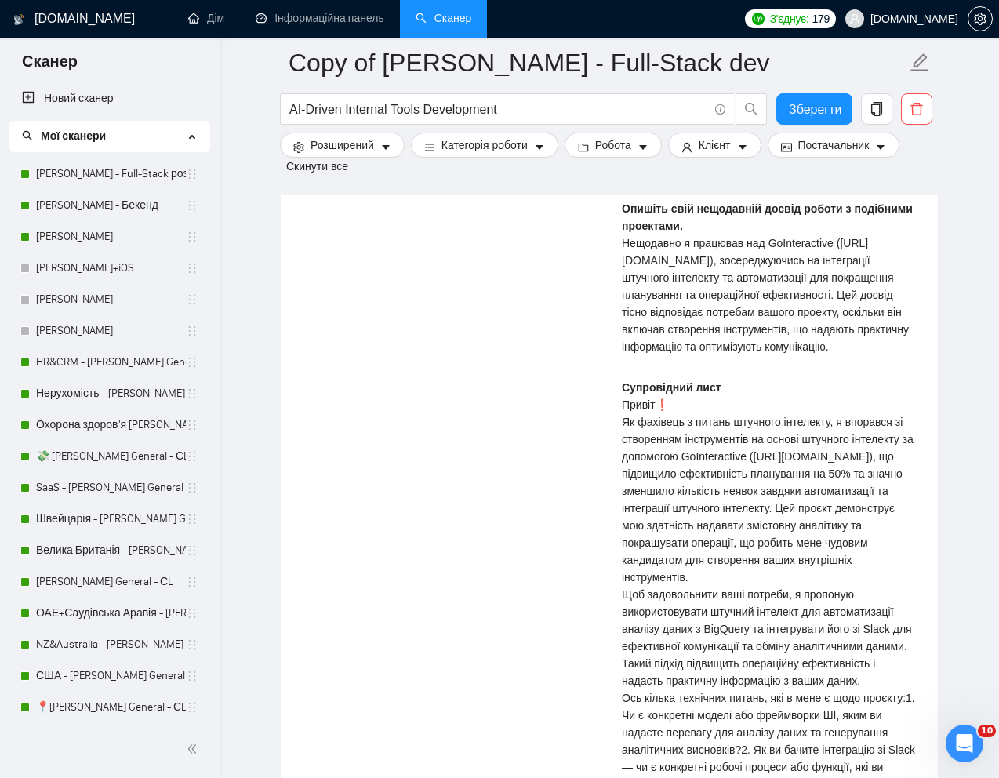
scroll to position [3732, 0]
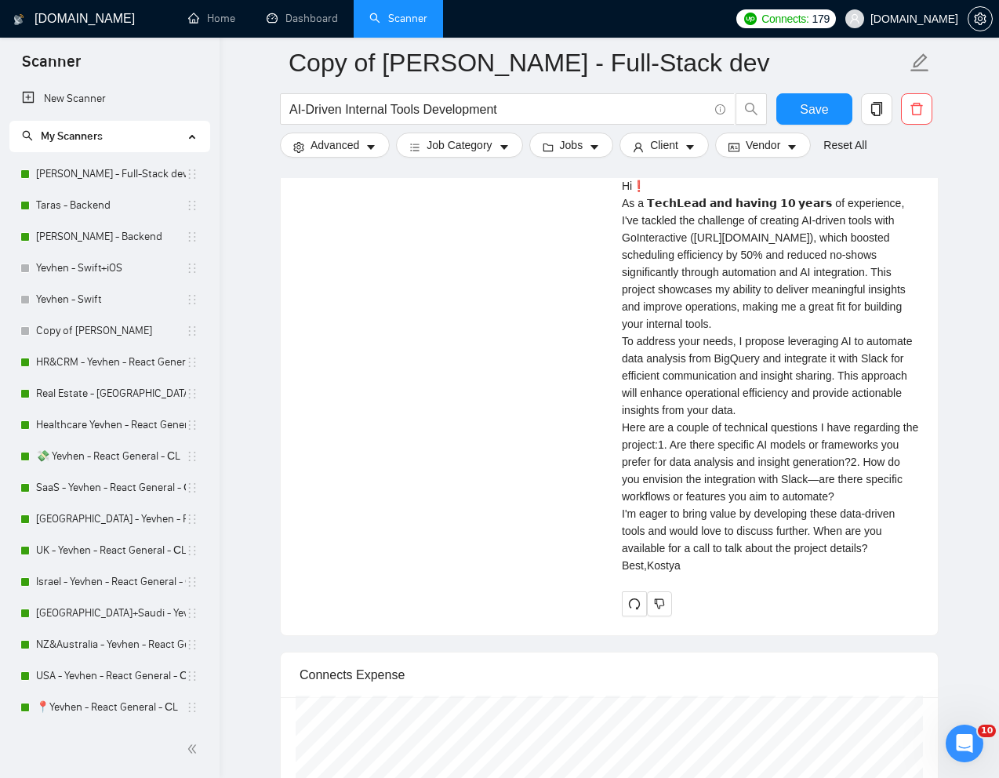
drag, startPoint x: 623, startPoint y: 377, endPoint x: 817, endPoint y: 438, distance: 203.9
click at [817, 438] on div "Cover letter Hi❗ As a 𝗧𝗲𝗰𝗵𝗟𝗲𝗮𝗱 𝗮𝗻𝗱 𝗵𝗮𝘃𝗶𝗻𝗴 𝟭𝟬 𝘆𝗲𝗮𝗿𝘀 of experience, I've tackled …" at bounding box center [770, 367] width 297 height 414
drag, startPoint x: 637, startPoint y: 516, endPoint x: 834, endPoint y: 534, distance: 197.7
click at [834, 534] on div "Cover letter Hi❗ As a 𝗧𝗲𝗰𝗵𝗟𝗲𝗮𝗱 𝗮𝗻𝗱 𝗵𝗮𝘃𝗶𝗻𝗴 𝟭𝟬 𝘆𝗲𝗮𝗿𝘀 of experience, I've tackled …" at bounding box center [770, 367] width 297 height 414
click at [817, 564] on div "Cover letter Hi❗ As a 𝗧𝗲𝗰𝗵𝗟𝗲𝗮𝗱 𝗮𝗻𝗱 𝗵𝗮𝘃𝗶𝗻𝗴 𝟭𝟬 𝘆𝗲𝗮𝗿𝘀 of experience, I've tackled …" at bounding box center [770, 367] width 297 height 414
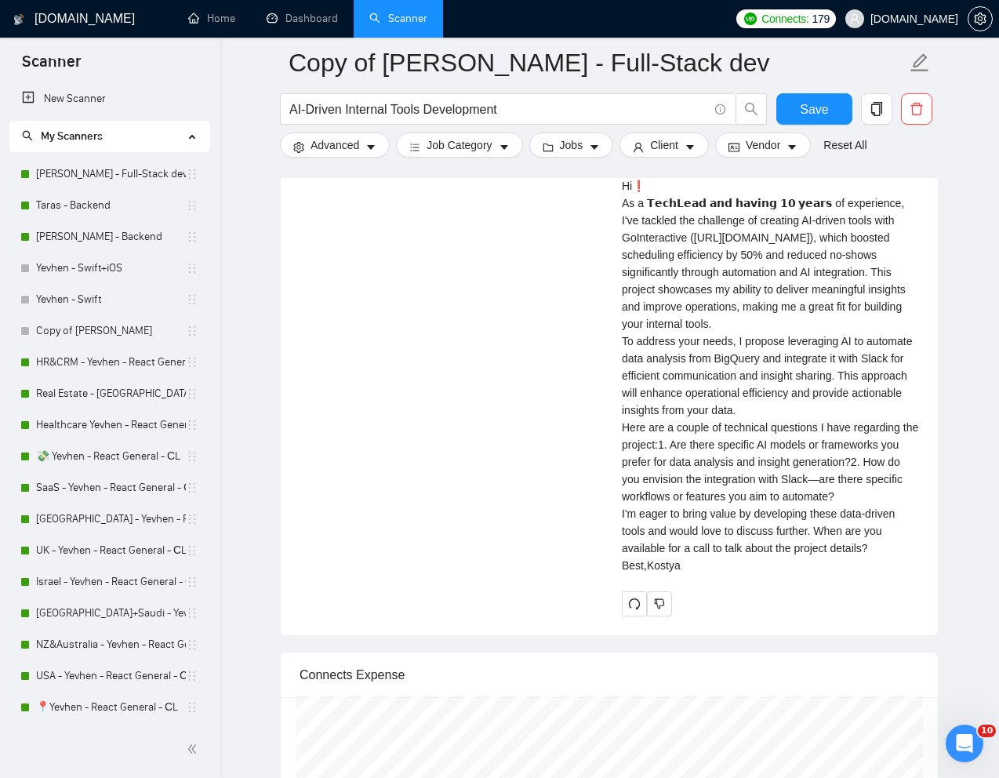
drag, startPoint x: 824, startPoint y: 619, endPoint x: 892, endPoint y: 631, distance: 69.4
click at [892, 574] on div "Cover letter Hi❗ As a 𝗧𝗲𝗰𝗵𝗟𝗲𝗮𝗱 𝗮𝗻𝗱 𝗵𝗮𝘃𝗶𝗻𝗴 𝟭𝟬 𝘆𝗲𝗮𝗿𝘀 of experience, I've tackled …" at bounding box center [770, 367] width 297 height 414
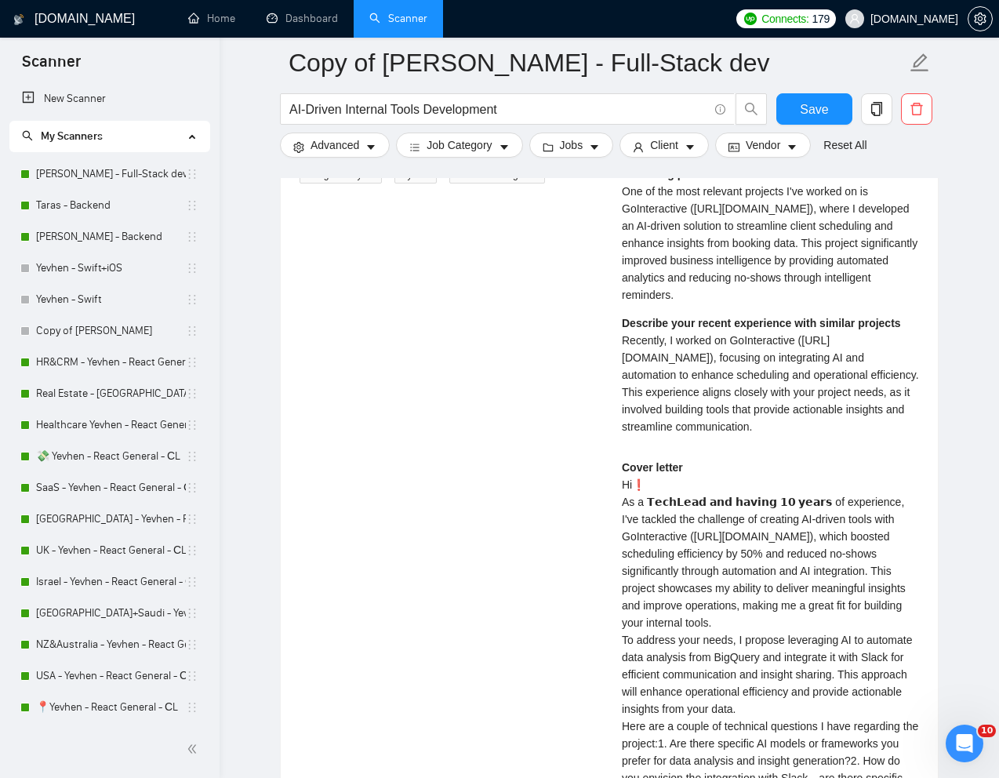
scroll to position [3173, 0]
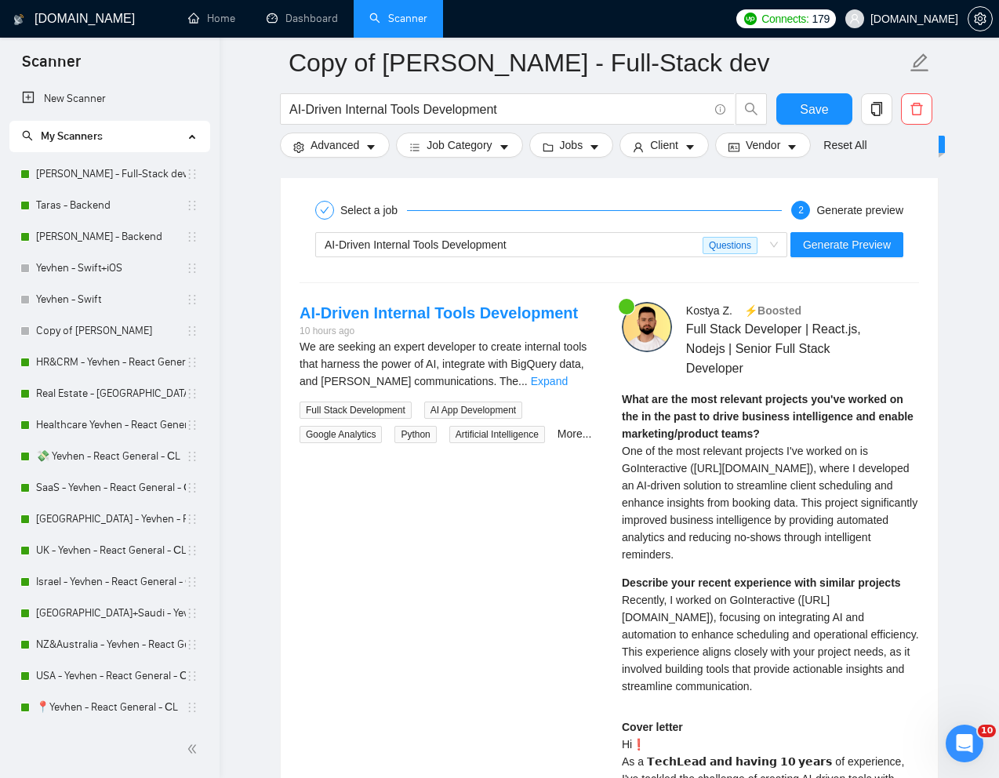
drag, startPoint x: 615, startPoint y: 601, endPoint x: 834, endPoint y: 681, distance: 233.0
click at [834, 681] on div "Kostya Z . ⚡️Boosted Full Stack Developer | React.js, Nodejs | Senior Full Stac…" at bounding box center [770, 738] width 322 height 873
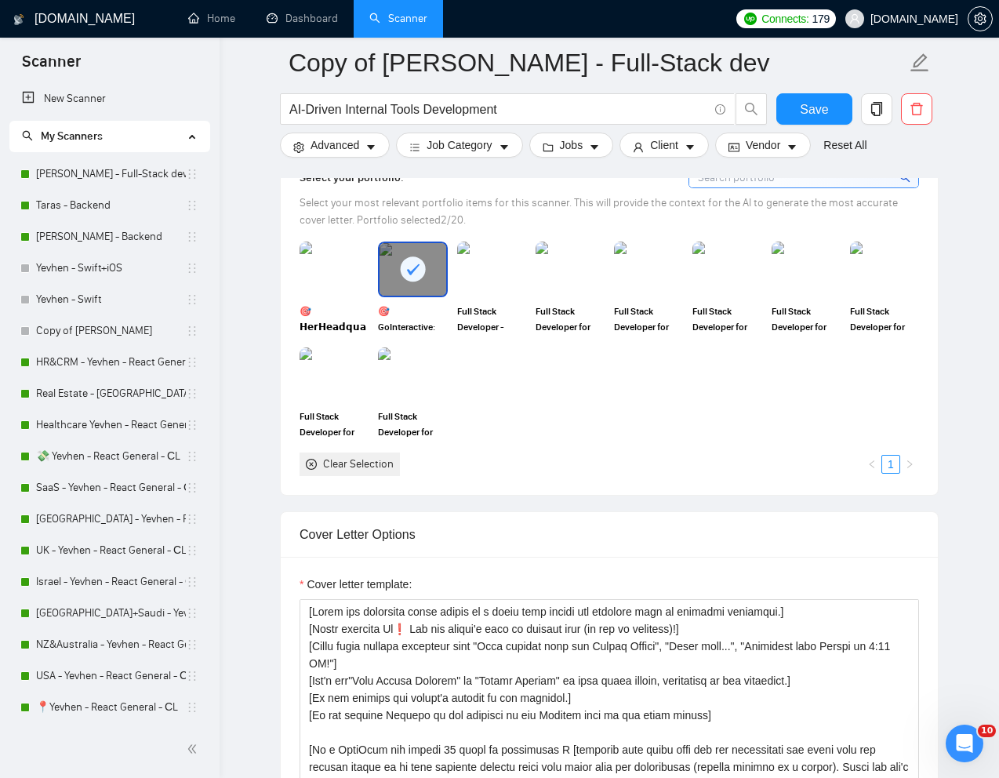
scroll to position [1337, 0]
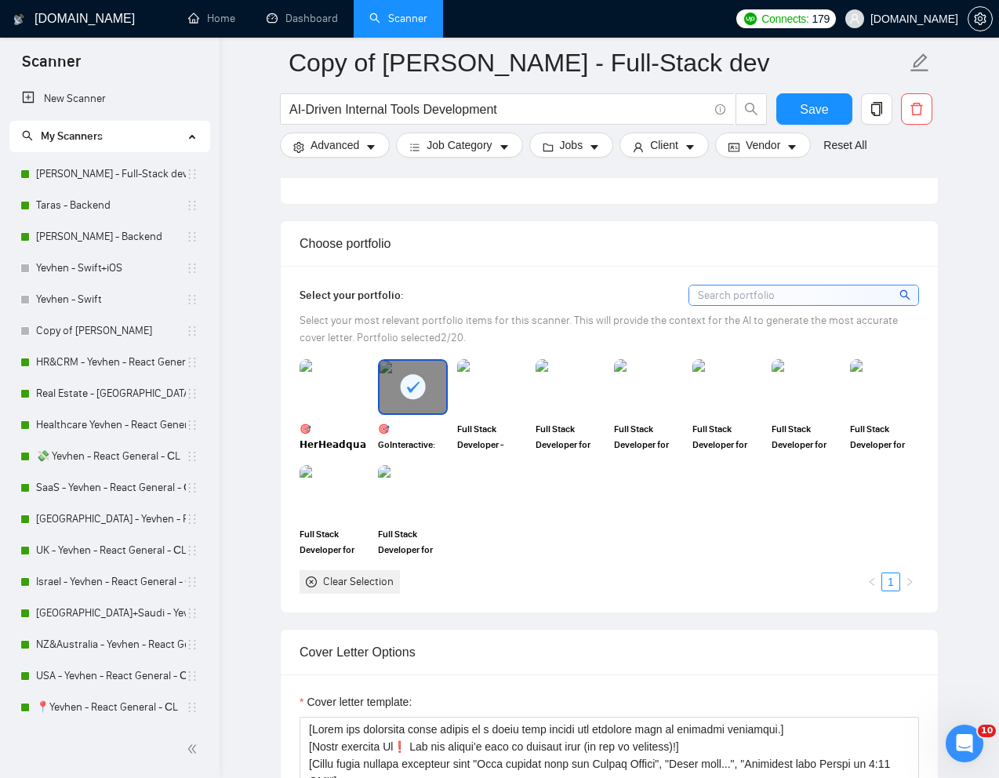
click at [414, 393] on rect at bounding box center [413, 386] width 25 height 25
click at [499, 408] on img at bounding box center [492, 387] width 66 height 52
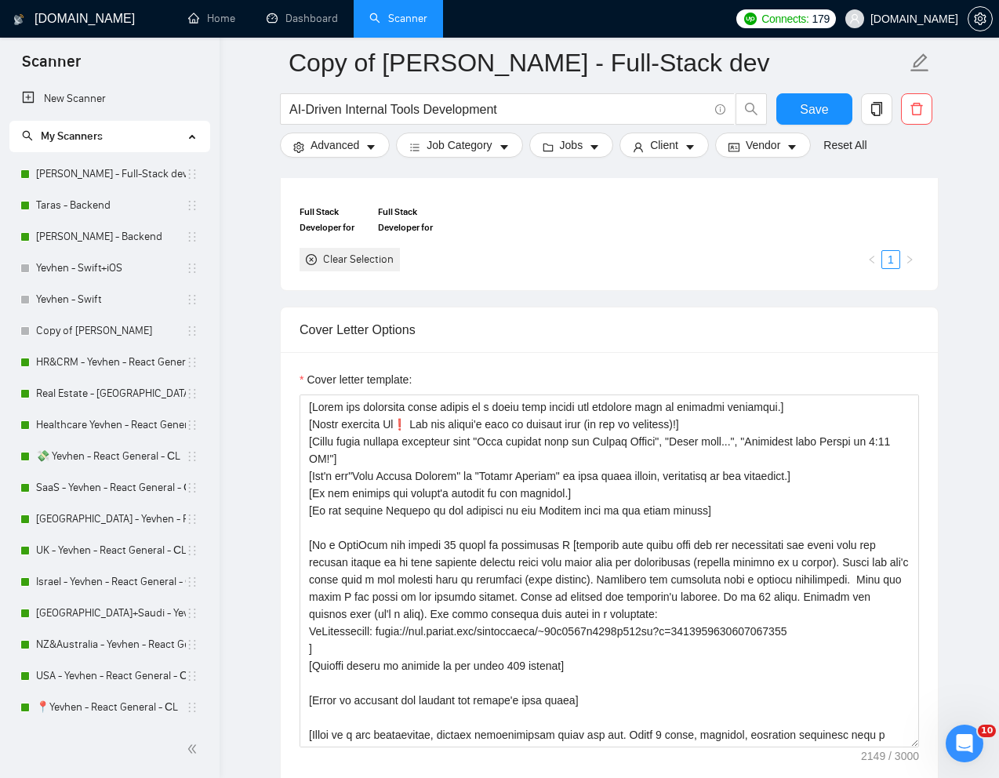
scroll to position [10, 0]
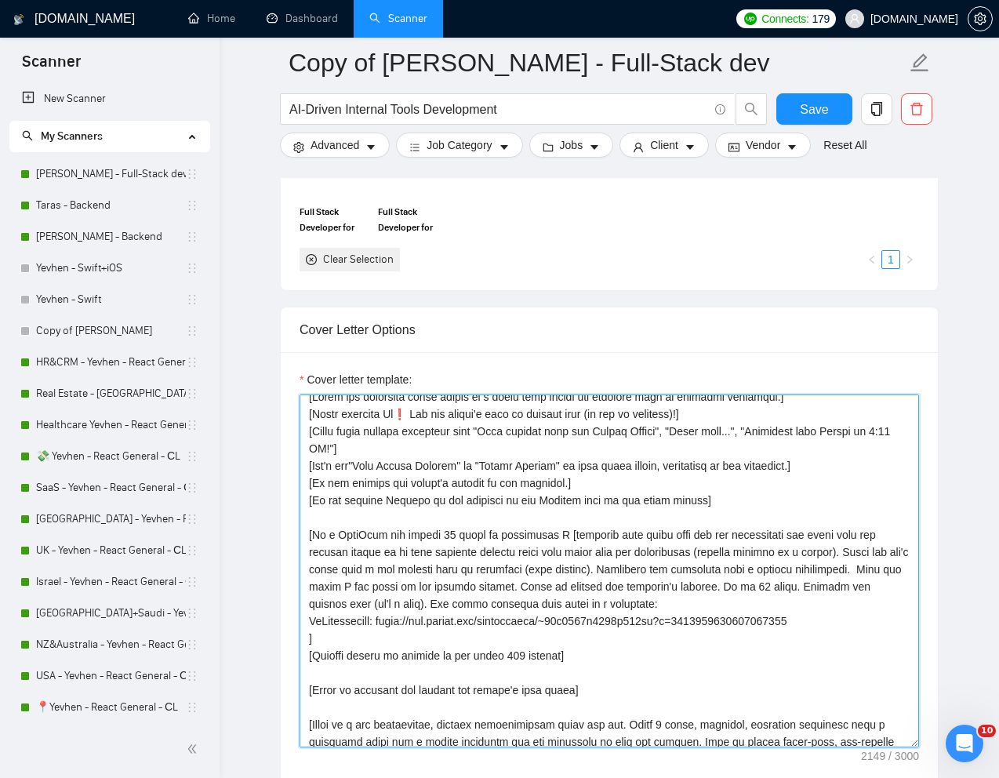
click at [569, 564] on textarea "Cover letter template:" at bounding box center [610, 571] width 620 height 353
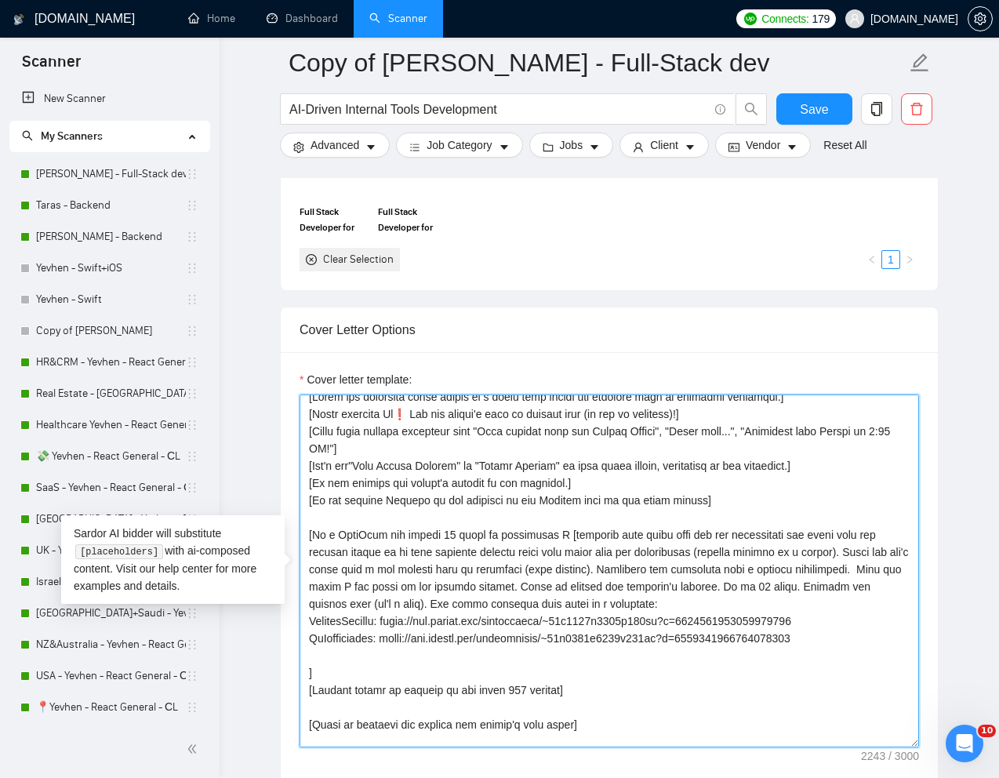
drag, startPoint x: 308, startPoint y: 642, endPoint x: 846, endPoint y: 638, distance: 538.1
click at [846, 638] on textarea "Cover letter template:" at bounding box center [610, 571] width 620 height 353
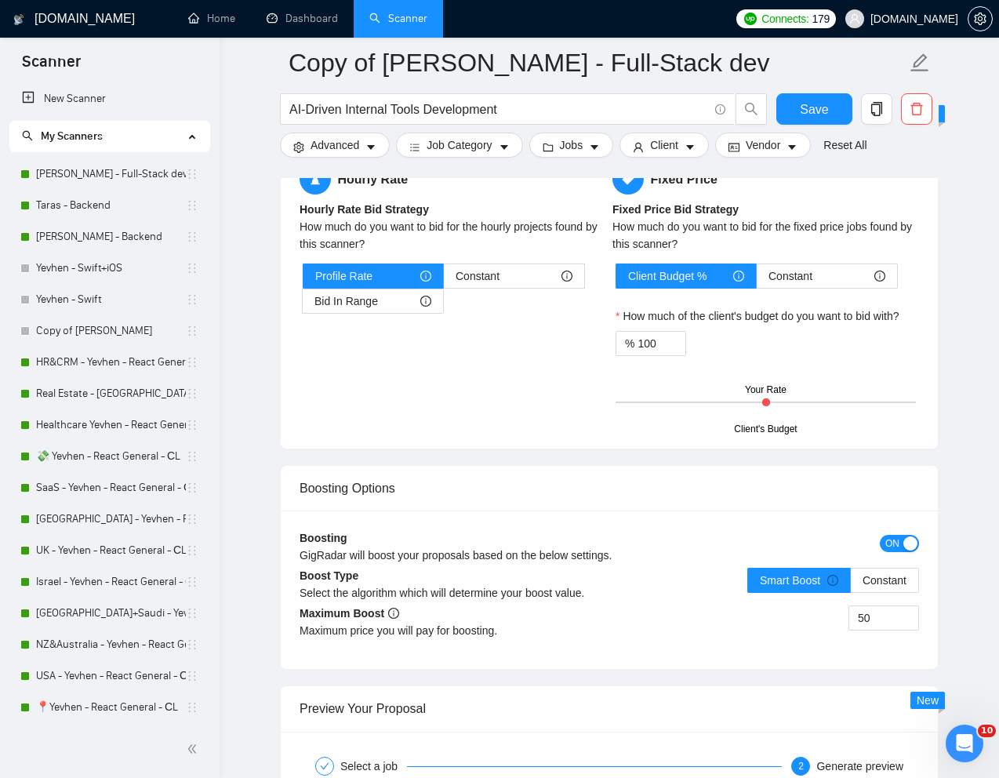
scroll to position [2735, 0]
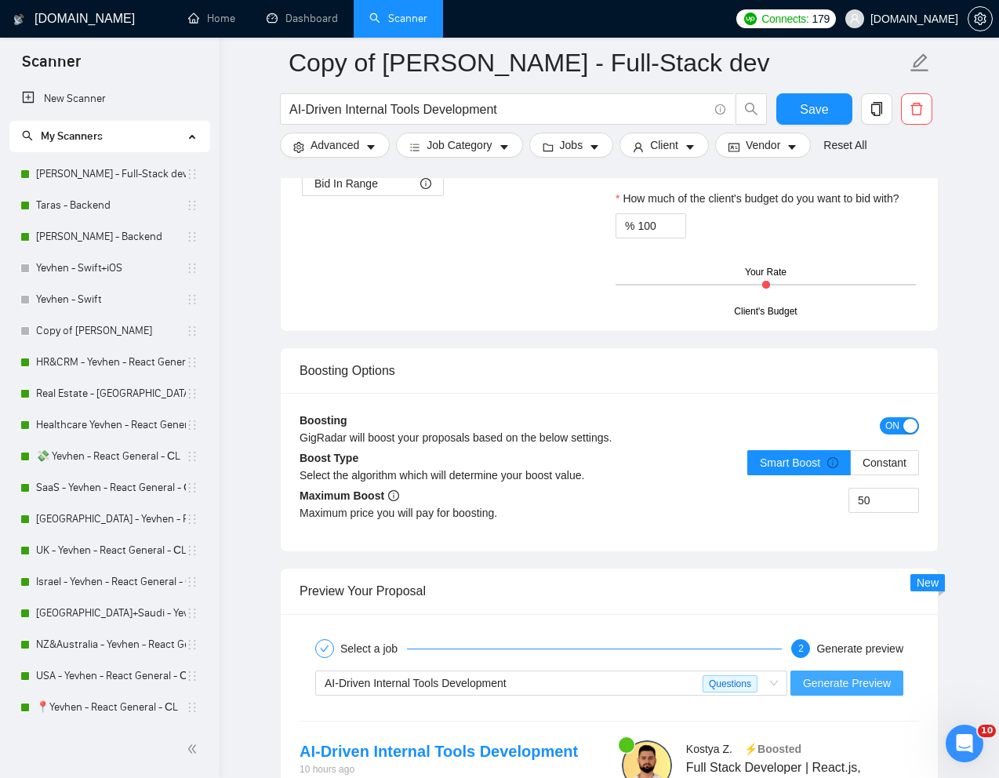
type textarea "[Write the following cover letter in a style that mimics the language used by s…"
click at [839, 686] on span "Generate Preview" at bounding box center [847, 683] width 88 height 17
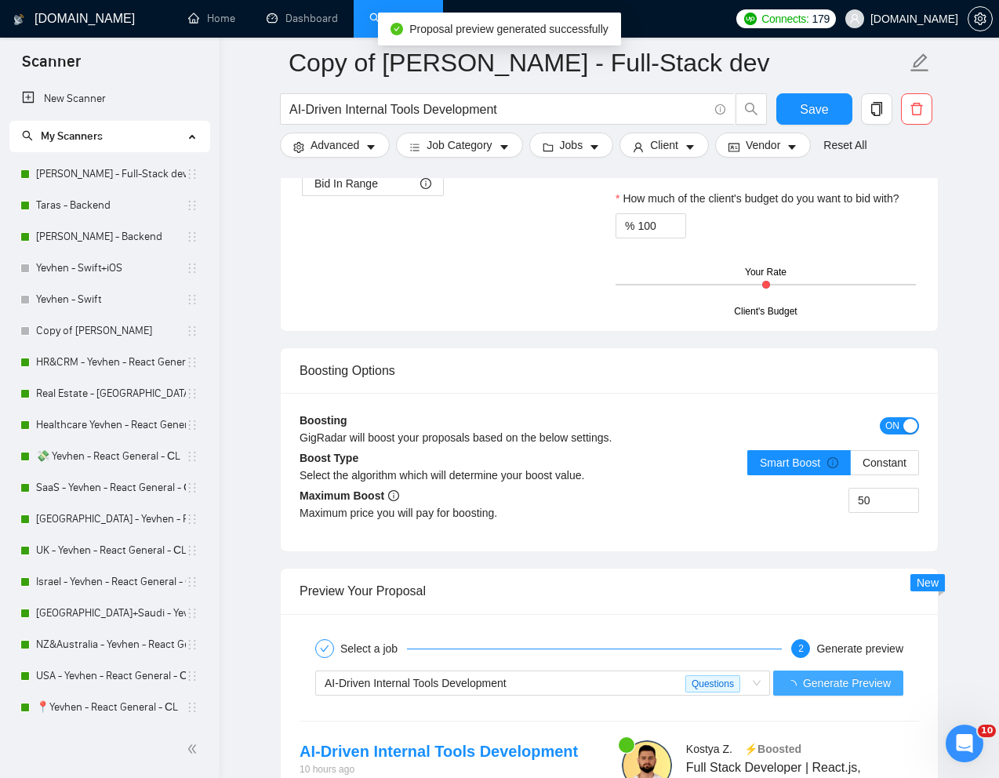
scroll to position [293, 0]
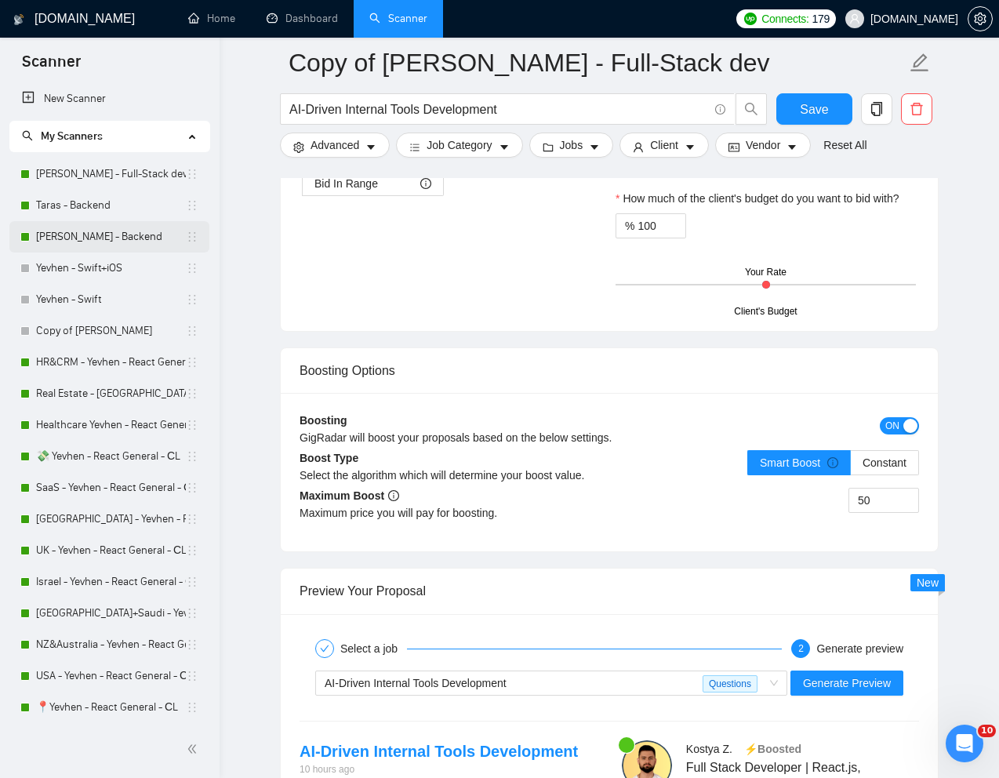
click at [78, 232] on link "[PERSON_NAME] - Backend" at bounding box center [111, 236] width 150 height 31
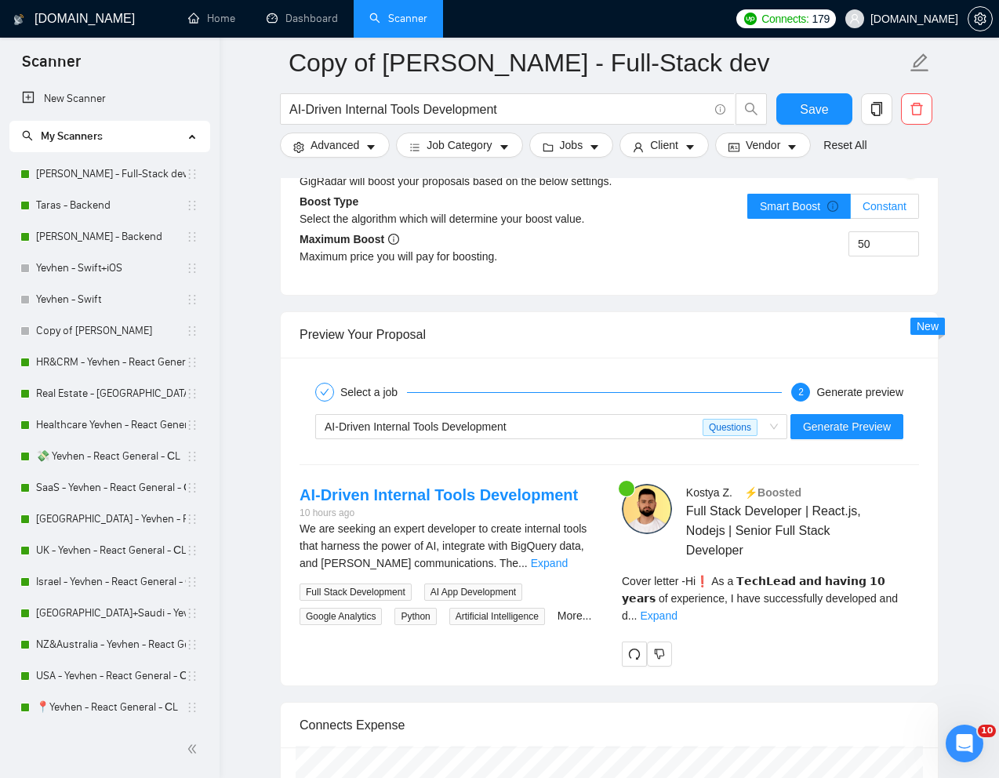
scroll to position [3172, 0]
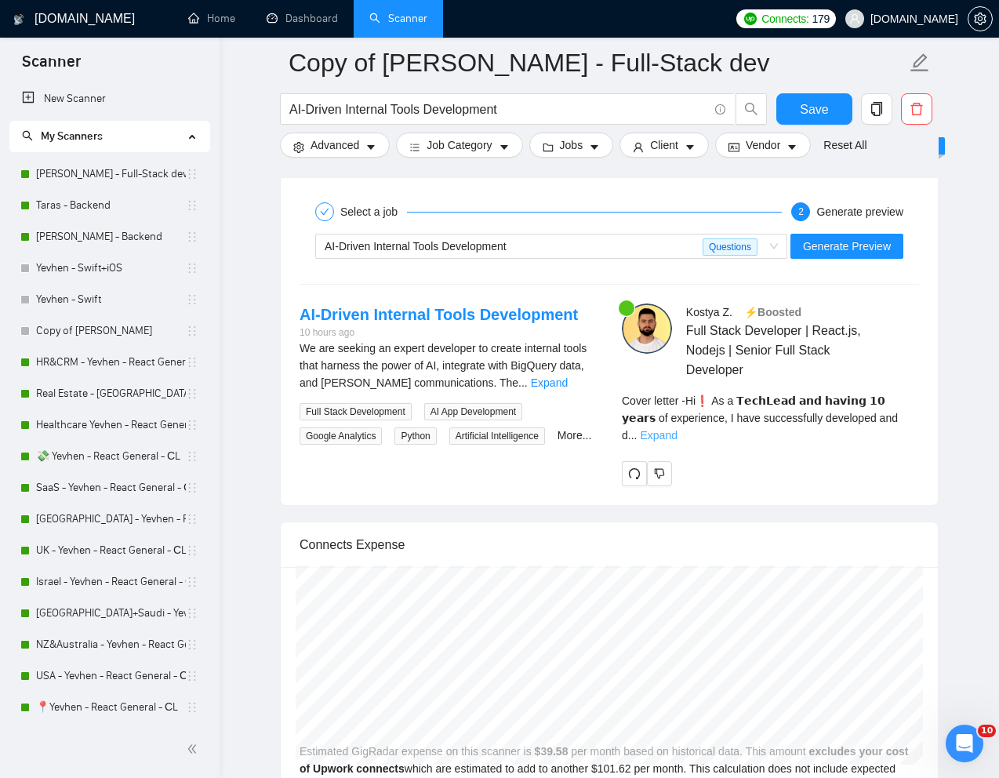
click at [677, 429] on link "Expand" at bounding box center [658, 435] width 37 height 13
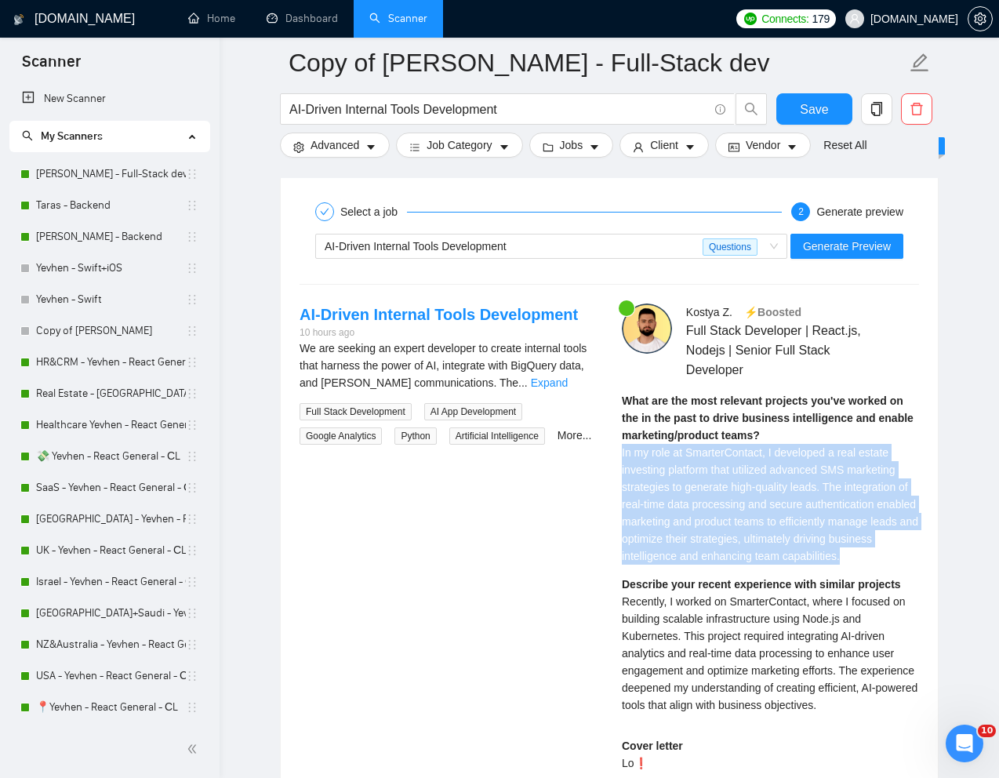
drag, startPoint x: 619, startPoint y: 453, endPoint x: 691, endPoint y: 569, distance: 136.0
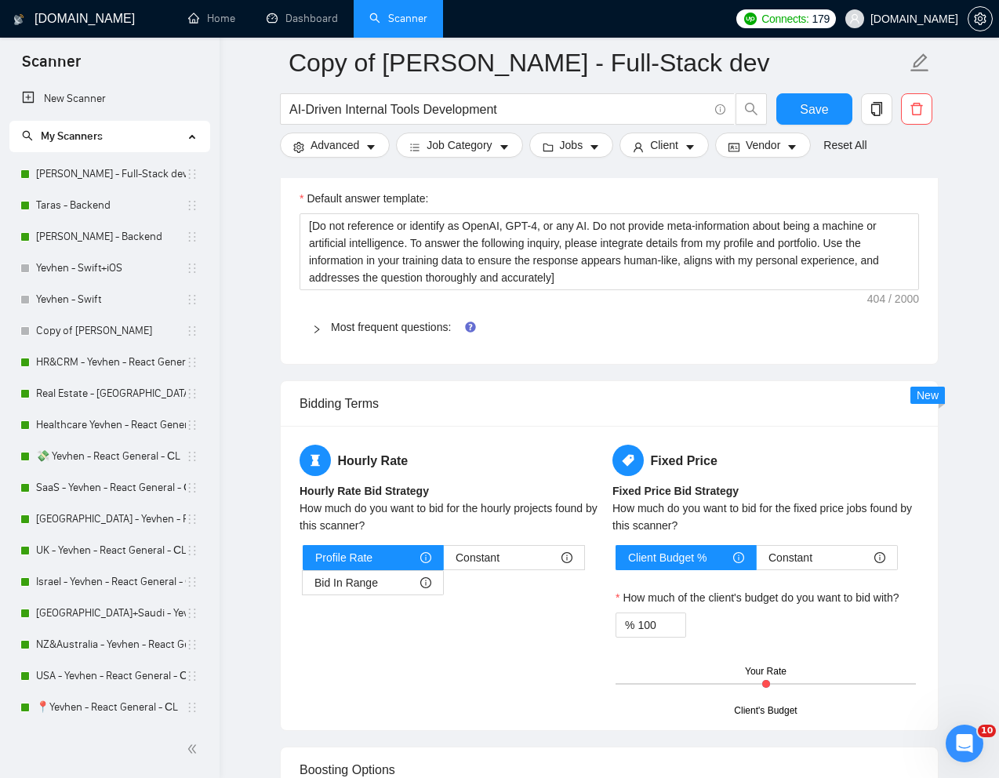
scroll to position [2107, 0]
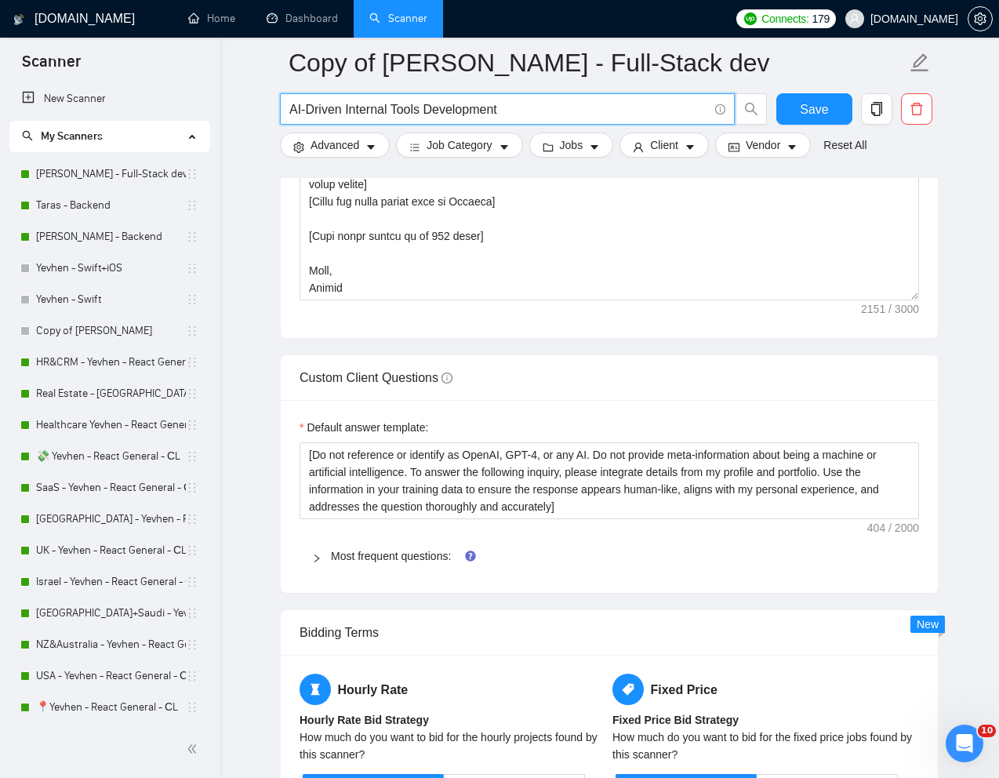
click at [464, 109] on input "AI-Driven Internal Tools Development" at bounding box center [498, 110] width 419 height 20
paste input "899877"
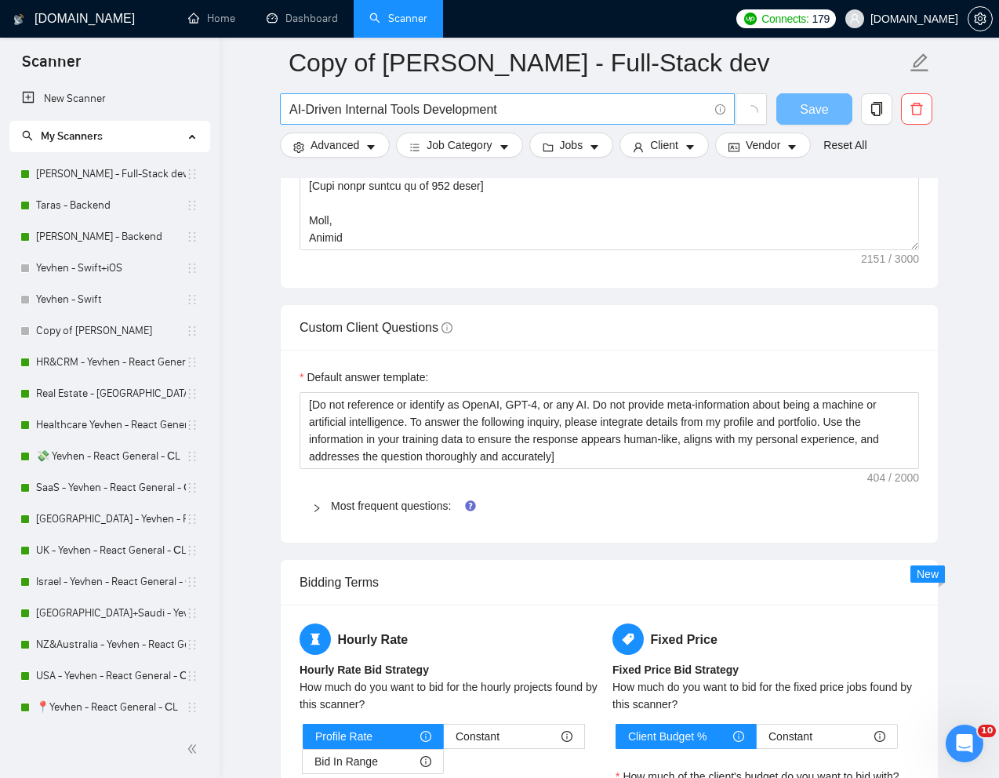
click at [461, 115] on input "AI-Driven Internal Tools Development" at bounding box center [498, 110] width 419 height 20
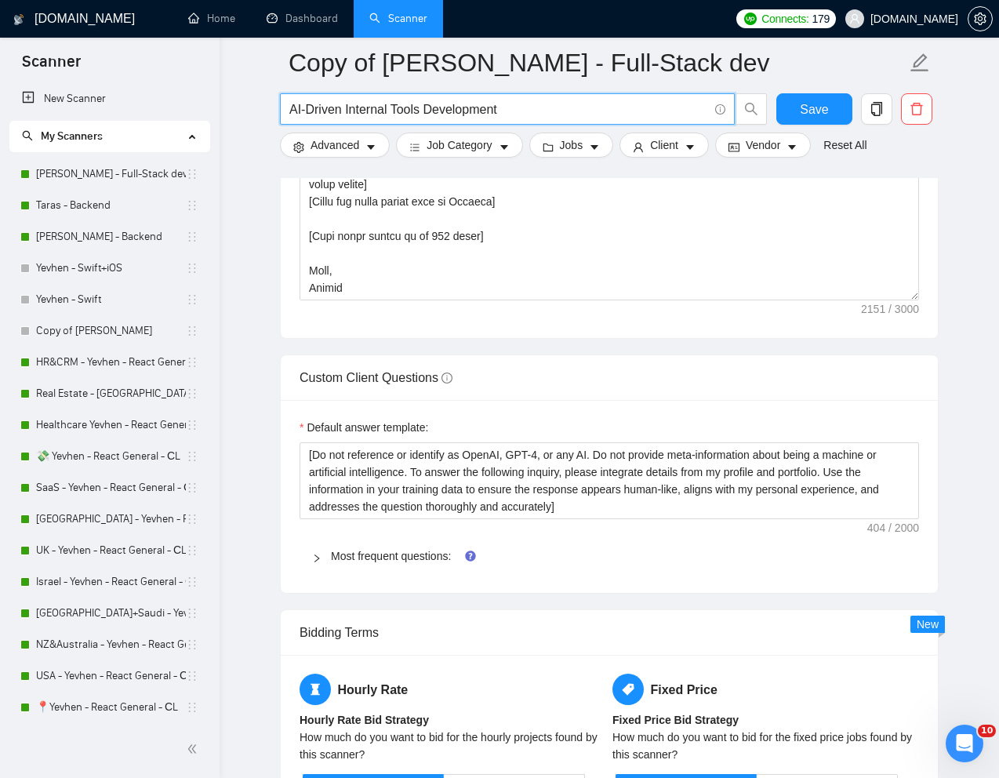
paste input "Experienced Web App Developer for Legal SaaS"
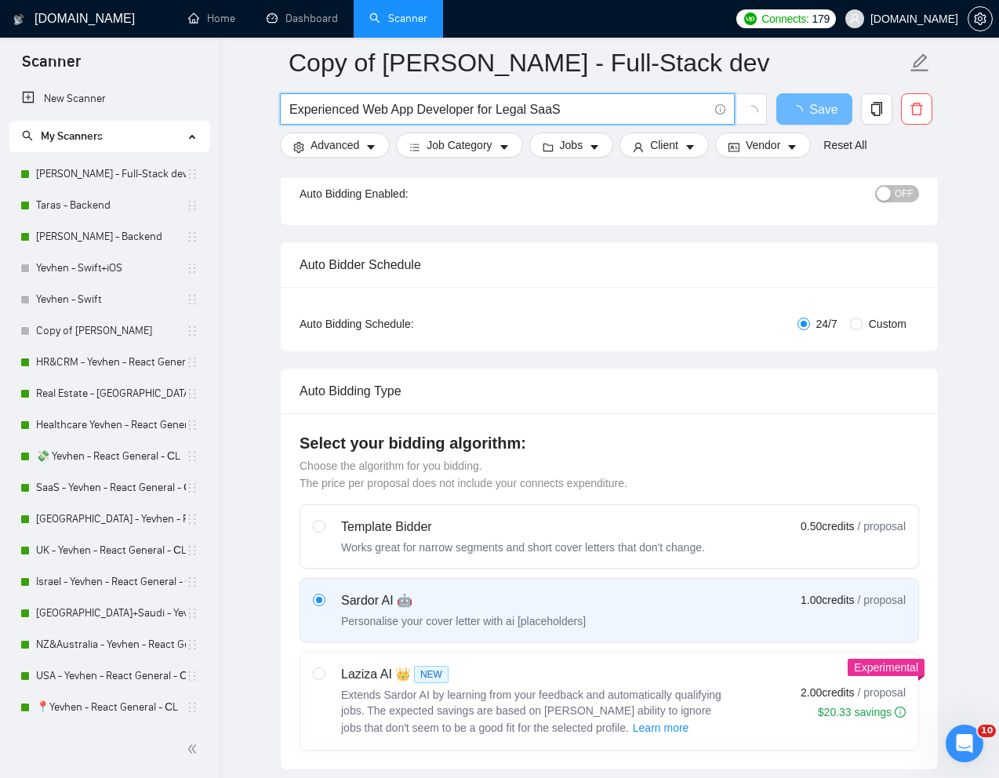
scroll to position [0, 0]
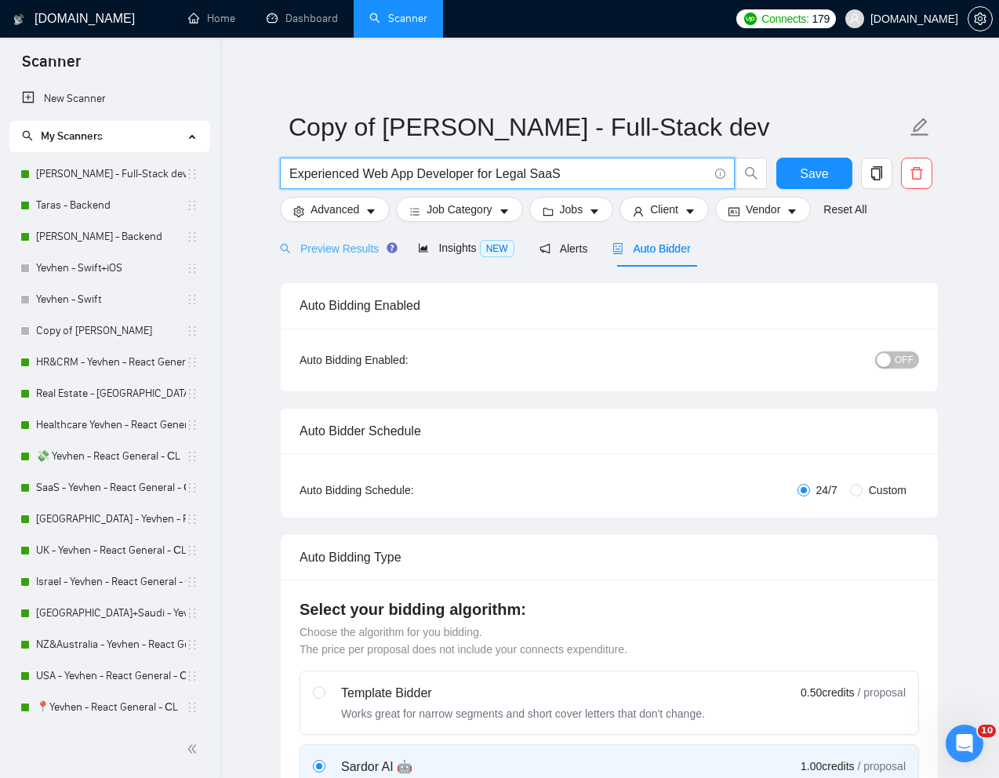
type input "Experienced Web App Developer for Legal SaaS"
click at [346, 254] on span "Preview Results" at bounding box center [336, 248] width 113 height 13
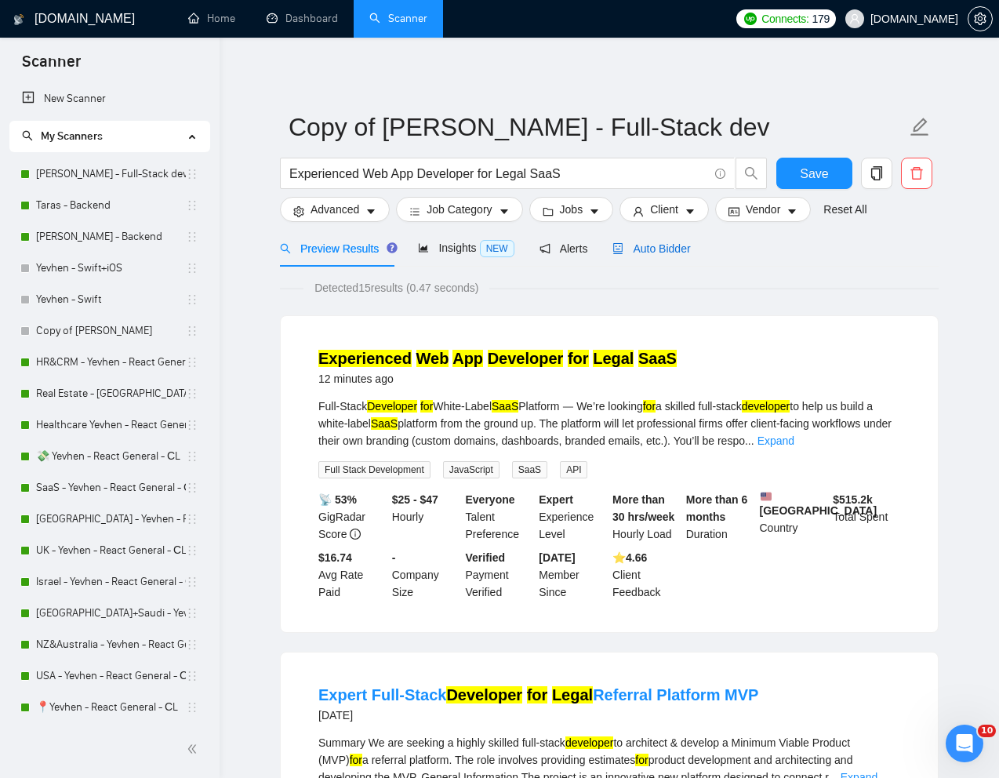
click at [678, 245] on span "Auto Bidder" at bounding box center [652, 248] width 78 height 13
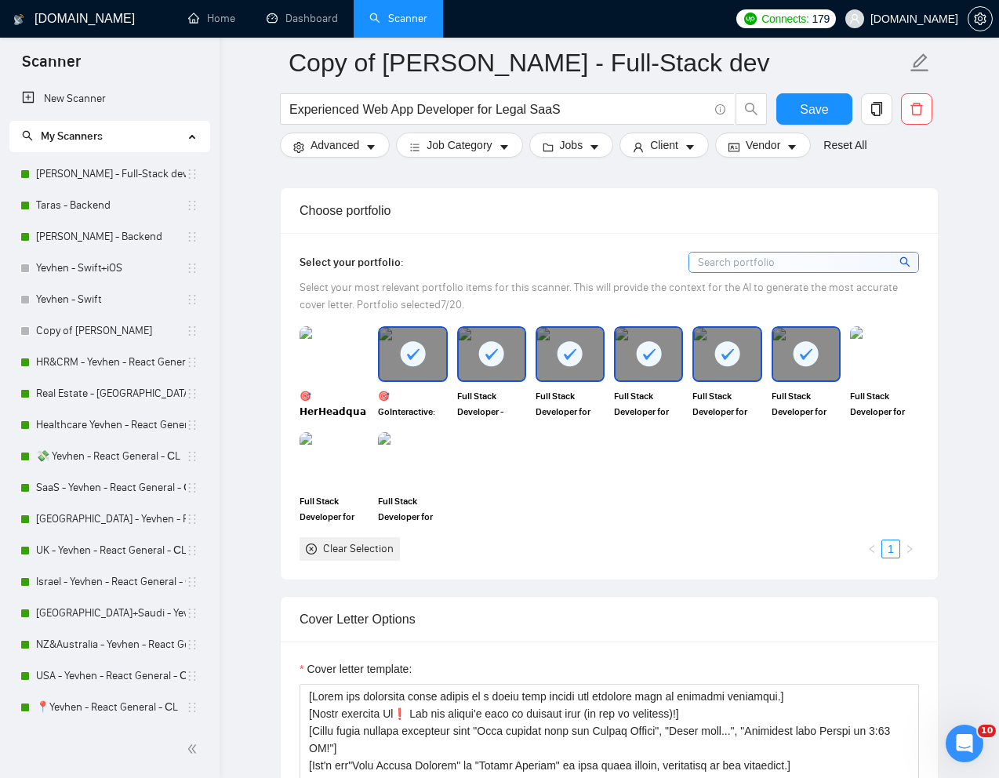
scroll to position [1433, 0]
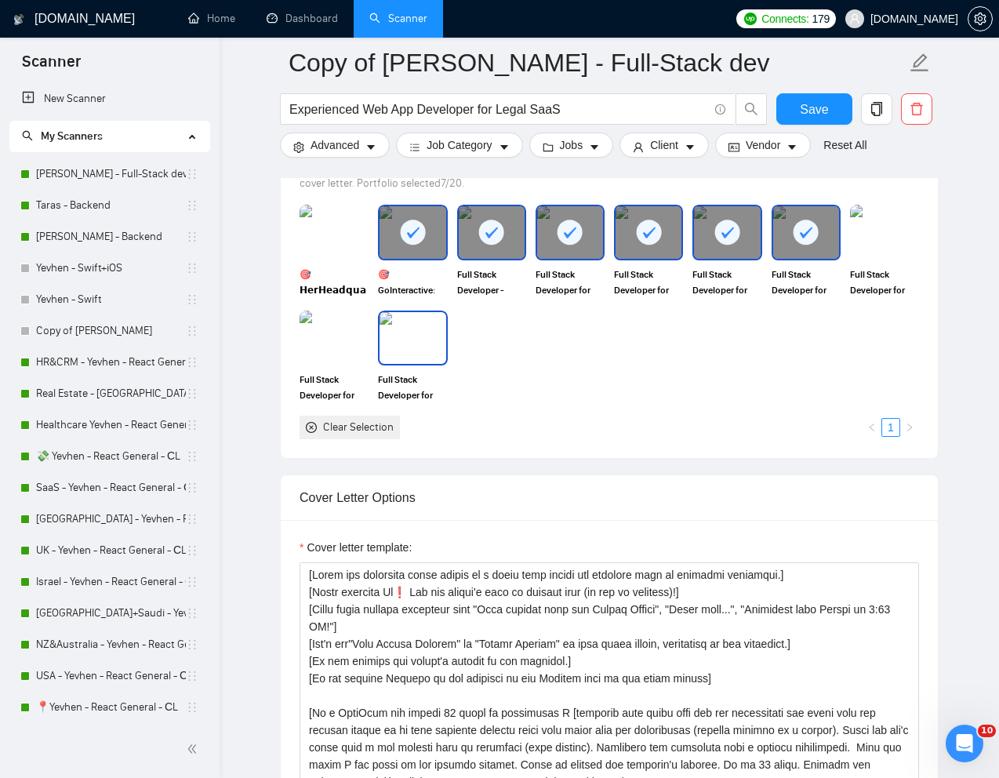
click at [414, 344] on img at bounding box center [413, 338] width 66 height 52
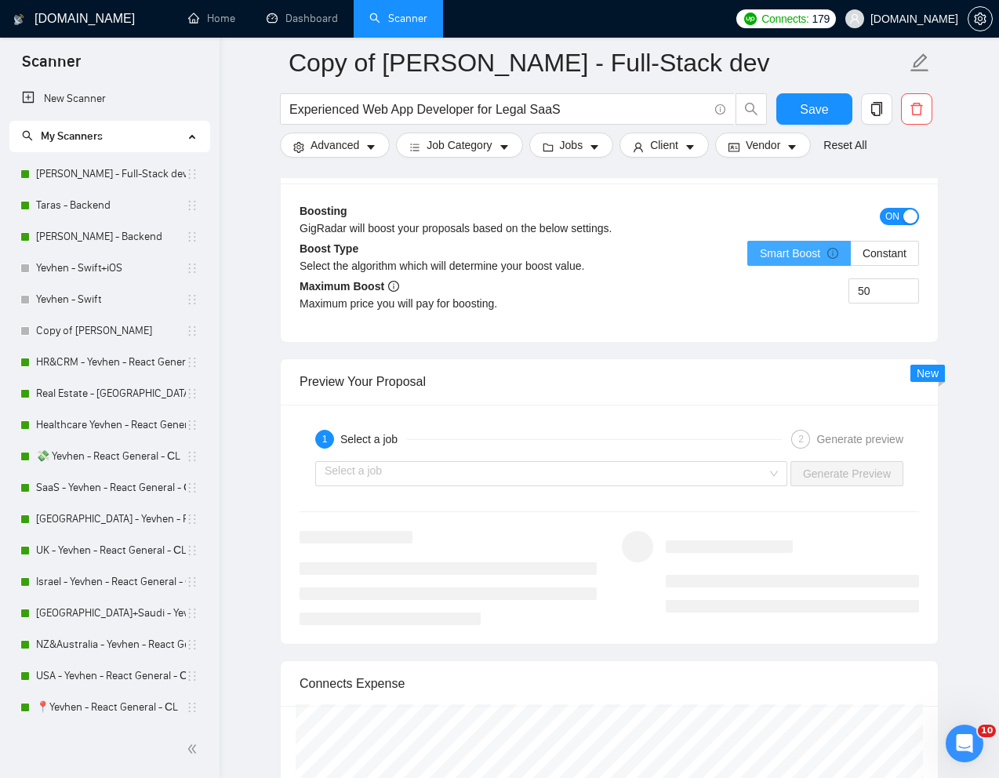
scroll to position [2943, 0]
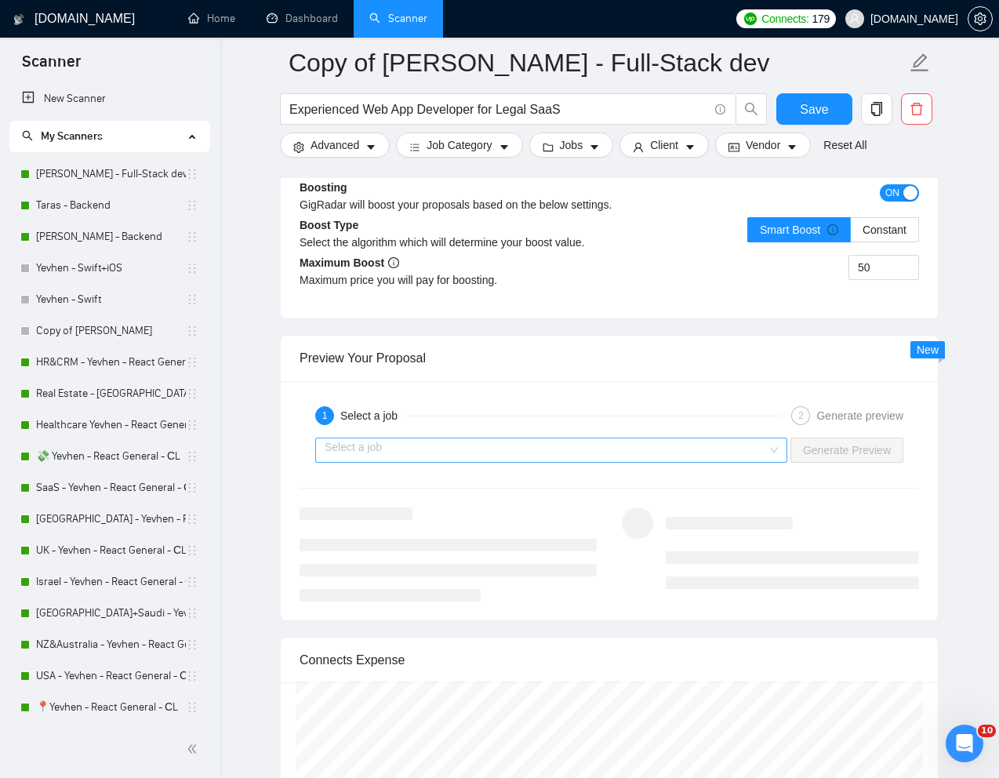
click at [754, 449] on input "search" at bounding box center [546, 450] width 442 height 24
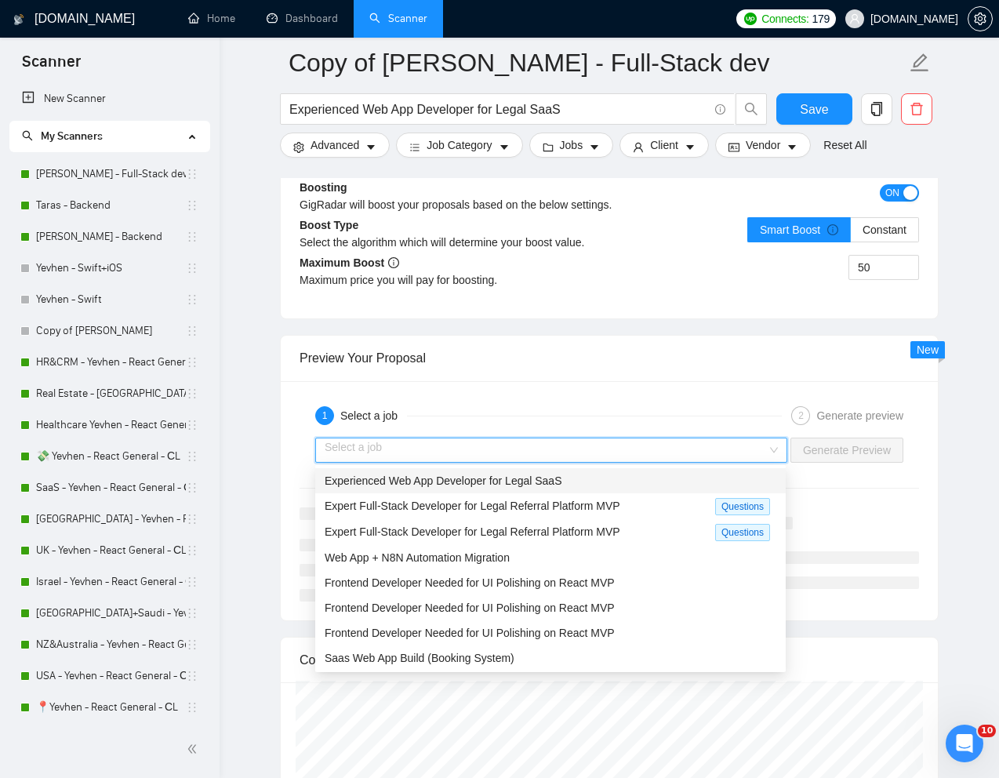
click at [609, 482] on div "Experienced Web App Developer for Legal SaaS" at bounding box center [551, 480] width 452 height 17
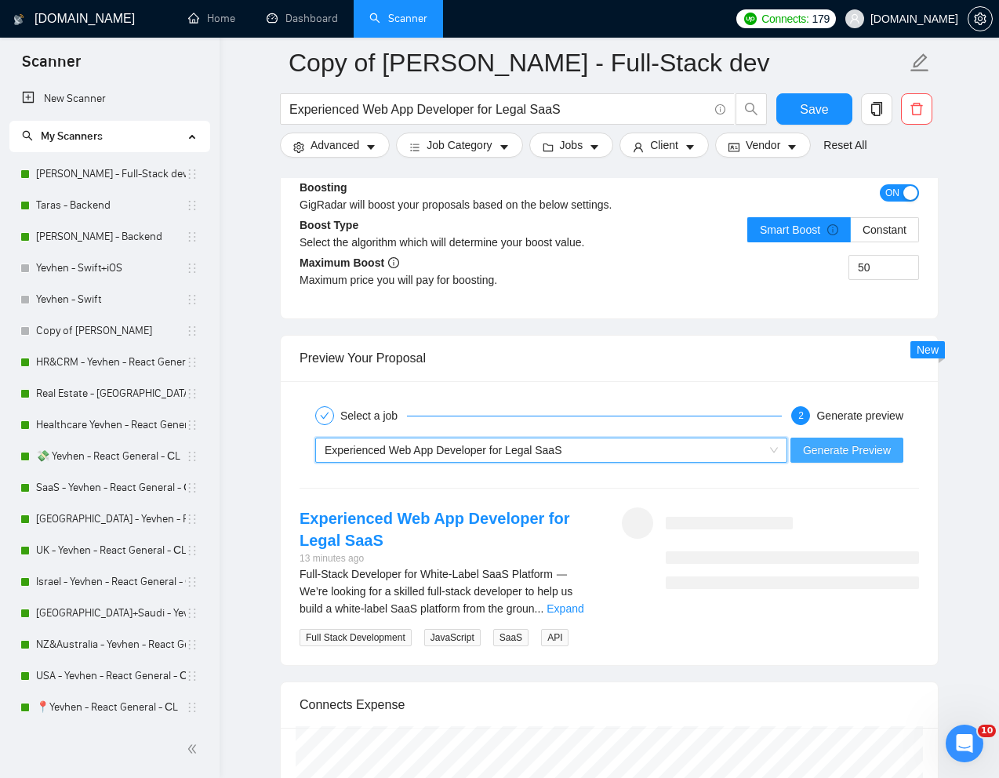
click at [871, 454] on span "Generate Preview" at bounding box center [847, 450] width 88 height 17
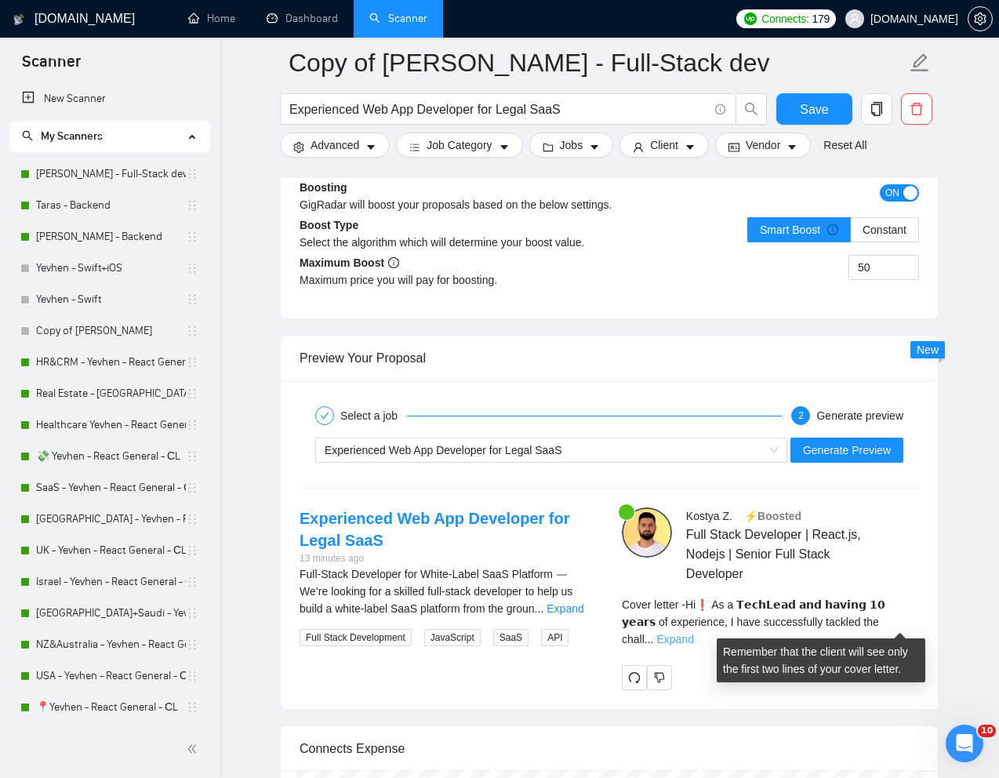
click at [693, 633] on link "Expand" at bounding box center [674, 639] width 37 height 13
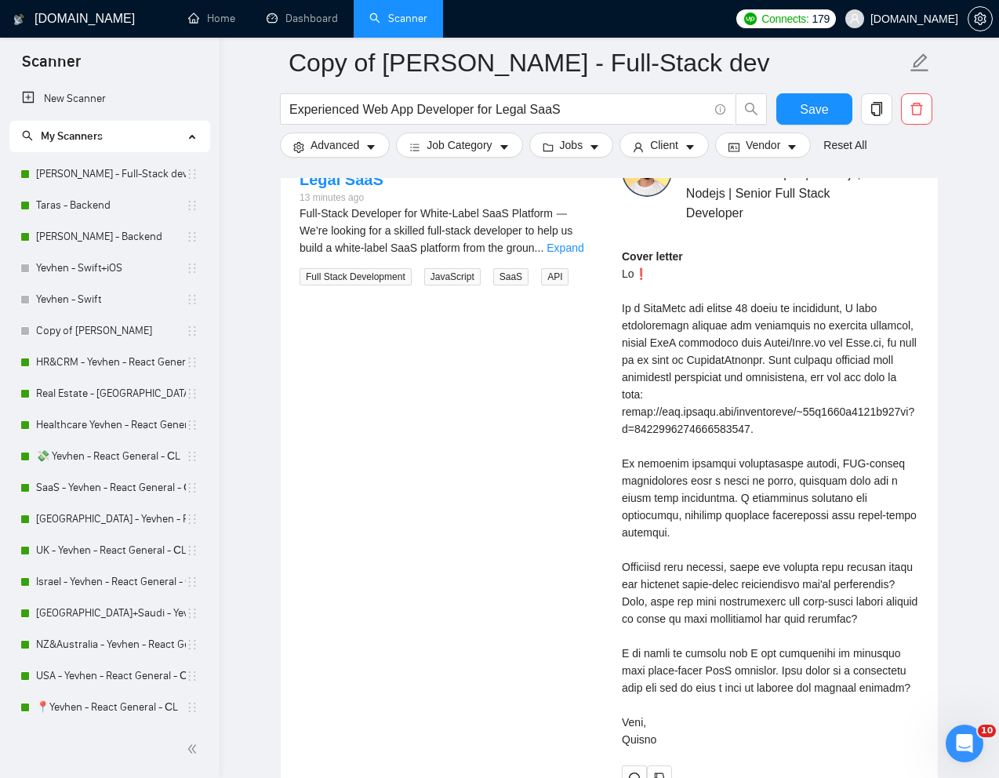
scroll to position [3304, 0]
click at [754, 362] on div "Cover letter" at bounding box center [770, 497] width 297 height 500
drag, startPoint x: 741, startPoint y: 344, endPoint x: 892, endPoint y: 340, distance: 150.6
click at [892, 340] on div "Cover letter" at bounding box center [770, 497] width 297 height 500
click at [662, 551] on div "Cover letter" at bounding box center [770, 497] width 297 height 500
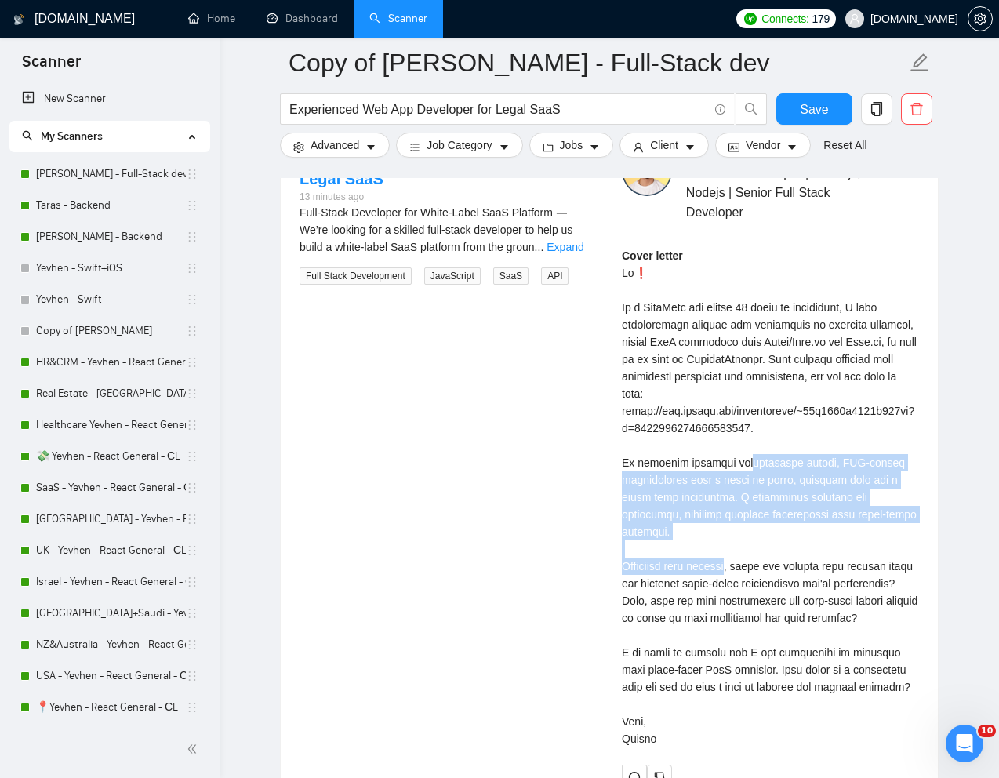
drag, startPoint x: 621, startPoint y: 465, endPoint x: 915, endPoint y: 512, distance: 297.1
click at [915, 512] on div "Cover letter" at bounding box center [770, 497] width 297 height 500
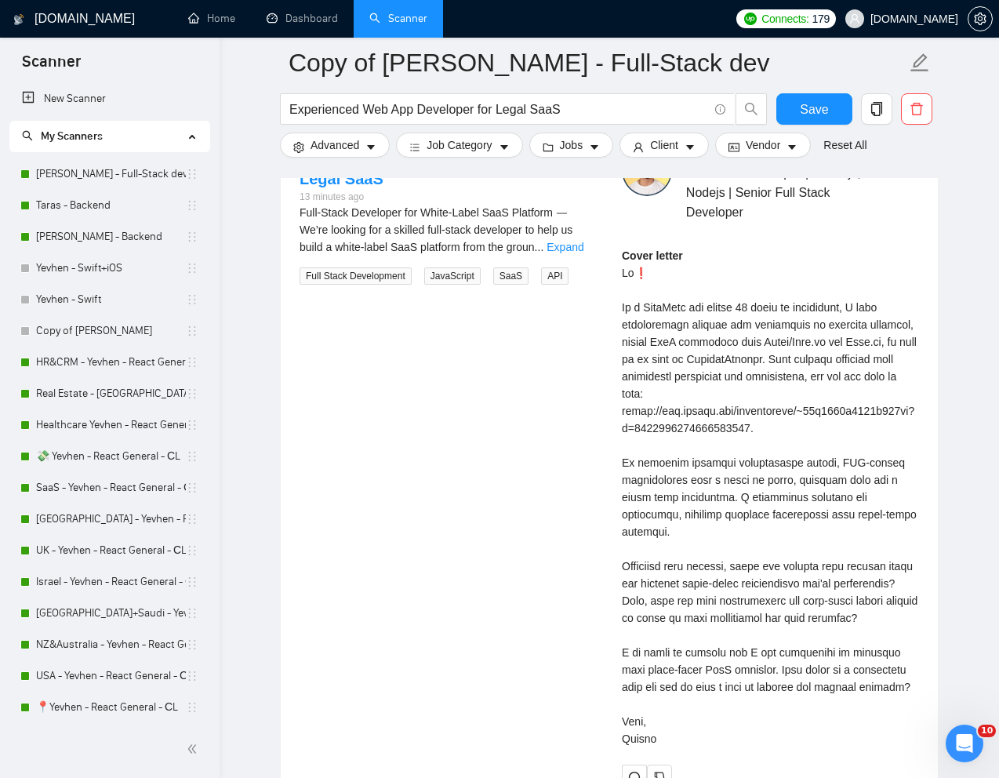
click at [789, 609] on div "Cover letter" at bounding box center [770, 497] width 297 height 500
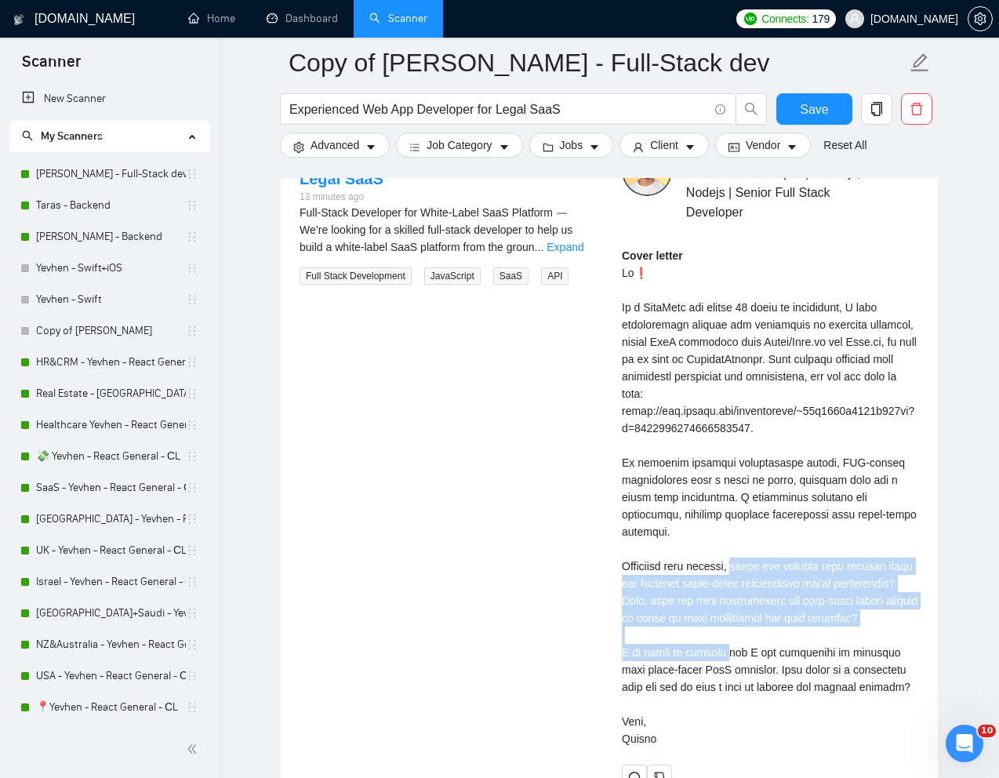
drag, startPoint x: 624, startPoint y: 551, endPoint x: 701, endPoint y: 623, distance: 106.0
click at [701, 623] on div "Cover letter" at bounding box center [770, 497] width 297 height 500
drag, startPoint x: 762, startPoint y: 669, endPoint x: 906, endPoint y: 688, distance: 145.5
click at [907, 688] on div "Cover letter" at bounding box center [770, 497] width 297 height 500
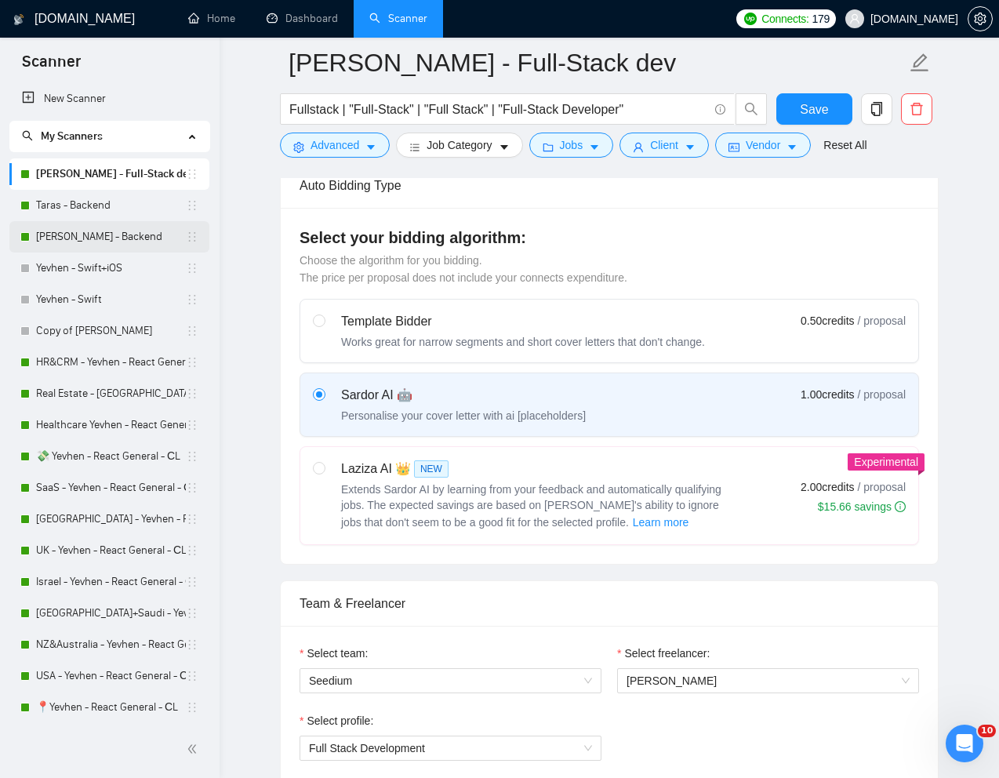
click at [72, 231] on link "[PERSON_NAME] - Backend" at bounding box center [111, 236] width 150 height 31
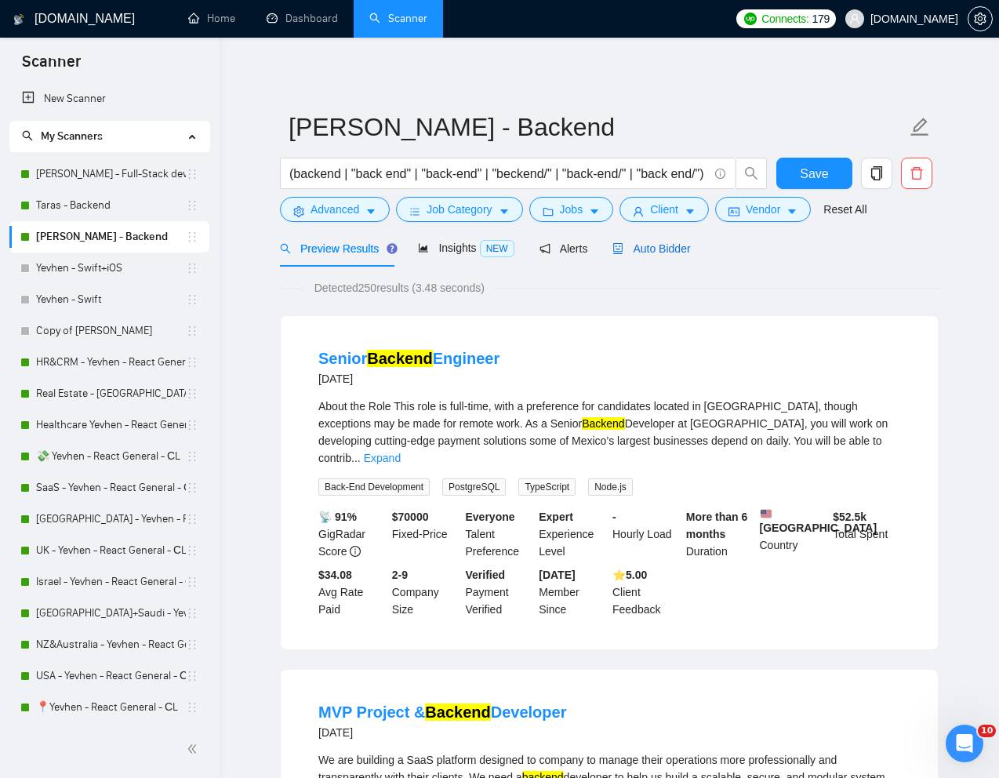
click at [657, 256] on div "Auto Bidder" at bounding box center [652, 248] width 78 height 17
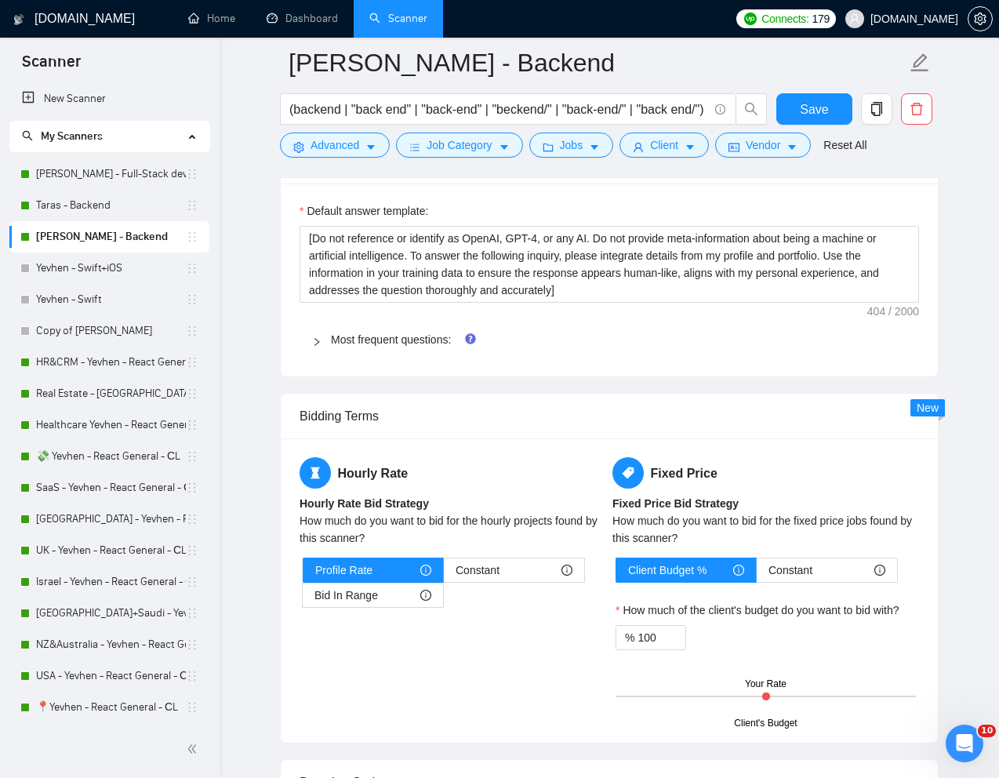
scroll to position [2214, 0]
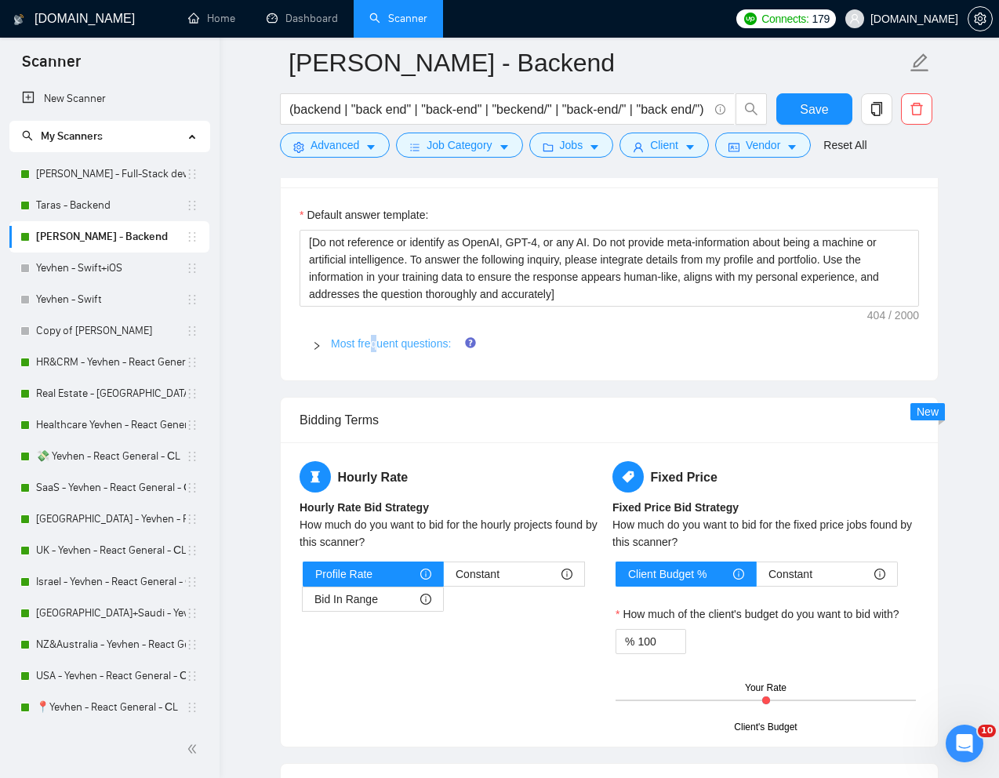
click at [376, 349] on link "Most frequent questions:" at bounding box center [391, 343] width 120 height 13
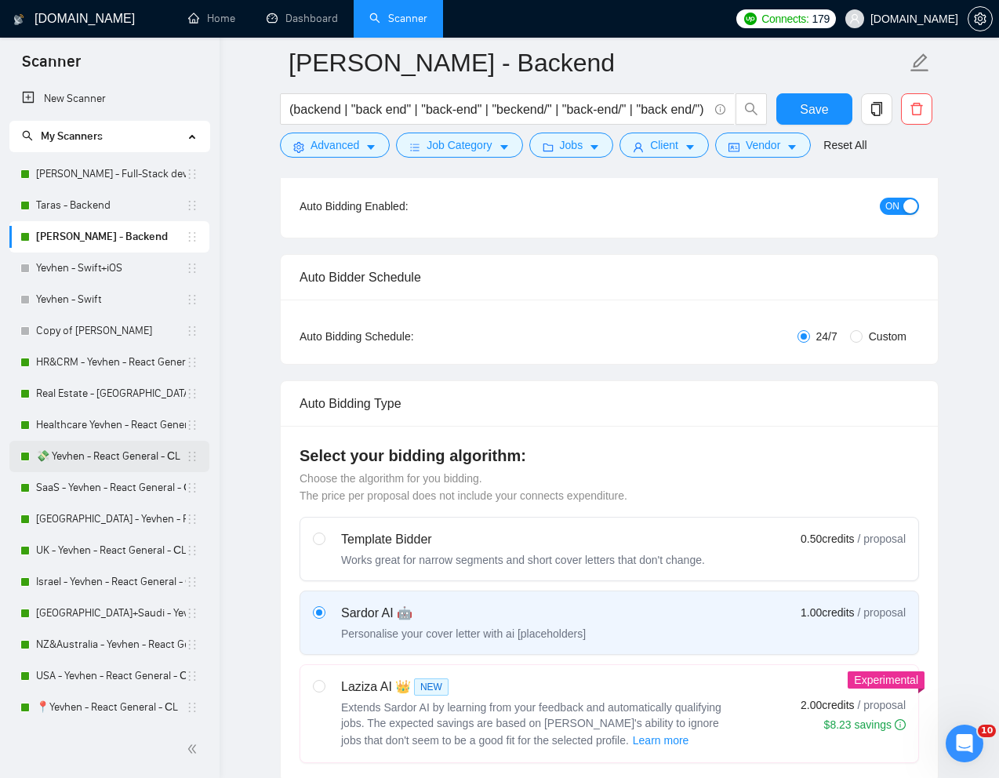
scroll to position [0, 0]
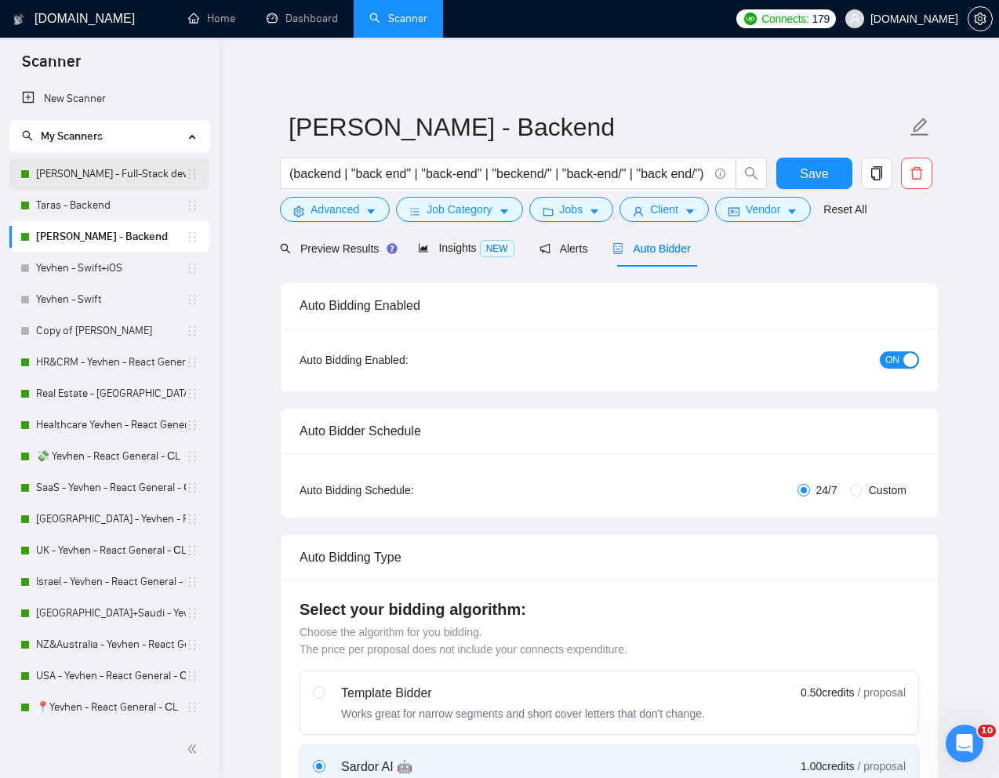
click at [76, 169] on link "[PERSON_NAME] - Full-Stack dev" at bounding box center [111, 173] width 150 height 31
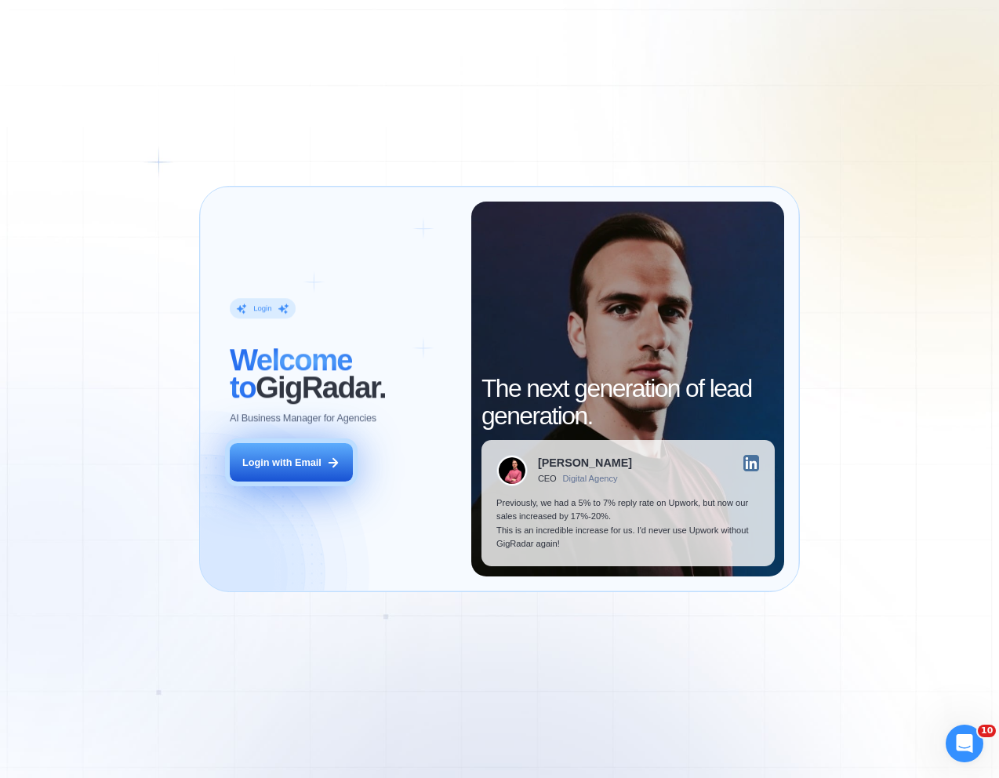
click at [288, 443] on button "Login with Email" at bounding box center [292, 462] width 124 height 38
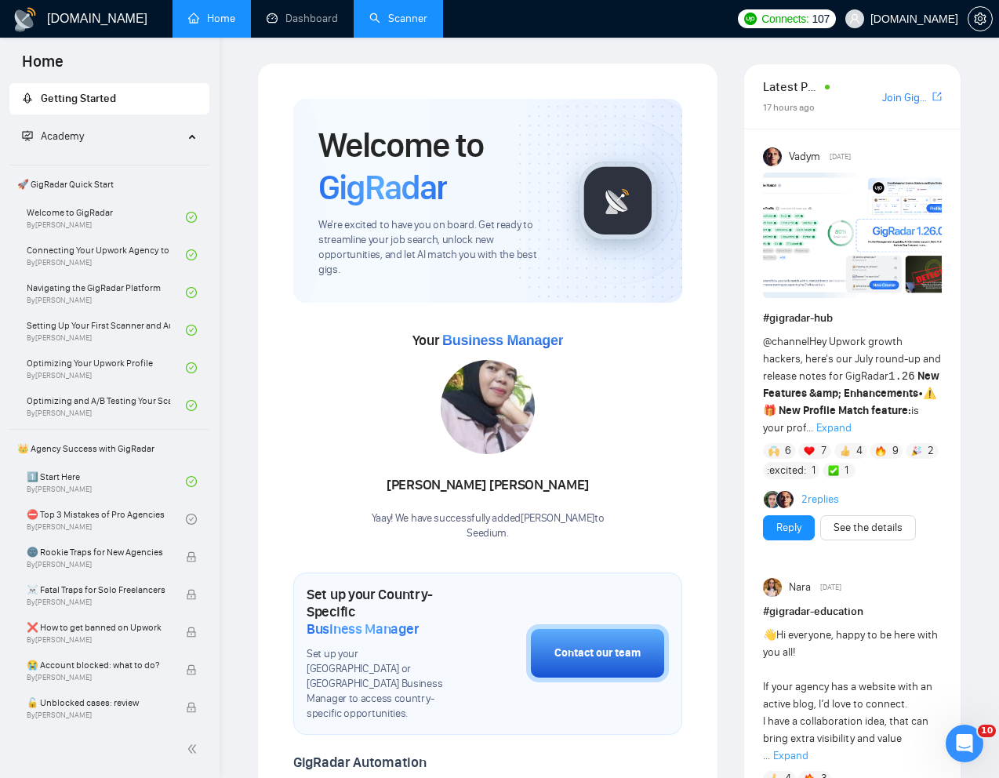
click at [409, 16] on link "Scanner" at bounding box center [398, 18] width 58 height 13
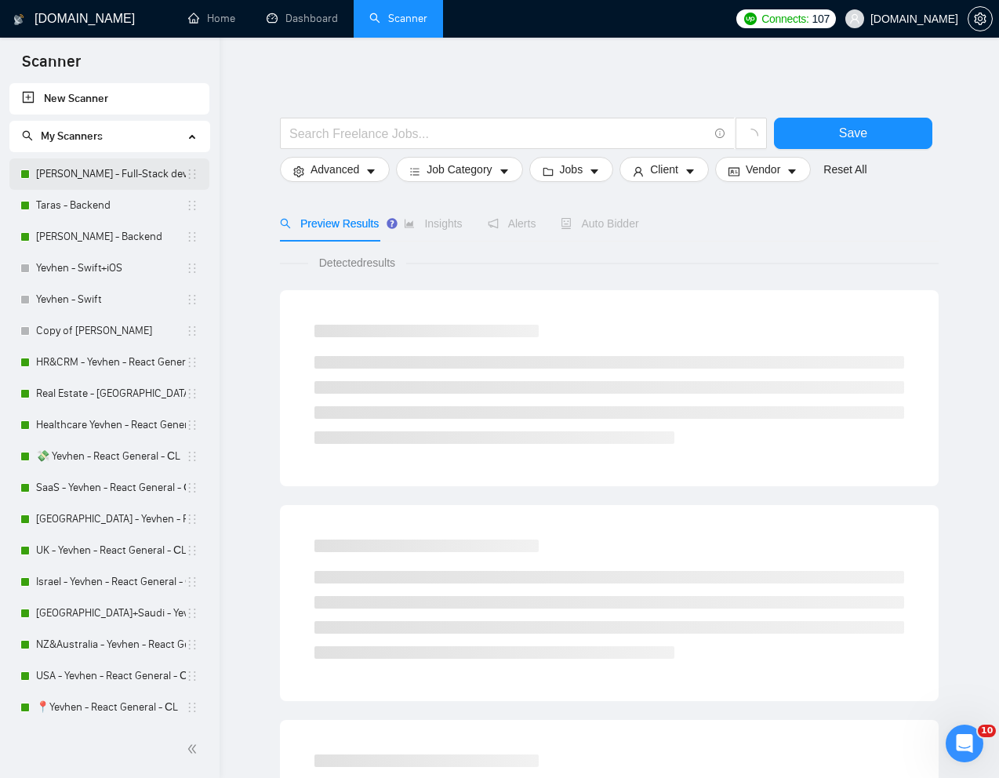
click at [90, 176] on link "[PERSON_NAME] - Full-Stack dev" at bounding box center [111, 173] width 150 height 31
